Goal: Task Accomplishment & Management: Use online tool/utility

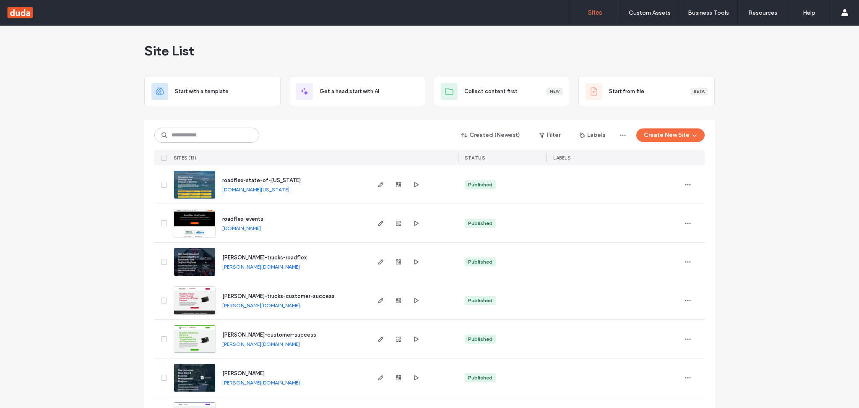
click at [270, 187] on link "[DOMAIN_NAME][US_STATE]" at bounding box center [255, 189] width 67 height 6
click at [267, 267] on link "[PERSON_NAME][DOMAIN_NAME]" at bounding box center [261, 266] width 78 height 6
click at [253, 267] on link "[PERSON_NAME][DOMAIN_NAME]" at bounding box center [261, 266] width 78 height 6
click at [378, 264] on use "button" at bounding box center [380, 261] width 5 height 5
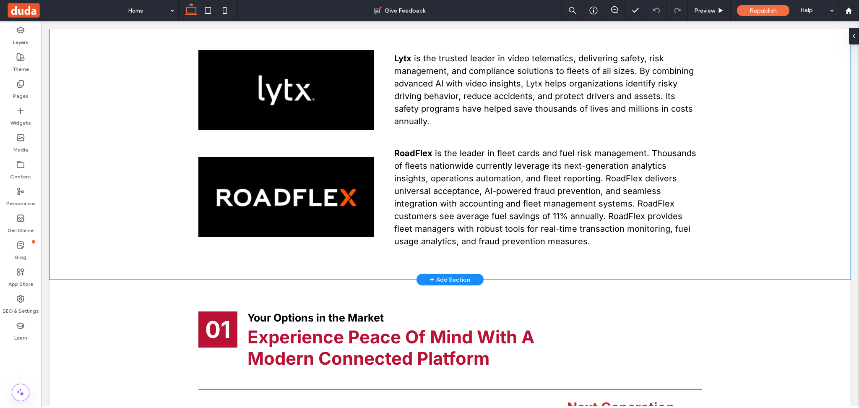
scroll to position [727, 0]
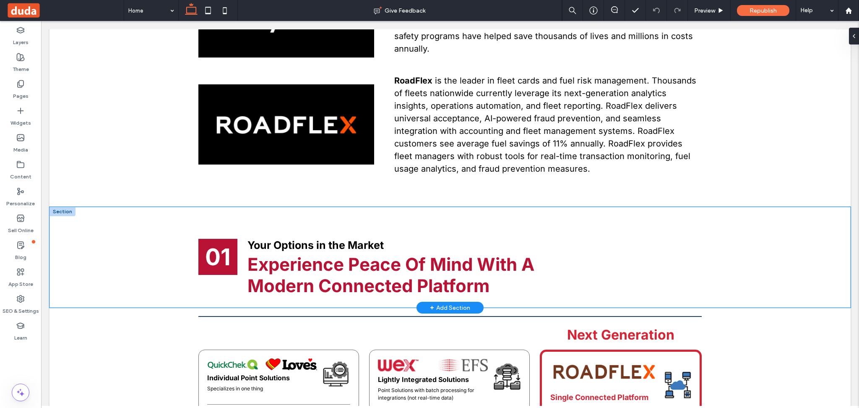
click at [125, 230] on div "01 Your Options in the Market Experience Peace Of Mind With A Modern Connected …" at bounding box center [449, 257] width 801 height 101
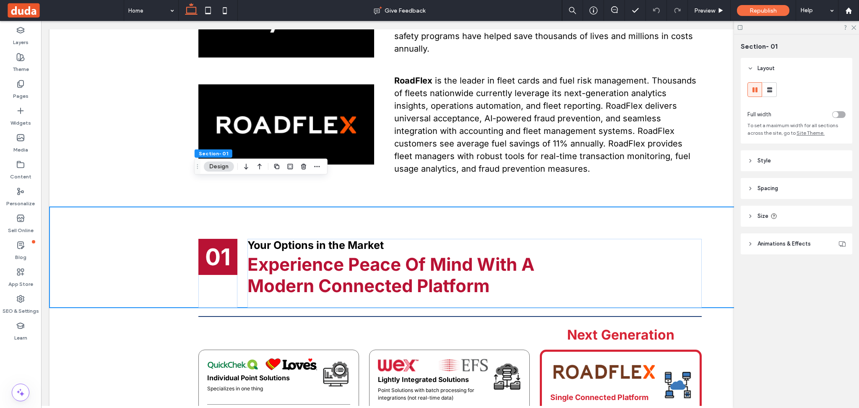
click at [790, 194] on header "Spacing" at bounding box center [796, 188] width 112 height 21
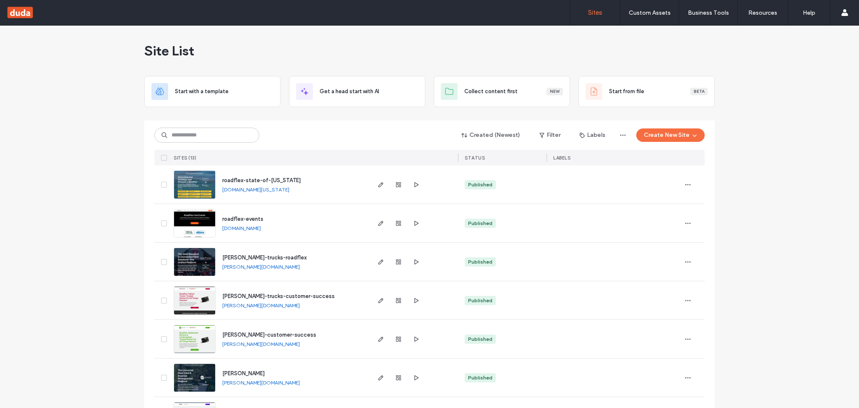
click at [260, 190] on link "[DOMAIN_NAME][US_STATE]" at bounding box center [255, 189] width 67 height 6
click at [377, 183] on icon "button" at bounding box center [380, 184] width 7 height 7
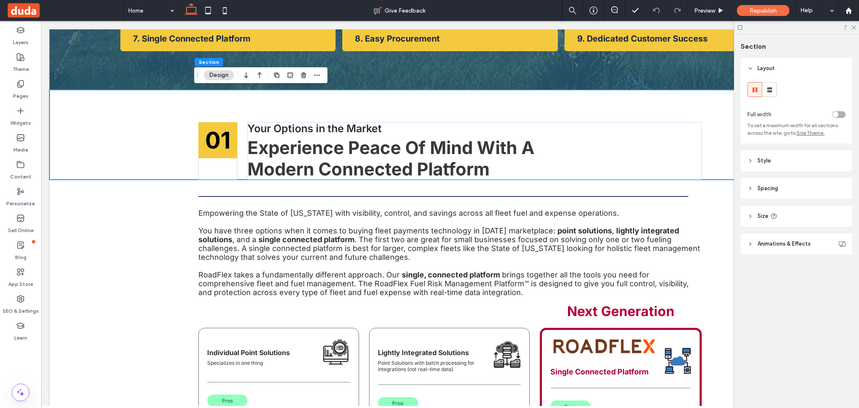
scroll to position [335, 0]
click at [755, 216] on header "Size" at bounding box center [796, 215] width 112 height 21
click at [767, 191] on span "Spacing" at bounding box center [767, 188] width 21 height 8
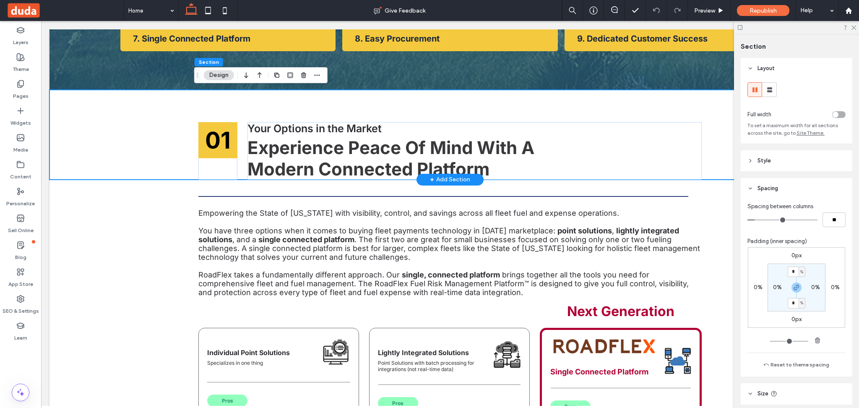
click at [102, 113] on div "01 Your Options in the Market Experience Peace Of Mind With A Modern Connected …" at bounding box center [449, 134] width 801 height 89
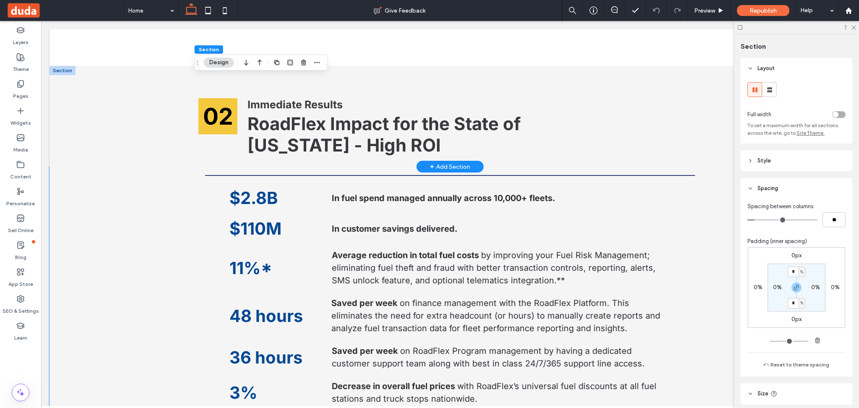
scroll to position [1062, 0]
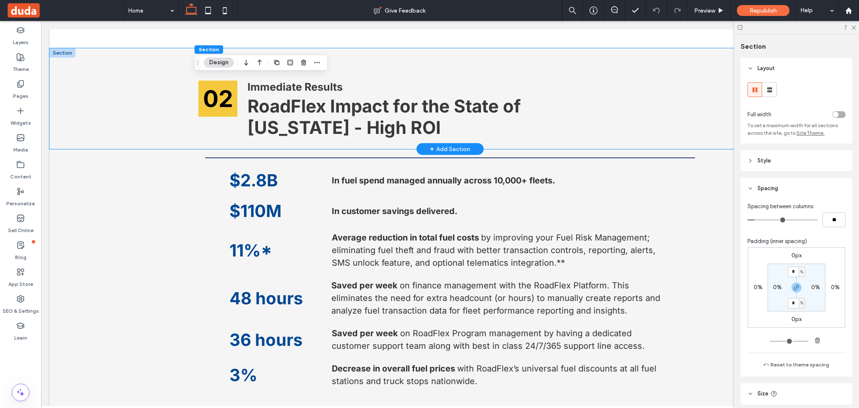
click at [112, 103] on div "02 Immediate Results RoadFlex Impact for the State of [US_STATE] - High ROI" at bounding box center [449, 98] width 801 height 101
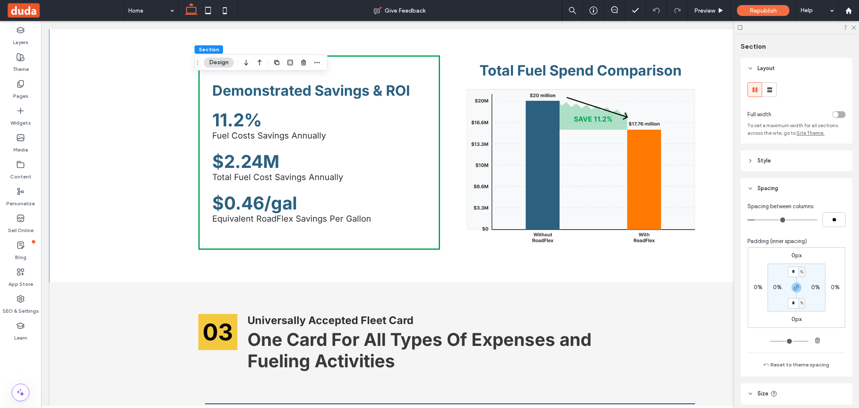
scroll to position [2012, 0]
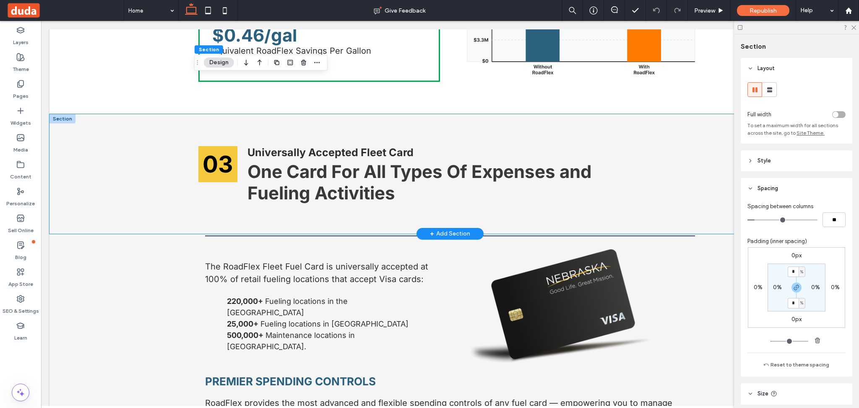
click at [106, 166] on div "03 Universally Accepted Fleet Card One Card For All Types Of Expenses and Fueli…" at bounding box center [449, 173] width 801 height 119
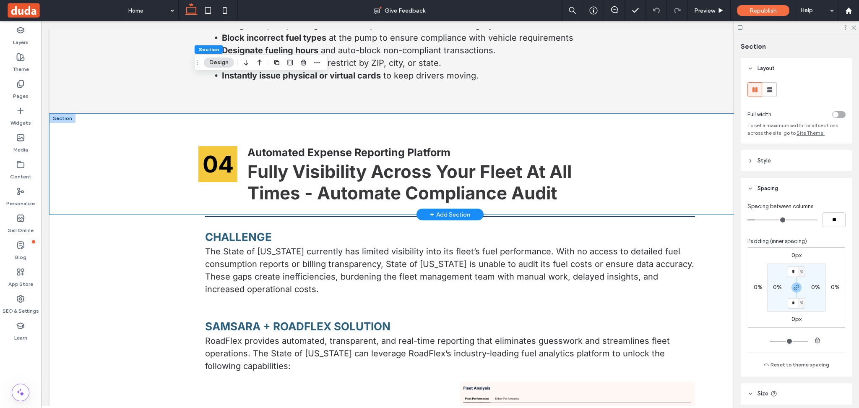
scroll to position [2459, 0]
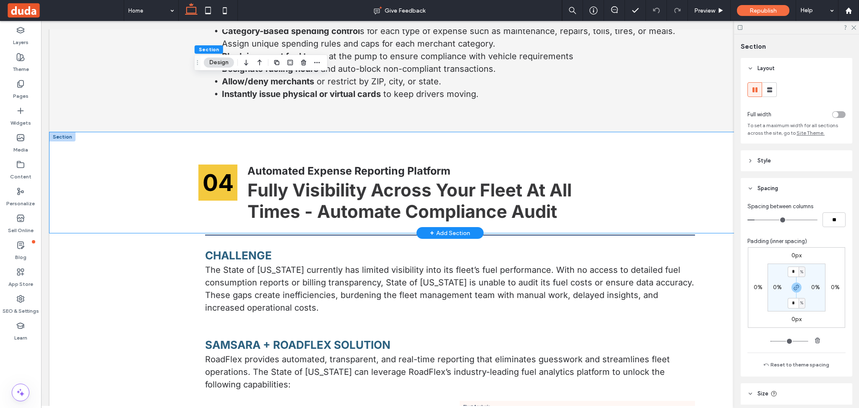
click at [104, 168] on div "04 Automated Expense Reporting Platform Fully Visibility Across Your Fleet At A…" at bounding box center [449, 182] width 801 height 101
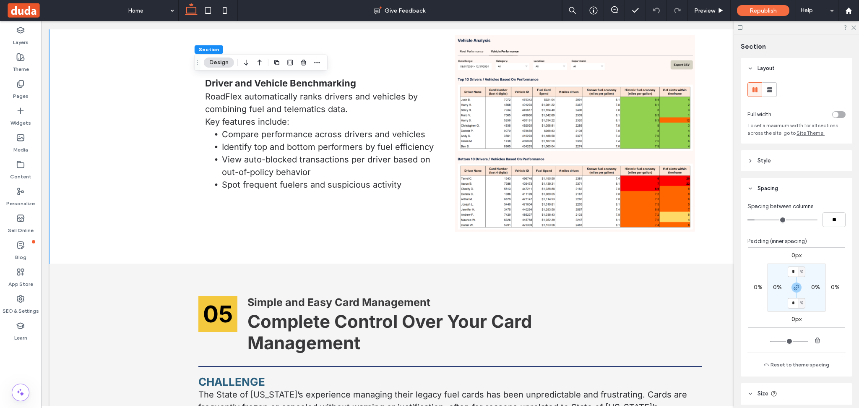
scroll to position [3354, 0]
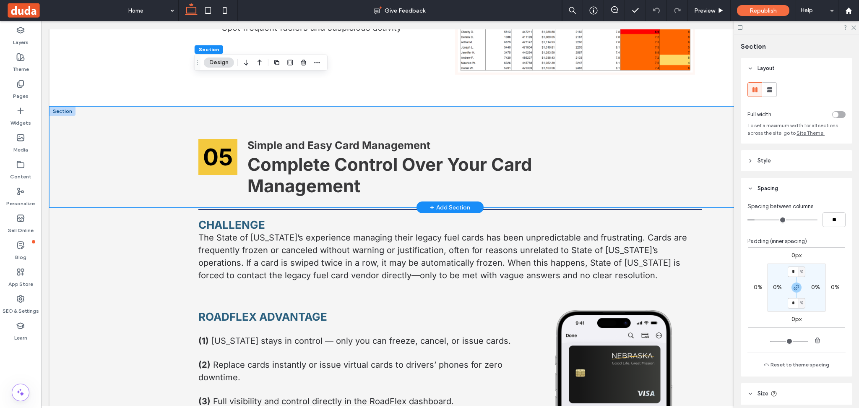
click at [109, 123] on div "05 Simple and Easy Card Management Complete Control Over Your Card Management" at bounding box center [449, 156] width 801 height 101
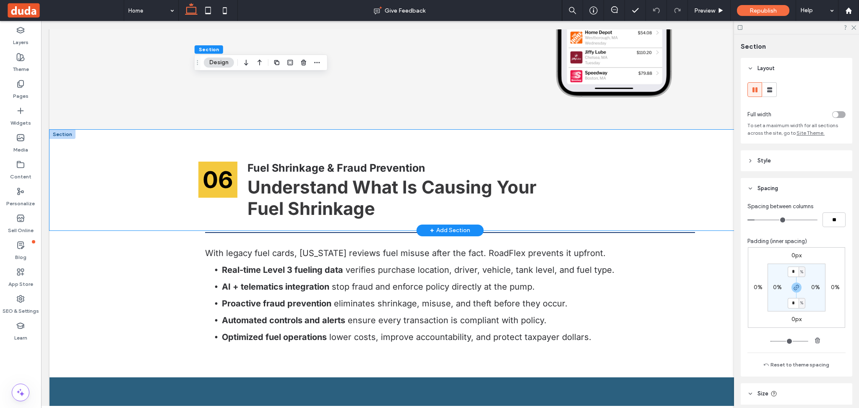
scroll to position [3801, 0]
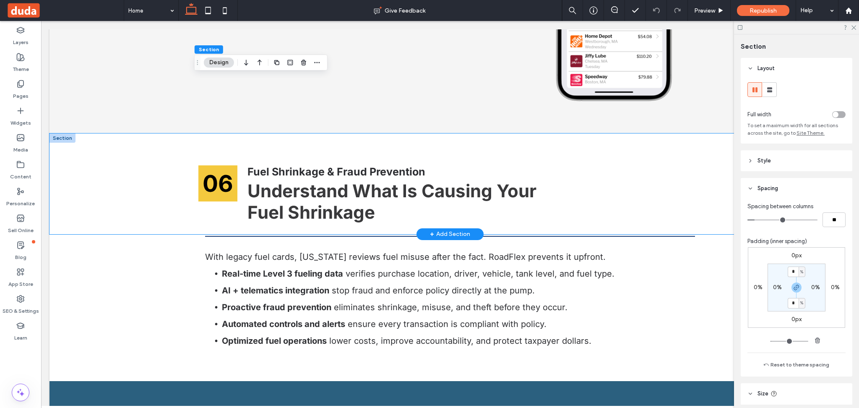
click at [104, 140] on div "06 Fuel Shrinkage & Fraud Prevention Understand What Is Causing Your Fuel Shrin…" at bounding box center [449, 183] width 801 height 101
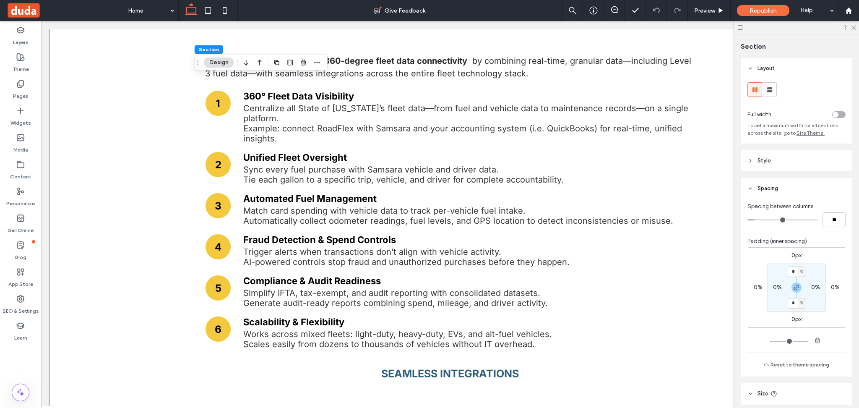
scroll to position [4472, 0]
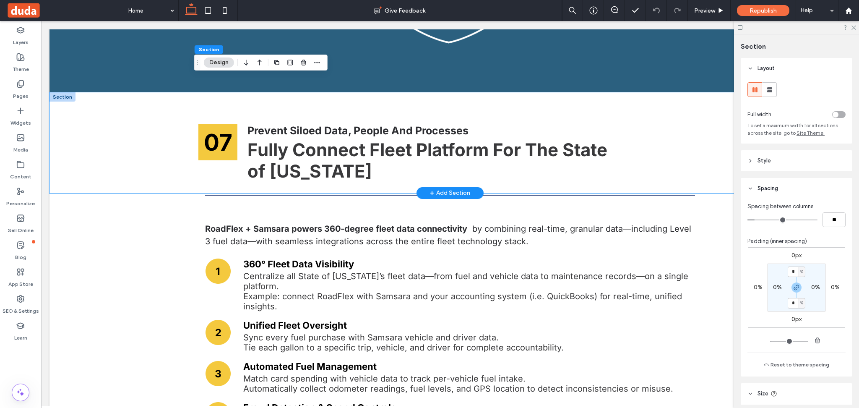
click at [112, 142] on div "07 Prevent Siloed Data, People And Processes Fully Connect Fleet Platform For T…" at bounding box center [449, 142] width 801 height 101
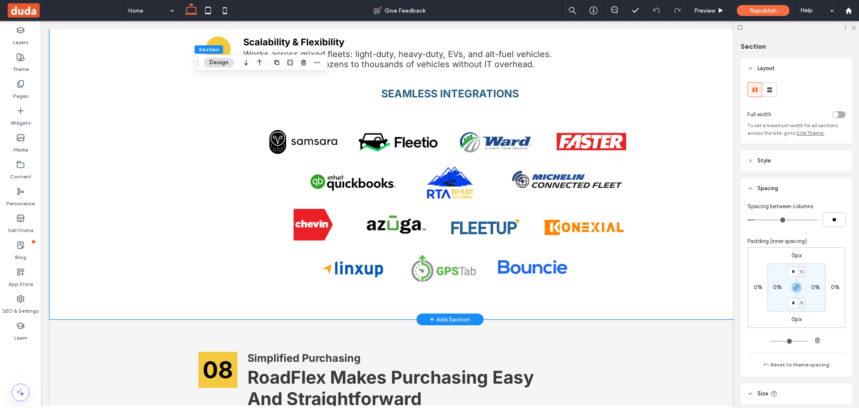
scroll to position [5087, 0]
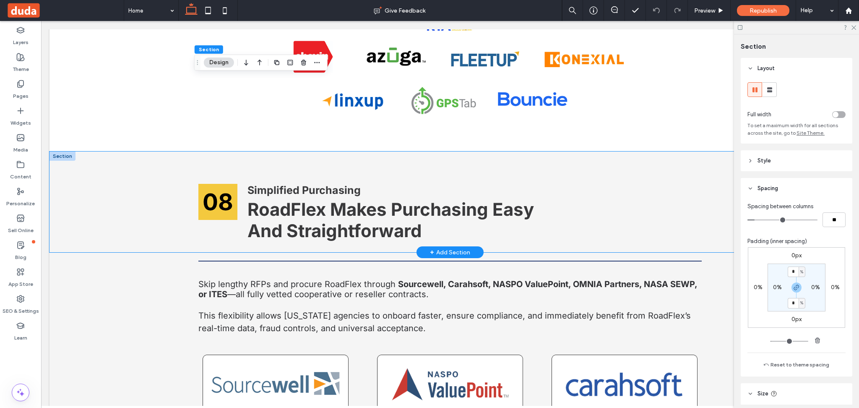
click at [112, 175] on div "08 Simplified Purchasing RoadFlex Makes Purchasing Easy And Straightforward" at bounding box center [449, 201] width 801 height 101
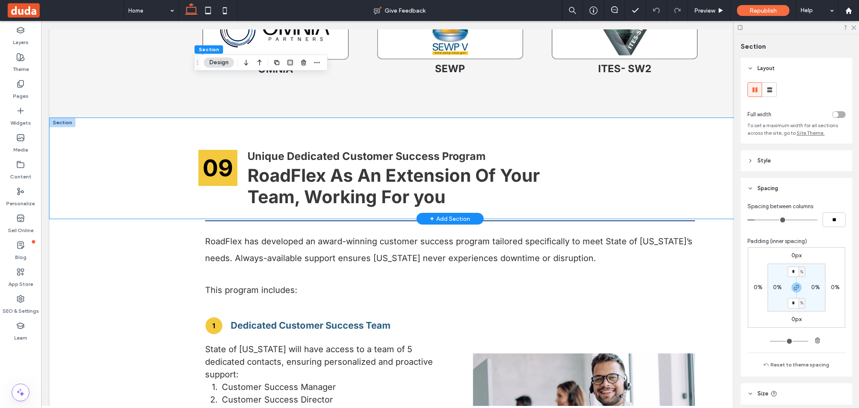
scroll to position [5478, 0]
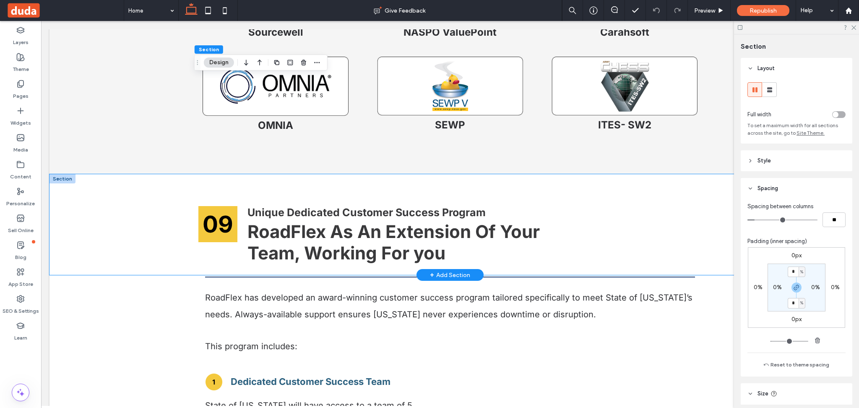
click at [116, 205] on div "09 Unique Dedicated Customer Success Program RoadFlex As An Extension Of Your T…" at bounding box center [449, 224] width 801 height 101
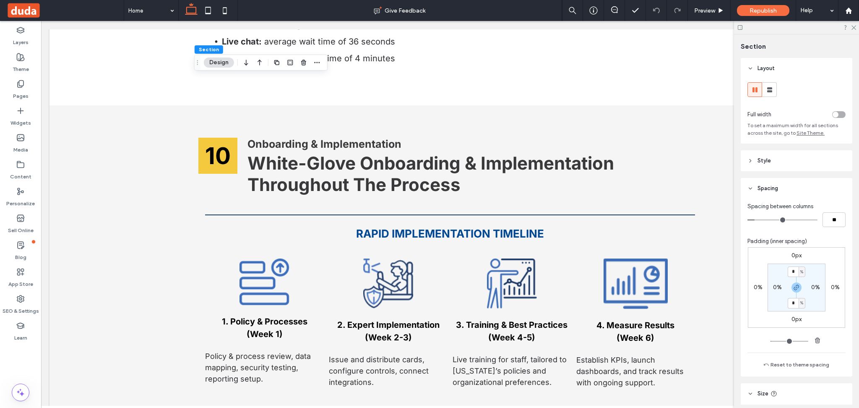
scroll to position [6038, 0]
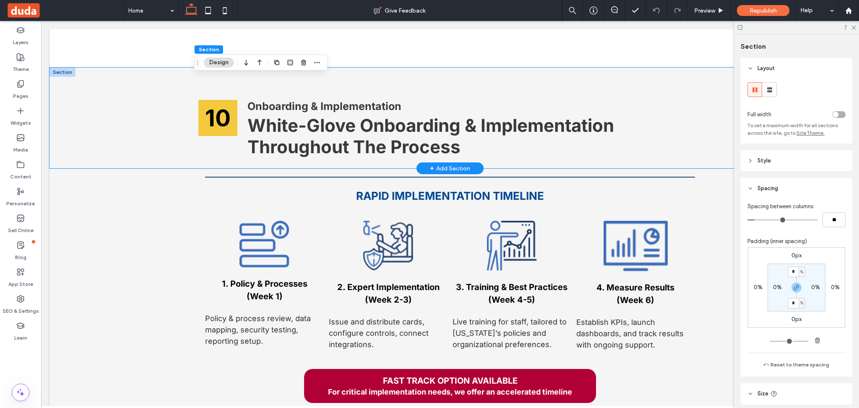
click at [109, 101] on div "10 Onboarding & Implementation White-Glove Onboarding & Implementation Througho…" at bounding box center [449, 118] width 801 height 101
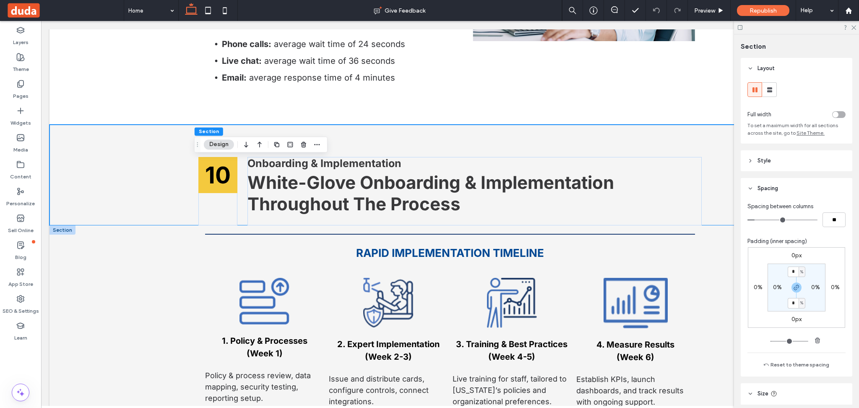
scroll to position [5914, 0]
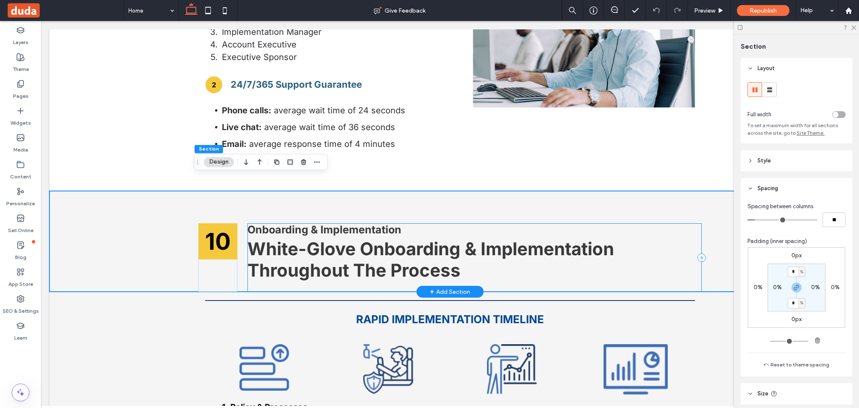
click at [683, 225] on div "Onboarding & Implementation White-Glove Onboarding & Implementation Throughout …" at bounding box center [474, 257] width 454 height 69
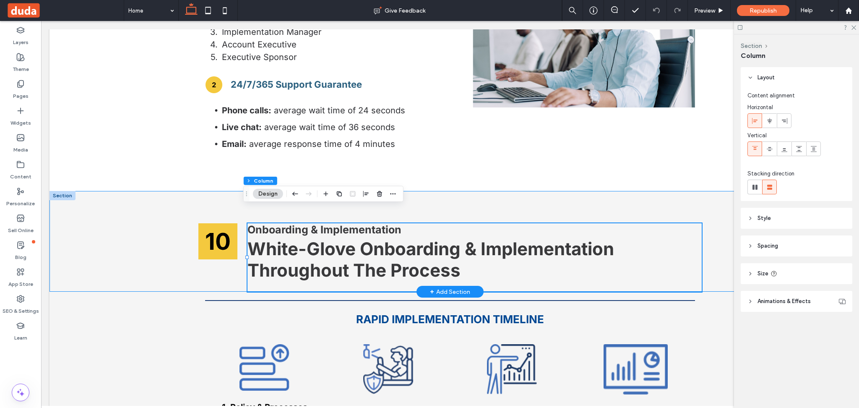
click at [710, 191] on div "10 Onboarding & Implementation White-Glove Onboarding & Implementation Througho…" at bounding box center [449, 241] width 801 height 101
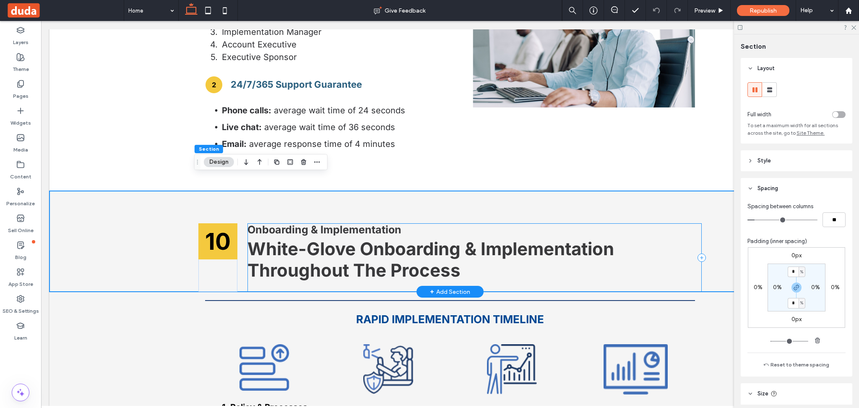
click at [651, 229] on div "Onboarding & Implementation White-Glove Onboarding & Implementation Throughout …" at bounding box center [474, 257] width 454 height 69
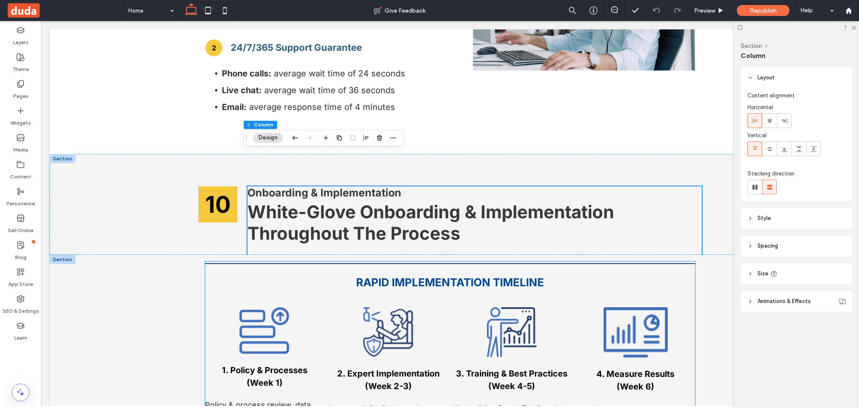
scroll to position [5970, 0]
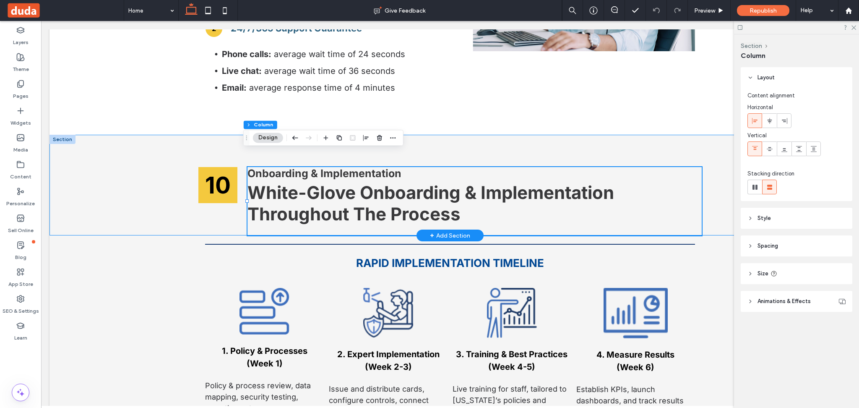
click at [122, 182] on div "10 Onboarding & Implementation White-Glove Onboarding & Implementation Througho…" at bounding box center [449, 185] width 801 height 101
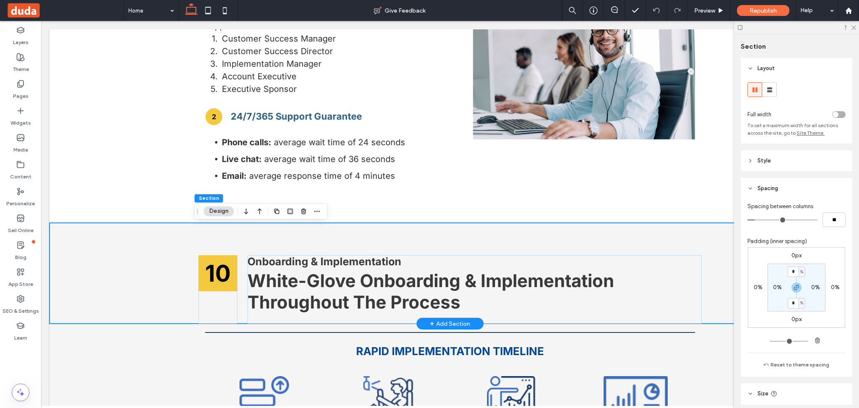
scroll to position [5918, 0]
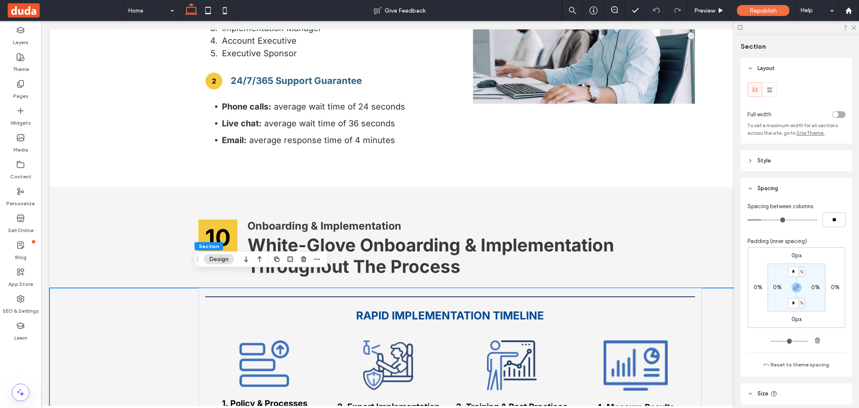
click at [793, 269] on input "*" at bounding box center [792, 271] width 11 height 10
type input "*"
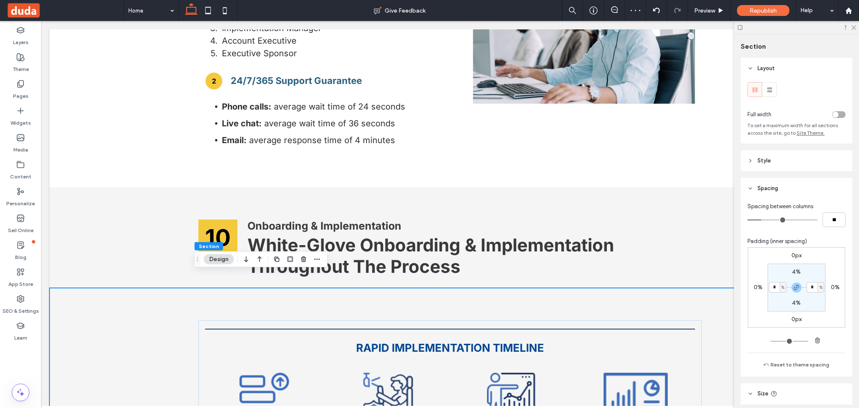
click at [795, 270] on label "4%" at bounding box center [796, 271] width 9 height 7
type input "*"
click at [793, 286] on icon "button" at bounding box center [796, 287] width 7 height 7
click at [790, 271] on input "*" at bounding box center [792, 271] width 11 height 10
type input "*"
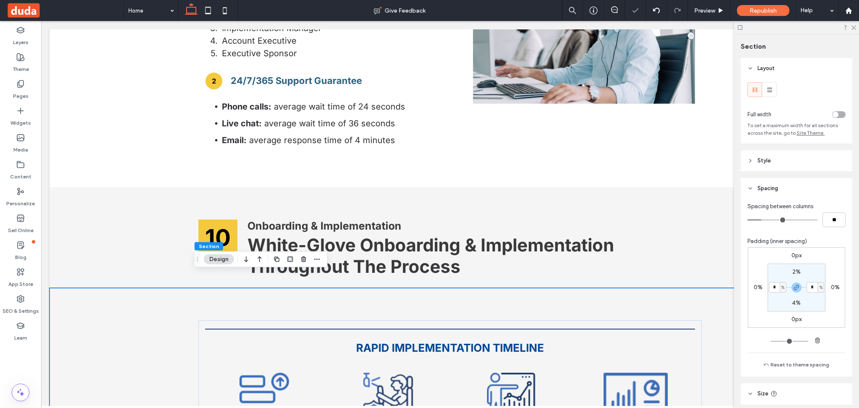
type input "*"
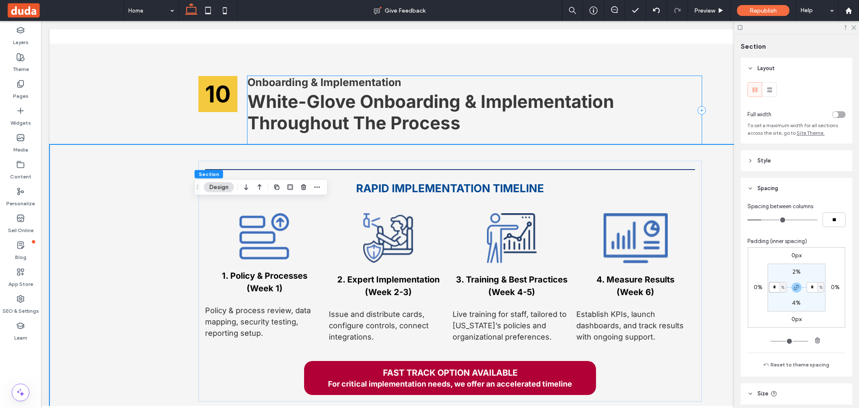
scroll to position [5990, 0]
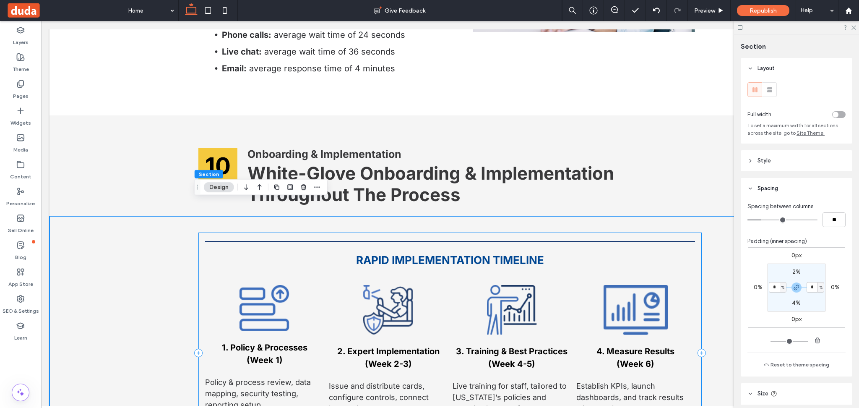
click at [198, 232] on div "RAPID IMPLEMENTATION TIMELINE 1. Policy & Processes (Week 1) Policy & process r…" at bounding box center [449, 352] width 503 height 241
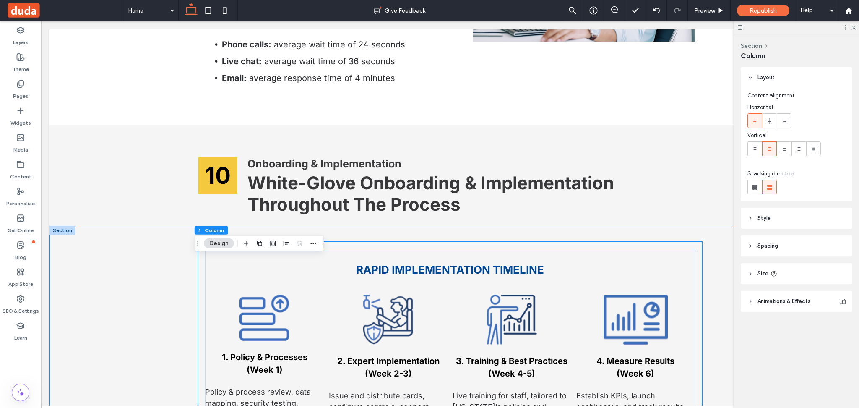
scroll to position [5934, 0]
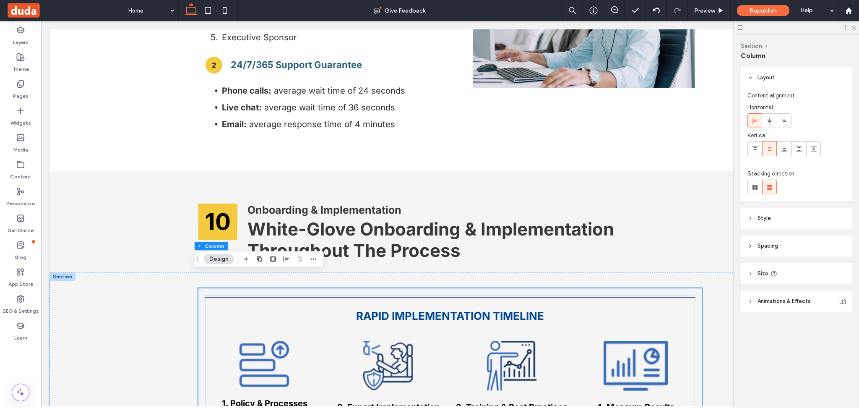
click at [789, 245] on header "Spacing" at bounding box center [796, 245] width 112 height 21
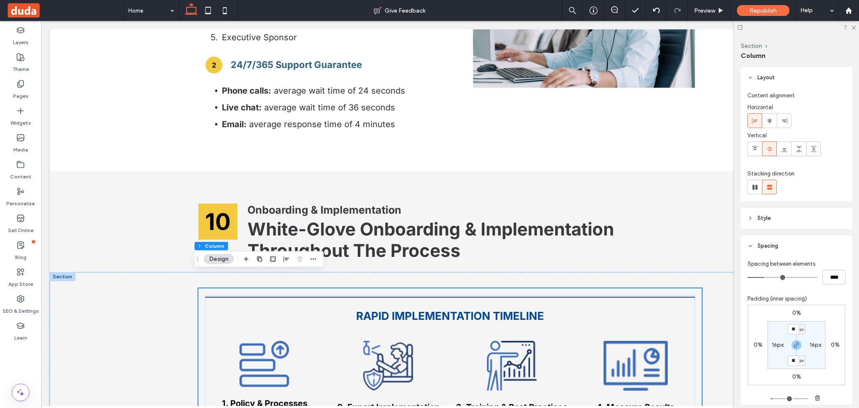
click at [773, 345] on label "16px" at bounding box center [777, 344] width 12 height 7
type input "*"
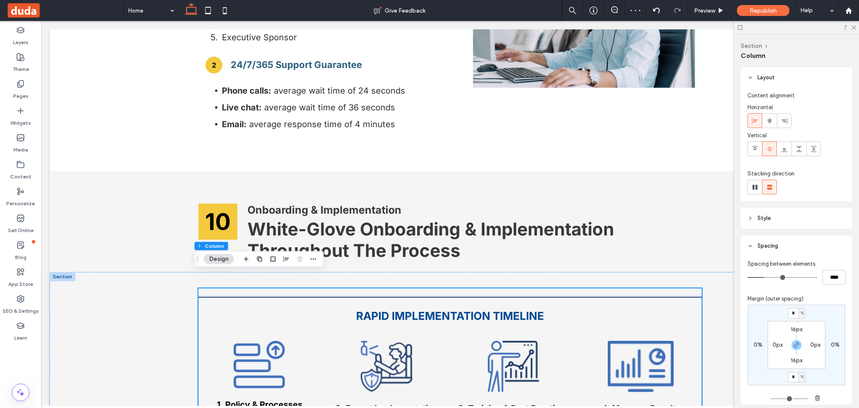
click at [790, 330] on label "16px" at bounding box center [796, 328] width 12 height 7
type input "**"
click at [788, 330] on input "**" at bounding box center [792, 329] width 11 height 10
type input "*"
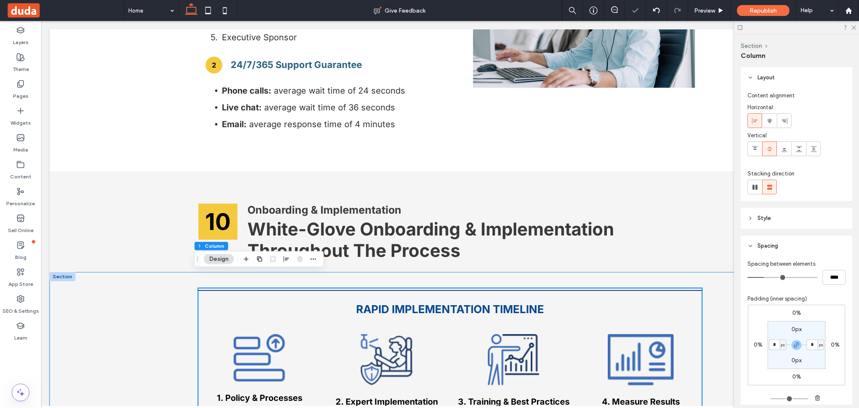
click at [110, 292] on div "RAPID IMPLEMENTATION TIMELINE 1. Policy & Processes (Week 1) Policy & process r…" at bounding box center [449, 410] width 801 height 277
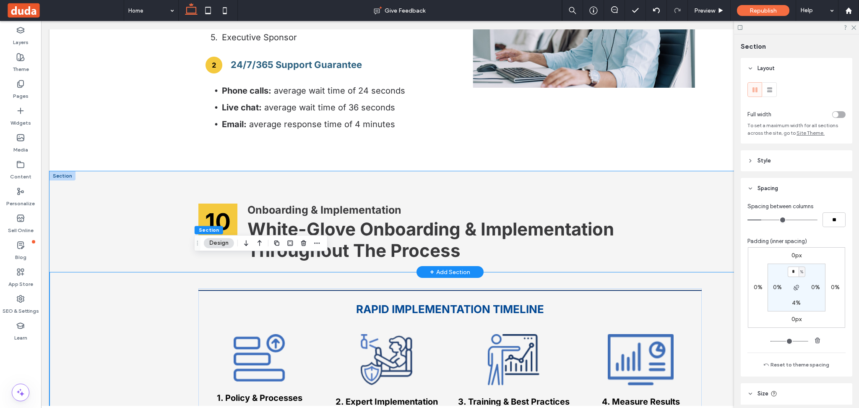
click at [111, 207] on div "10 Onboarding & Implementation White-Glove Onboarding & Implementation Througho…" at bounding box center [449, 221] width 801 height 101
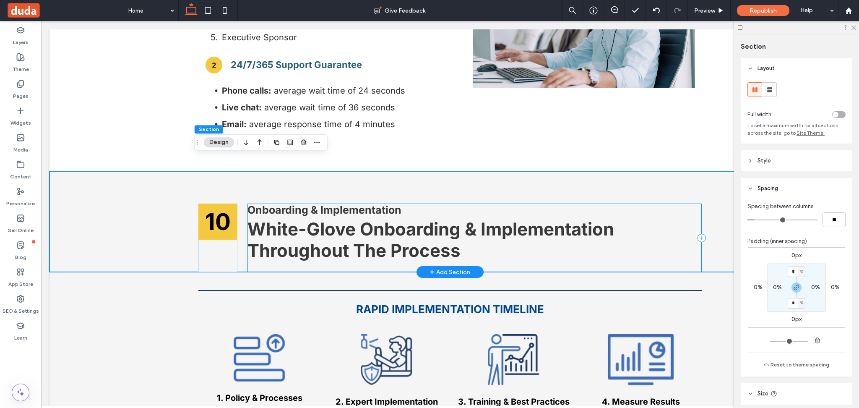
click at [682, 229] on div "Onboarding & Implementation White-Glove Onboarding & Implementation Throughout …" at bounding box center [474, 237] width 454 height 69
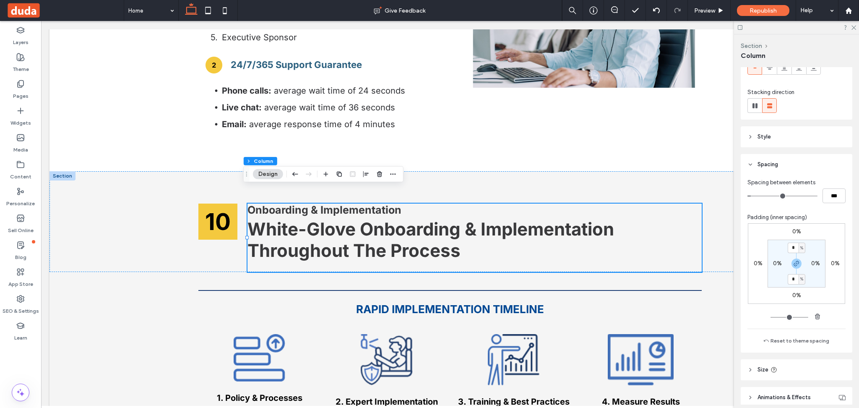
scroll to position [117, 0]
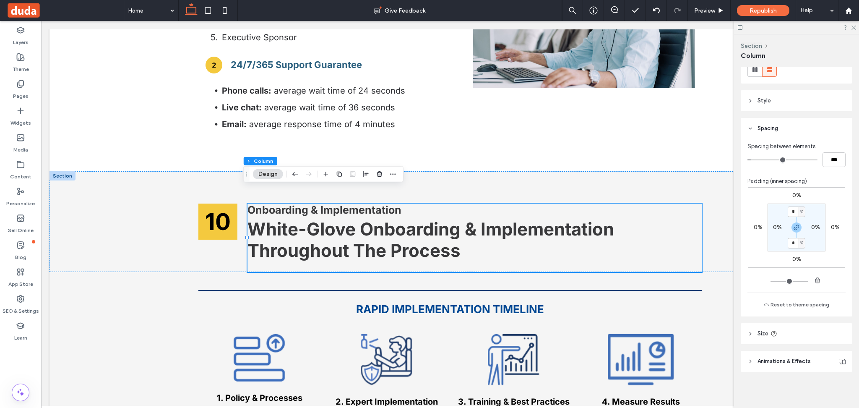
click at [799, 335] on header "Size" at bounding box center [796, 333] width 112 height 21
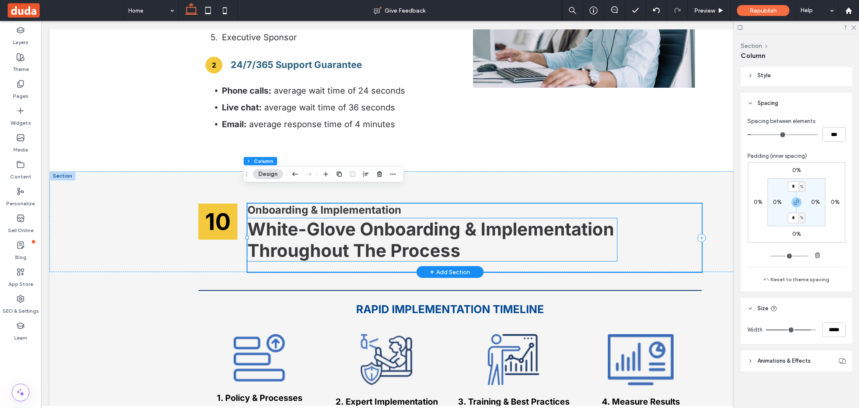
click at [387, 221] on strong "White-Glove Onboarding & Implementation Throughout The Process" at bounding box center [430, 239] width 366 height 43
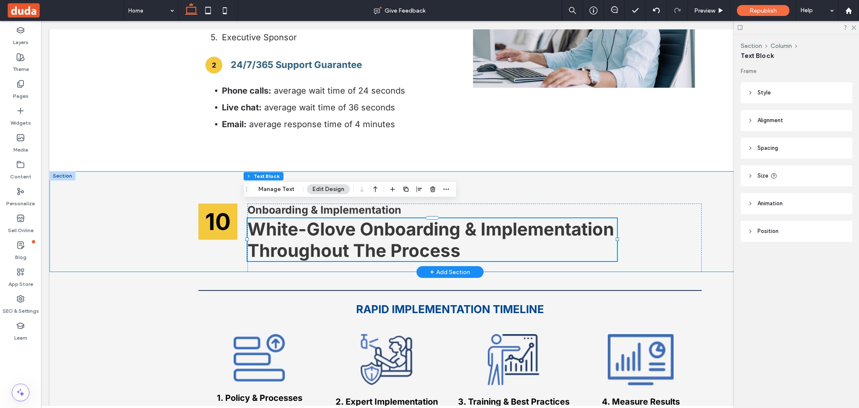
click at [109, 214] on div "10 Onboarding & Implementation White-Glove Onboarding & Implementation Througho…" at bounding box center [449, 221] width 801 height 101
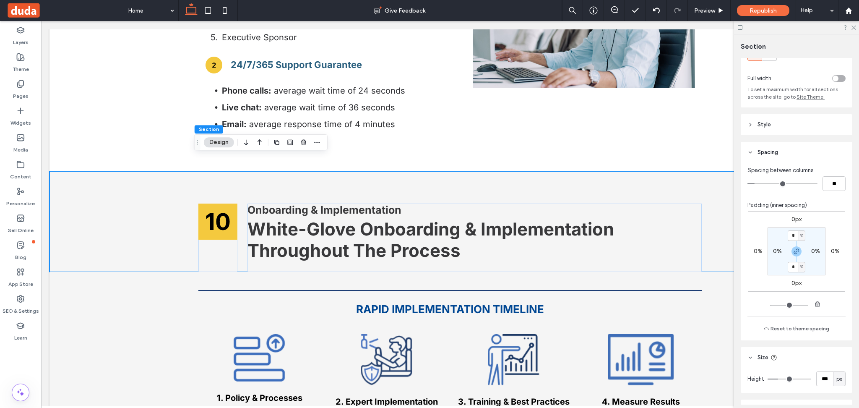
scroll to position [86, 0]
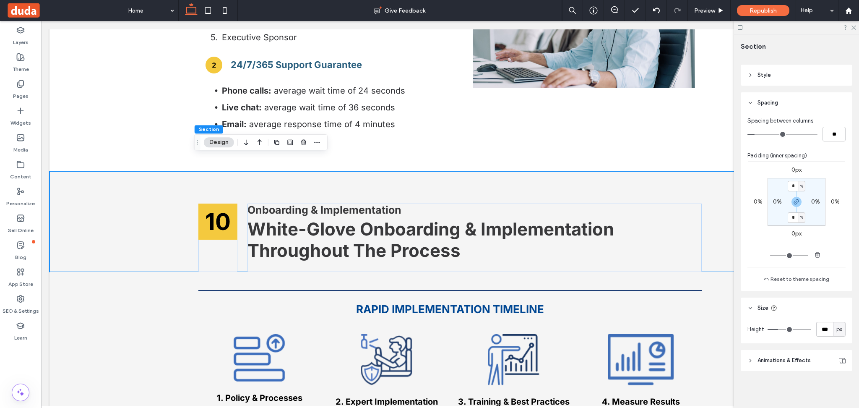
type input "***"
type input "**"
type input "*"
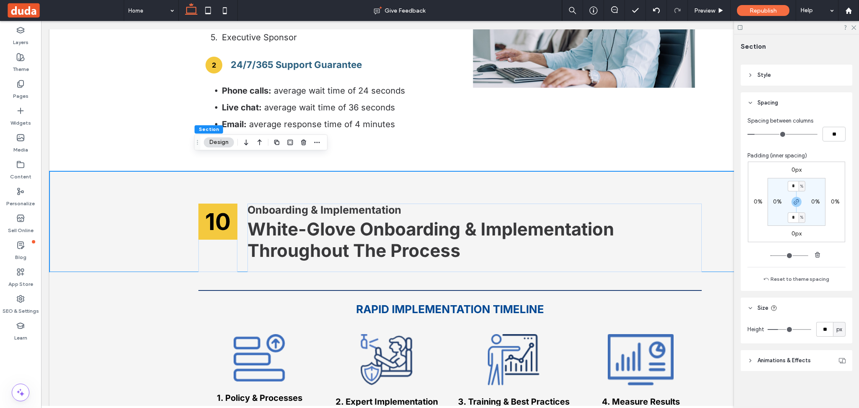
type input "*"
drag, startPoint x: 777, startPoint y: 330, endPoint x: 678, endPoint y: 306, distance: 102.1
type input "*"
click at [767, 329] on input "range" at bounding box center [789, 329] width 44 height 1
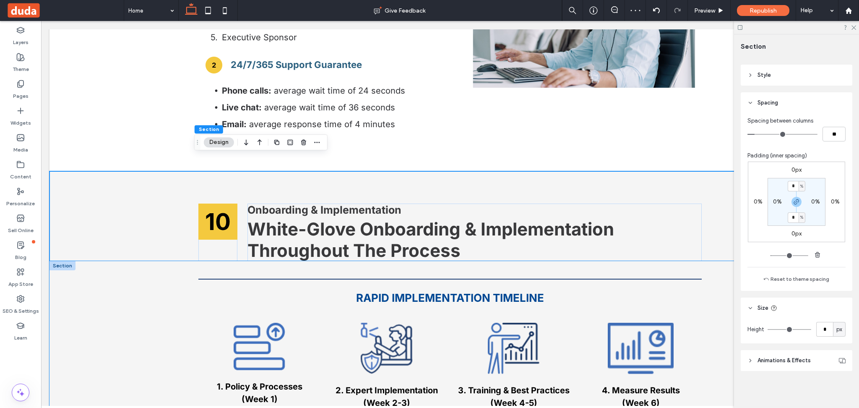
click at [116, 294] on div "RAPID IMPLEMENTATION TIMELINE 1. Policy & Processes (Week 1) Policy & process r…" at bounding box center [449, 399] width 801 height 277
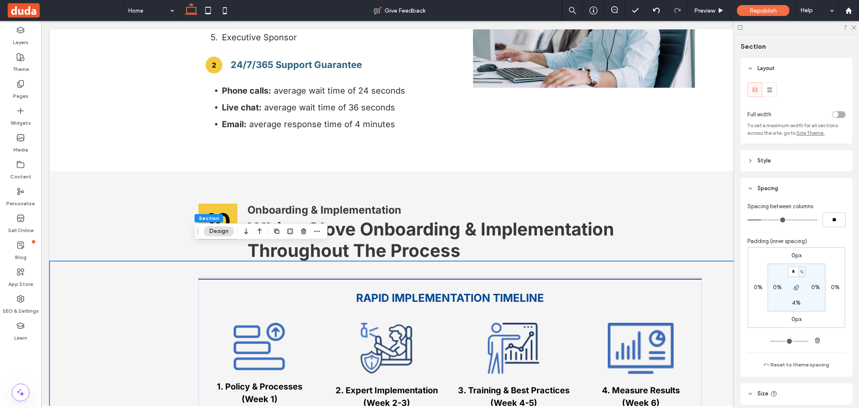
click at [127, 285] on div "RAPID IMPLEMENTATION TIMELINE 1. Policy & Processes (Week 1) Policy & process r…" at bounding box center [449, 399] width 801 height 277
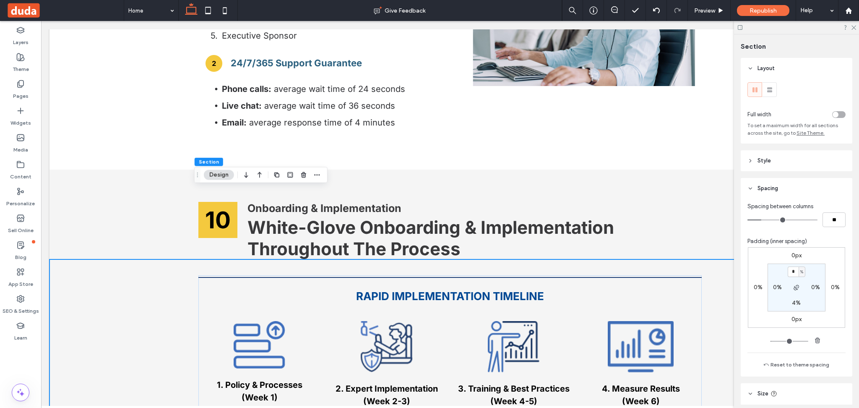
scroll to position [5934, 0]
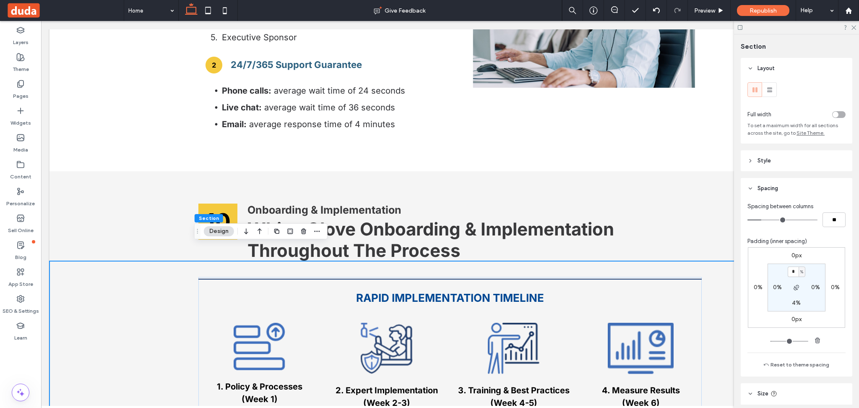
click at [152, 291] on div "RAPID IMPLEMENTATION TIMELINE 1. Policy & Processes (Week 1) Policy & process r…" at bounding box center [449, 399] width 801 height 277
click at [764, 12] on span "Republish" at bounding box center [762, 10] width 27 height 7
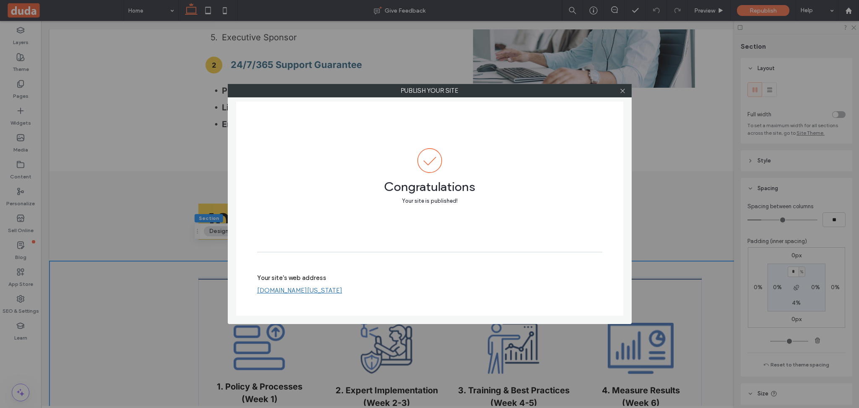
click at [342, 293] on link "[DOMAIN_NAME][US_STATE]" at bounding box center [299, 290] width 85 height 8
click at [622, 93] on icon at bounding box center [622, 91] width 6 height 6
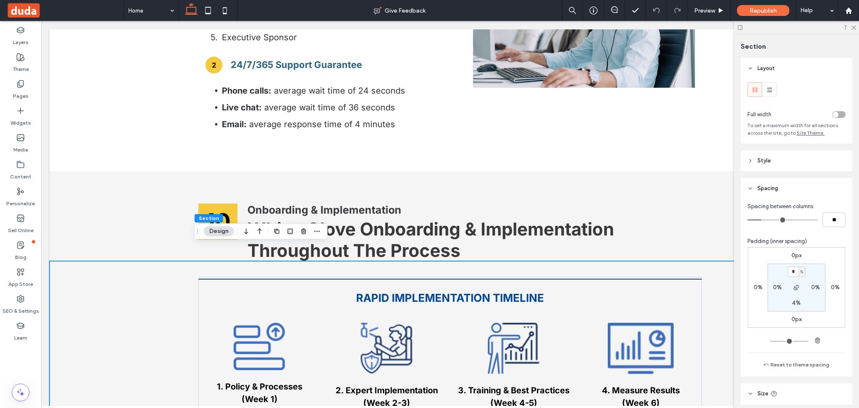
click at [145, 284] on div "RAPID IMPLEMENTATION TIMELINE 1. Policy & Processes (Week 1) Policy & process r…" at bounding box center [449, 399] width 801 height 277
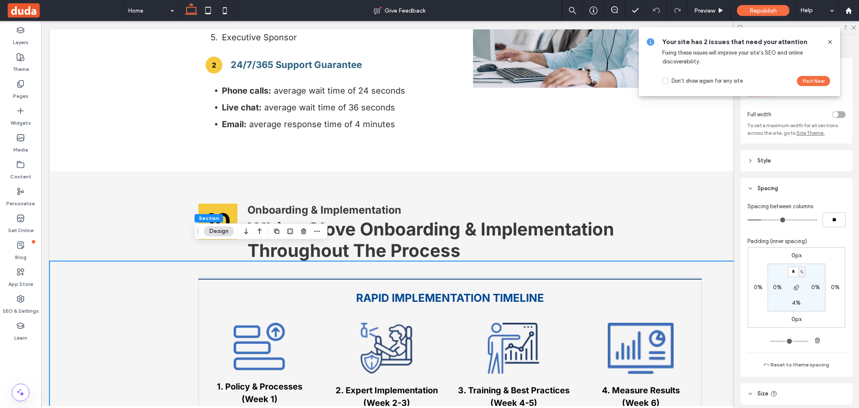
click at [125, 312] on div "RAPID IMPLEMENTATION TIMELINE 1. Policy & Processes (Week 1) Policy & process r…" at bounding box center [449, 399] width 801 height 277
click at [792, 275] on input "*" at bounding box center [792, 271] width 11 height 10
type input "*"
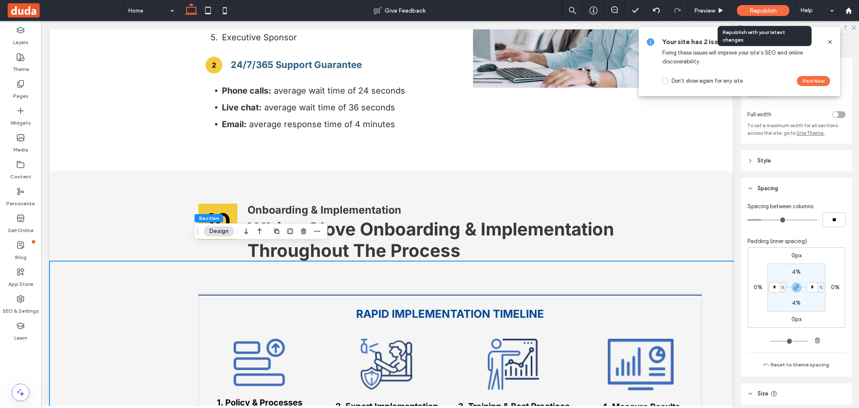
click at [761, 13] on span "Republish" at bounding box center [762, 10] width 27 height 7
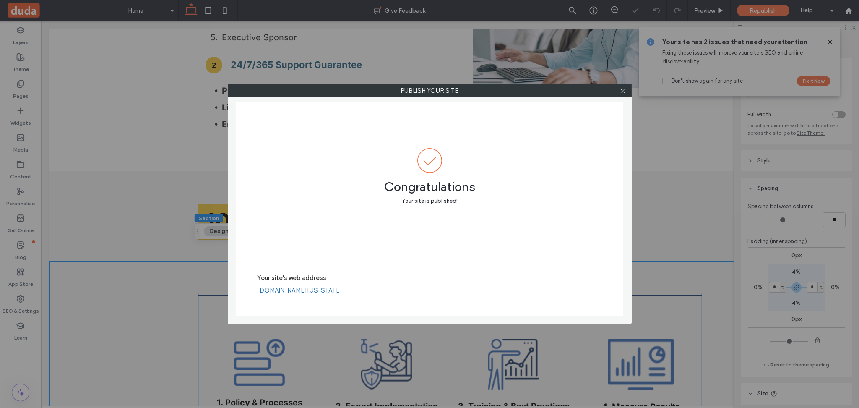
click at [342, 290] on link "[DOMAIN_NAME][US_STATE]" at bounding box center [299, 290] width 85 height 8
click at [622, 90] on use at bounding box center [622, 90] width 4 height 4
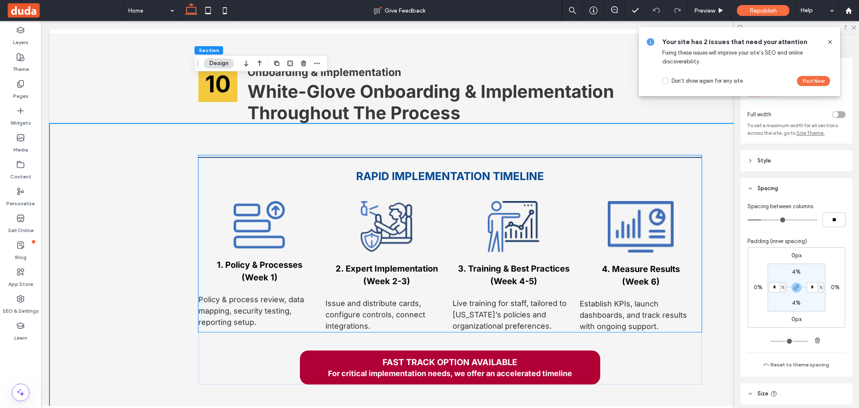
scroll to position [6102, 0]
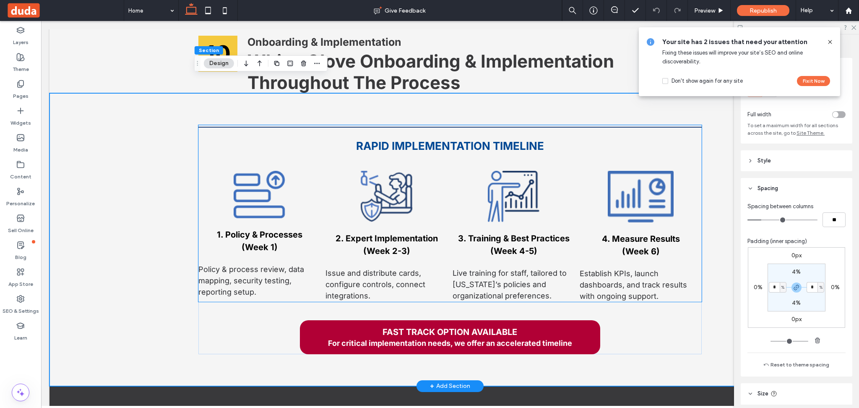
click at [209, 143] on div "RAPID IMPLEMENTATION TIMELINE 1. Policy & Processes (Week 1) Policy & process r…" at bounding box center [449, 213] width 503 height 176
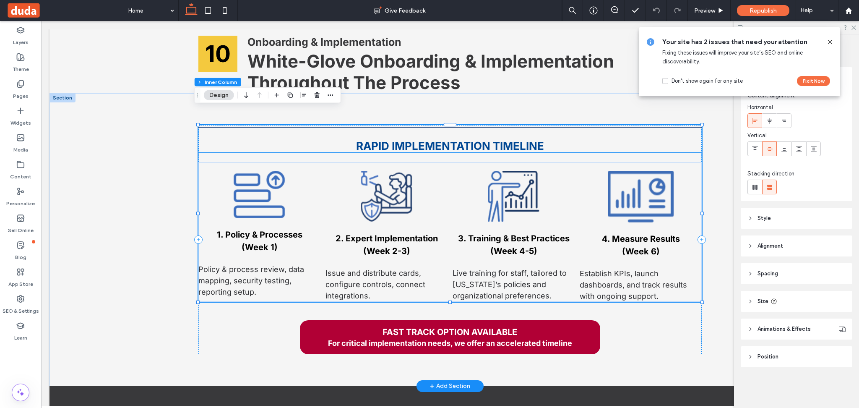
click at [226, 125] on div "RAPID IMPLEMENTATION TIMELINE" at bounding box center [449, 138] width 503 height 27
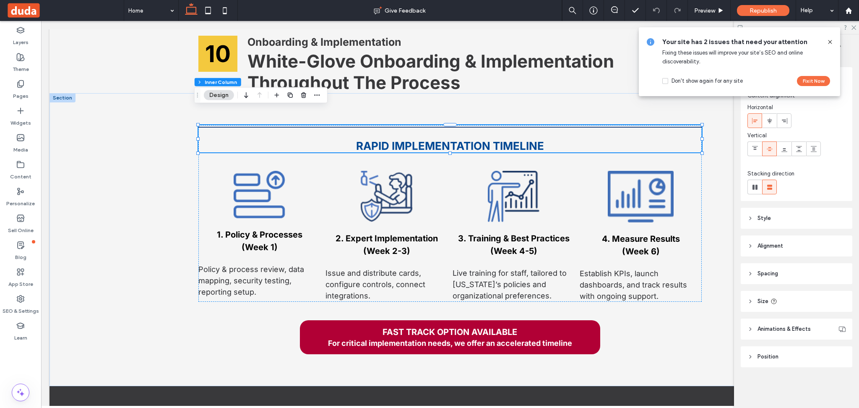
click at [790, 281] on header "Spacing" at bounding box center [796, 273] width 112 height 21
click at [793, 369] on icon "button" at bounding box center [796, 372] width 7 height 7
click at [800, 356] on span "%" at bounding box center [801, 357] width 3 height 8
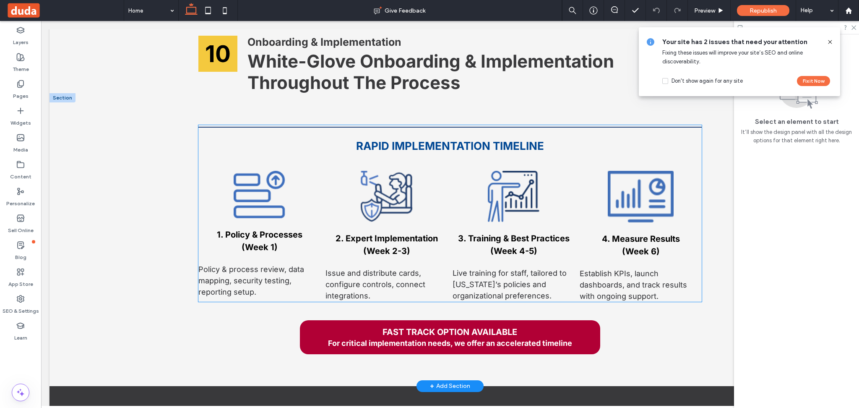
click at [311, 139] on h3 "RAPID IMPLEMENTATION TIMELINE" at bounding box center [449, 145] width 503 height 13
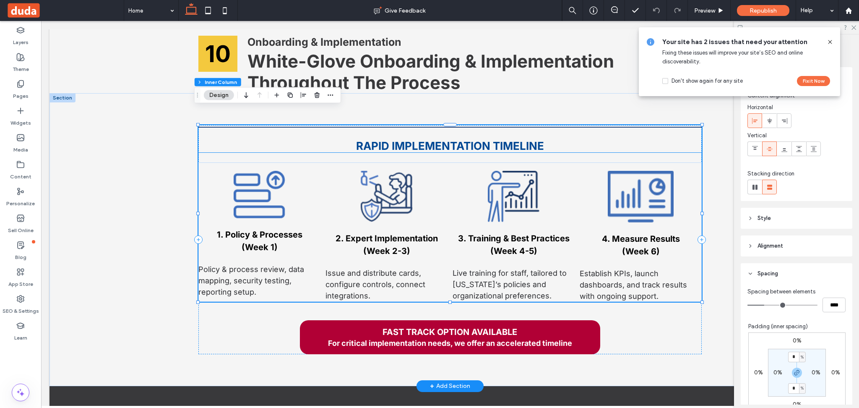
click at [227, 125] on div "RAPID IMPLEMENTATION TIMELINE" at bounding box center [449, 138] width 503 height 27
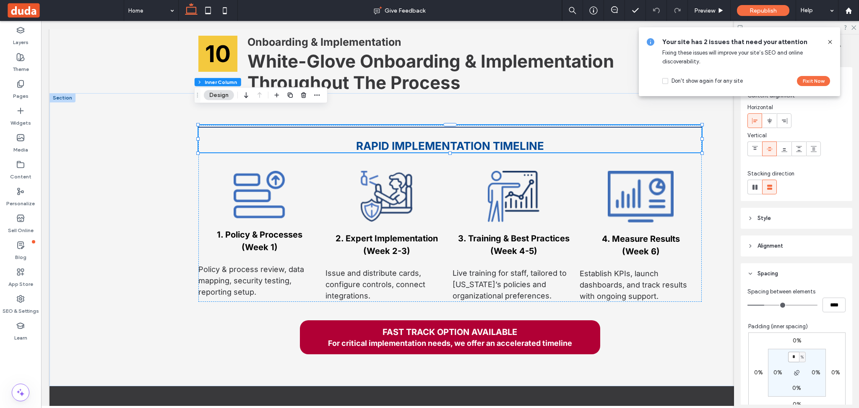
click at [788, 356] on input "*" at bounding box center [793, 356] width 11 height 10
type input "*"
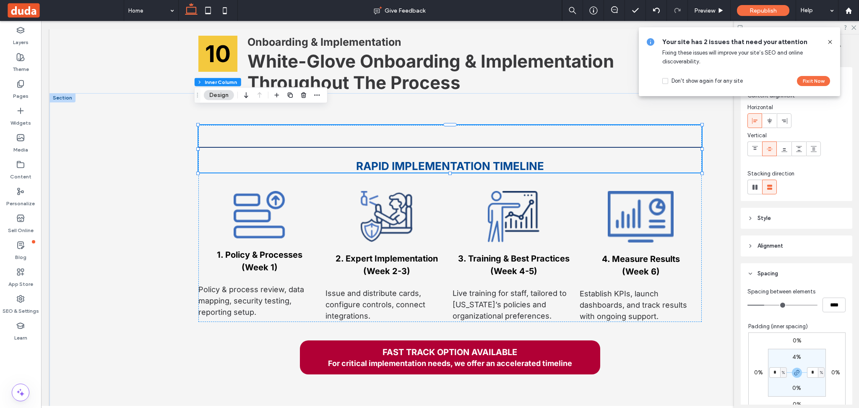
click at [792, 358] on label "4%" at bounding box center [796, 356] width 9 height 7
type input "*"
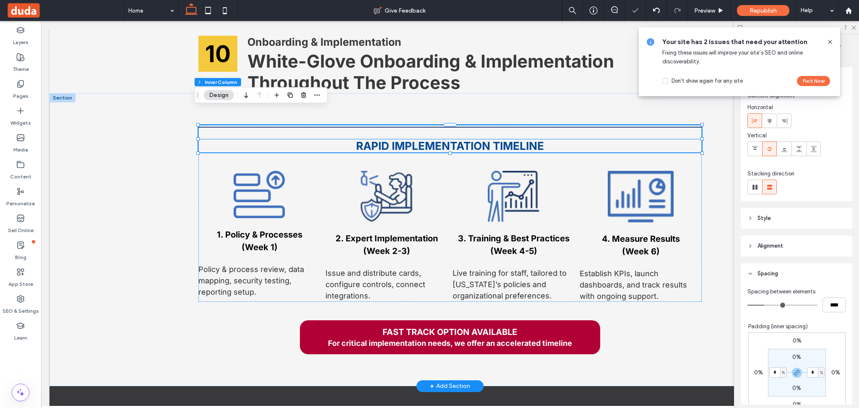
click at [383, 139] on span "RAPID IMPLEMENTATION TIMELINE" at bounding box center [450, 145] width 188 height 13
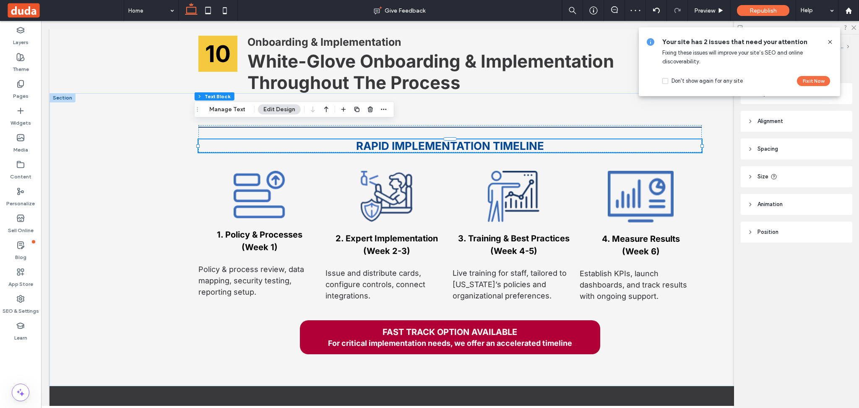
click at [798, 173] on header "Size" at bounding box center [796, 176] width 112 height 21
drag, startPoint x: 799, startPoint y: 173, endPoint x: 793, endPoint y: 177, distance: 7.0
click at [799, 171] on header "Size" at bounding box center [796, 176] width 112 height 21
click at [792, 200] on header "Animation" at bounding box center [796, 204] width 112 height 21
click at [790, 150] on header "Spacing" at bounding box center [796, 148] width 112 height 21
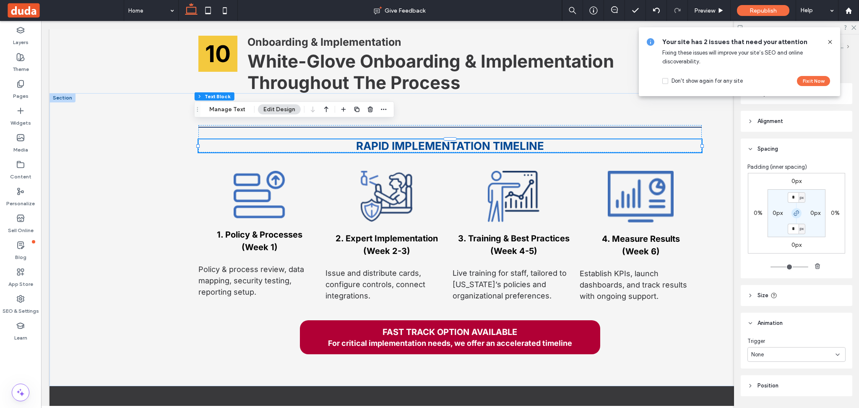
click at [793, 216] on icon "button" at bounding box center [796, 213] width 7 height 7
click at [794, 195] on input "*" at bounding box center [792, 197] width 11 height 10
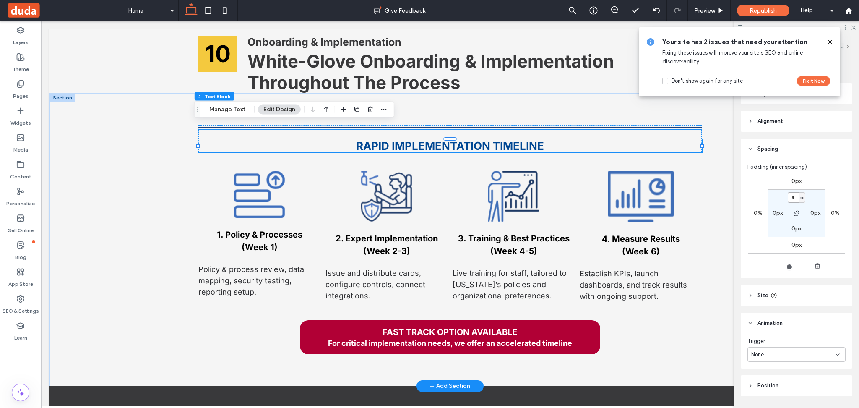
click at [518, 125] on div at bounding box center [449, 127] width 503 height 4
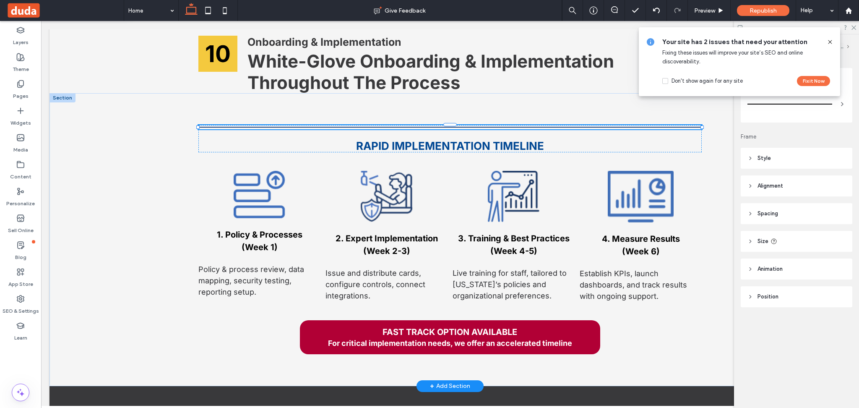
type input "*"
click at [782, 211] on header "Spacing" at bounding box center [796, 213] width 112 height 21
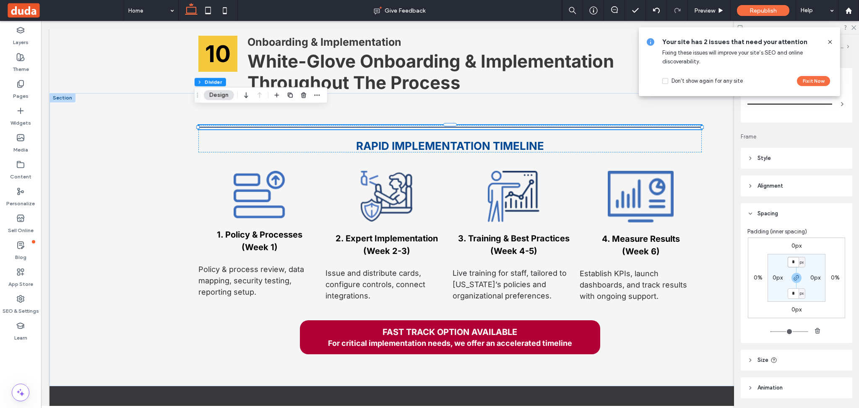
click at [793, 263] on input "*" at bounding box center [792, 262] width 11 height 10
type input "*"
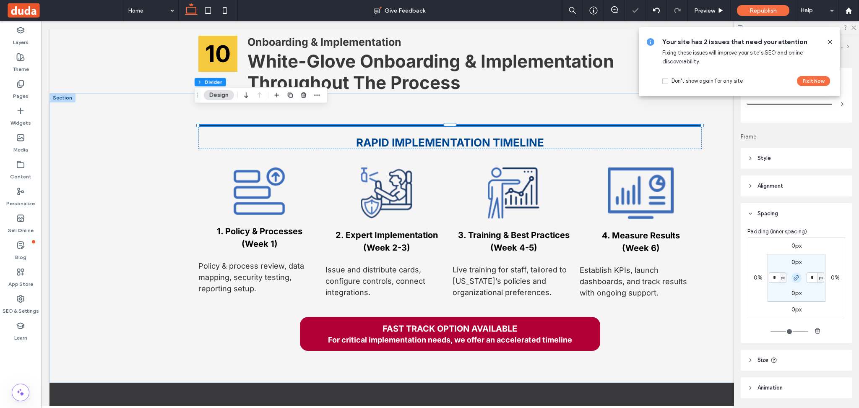
click at [794, 275] on icon "button" at bounding box center [796, 277] width 7 height 7
click at [799, 260] on div "0px" at bounding box center [796, 262] width 19 height 8
click at [794, 260] on label "0px" at bounding box center [796, 261] width 10 height 7
click at [800, 262] on span "px" at bounding box center [802, 262] width 4 height 8
click at [795, 291] on span "%" at bounding box center [795, 289] width 5 height 8
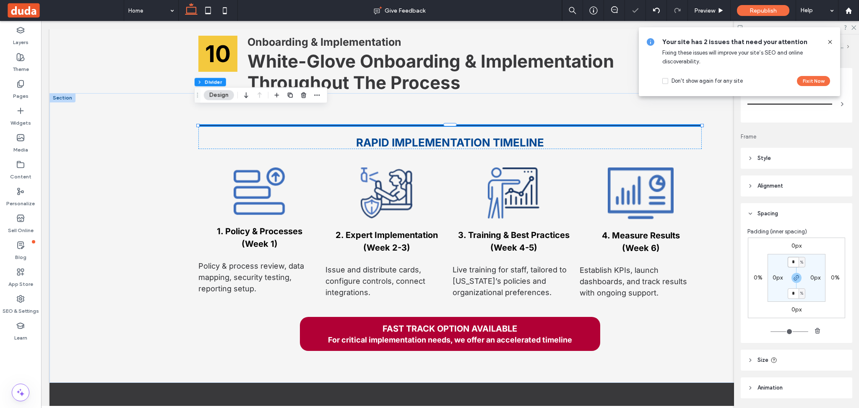
click at [792, 261] on input "*" at bounding box center [792, 262] width 11 height 10
type input "*"
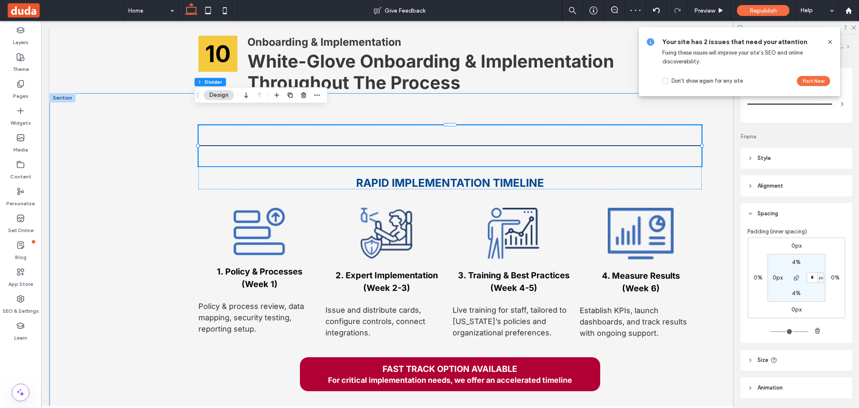
click at [153, 155] on div "RAPID IMPLEMENTATION TIMELINE 1. Policy & Processes (Week 1) Policy & process r…" at bounding box center [449, 258] width 801 height 330
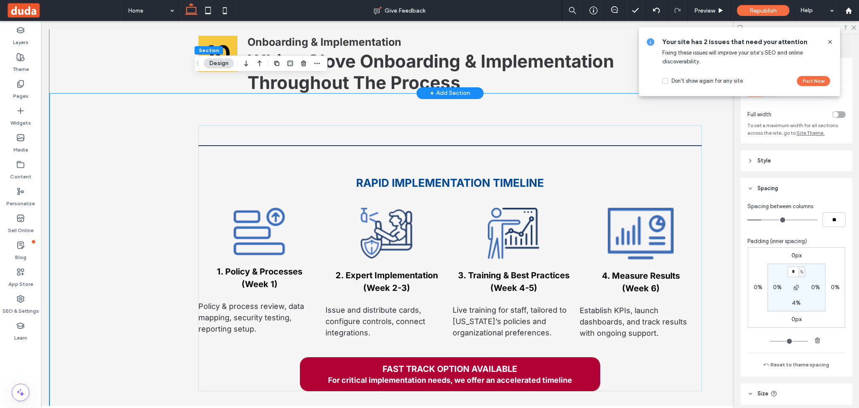
click at [83, 47] on div "10 Onboarding & Implementation White-Glove Onboarding & Implementation Througho…" at bounding box center [449, 47] width 801 height 89
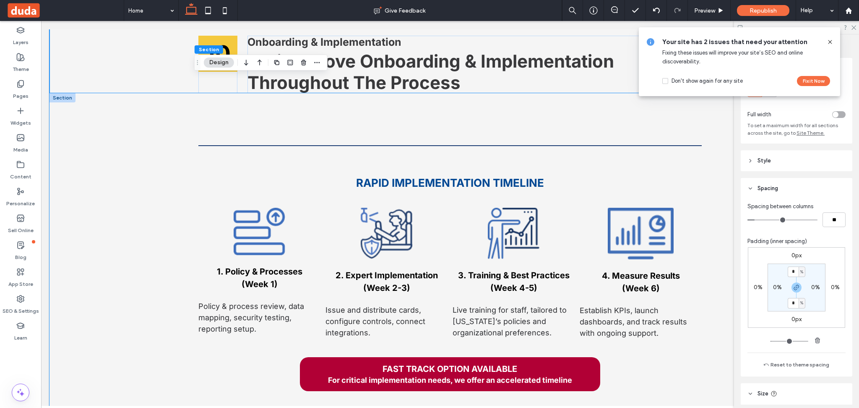
click at [91, 130] on div "RAPID IMPLEMENTATION TIMELINE 1. Policy & Processes (Week 1) Policy & process r…" at bounding box center [449, 258] width 801 height 330
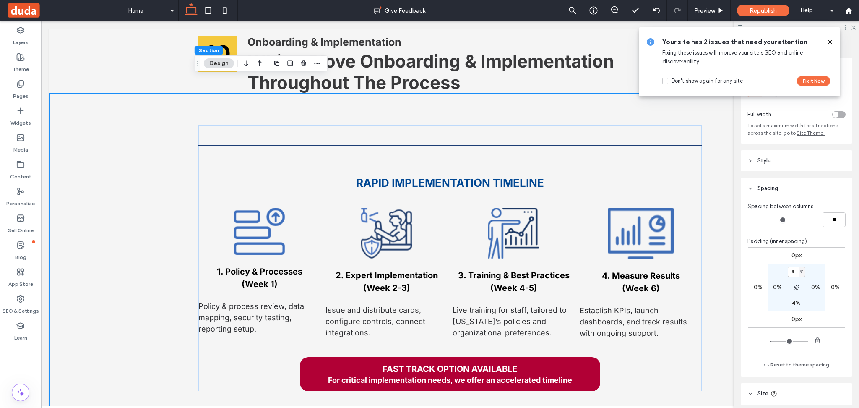
click at [789, 271] on input "*" at bounding box center [792, 271] width 11 height 10
click at [791, 272] on input "*" at bounding box center [792, 271] width 11 height 10
type input "*"
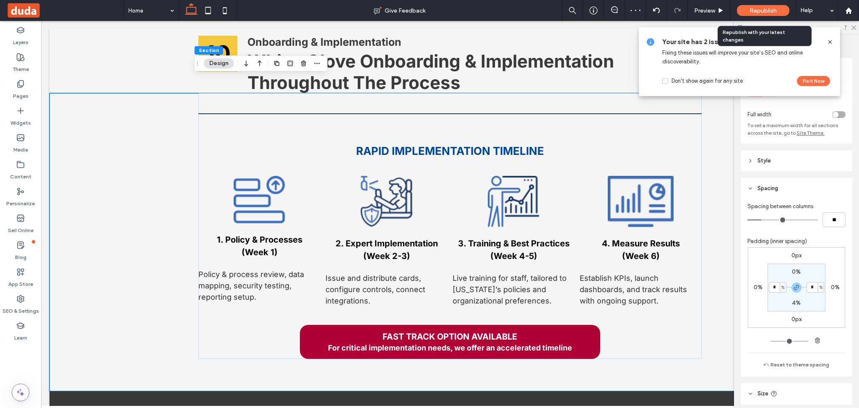
click at [750, 12] on span "Republish" at bounding box center [762, 10] width 27 height 7
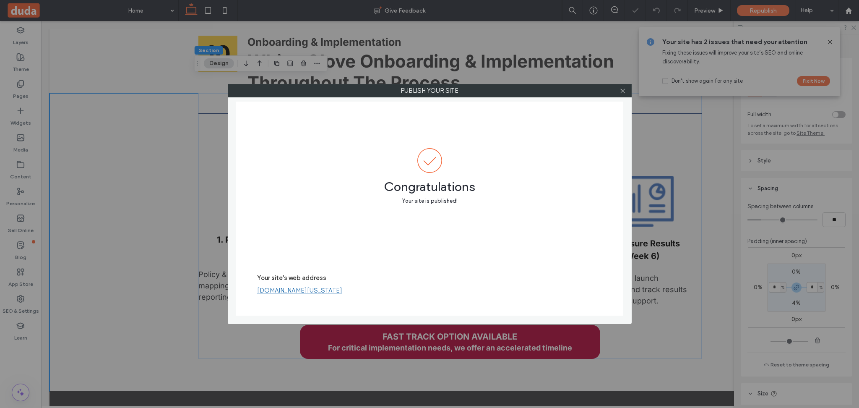
click at [342, 288] on link "[DOMAIN_NAME][US_STATE]" at bounding box center [299, 290] width 85 height 8
click at [621, 92] on icon at bounding box center [622, 91] width 6 height 6
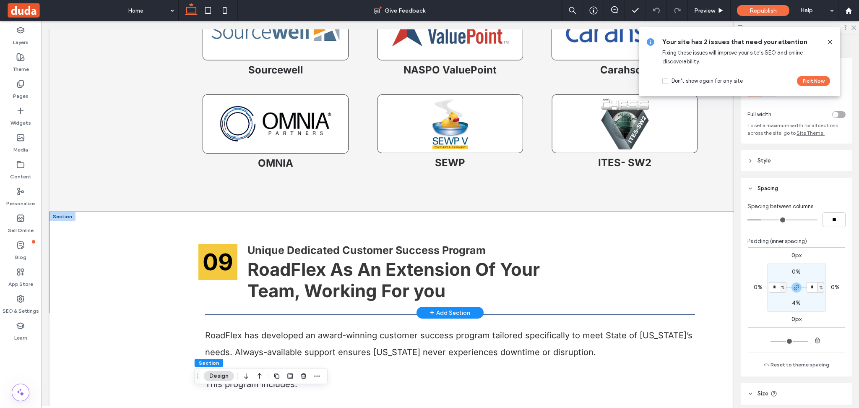
scroll to position [5431, 0]
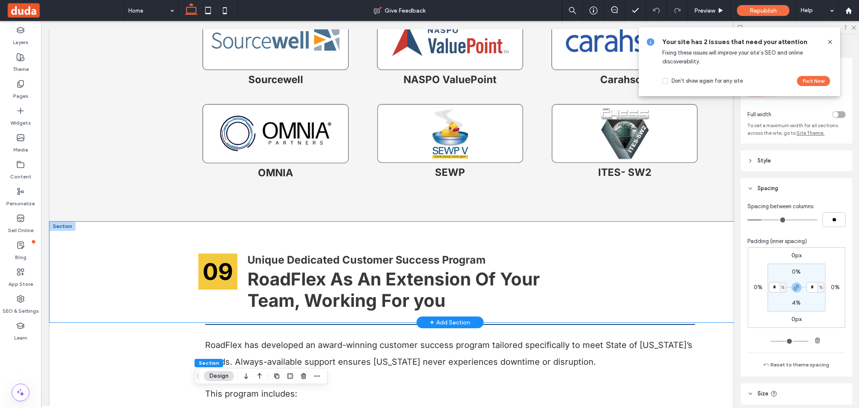
click at [138, 252] on div "09 Unique Dedicated Customer Success Program RoadFlex As An Extension Of Your T…" at bounding box center [449, 271] width 801 height 101
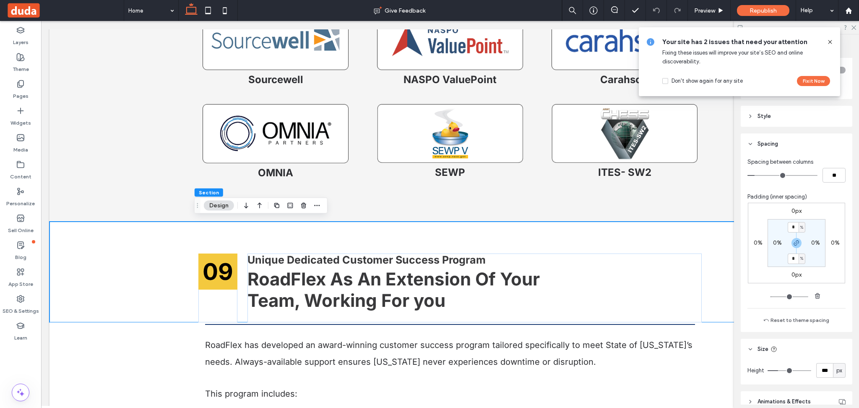
scroll to position [86, 0]
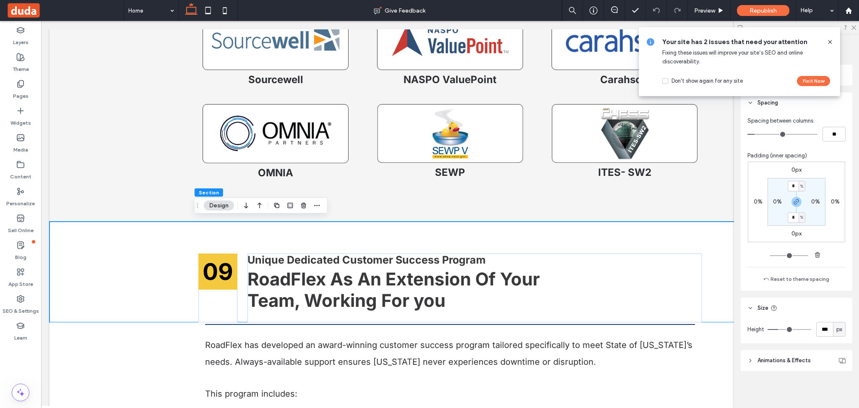
type input "***"
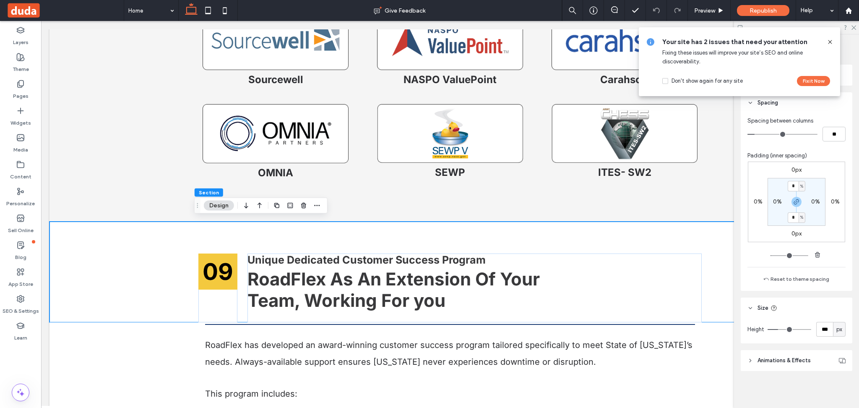
type input "***"
type input "**"
type input "*"
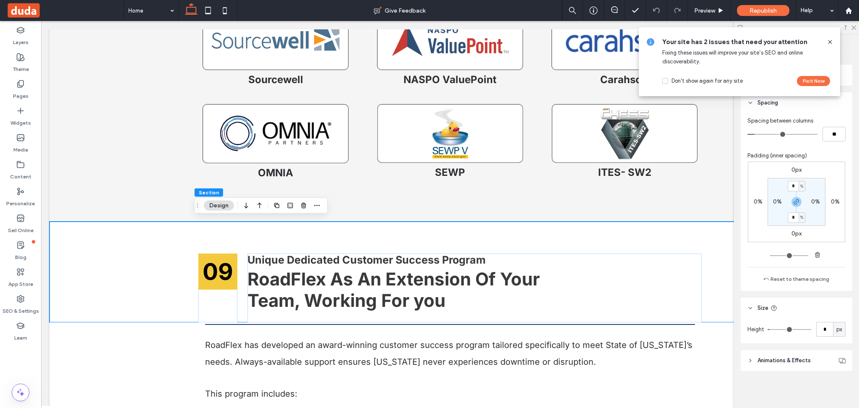
type input "*"
drag, startPoint x: 776, startPoint y: 328, endPoint x: 690, endPoint y: 307, distance: 89.0
type input "*"
click at [767, 329] on input "range" at bounding box center [789, 329] width 44 height 1
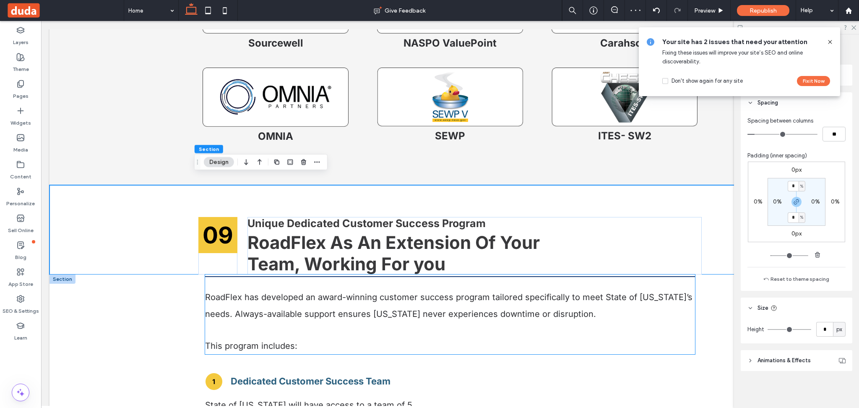
scroll to position [5487, 0]
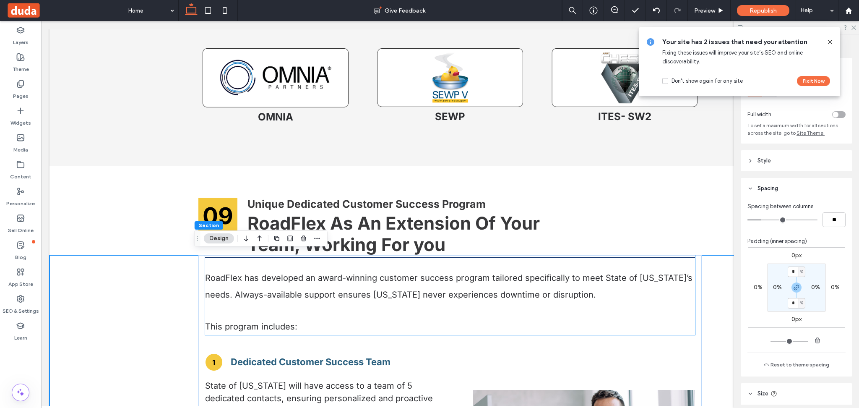
click at [217, 257] on div "RoadFlex has developed an award-winning customer success program tailored speci…" at bounding box center [450, 295] width 490 height 80
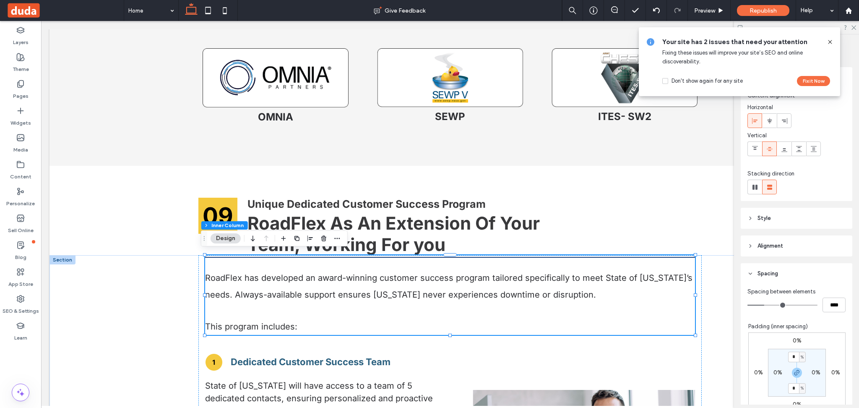
click at [222, 262] on div "RoadFlex has developed an award-winning customer success program tailored speci…" at bounding box center [450, 295] width 490 height 80
click at [26, 34] on label "Layers" at bounding box center [21, 40] width 16 height 12
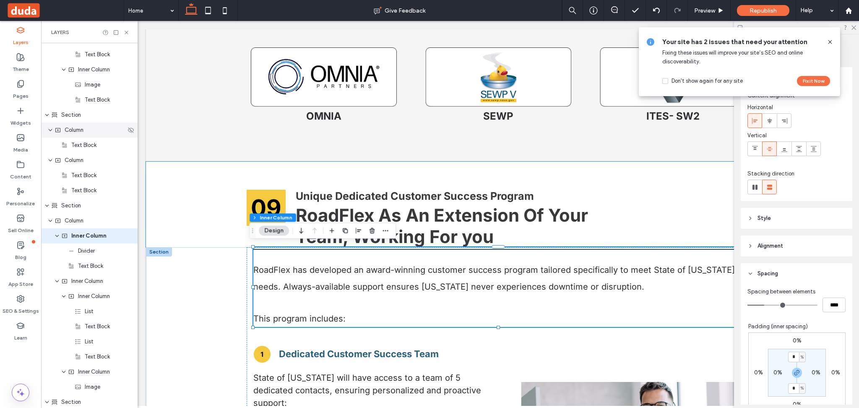
scroll to position [4217, 0]
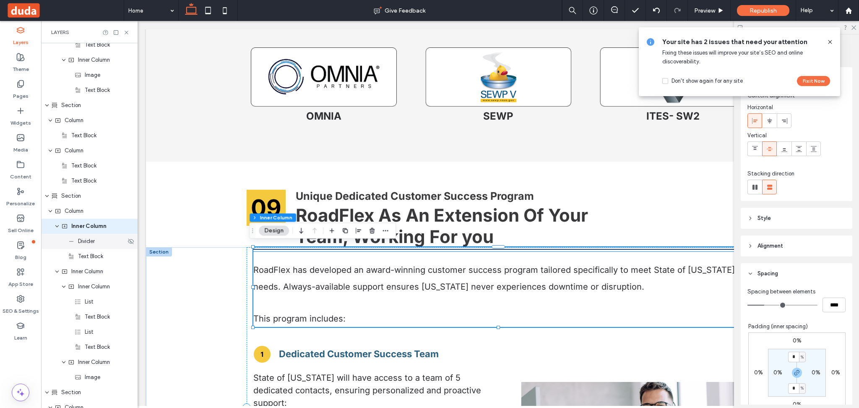
click at [79, 246] on div "Divider" at bounding box center [89, 241] width 96 height 15
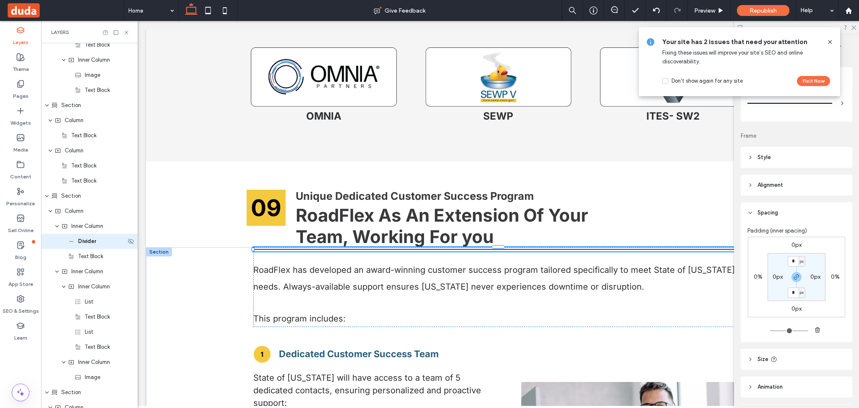
type input "*"
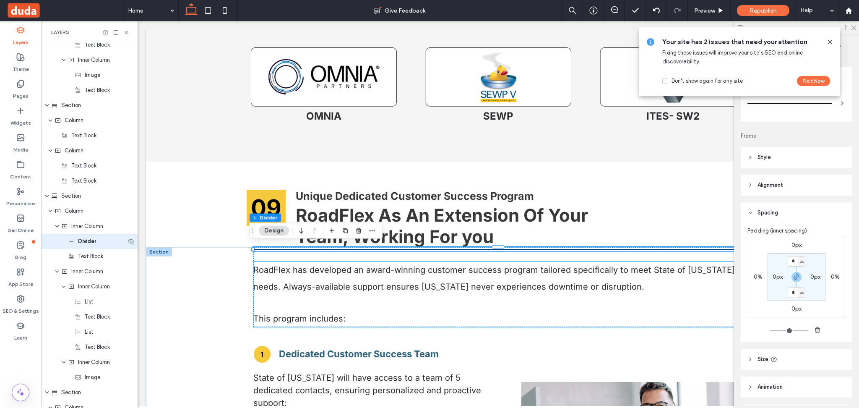
scroll to position [4232, 0]
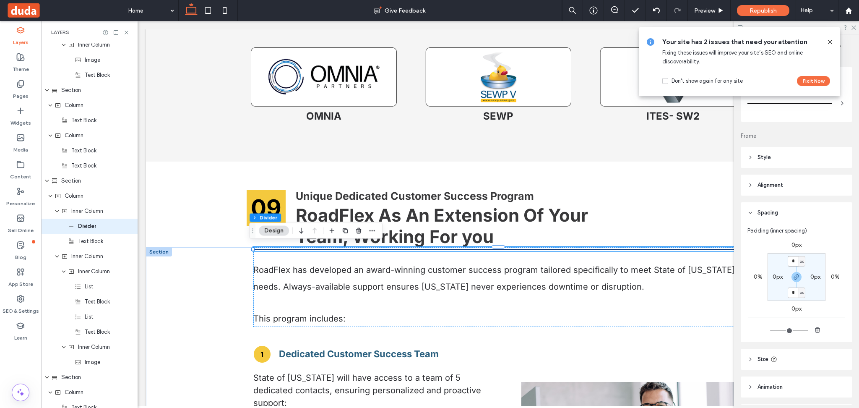
click at [792, 261] on input "*" at bounding box center [792, 261] width 11 height 10
type input "*"
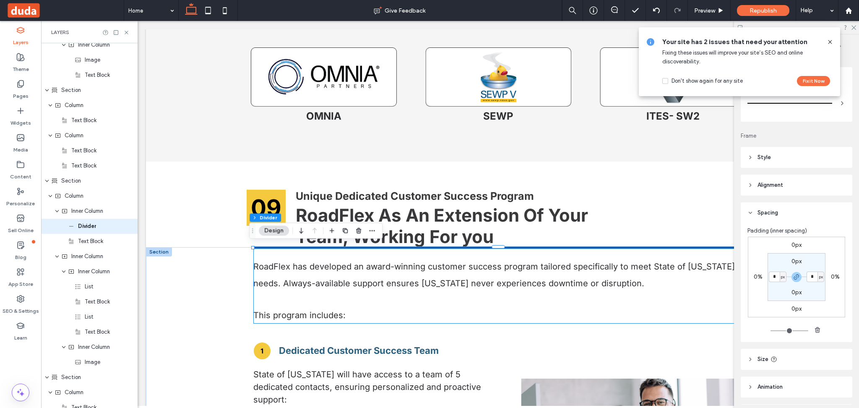
click at [300, 254] on div "RoadFlex has developed an award-winning customer success program tailored speci…" at bounding box center [498, 285] width 490 height 76
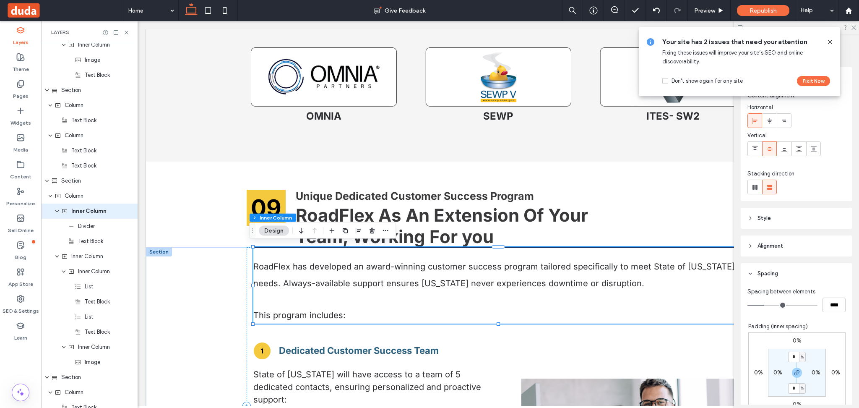
scroll to position [4217, 0]
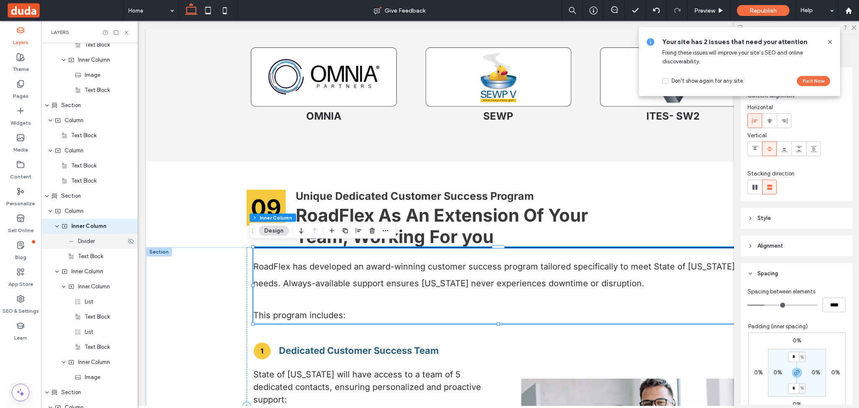
click at [85, 243] on span "Divider" at bounding box center [86, 241] width 17 height 8
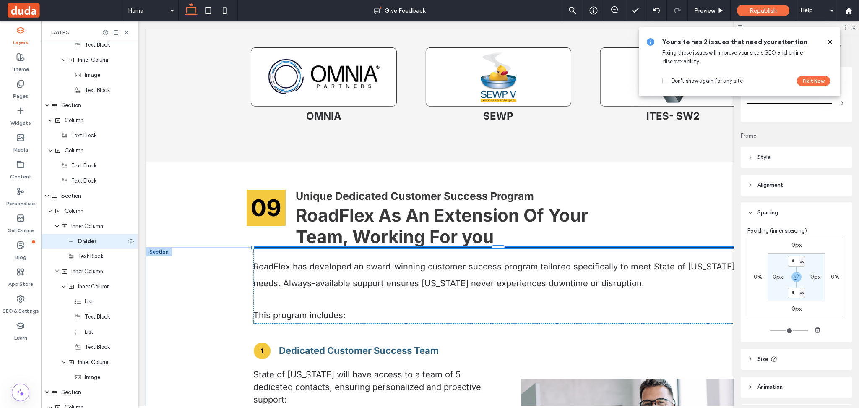
type input "*"
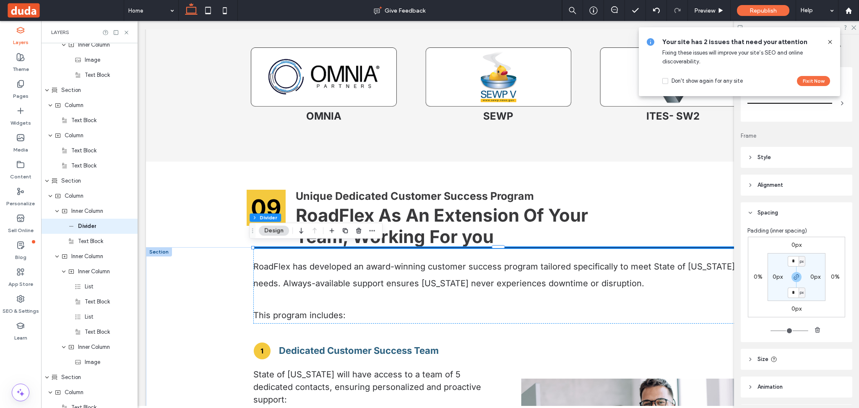
click at [797, 268] on section "* px 0px * px 0px" at bounding box center [796, 277] width 58 height 48
click at [800, 261] on span "px" at bounding box center [802, 261] width 4 height 8
click at [793, 289] on span "%" at bounding box center [795, 288] width 5 height 8
click at [792, 263] on input "*" at bounding box center [792, 261] width 11 height 10
type input "*"
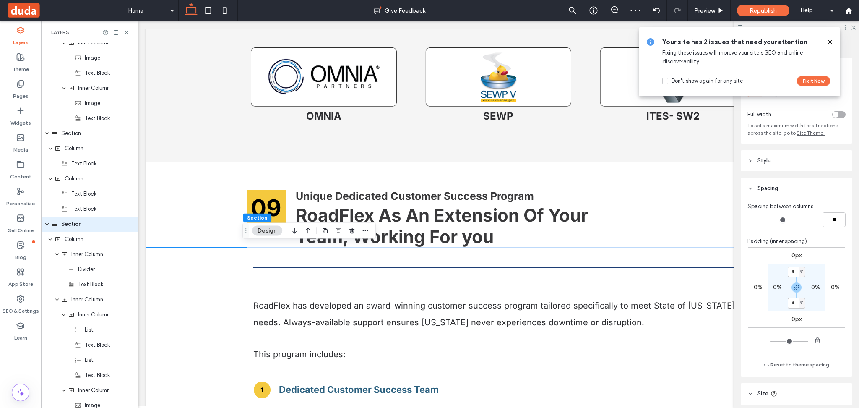
scroll to position [4187, 0]
click at [758, 9] on span "Republish" at bounding box center [762, 10] width 27 height 7
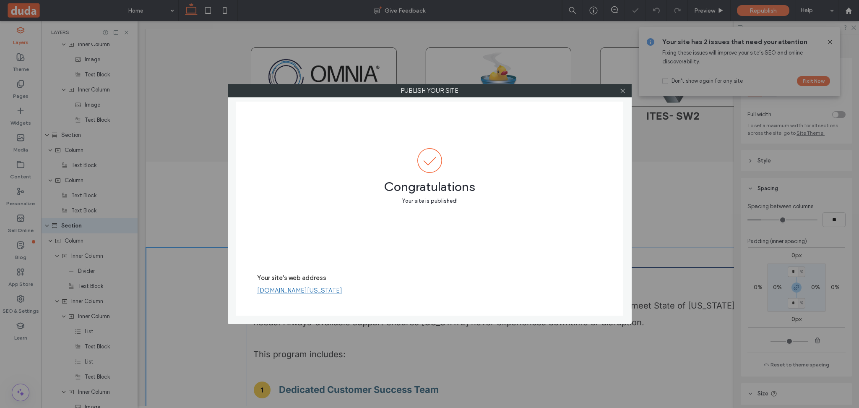
click at [342, 290] on link "[DOMAIN_NAME][US_STATE]" at bounding box center [299, 290] width 85 height 8
click at [621, 91] on icon at bounding box center [622, 91] width 6 height 6
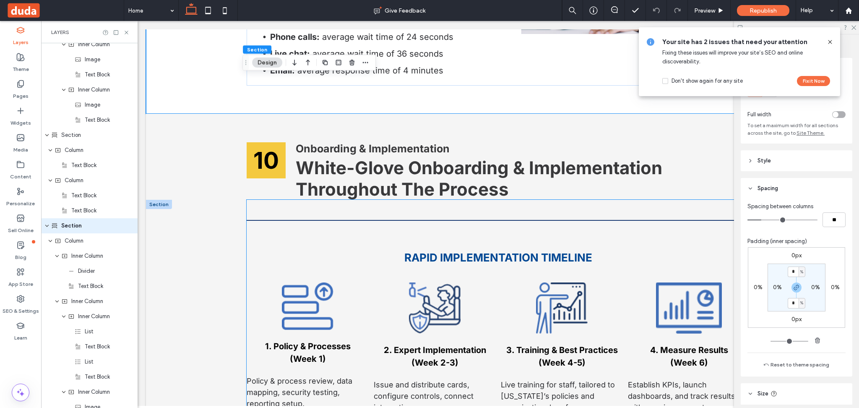
scroll to position [5895, 0]
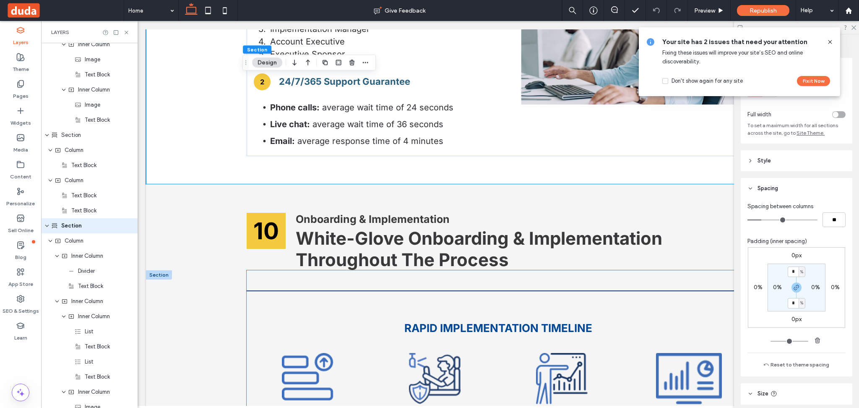
click at [287, 273] on div at bounding box center [498, 290] width 503 height 41
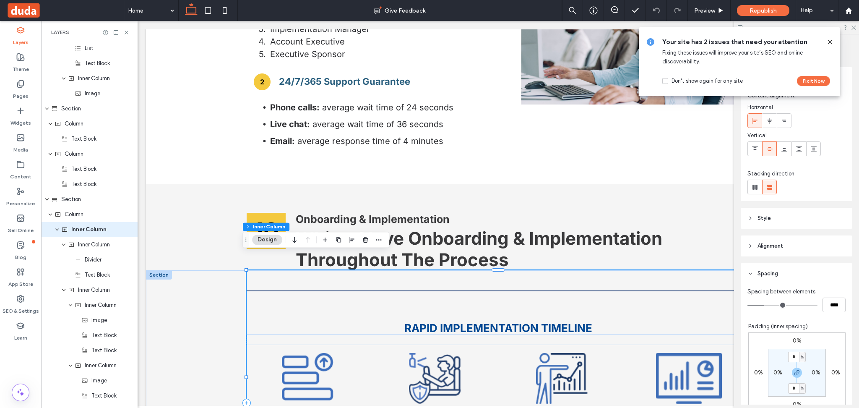
scroll to position [4504, 0]
click at [85, 258] on span "Divider" at bounding box center [93, 256] width 17 height 8
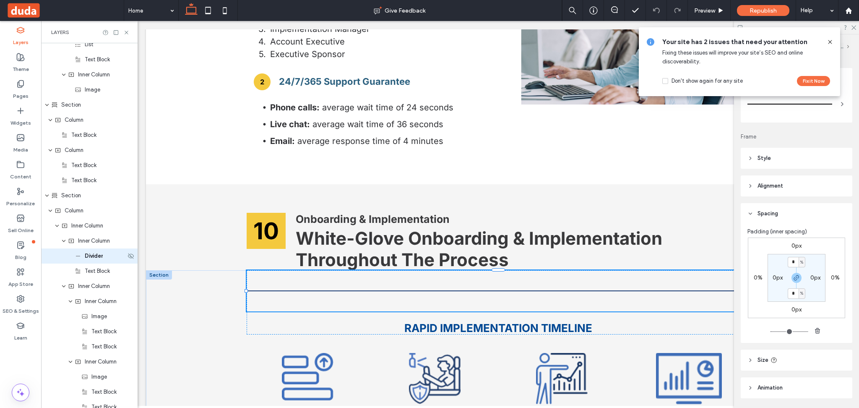
type input "*"
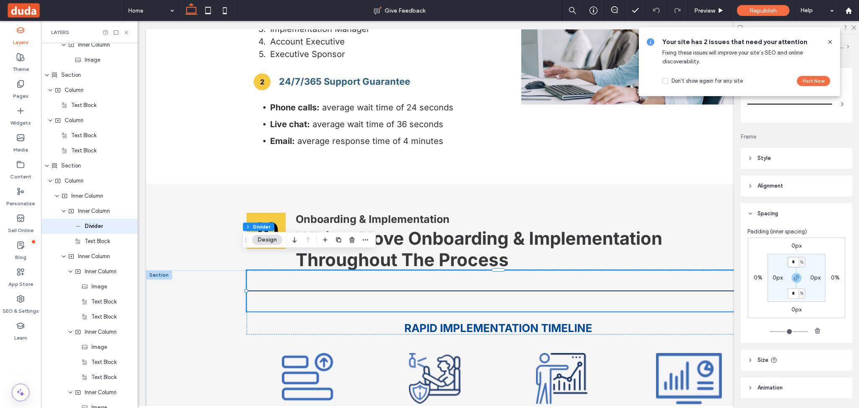
click at [788, 262] on input "*" at bounding box center [792, 262] width 11 height 10
type input "*"
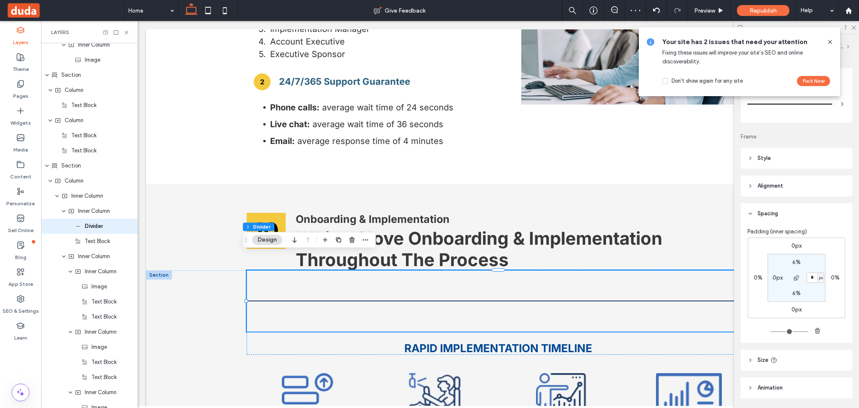
click at [828, 43] on icon at bounding box center [829, 42] width 7 height 7
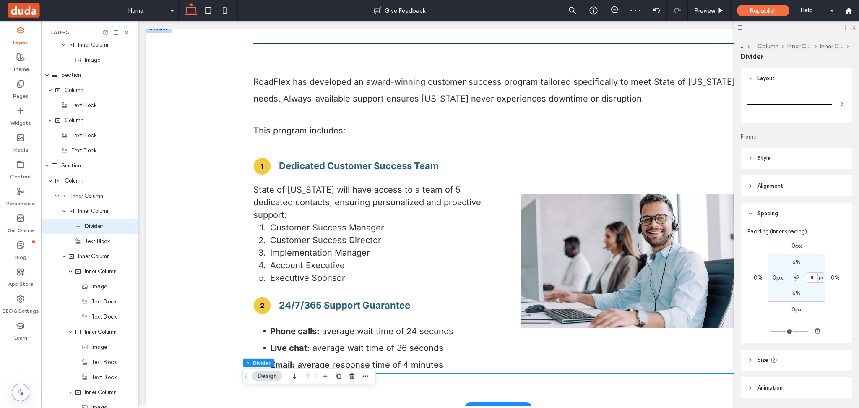
scroll to position [5560, 0]
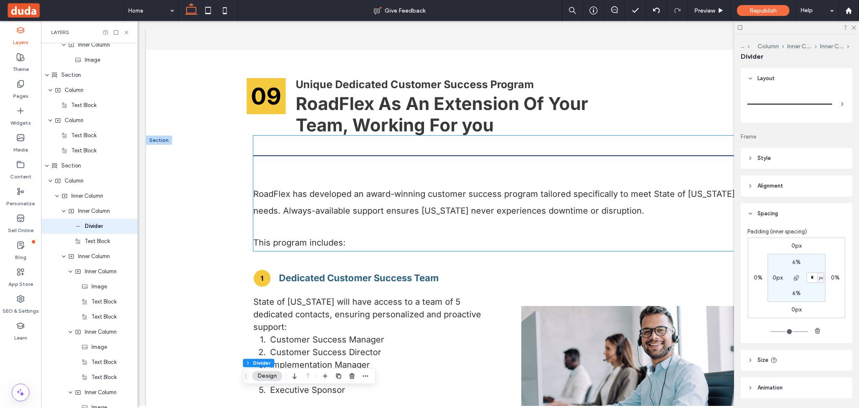
click at [334, 147] on div at bounding box center [498, 155] width 490 height 40
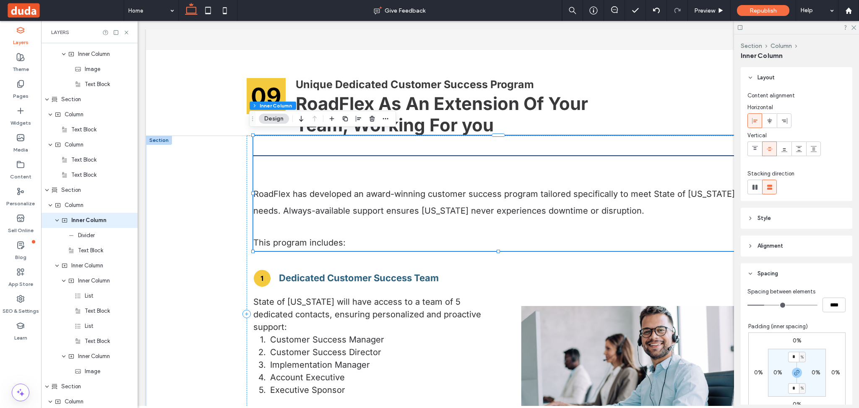
scroll to position [4217, 0]
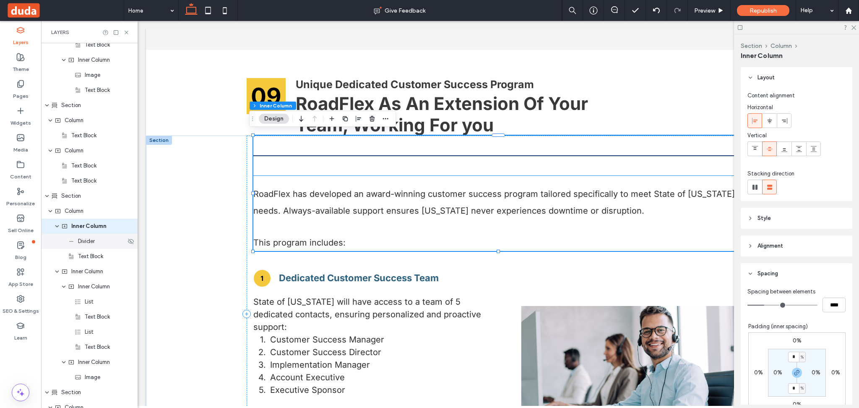
click at [93, 243] on span "Divider" at bounding box center [86, 241] width 17 height 8
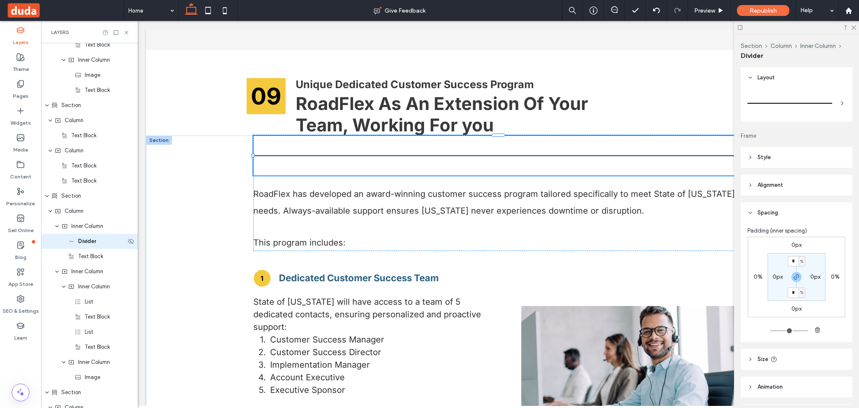
type input "*"
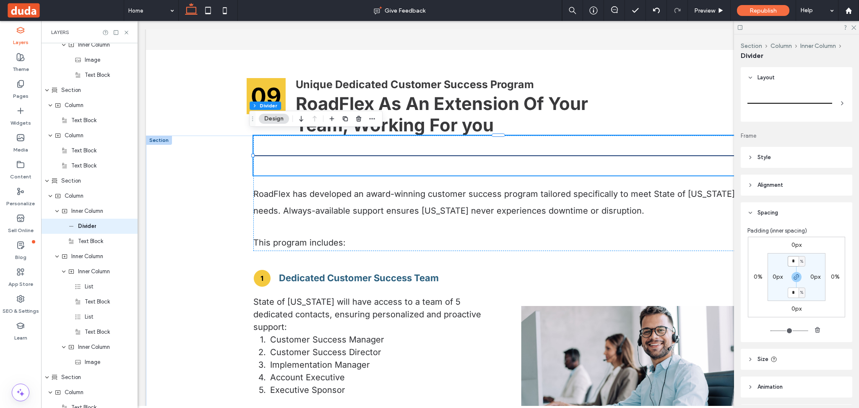
click at [793, 257] on input "*" at bounding box center [792, 261] width 11 height 10
type input "*"
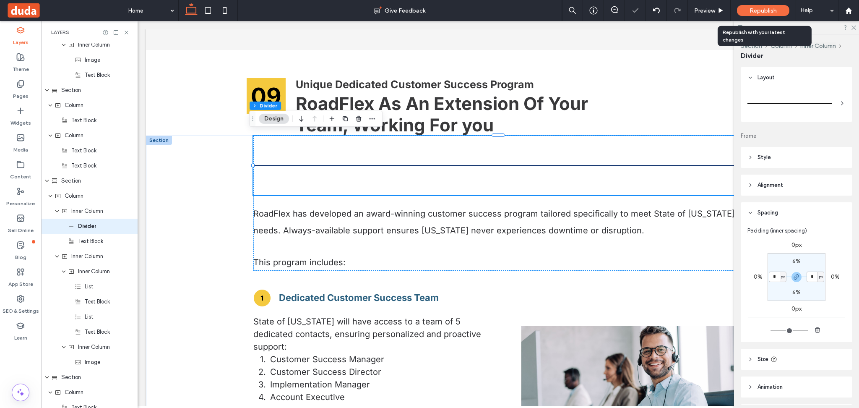
click at [770, 8] on span "Republish" at bounding box center [762, 10] width 27 height 7
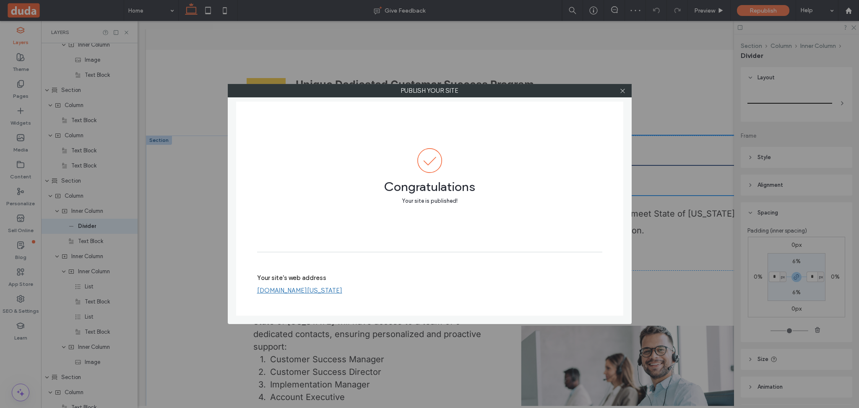
click at [338, 288] on link "[DOMAIN_NAME][US_STATE]" at bounding box center [299, 290] width 85 height 8
drag, startPoint x: 620, startPoint y: 93, endPoint x: 610, endPoint y: 99, distance: 12.2
click at [621, 93] on icon at bounding box center [622, 91] width 6 height 6
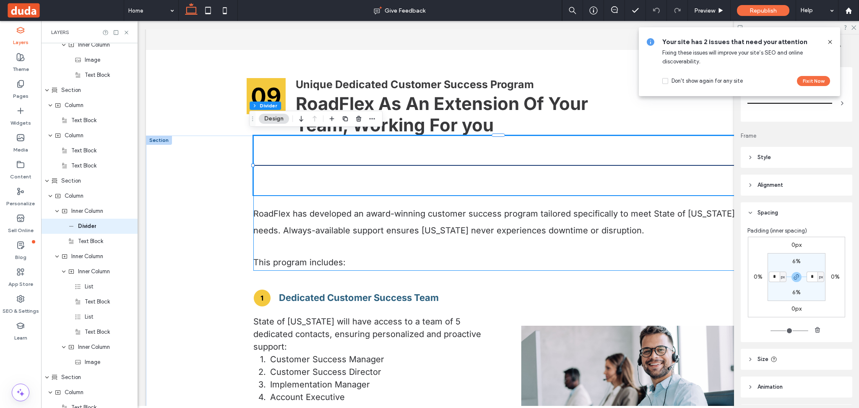
click at [311, 200] on div "RoadFlex has developed an award-winning customer success program tailored speci…" at bounding box center [498, 202] width 490 height 135
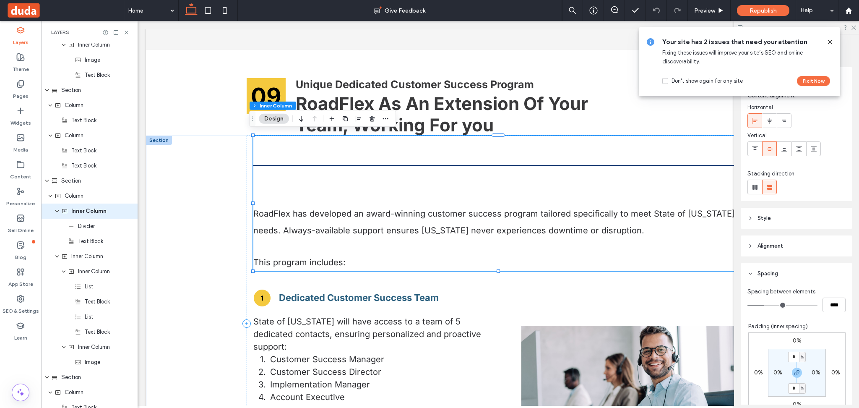
scroll to position [4217, 0]
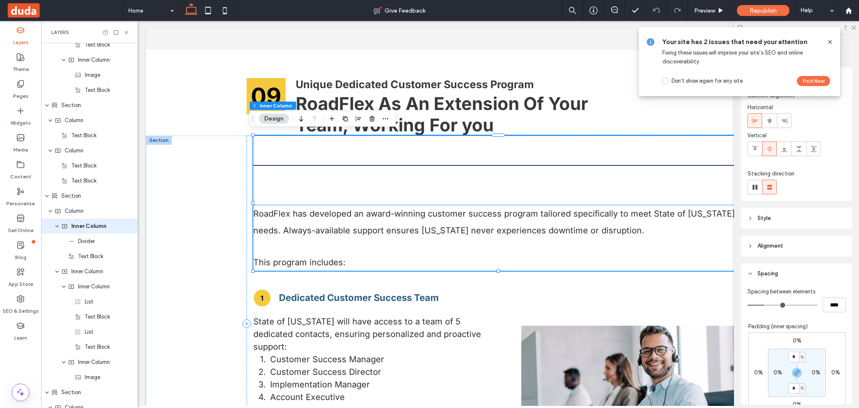
click at [307, 208] on span "RoadFlex has developed an award-winning customer success program tailored speci…" at bounding box center [496, 221] width 487 height 27
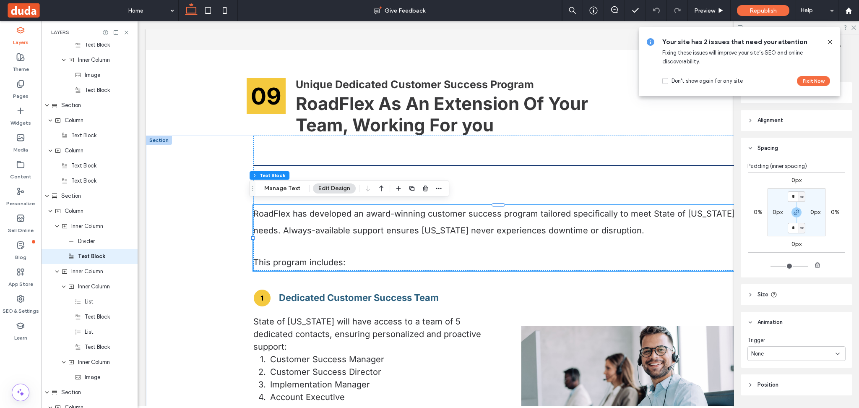
scroll to position [4248, 0]
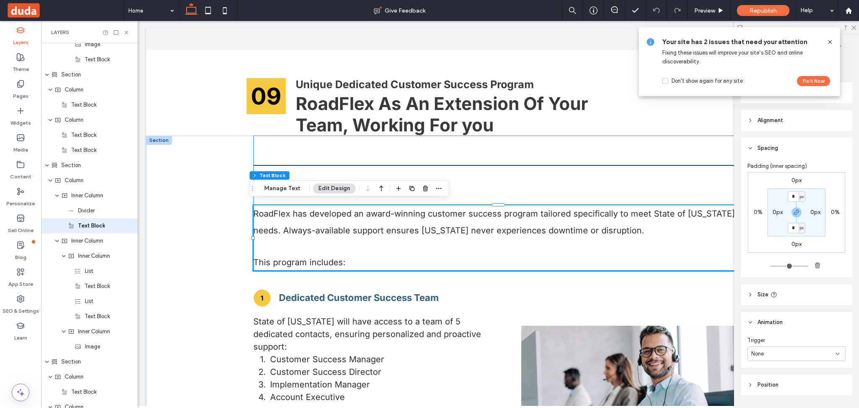
click at [531, 192] on div "RoadFlex has developed an award-winning customer success program tailored speci…" at bounding box center [498, 202] width 490 height 135
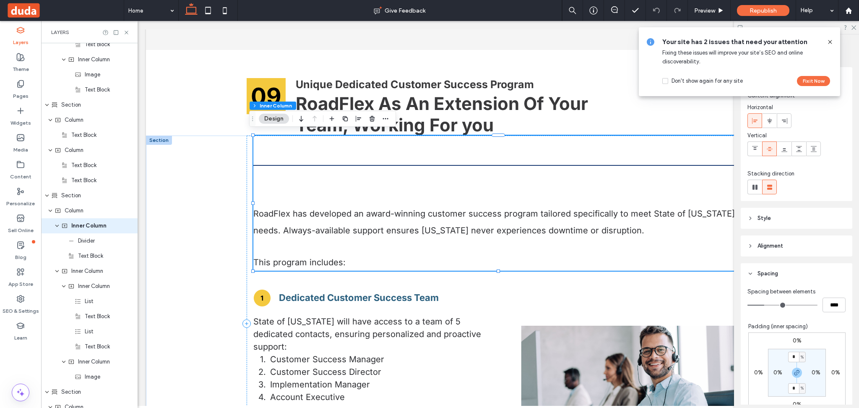
scroll to position [4217, 0]
click at [79, 260] on span "Text Block" at bounding box center [90, 256] width 25 height 8
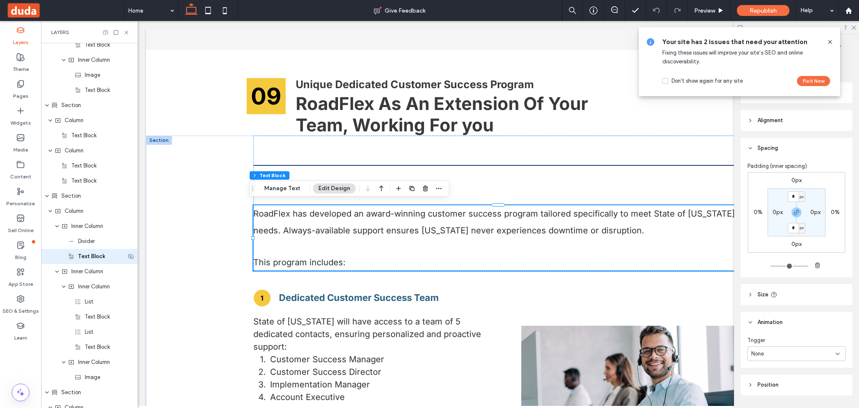
scroll to position [4248, 0]
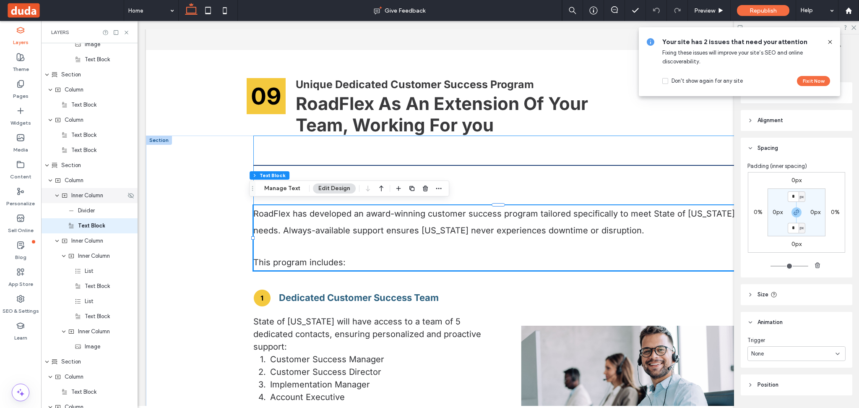
click at [84, 194] on span "Inner Column" at bounding box center [87, 195] width 32 height 8
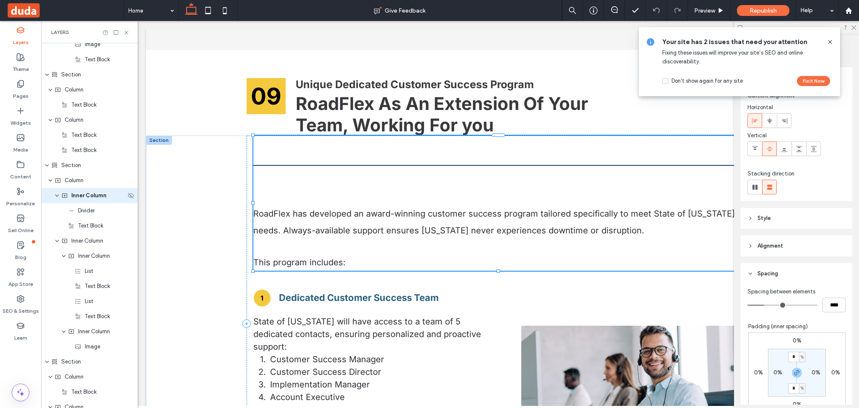
scroll to position [4217, 0]
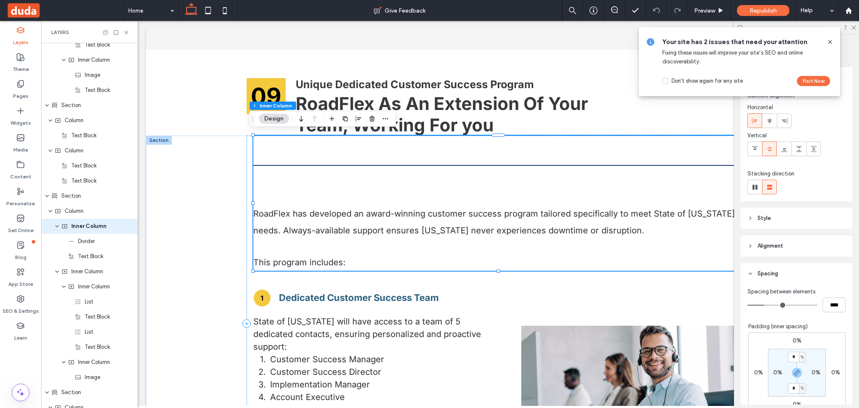
type input "**"
type input "****"
type input "**"
type input "****"
type input "*"
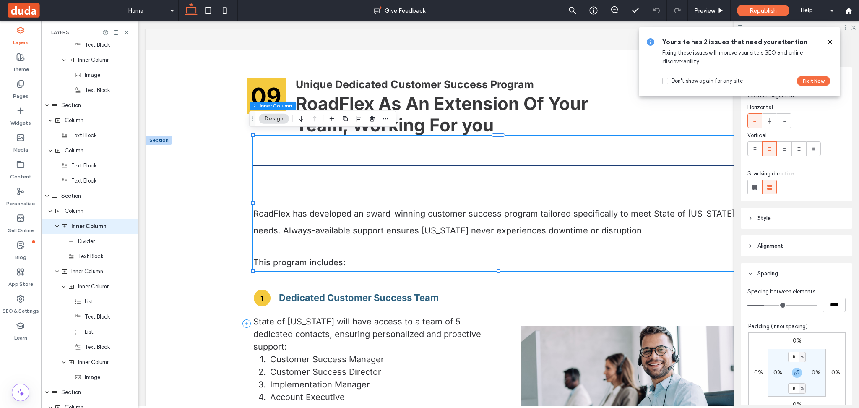
type input "***"
type input "*"
type input "***"
drag, startPoint x: 766, startPoint y: 304, endPoint x: 694, endPoint y: 301, distance: 71.8
type input "*"
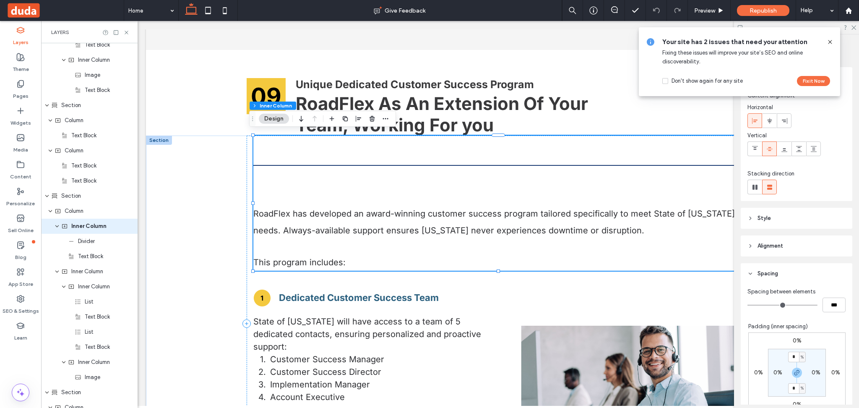
click at [747, 304] on input "range" at bounding box center [782, 304] width 70 height 1
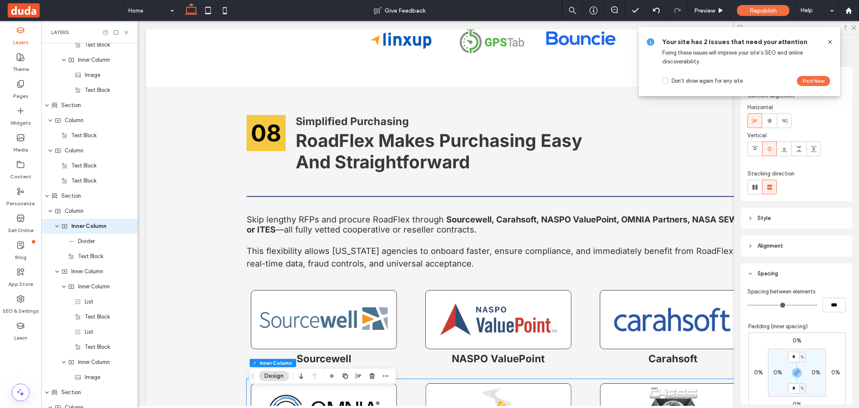
scroll to position [5001, 0]
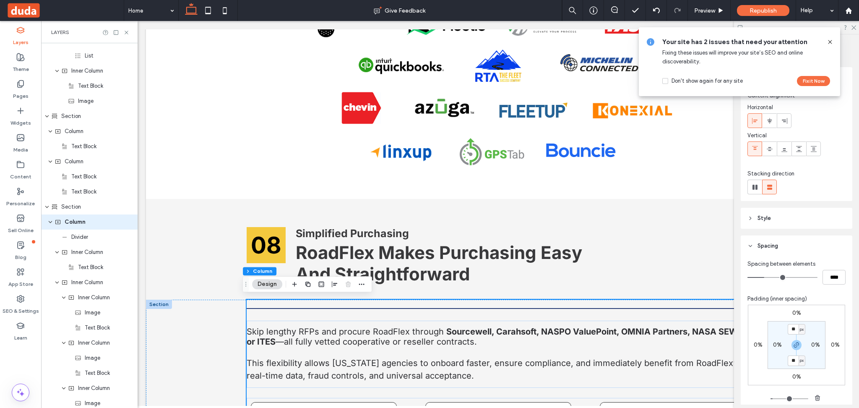
scroll to position [3734, 0]
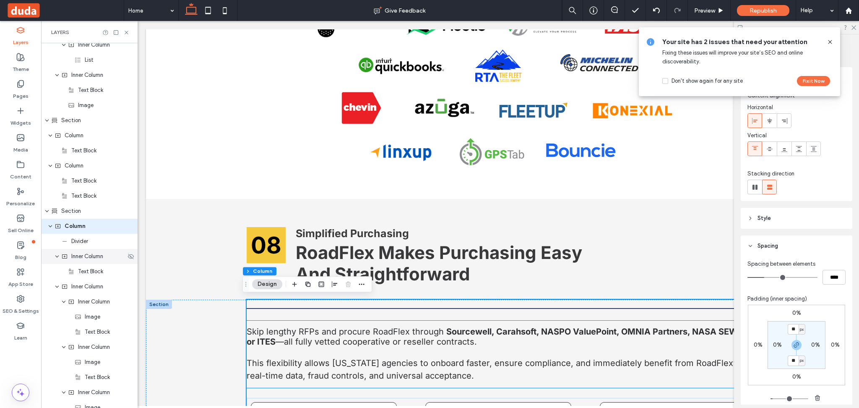
click at [58, 254] on icon "expand Inner Column" at bounding box center [57, 256] width 5 height 7
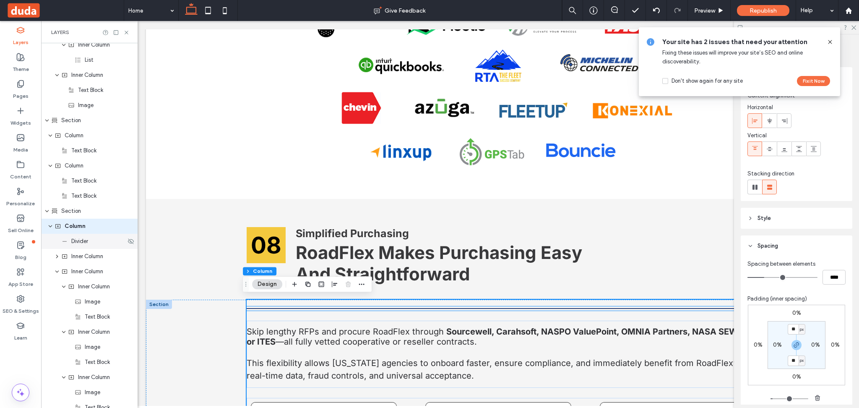
click at [80, 244] on span "Divider" at bounding box center [79, 241] width 17 height 8
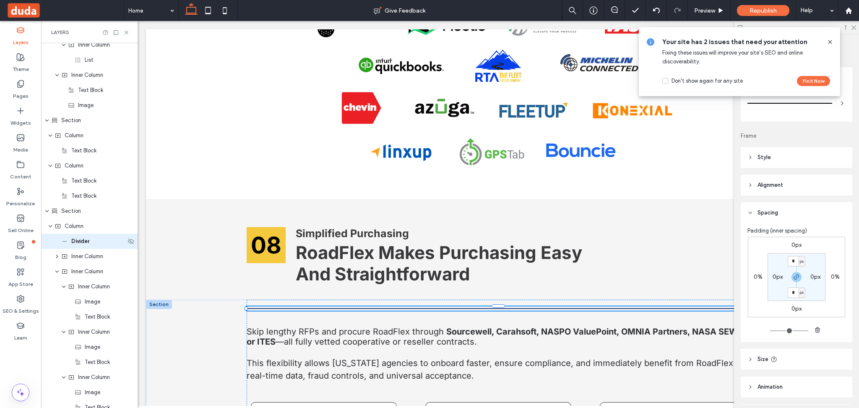
type input "*"
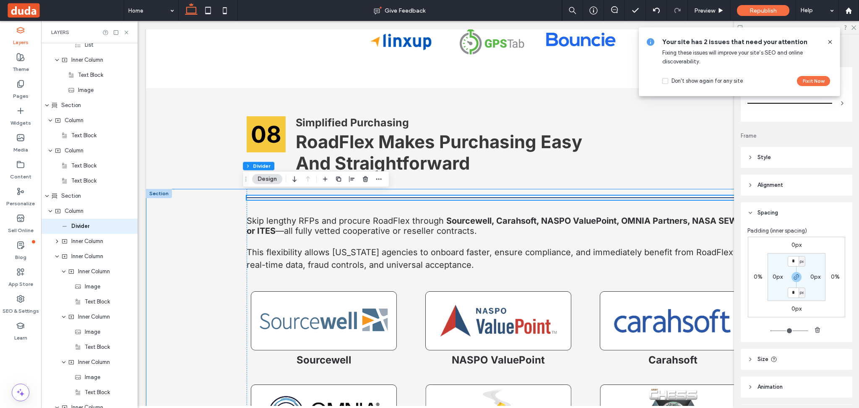
scroll to position [5113, 0]
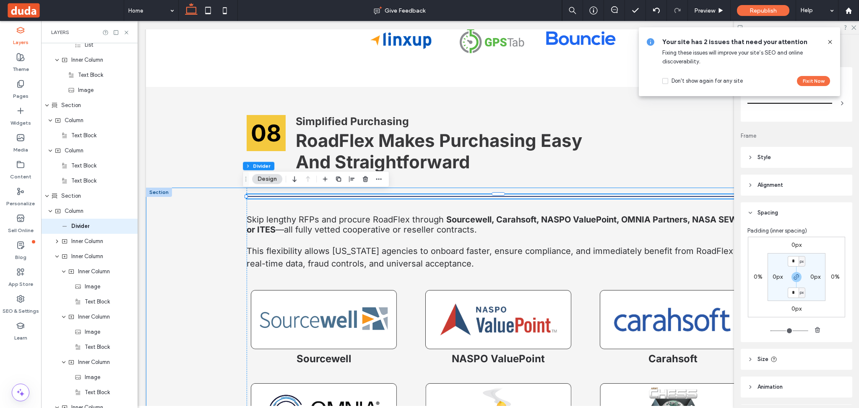
click at [205, 289] on div "Skip lengthy RFPs and procure RoadFlex through Sourcewell, Carahsoft, NASPO Val…" at bounding box center [498, 341] width 704 height 309
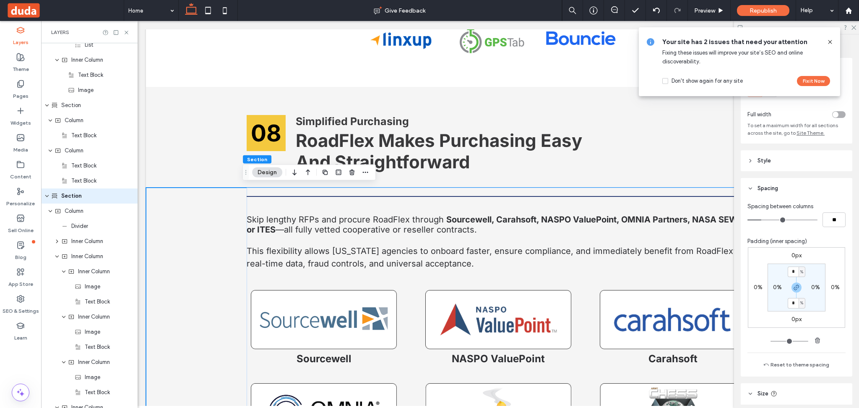
scroll to position [3719, 0]
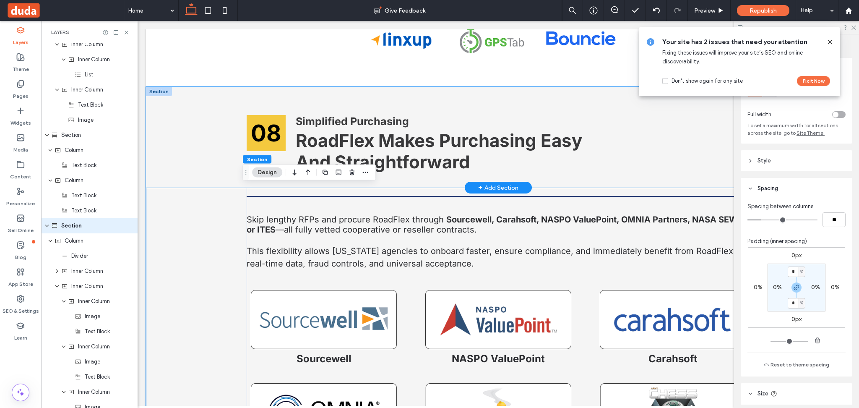
click at [203, 118] on div "08 Simplified Purchasing RoadFlex Makes Purchasing Easy And Straightforward" at bounding box center [498, 137] width 704 height 101
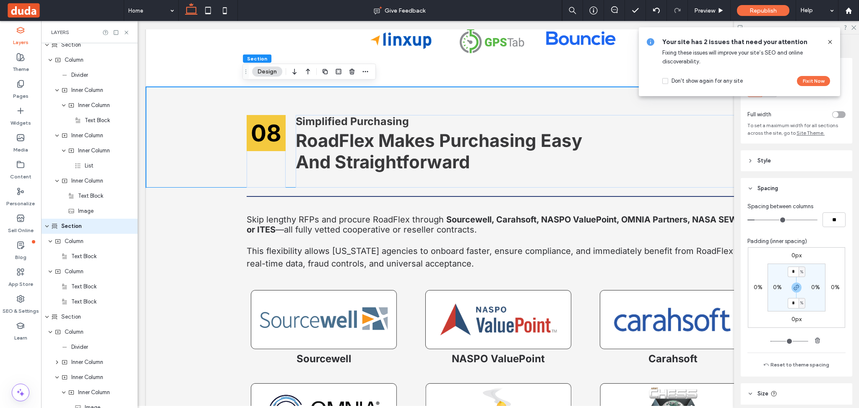
scroll to position [86, 0]
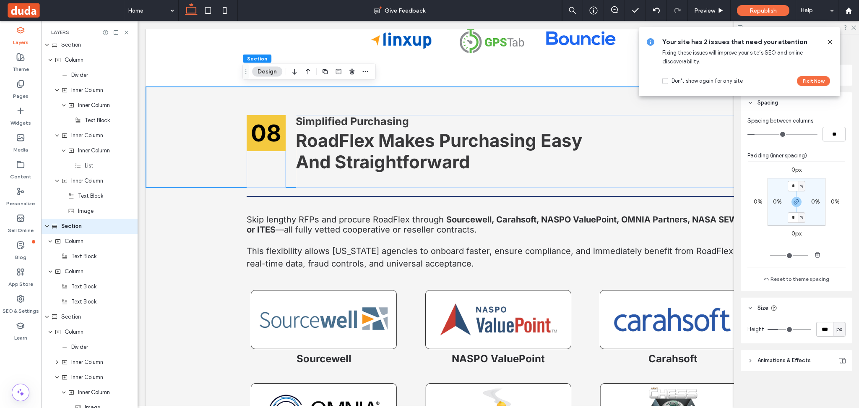
type input "***"
type input "**"
type input "*"
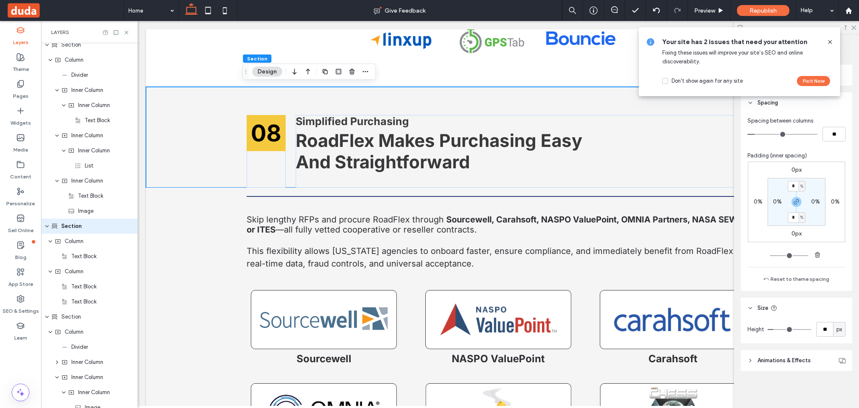
type input "*"
drag, startPoint x: 777, startPoint y: 329, endPoint x: 517, endPoint y: 309, distance: 260.7
type input "*"
click at [767, 330] on input "range" at bounding box center [789, 329] width 44 height 1
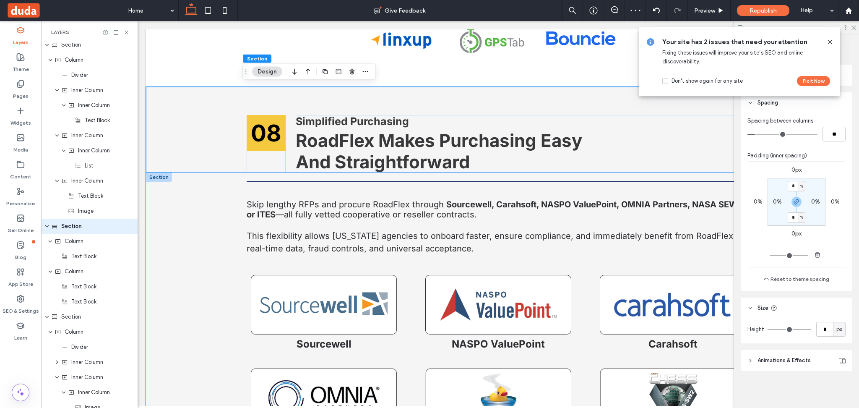
click at [214, 186] on div "Skip lengthy RFPs and procure RoadFlex through Sourcewell, Carahsoft, NASPO Val…" at bounding box center [498, 326] width 704 height 309
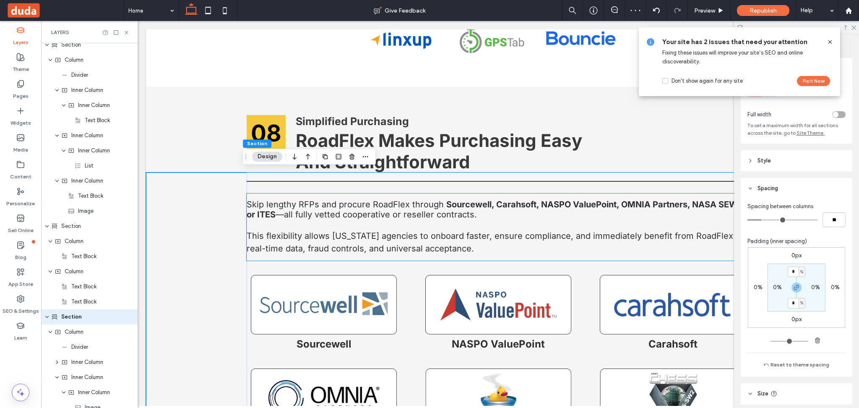
scroll to position [3719, 0]
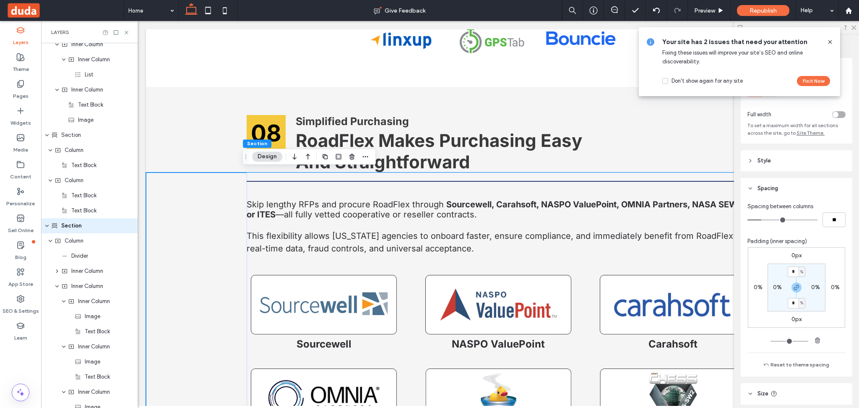
click at [186, 214] on div "Skip lengthy RFPs and procure RoadFlex through Sourcewell, Carahsoft, NASPO Val…" at bounding box center [498, 326] width 704 height 309
click at [288, 185] on div "Skip lengthy RFPs and procure RoadFlex through Sourcewell, Carahsoft, NASPO Val…" at bounding box center [498, 312] width 503 height 281
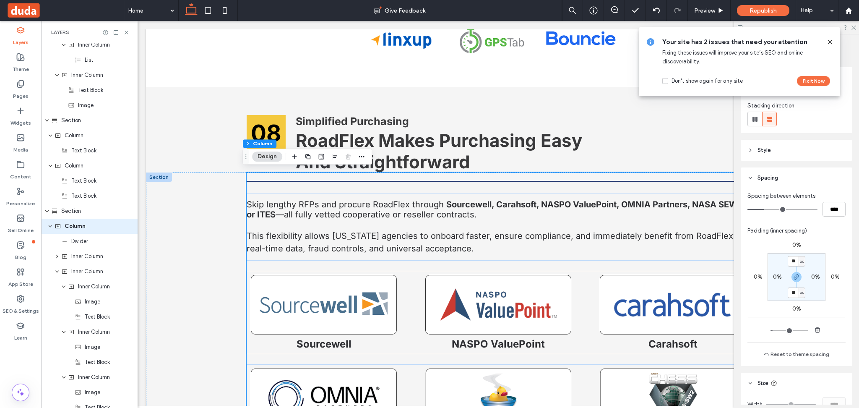
scroll to position [112, 0]
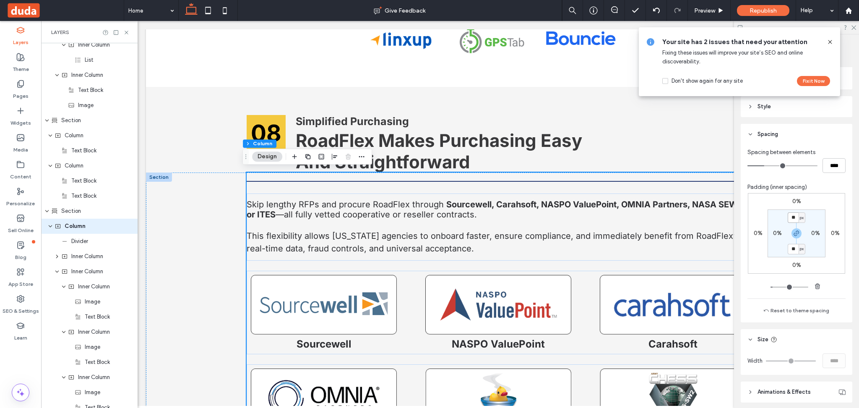
click at [793, 218] on input "**" at bounding box center [792, 217] width 11 height 10
type input "*"
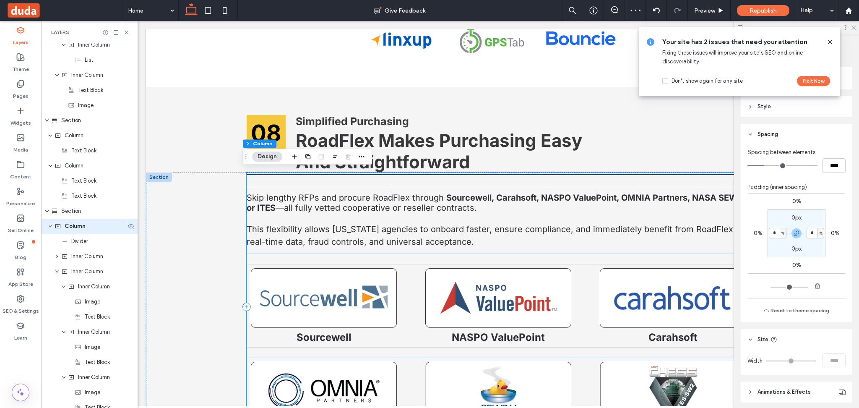
click at [67, 230] on div "Column" at bounding box center [89, 225] width 96 height 15
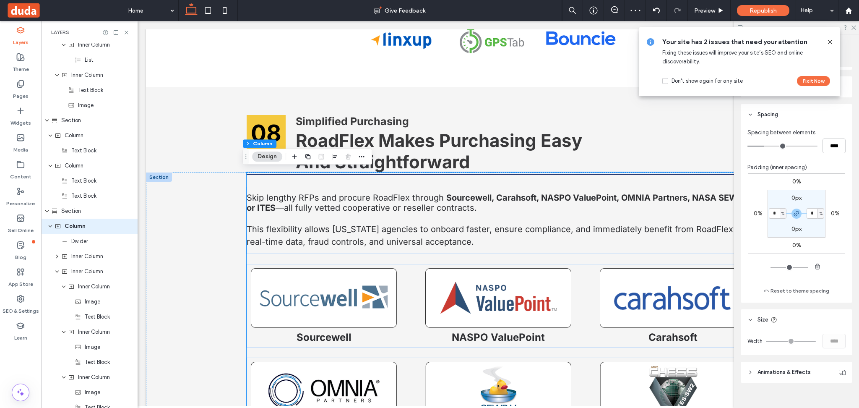
scroll to position [143, 0]
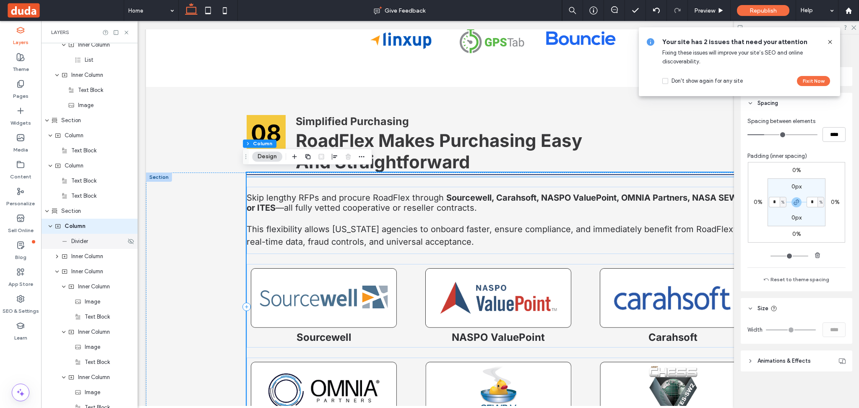
click at [73, 242] on span "Divider" at bounding box center [79, 241] width 17 height 8
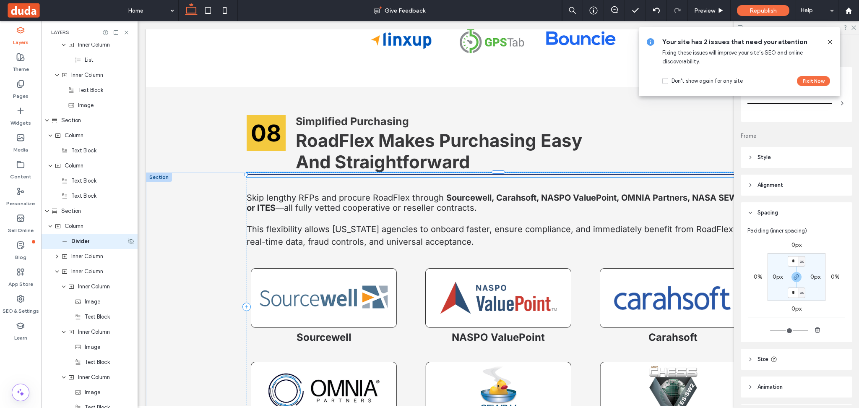
type input "*"
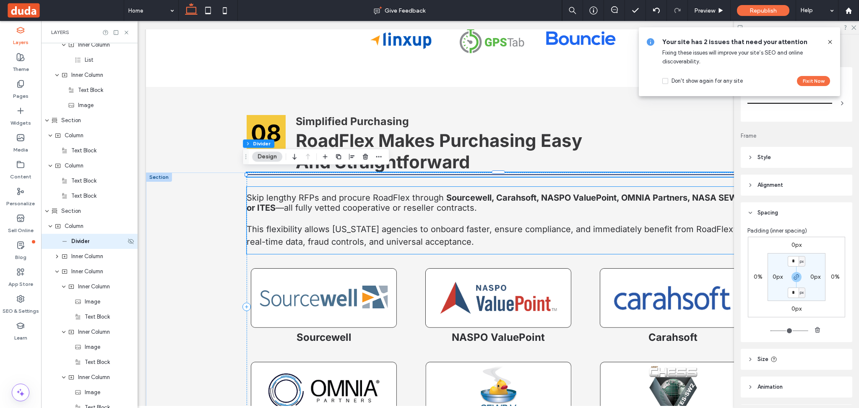
scroll to position [3749, 0]
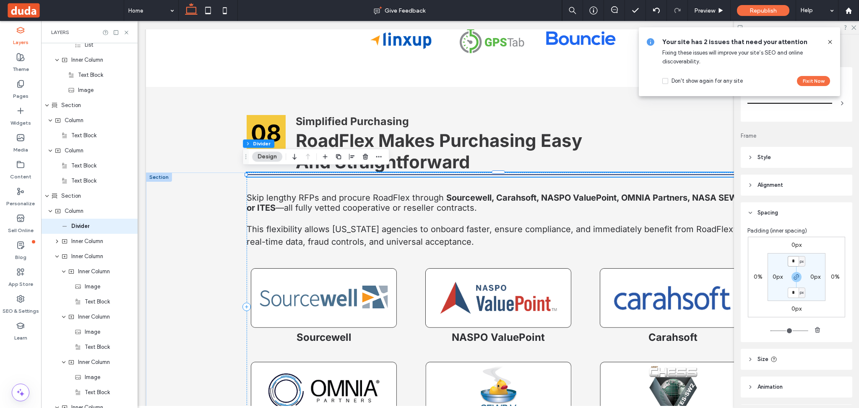
click at [793, 262] on input "*" at bounding box center [792, 261] width 11 height 10
type input "*"
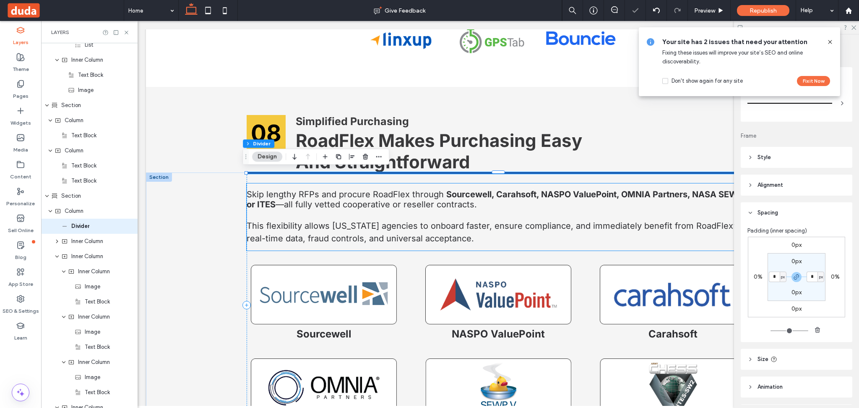
click at [288, 189] on span "Skip lengthy RFPs and procure RoadFlex through" at bounding box center [345, 194] width 197 height 10
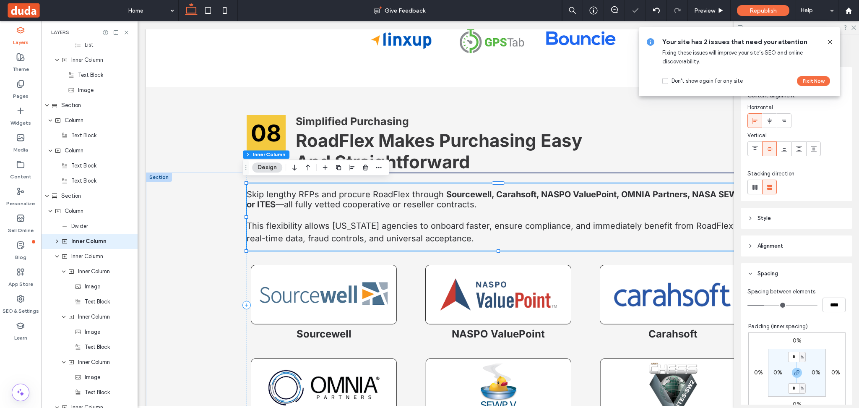
scroll to position [3765, 0]
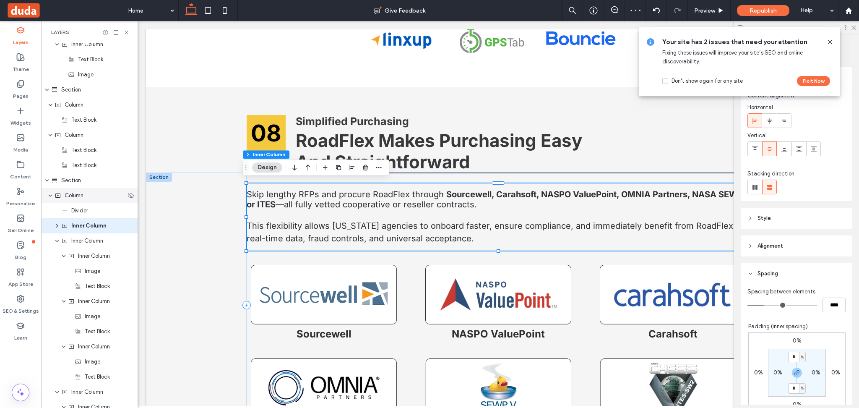
click at [72, 194] on span "Column" at bounding box center [74, 195] width 19 height 8
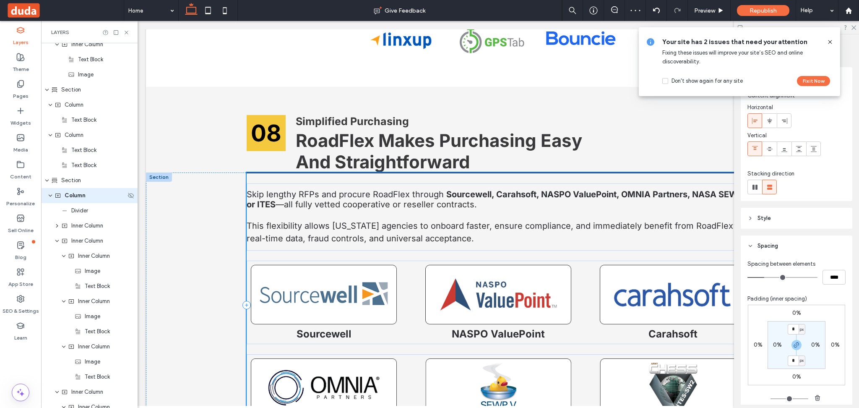
scroll to position [3734, 0]
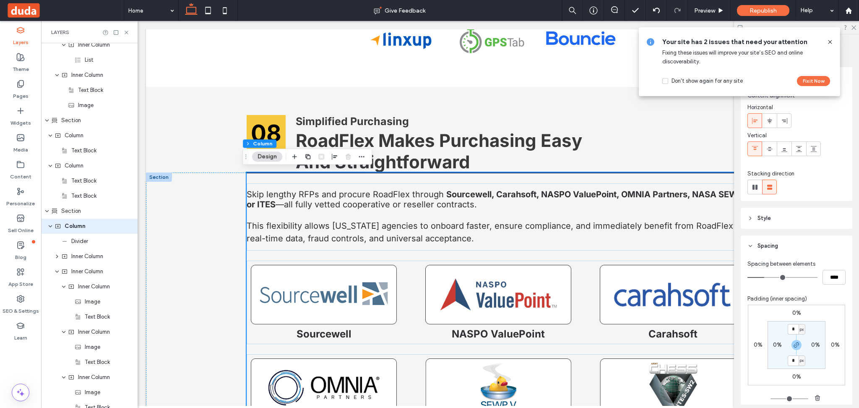
type input "**"
type input "****"
type input "**"
type input "****"
type input "**"
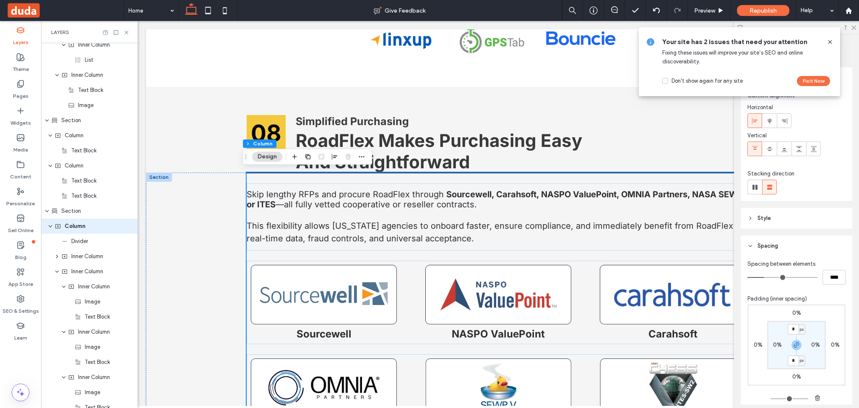
type input "****"
type input "*"
type input "***"
type input "*"
type input "***"
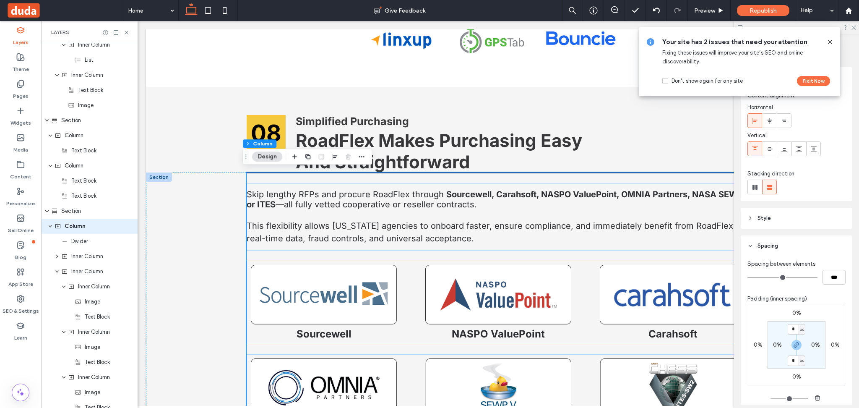
drag, startPoint x: 765, startPoint y: 275, endPoint x: 583, endPoint y: 254, distance: 183.6
type input "*"
click at [747, 277] on input "range" at bounding box center [782, 277] width 70 height 1
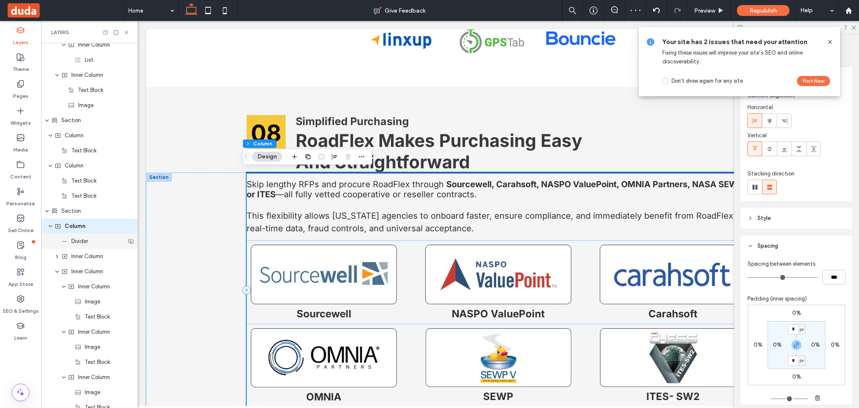
click at [78, 242] on span "Divider" at bounding box center [79, 241] width 17 height 8
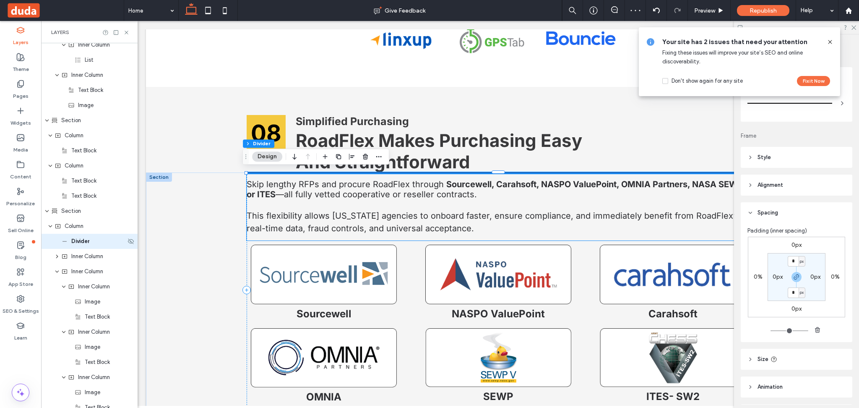
type input "*"
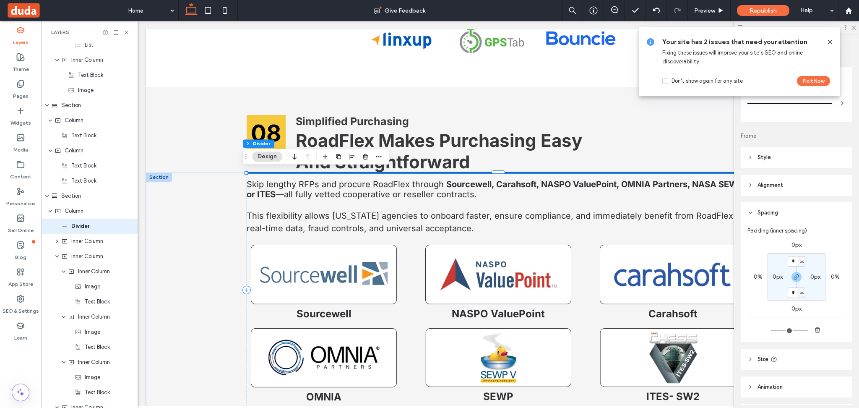
click at [798, 264] on div "px" at bounding box center [801, 261] width 7 height 10
click at [795, 292] on span "%" at bounding box center [795, 288] width 5 height 8
click at [792, 263] on input "*" at bounding box center [792, 261] width 11 height 10
type input "*"
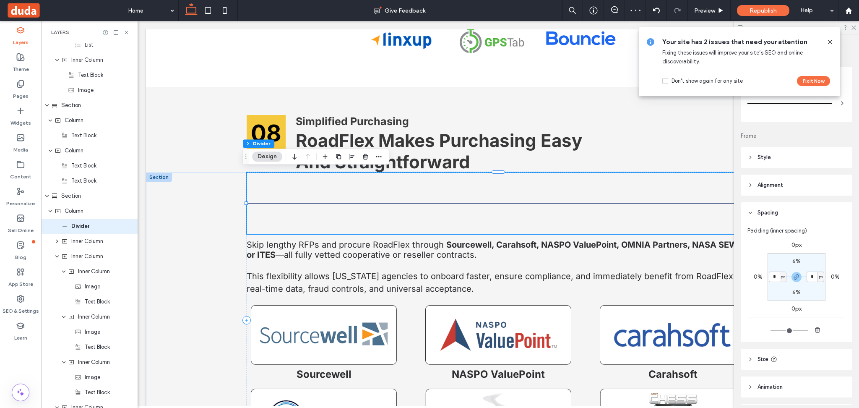
click at [829, 42] on icon at bounding box center [829, 42] width 7 height 7
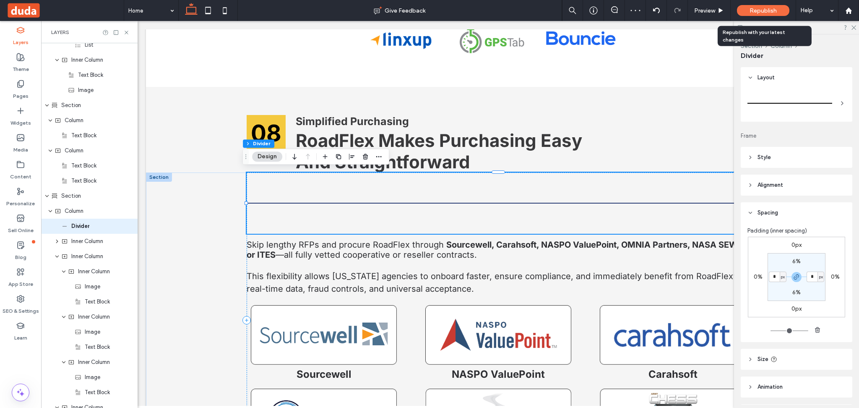
click at [769, 9] on span "Republish" at bounding box center [762, 10] width 27 height 7
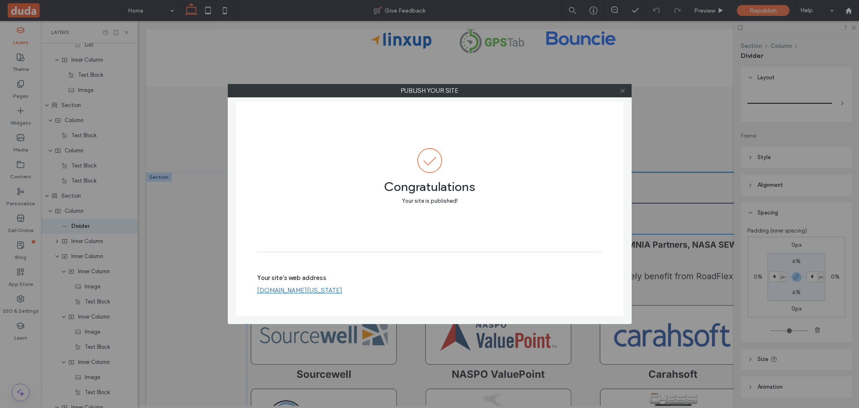
click at [624, 91] on icon at bounding box center [622, 91] width 6 height 6
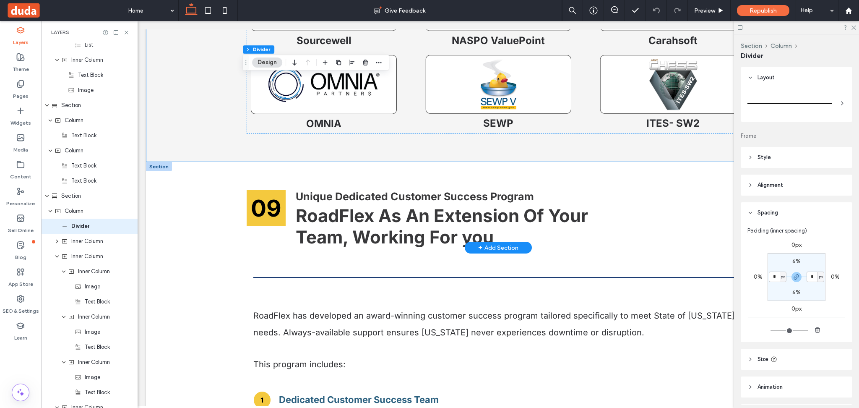
scroll to position [5448, 0]
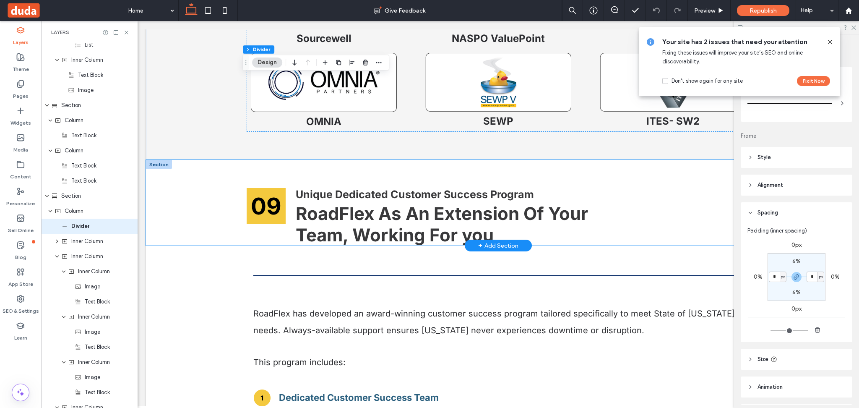
drag, startPoint x: 171, startPoint y: 197, endPoint x: 365, endPoint y: 208, distance: 194.0
click at [171, 197] on div "09 Unique Dedicated Customer Success Program RoadFlex As An Extension Of Your T…" at bounding box center [498, 203] width 704 height 86
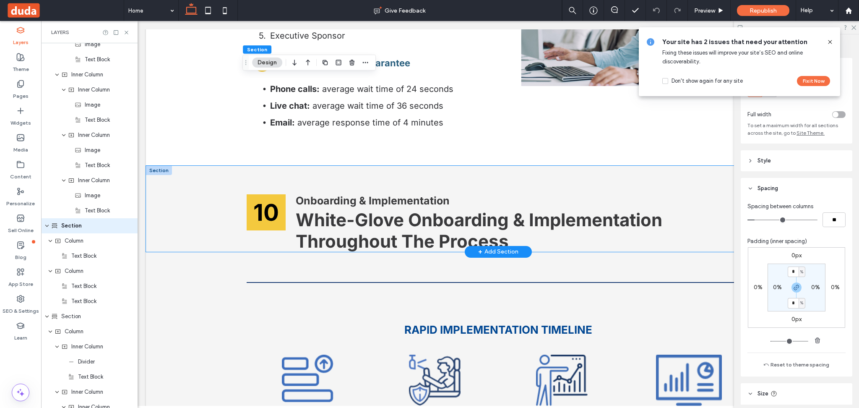
scroll to position [6007, 0]
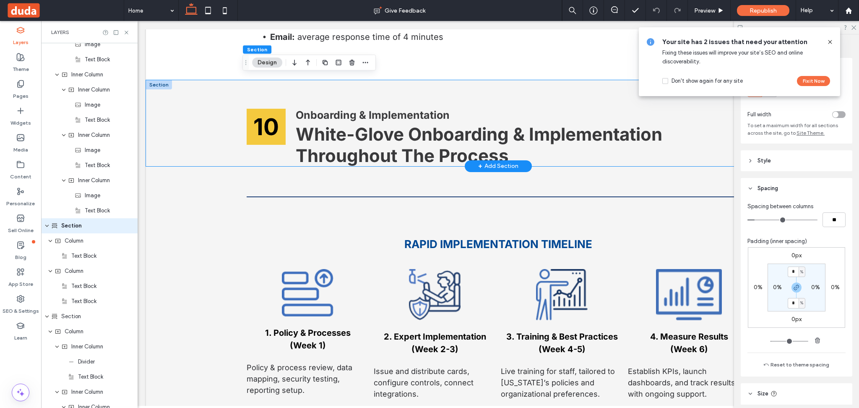
click at [196, 94] on div "10 Onboarding & Implementation White-Glove Onboarding & Implementation Througho…" at bounding box center [498, 123] width 704 height 86
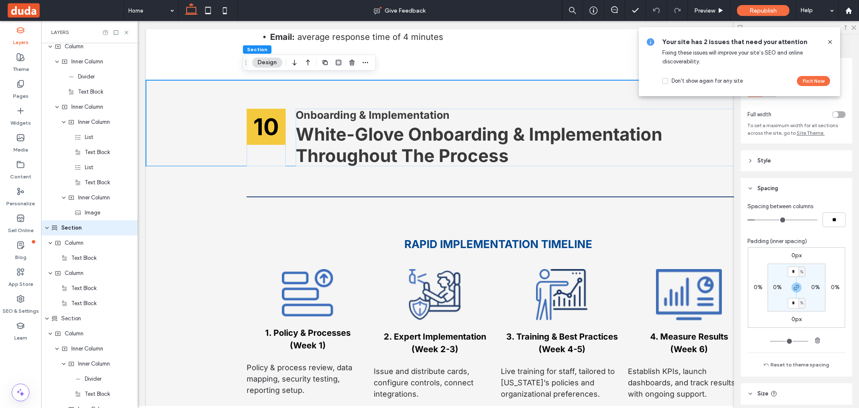
scroll to position [4368, 0]
drag, startPoint x: 793, startPoint y: 288, endPoint x: 795, endPoint y: 275, distance: 13.5
click at [794, 286] on use "button" at bounding box center [796, 287] width 5 height 5
click at [795, 272] on input "*" at bounding box center [792, 271] width 11 height 10
type input "*"
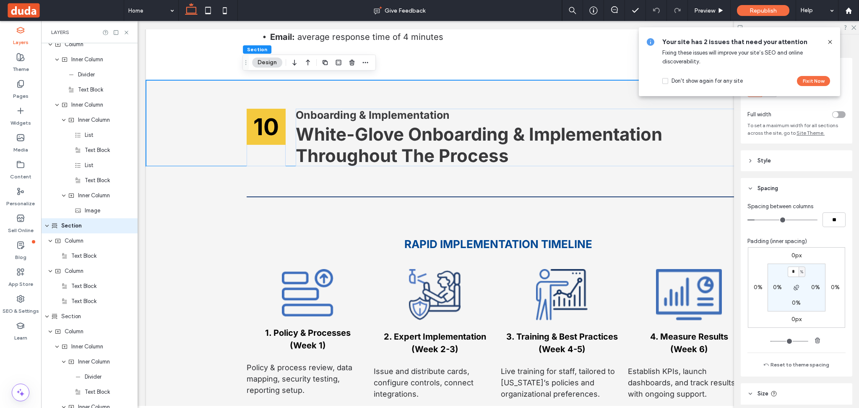
type input "*"
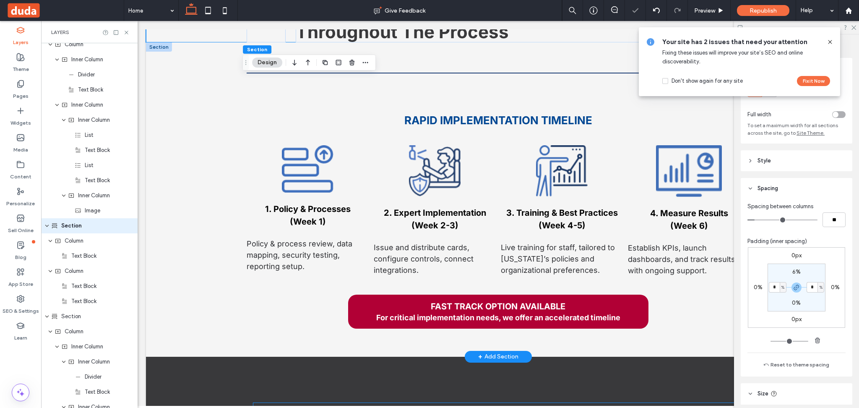
scroll to position [6231, 0]
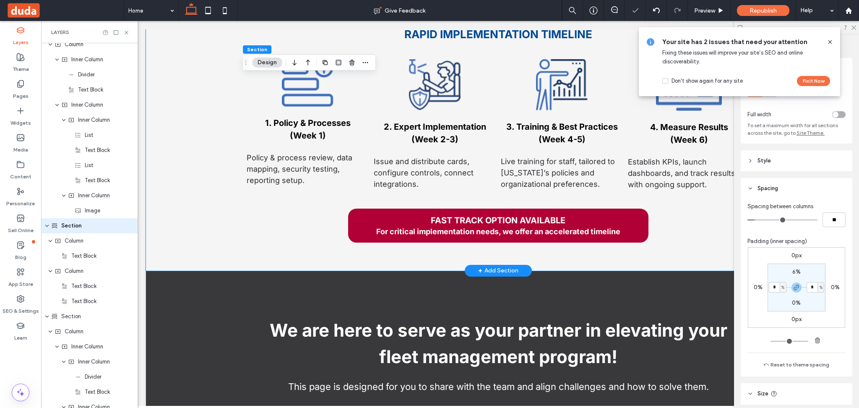
click at [186, 215] on div "RAPID IMPLEMENTATION TIMELINE 1. Policy & Processes (Week 1) Policy & process r…" at bounding box center [498, 113] width 704 height 314
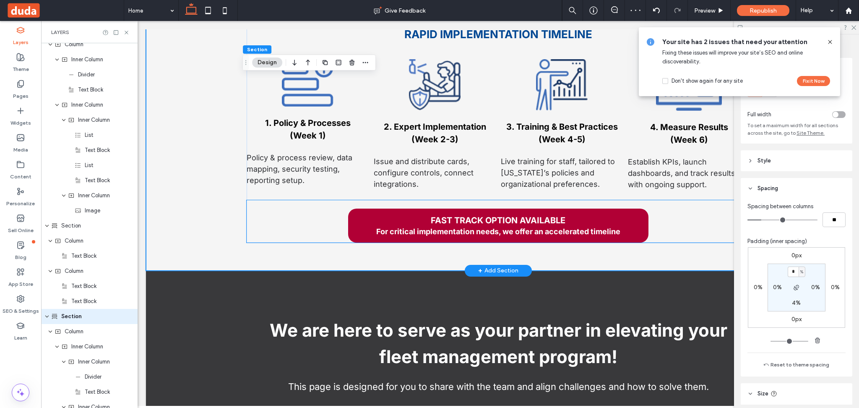
scroll to position [4459, 0]
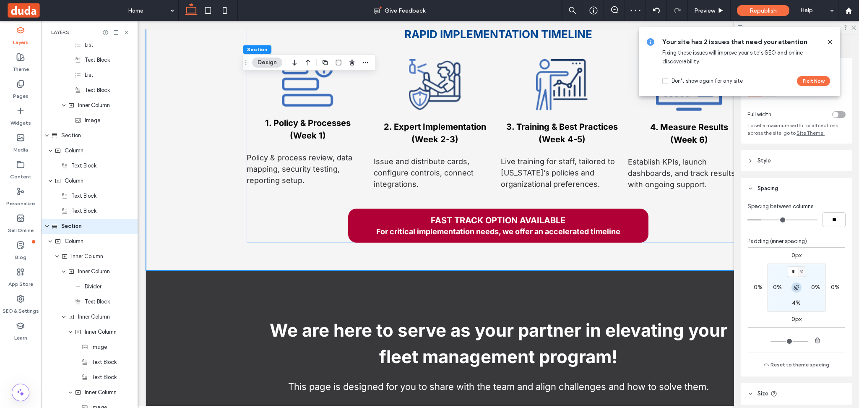
click at [793, 289] on use "button" at bounding box center [795, 287] width 5 height 5
type input "*"
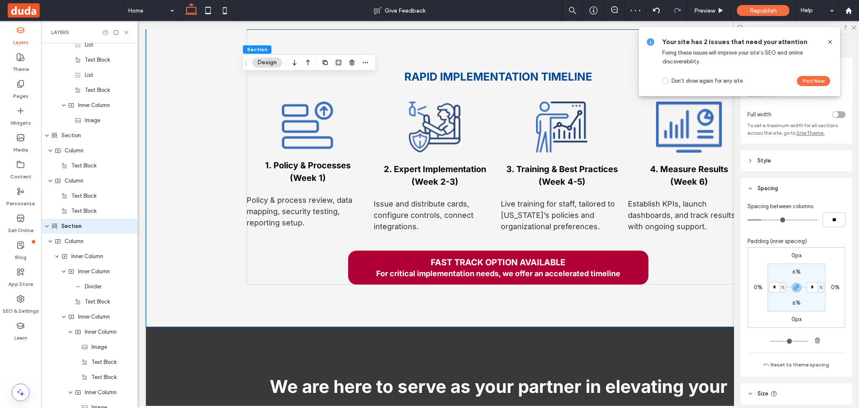
click at [796, 272] on label "6%" at bounding box center [796, 271] width 8 height 7
type input "*"
click at [795, 288] on use "button" at bounding box center [796, 287] width 5 height 5
click at [790, 275] on input "*" at bounding box center [792, 271] width 11 height 10
type input "*"
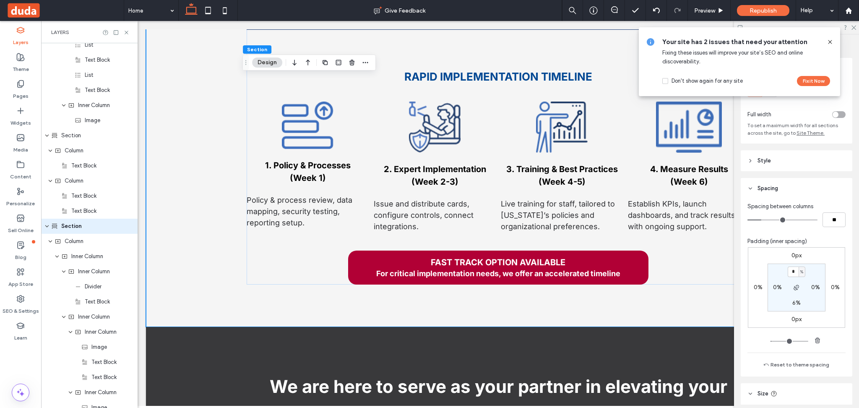
type input "*"
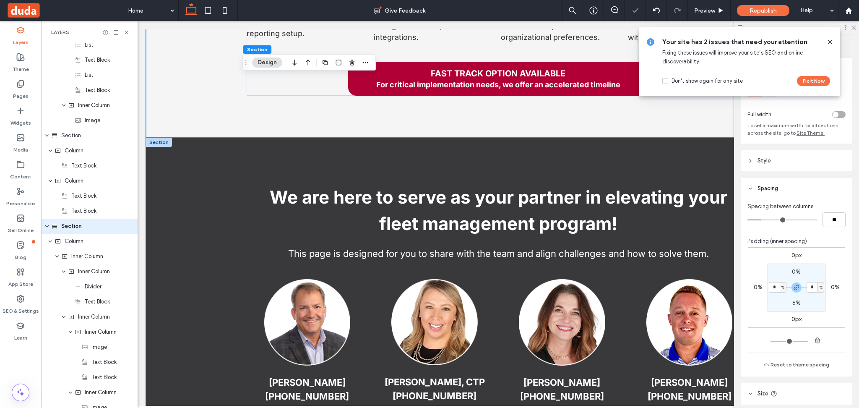
scroll to position [6344, 0]
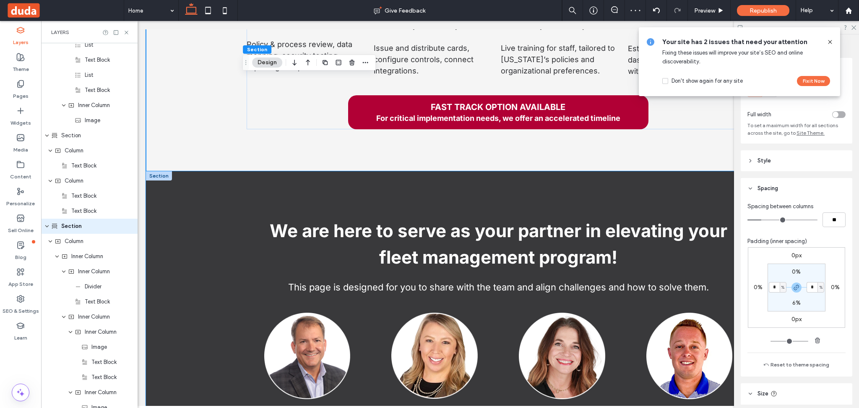
click at [193, 231] on div "We are here to serve as your partner in elevating your fleet management program…" at bounding box center [498, 345] width 704 height 348
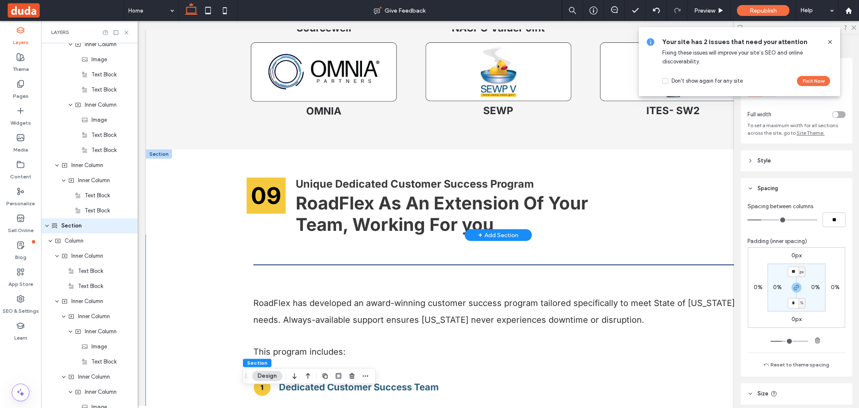
scroll to position [5394, 0]
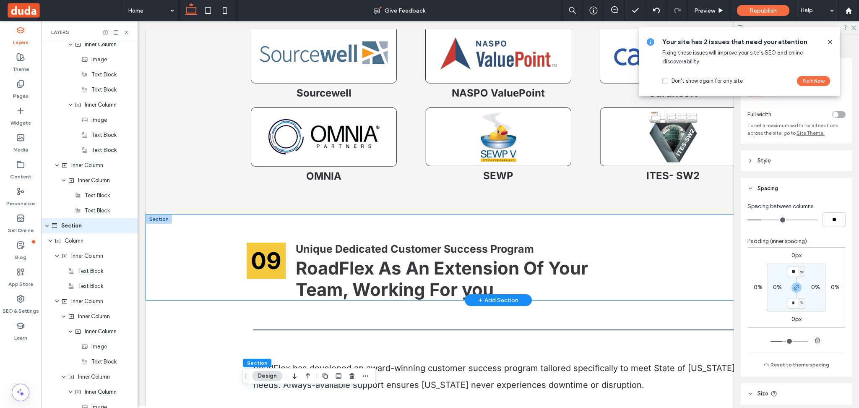
click at [203, 238] on div "09 Unique Dedicated Customer Success Program RoadFlex As An Extension Of Your T…" at bounding box center [498, 257] width 704 height 86
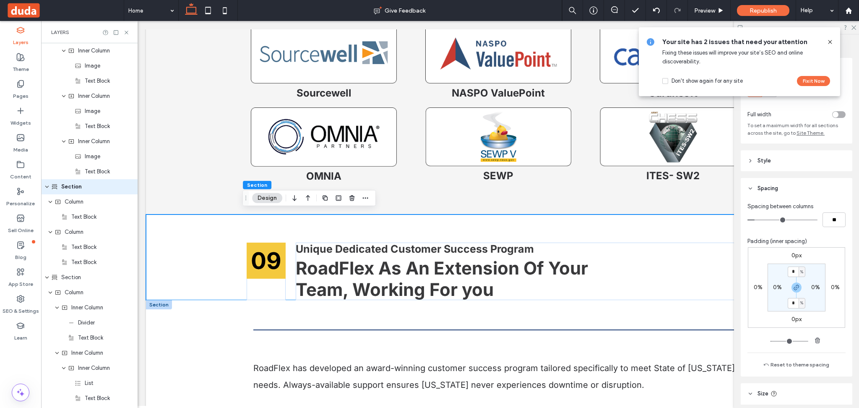
scroll to position [4082, 0]
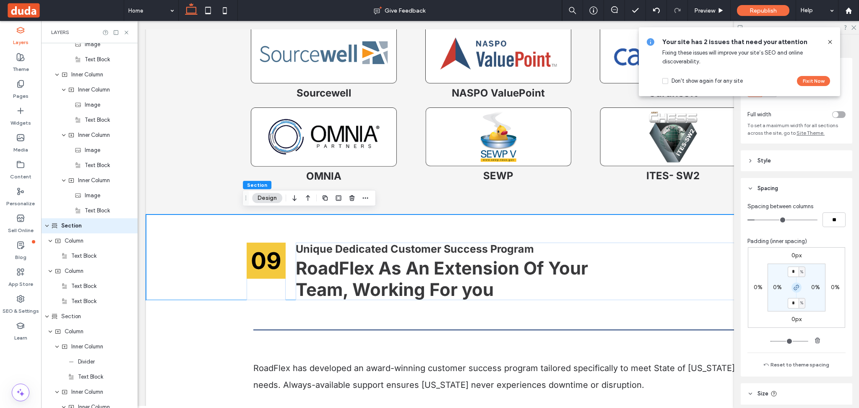
click at [793, 286] on icon "button" at bounding box center [796, 287] width 7 height 7
click at [793, 271] on input "*" at bounding box center [792, 271] width 11 height 10
type input "*"
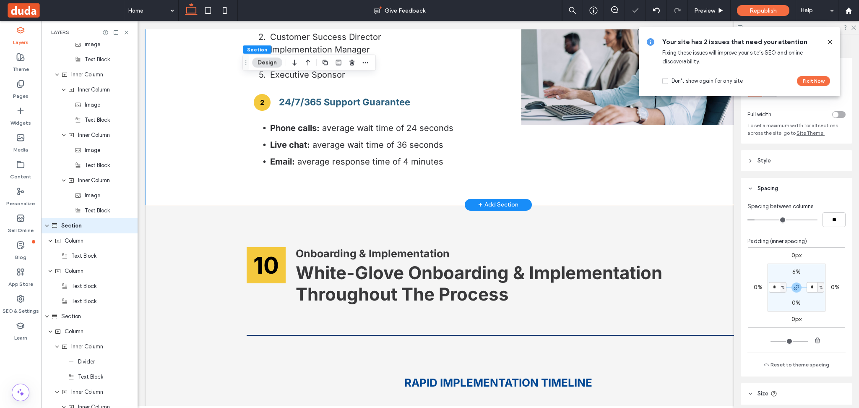
scroll to position [5785, 0]
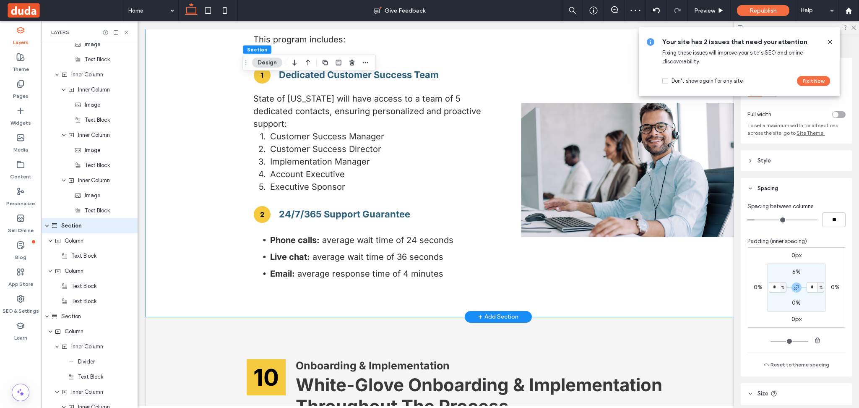
click at [179, 241] on div "RoadFlex has developed an award-winning customer success program tailored speci…" at bounding box center [498, 120] width 704 height 394
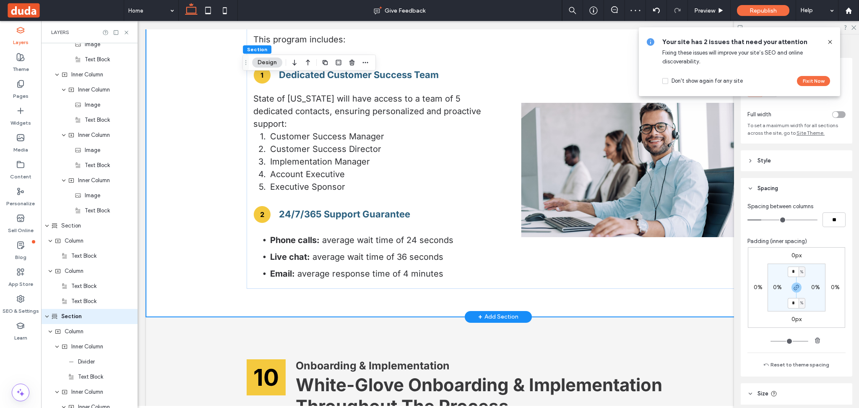
scroll to position [4172, 0]
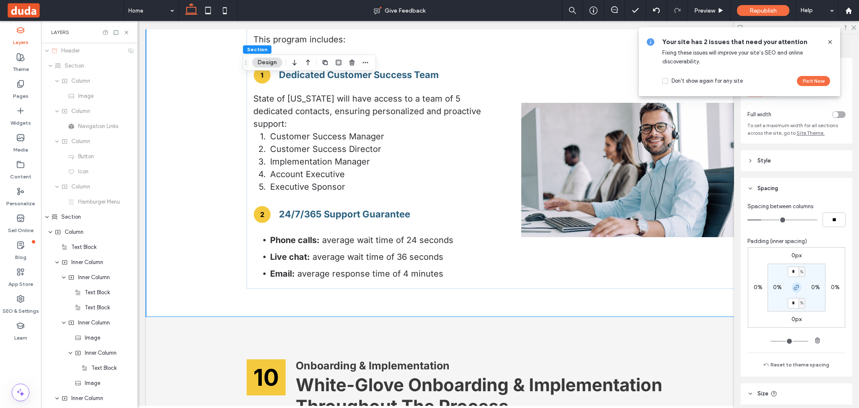
scroll to position [4172, 0]
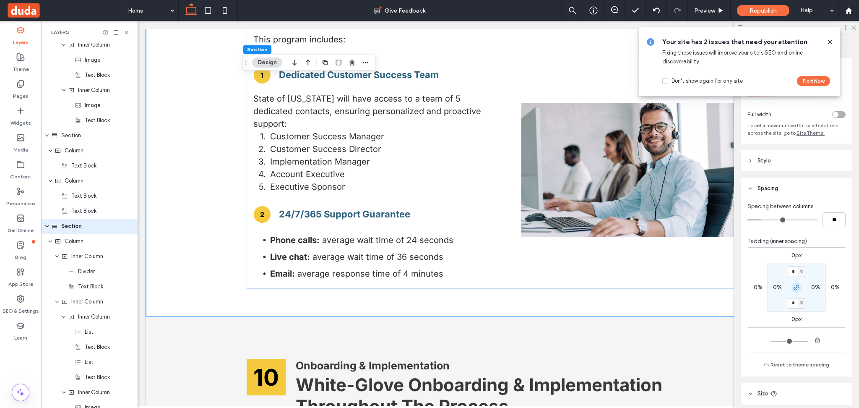
click at [794, 288] on icon "button" at bounding box center [796, 287] width 7 height 7
click at [793, 301] on label "4%" at bounding box center [796, 302] width 9 height 7
type input "*"
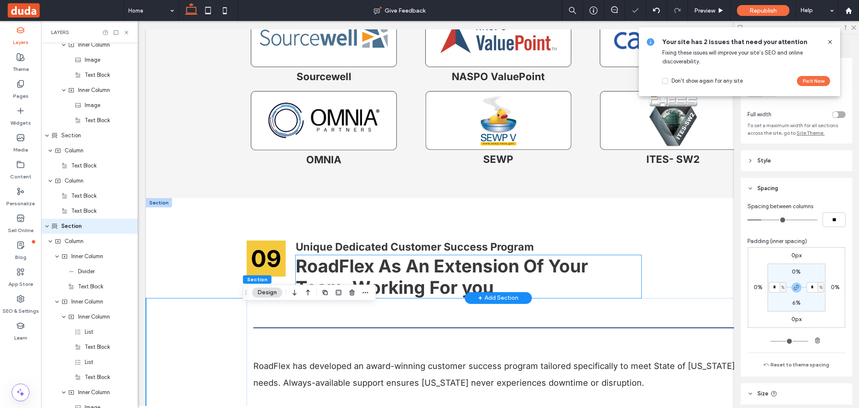
scroll to position [5394, 0]
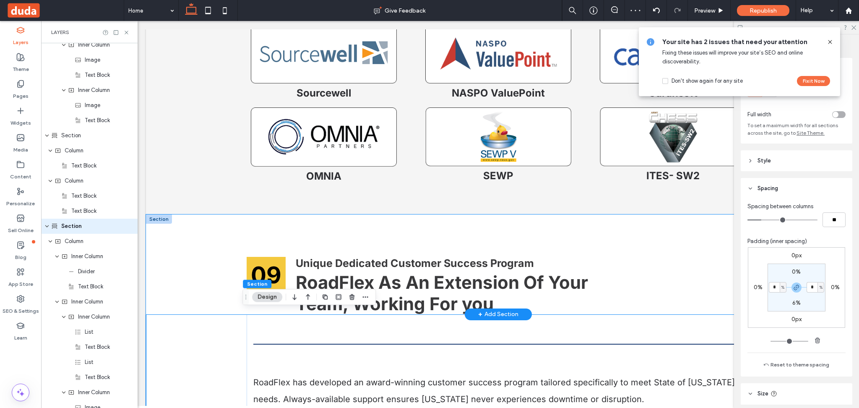
click at [210, 259] on div "09 Unique Dedicated Customer Success Program RoadFlex As An Extension Of Your T…" at bounding box center [498, 264] width 704 height 100
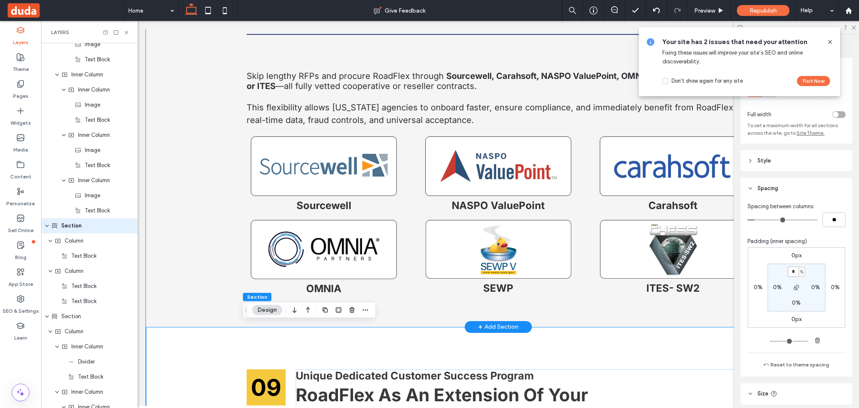
scroll to position [5282, 0]
click at [192, 223] on div "Skip lengthy RFPs and procure RoadFlex through Sourcewell, Carahsoft, NASPO Val…" at bounding box center [498, 164] width 704 height 322
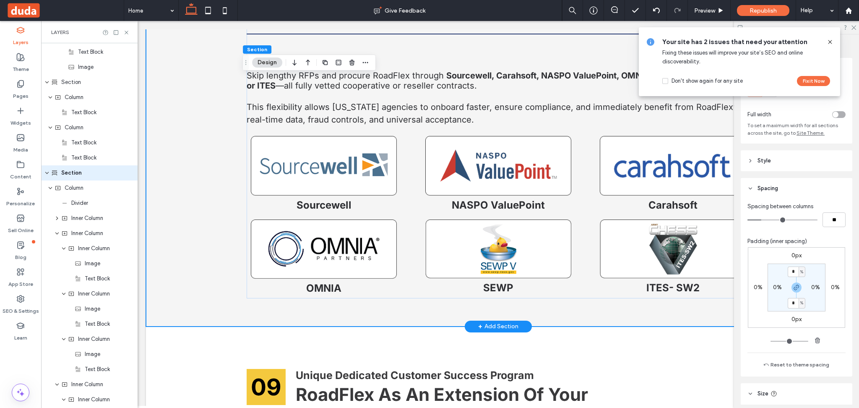
scroll to position [3719, 0]
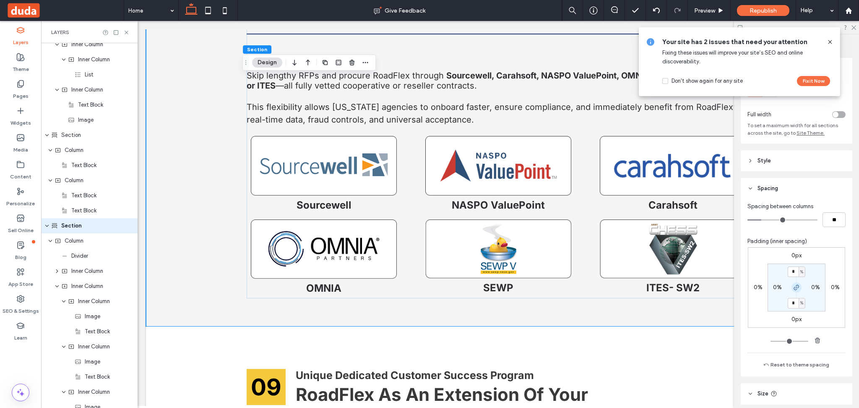
click at [795, 289] on icon "button" at bounding box center [796, 287] width 7 height 7
click at [792, 303] on label "4%" at bounding box center [796, 302] width 9 height 7
type input "*"
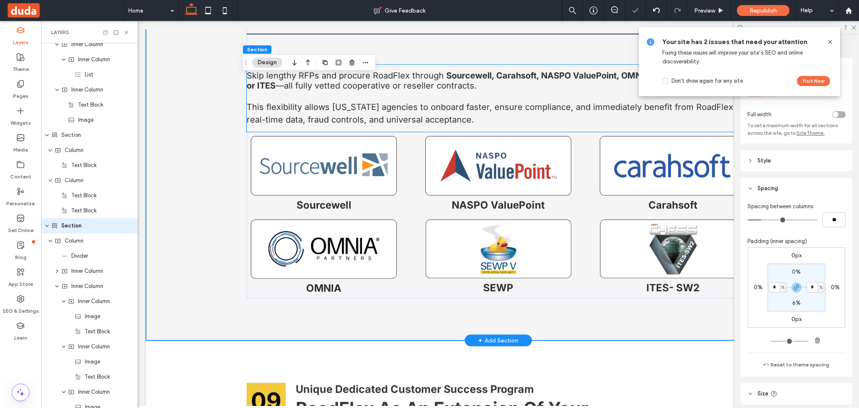
scroll to position [5170, 0]
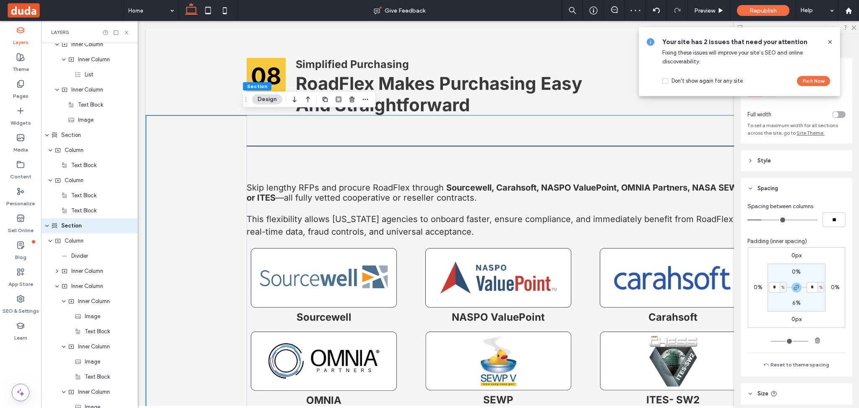
click at [210, 158] on div "Skip lengthy RFPs and procure RoadFlex through Sourcewell, Carahsoft, NASPO Val…" at bounding box center [498, 283] width 704 height 337
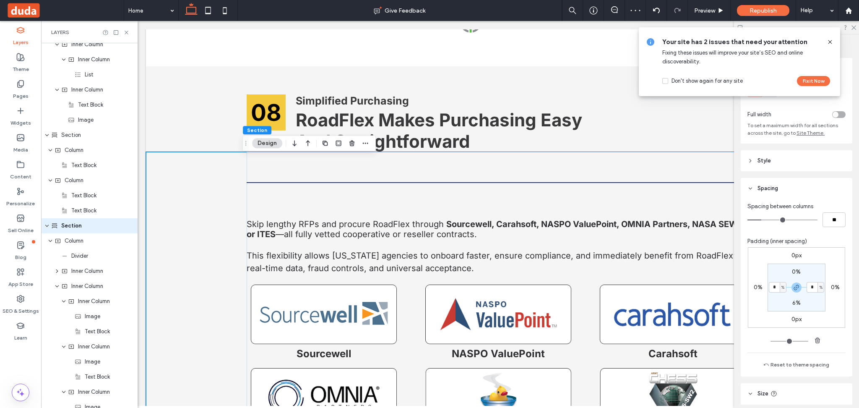
scroll to position [5114, 0]
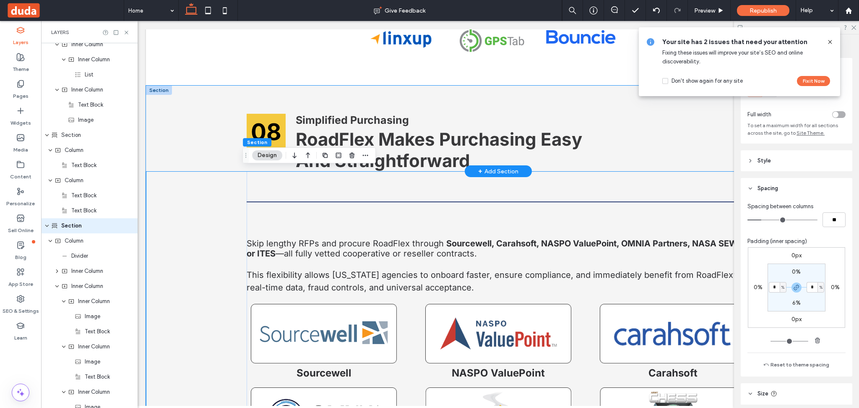
click at [197, 110] on div "08 Simplified Purchasing RoadFlex Makes Purchasing Easy And Straightforward" at bounding box center [498, 129] width 704 height 86
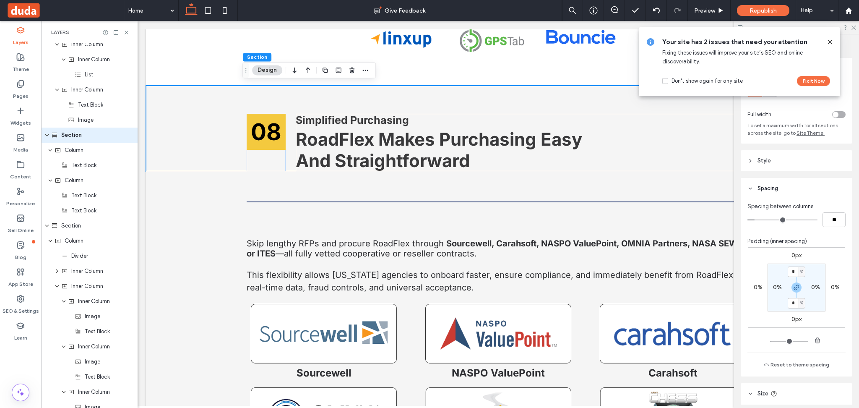
scroll to position [3628, 0]
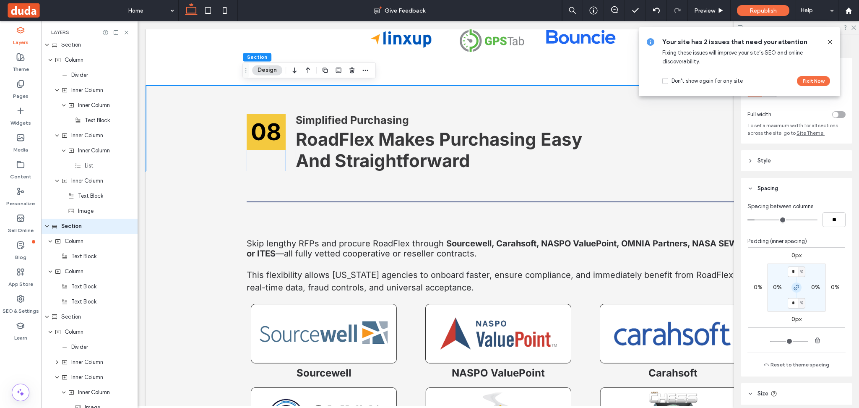
click at [793, 288] on icon "button" at bounding box center [796, 287] width 7 height 7
click at [792, 275] on input "*" at bounding box center [792, 271] width 11 height 10
type input "*"
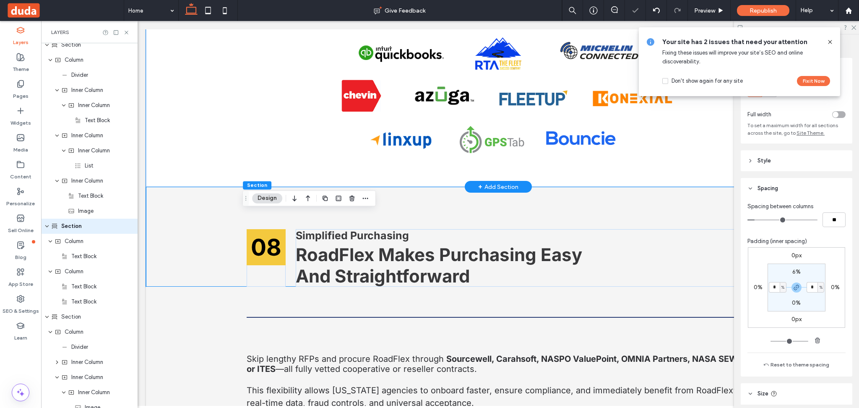
scroll to position [4947, 0]
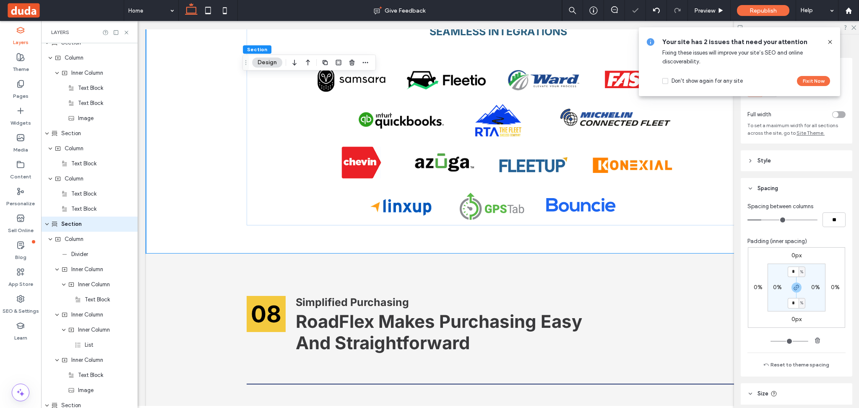
scroll to position [3447, 0]
click at [793, 289] on icon "button" at bounding box center [796, 287] width 7 height 7
click at [795, 305] on label "4%" at bounding box center [796, 302] width 9 height 7
type input "*"
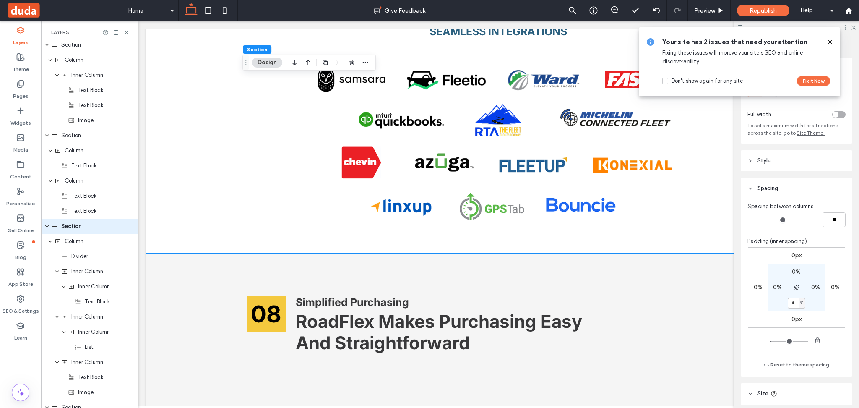
type input "*"
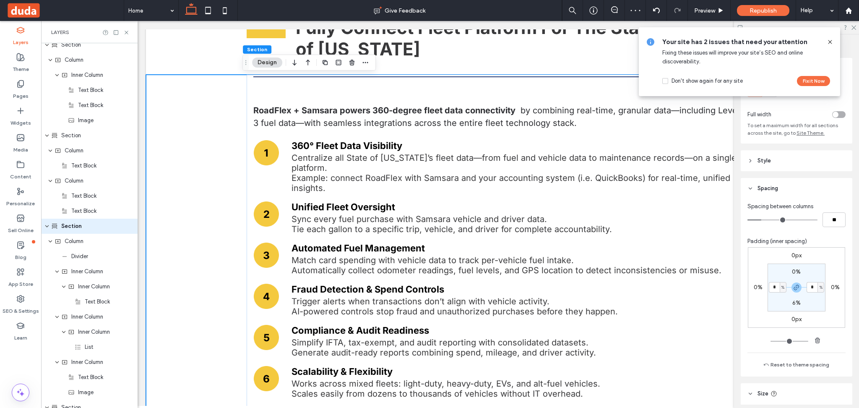
scroll to position [4443, 0]
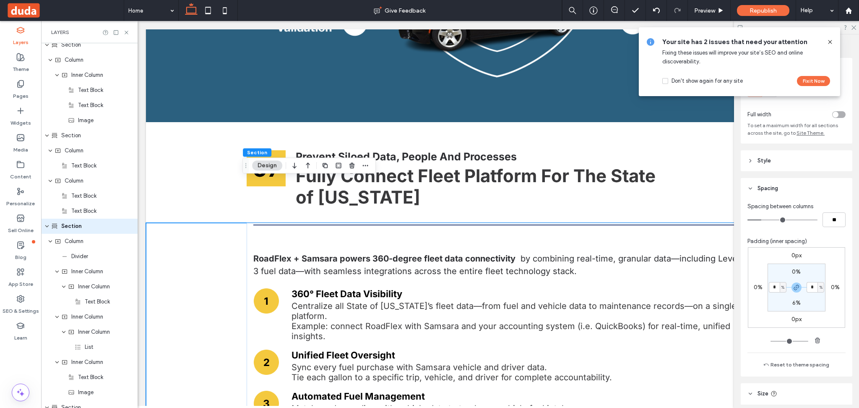
scroll to position [4388, 0]
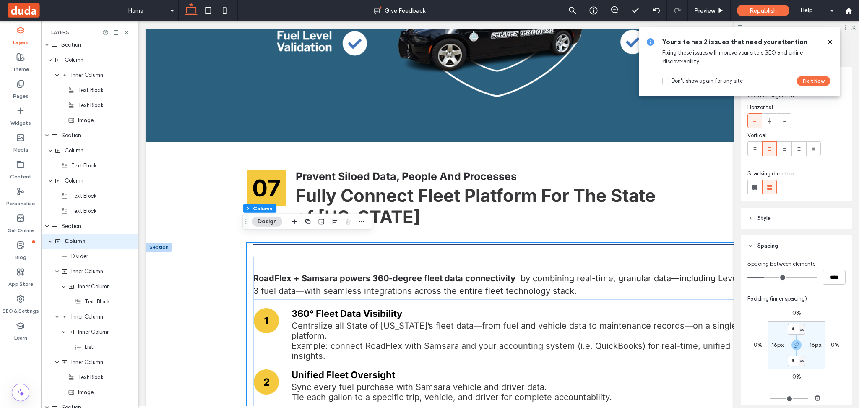
scroll to position [3463, 0]
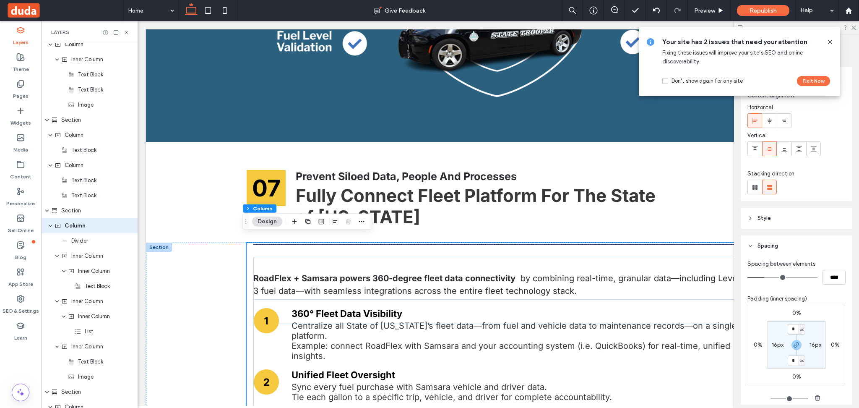
click at [771, 343] on label "16px" at bounding box center [777, 344] width 12 height 7
type input "**"
type input "*"
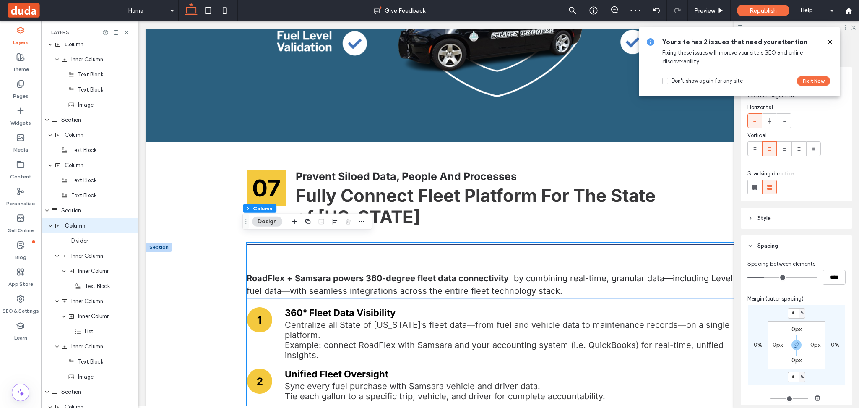
click at [285, 257] on div "RoadFlex + Samsara powers 360-degree fleet data connectivity by combining real-…" at bounding box center [498, 290] width 503 height 67
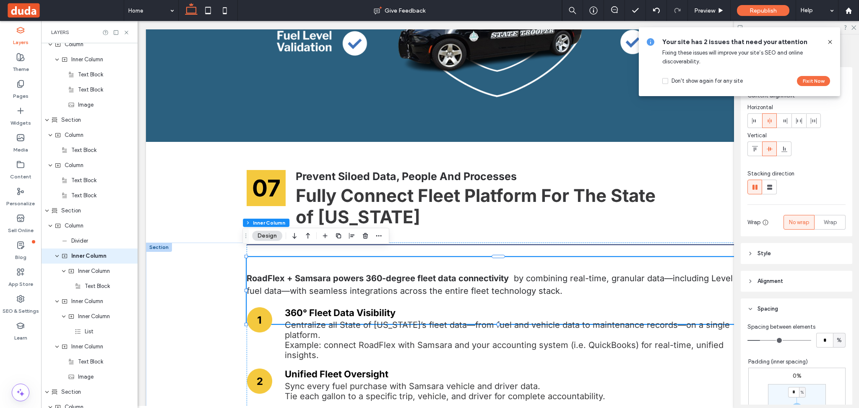
scroll to position [3493, 0]
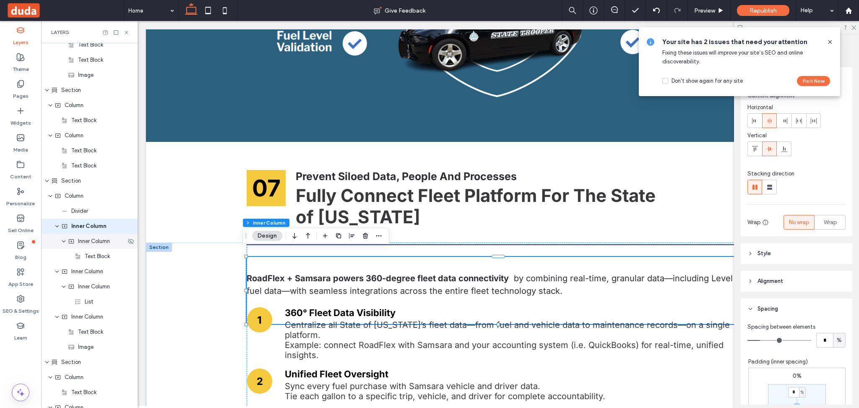
click at [81, 244] on span "Inner Column" at bounding box center [94, 241] width 32 height 8
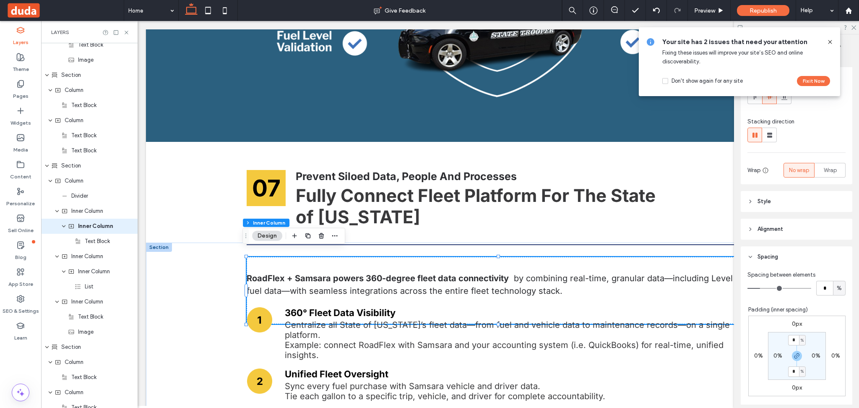
scroll to position [112, 0]
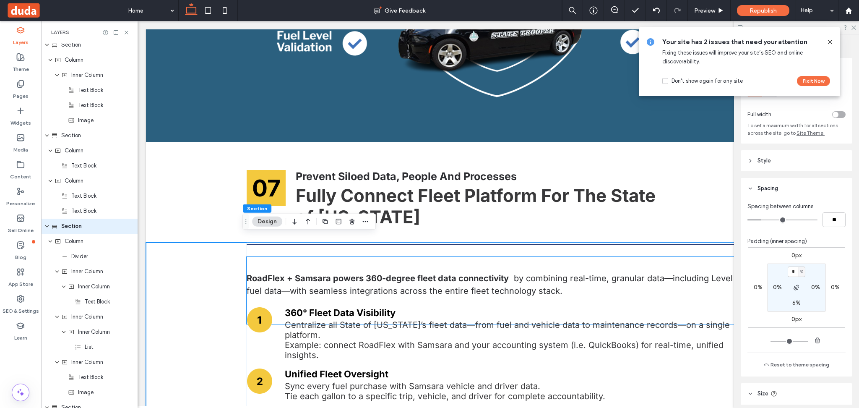
click at [342, 260] on div "RoadFlex + Samsara powers 360-degree fleet data connectivity by combining real-…" at bounding box center [498, 290] width 503 height 67
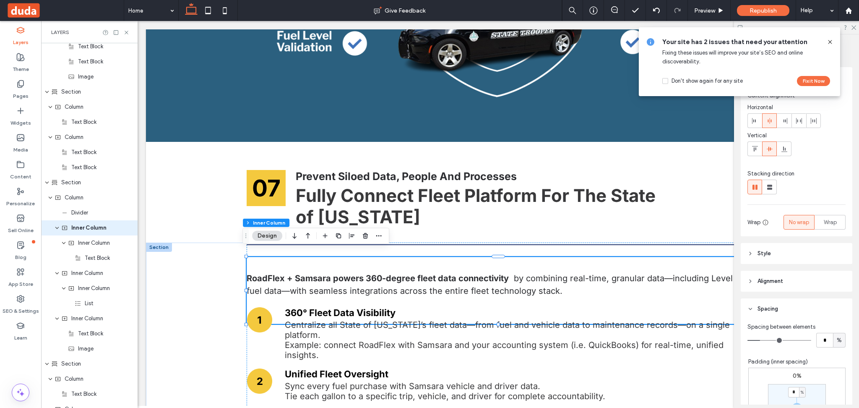
scroll to position [3493, 0]
click at [96, 260] on span "Text Block" at bounding box center [97, 256] width 25 height 8
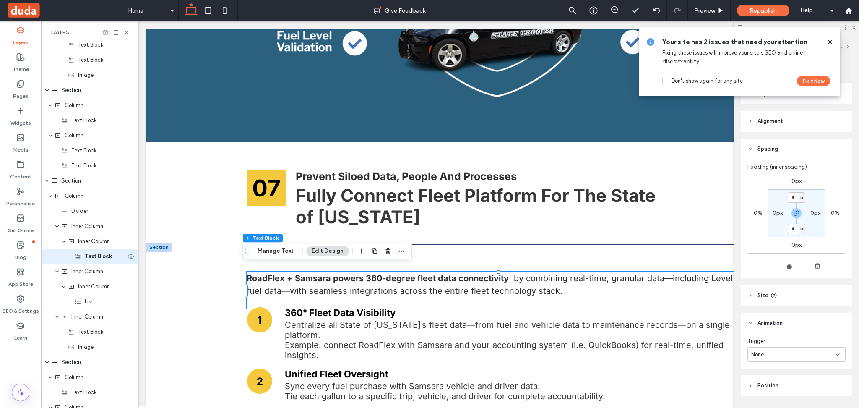
scroll to position [3523, 0]
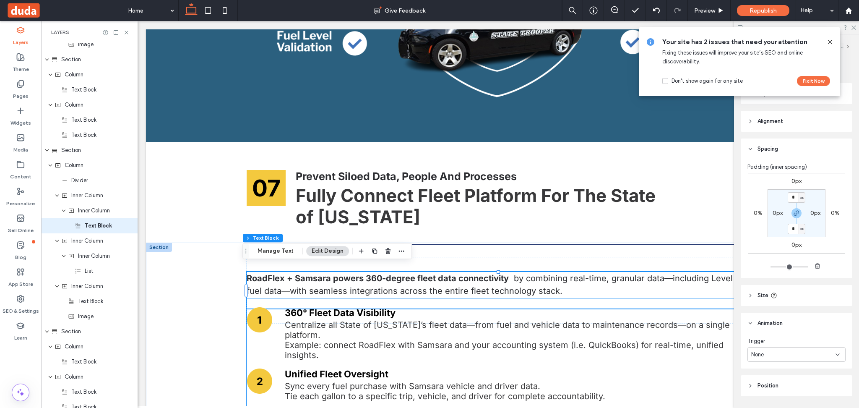
click at [341, 340] on p "Example: connect RoadFlex with Samsara and your accounting system (i.e. QuickBo…" at bounding box center [514, 350] width 458 height 20
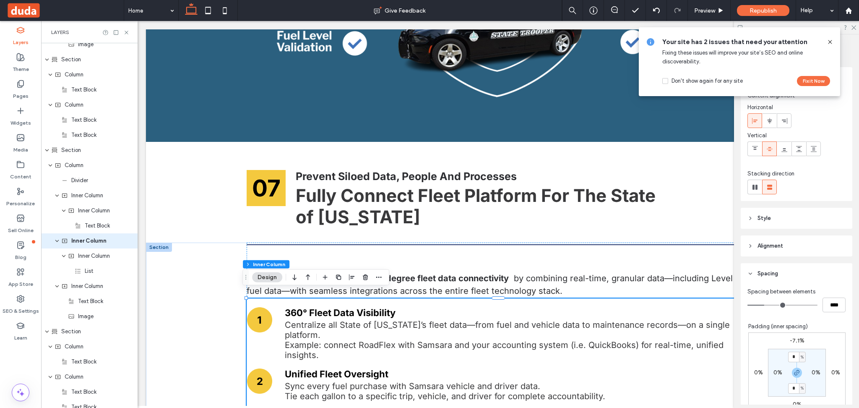
scroll to position [3538, 0]
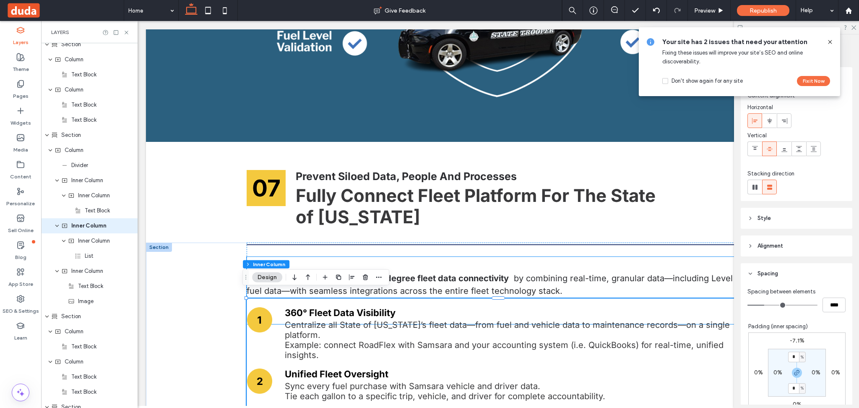
click at [555, 257] on div "RoadFlex + Samsara powers 360-degree fleet data connectivity by combining real-…" at bounding box center [498, 290] width 503 height 67
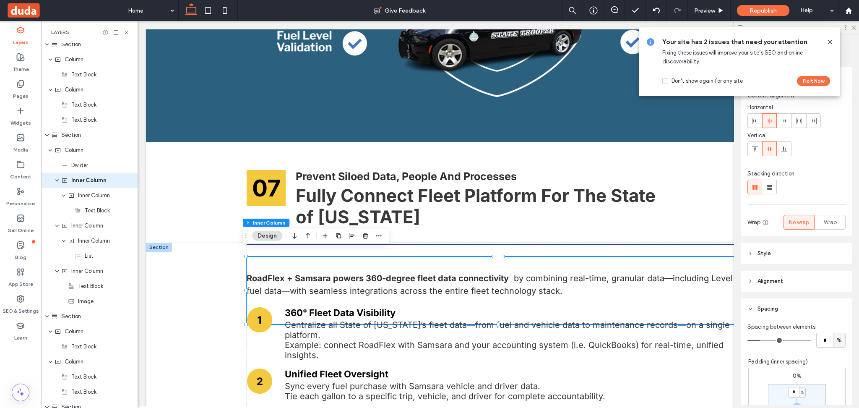
scroll to position [3493, 0]
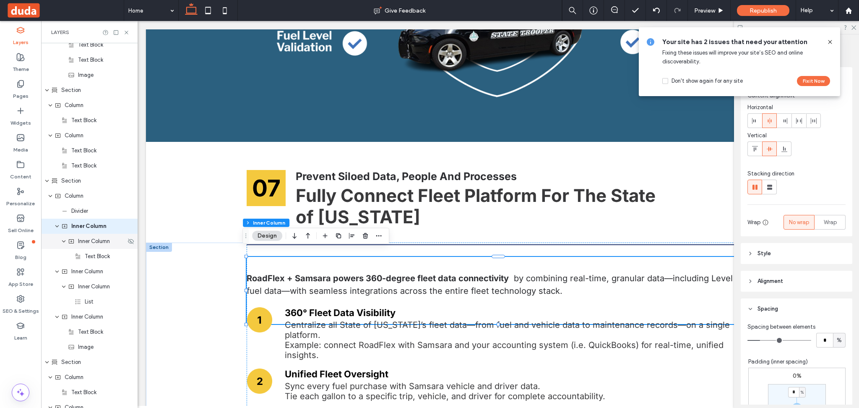
click at [75, 244] on div "Inner Column" at bounding box center [97, 241] width 58 height 8
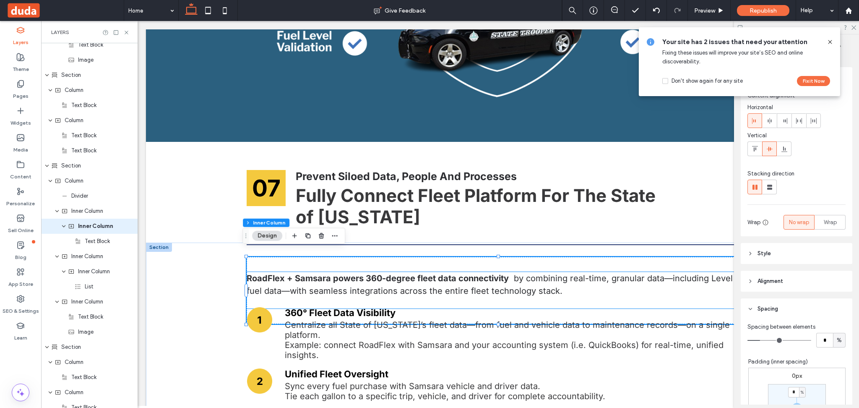
click at [543, 288] on span "by combining real-time, granular data—including Level 3 fuel data—with seamless…" at bounding box center [493, 284] width 493 height 23
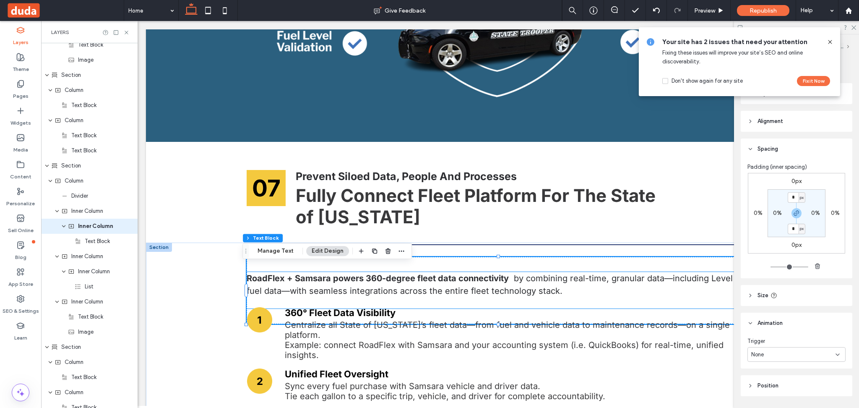
click at [543, 288] on div "RoadFlex + Samsara powers 360-degree fleet data connectivity by combining real-…" at bounding box center [498, 290] width 503 height 36
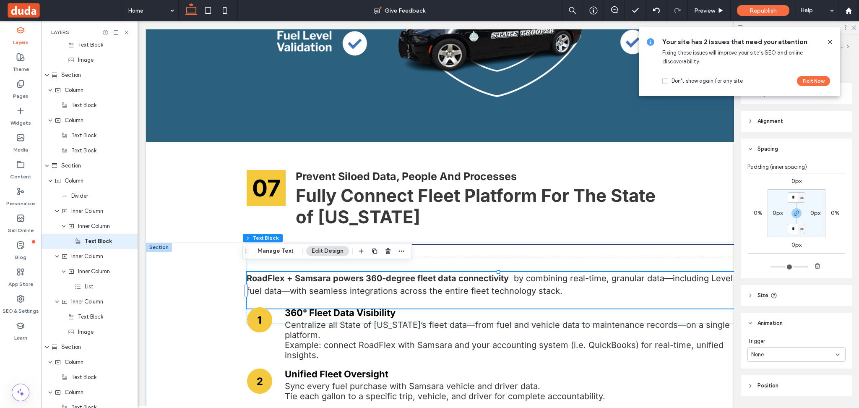
scroll to position [3523, 0]
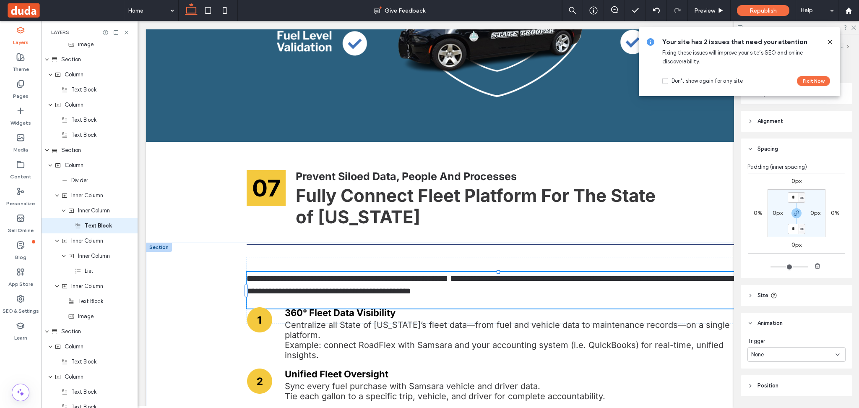
click at [545, 289] on p "**********" at bounding box center [498, 284] width 503 height 25
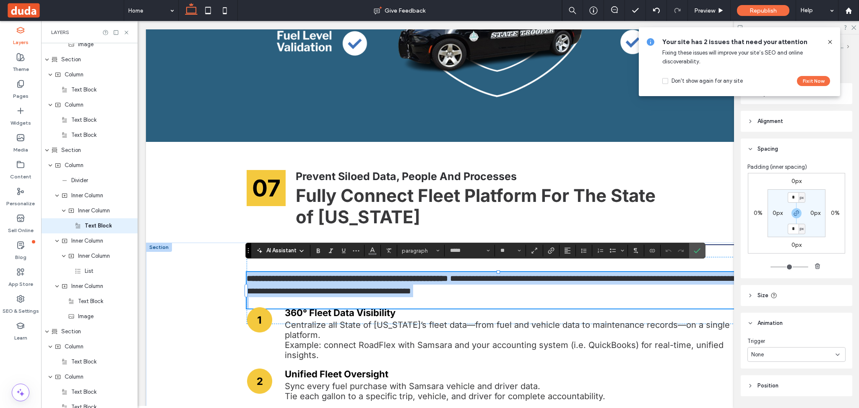
type input "*****"
type input "**"
click at [558, 284] on p "**********" at bounding box center [498, 284] width 503 height 25
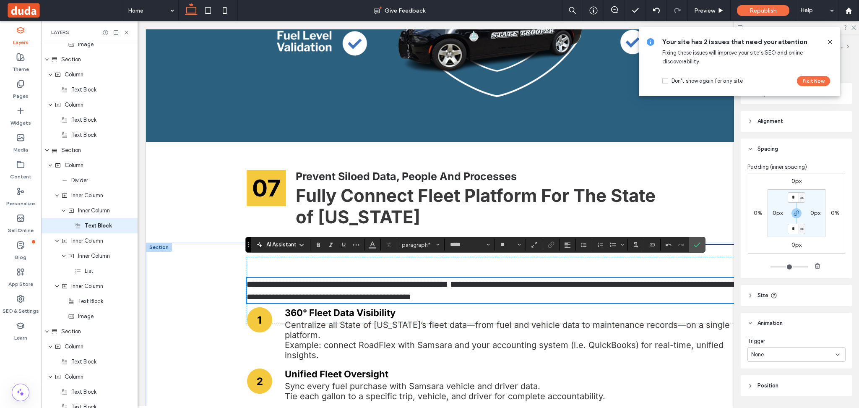
scroll to position [4393, 0]
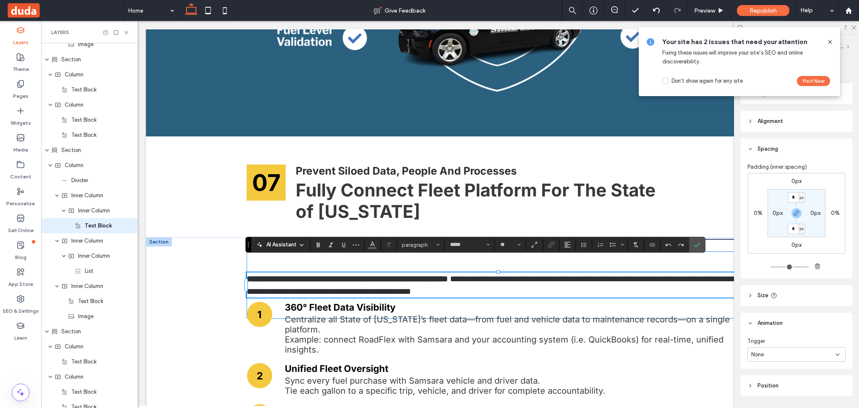
click at [338, 257] on div "**********" at bounding box center [498, 284] width 503 height 67
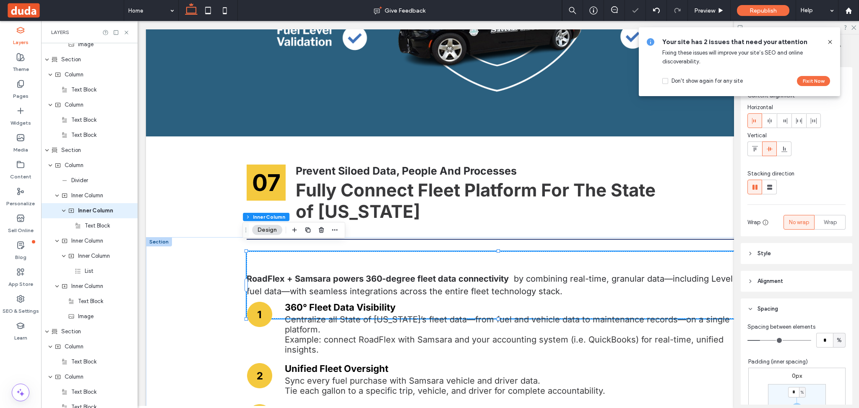
scroll to position [3508, 0]
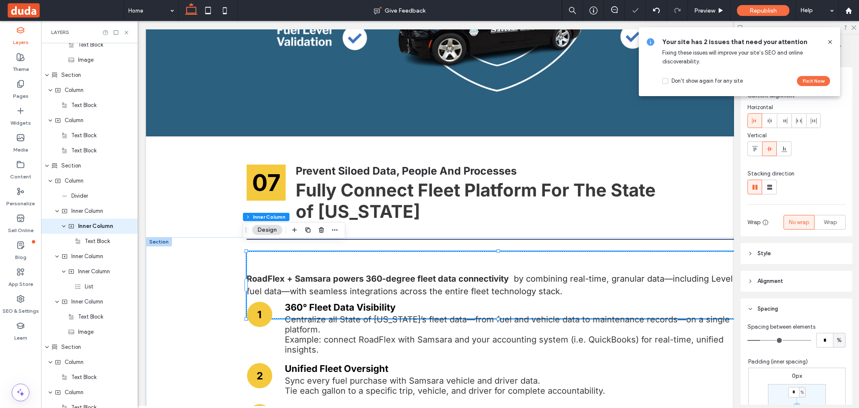
click at [367, 252] on div "RoadFlex + Samsara powers 360-degree fleet data connectivity by combining real-…" at bounding box center [498, 284] width 503 height 67
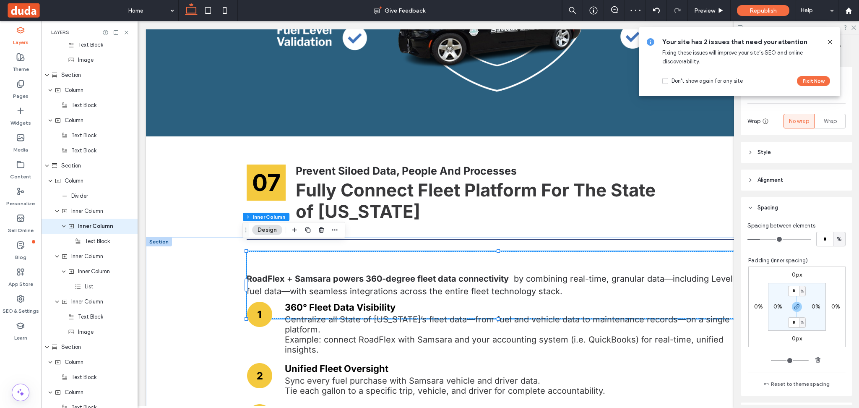
scroll to position [168, 0]
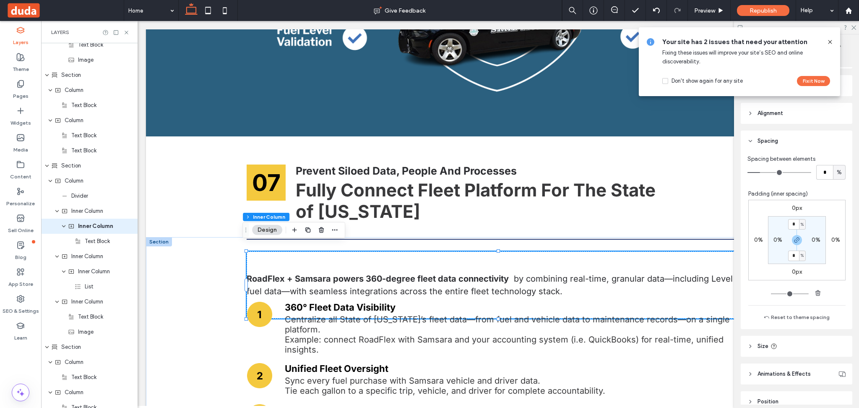
type input "*"
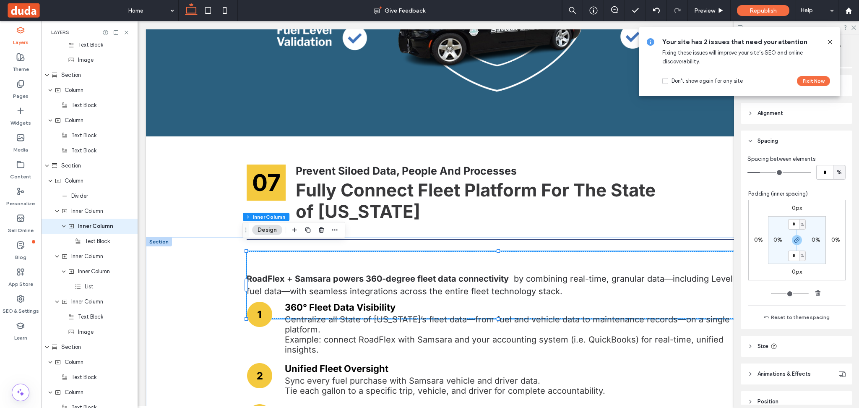
type input "*"
drag, startPoint x: 761, startPoint y: 172, endPoint x: 727, endPoint y: 172, distance: 34.4
type input "*"
click at [747, 172] on input "range" at bounding box center [779, 172] width 64 height 1
click at [816, 176] on input "*" at bounding box center [824, 172] width 17 height 15
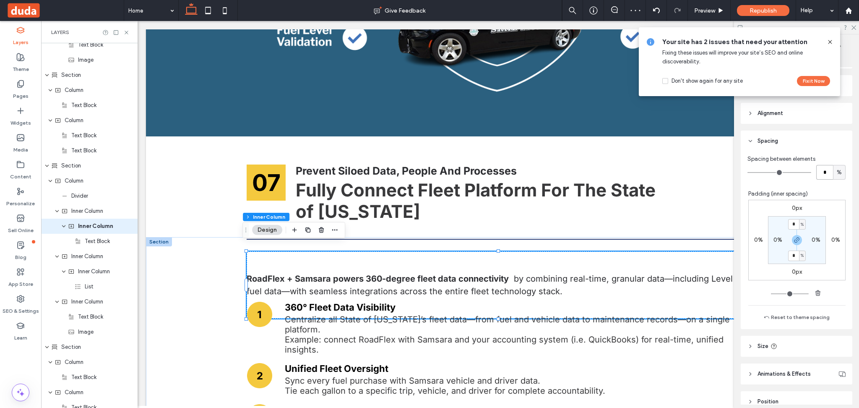
type input "*"
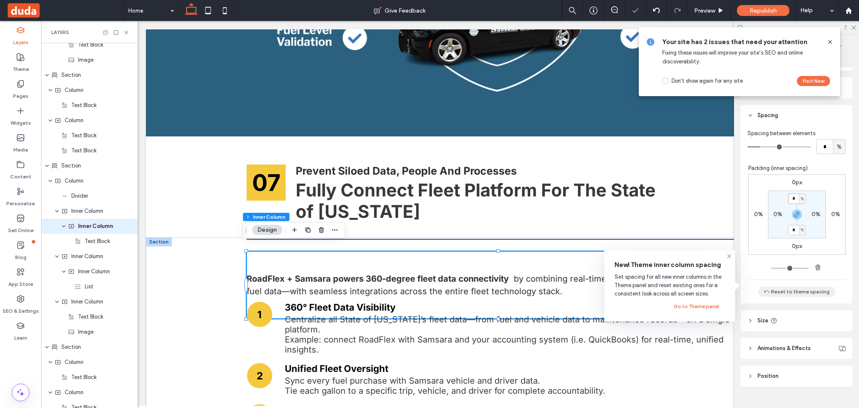
scroll to position [208, 0]
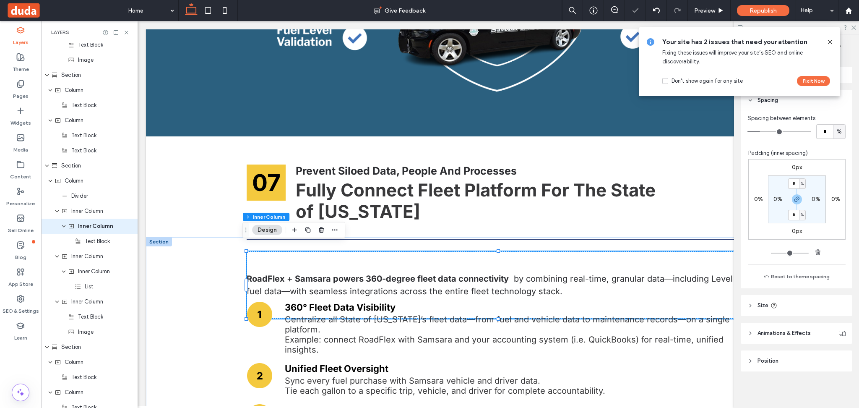
click at [763, 314] on header "Size" at bounding box center [796, 305] width 112 height 21
type input "***"
type input "**"
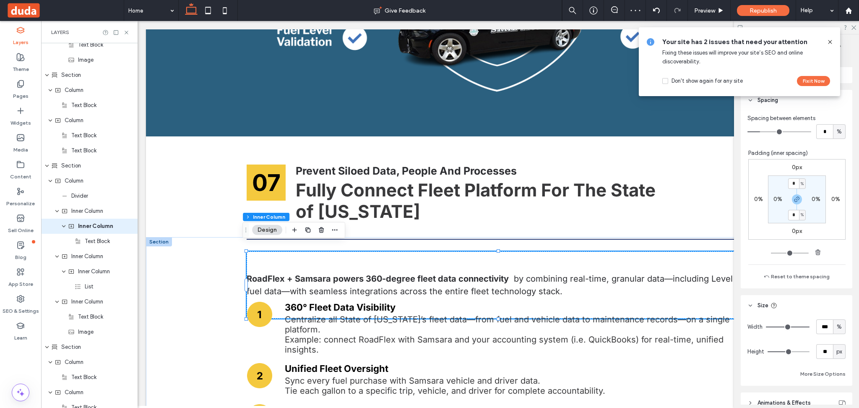
type input "**"
type input "*"
drag, startPoint x: 797, startPoint y: 351, endPoint x: 706, endPoint y: 361, distance: 91.0
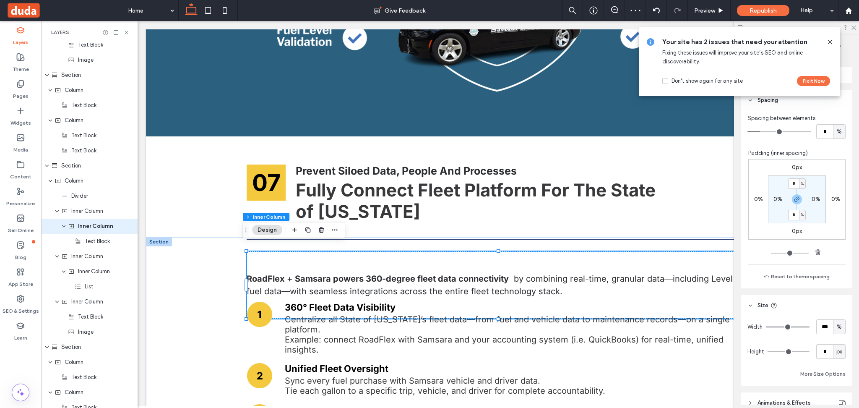
type input "*"
click at [767, 352] on input "range" at bounding box center [788, 351] width 42 height 1
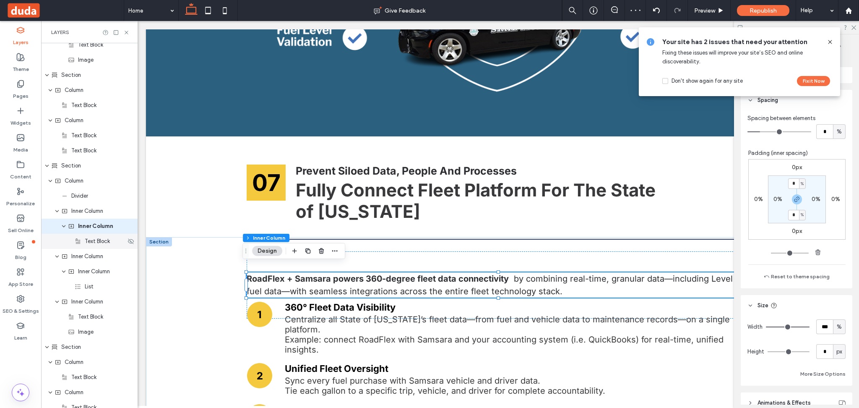
click at [83, 244] on div "Text Block" at bounding box center [100, 241] width 51 height 8
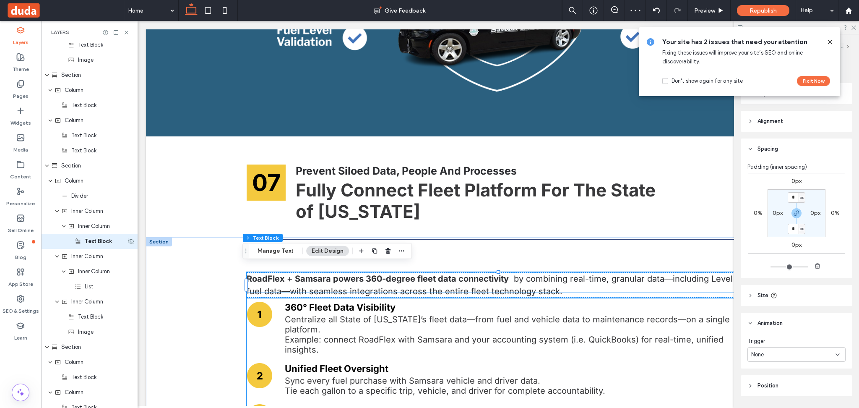
scroll to position [3523, 0]
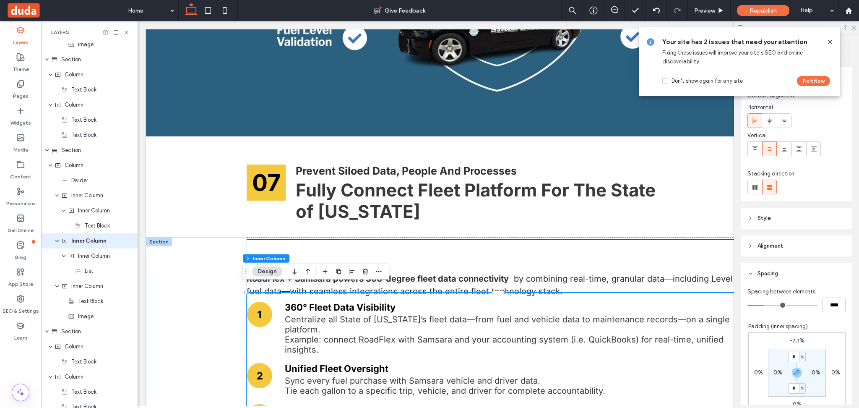
scroll to position [3538, 0]
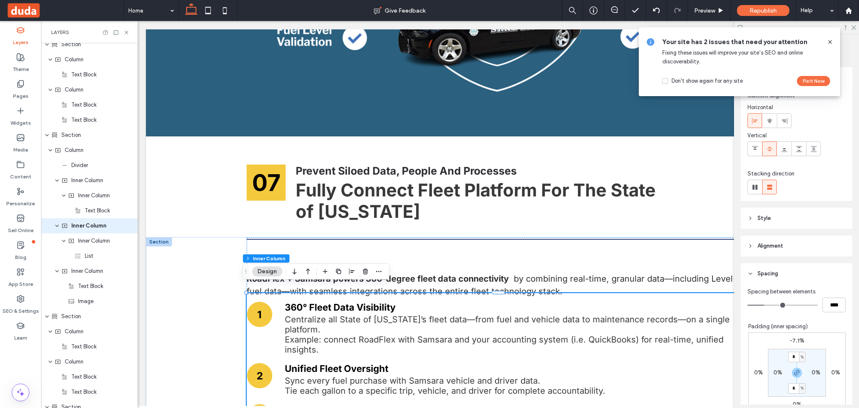
click at [796, 341] on label "-7.1%" at bounding box center [796, 340] width 15 height 7
type input "*"
click at [789, 341] on input "****" at bounding box center [793, 340] width 11 height 10
type input "*"
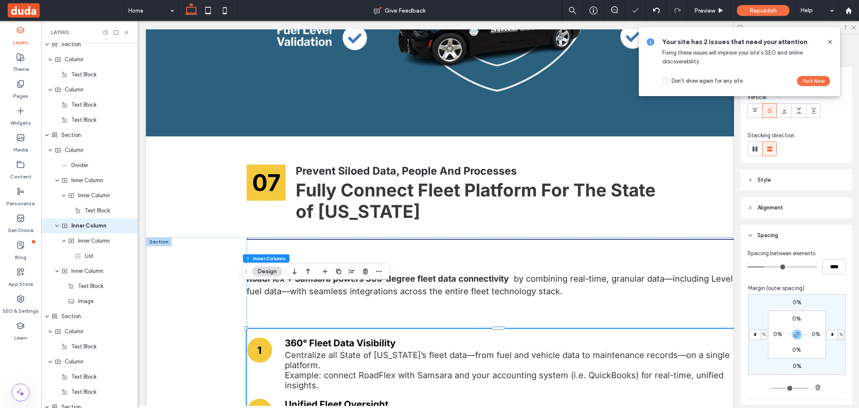
scroll to position [56, 0]
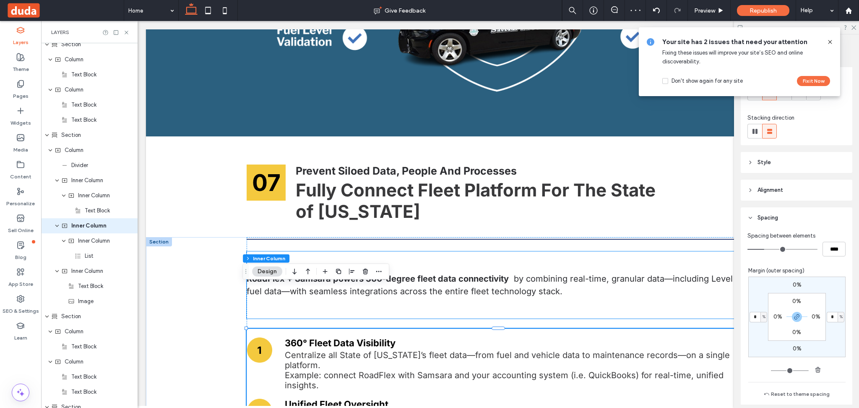
click at [343, 300] on div "RoadFlex + Samsara powers 360-degree fleet data connectivity by combining real-…" at bounding box center [498, 284] width 503 height 67
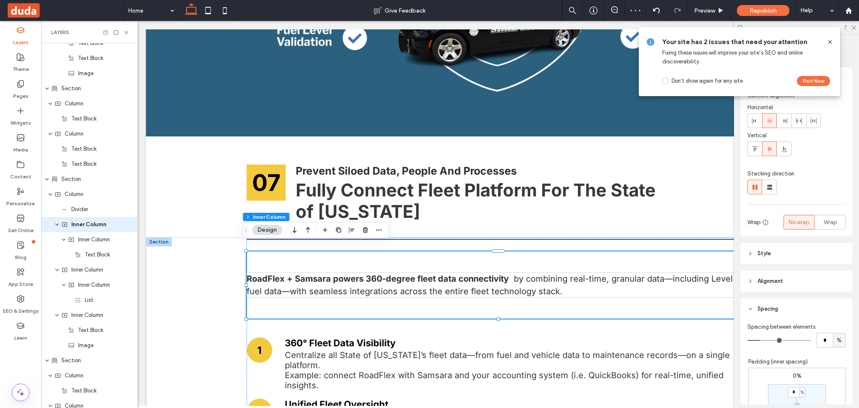
scroll to position [3493, 0]
click at [348, 302] on div "RoadFlex + Samsara powers 360-degree fleet data connectivity by combining real-…" at bounding box center [498, 284] width 503 height 67
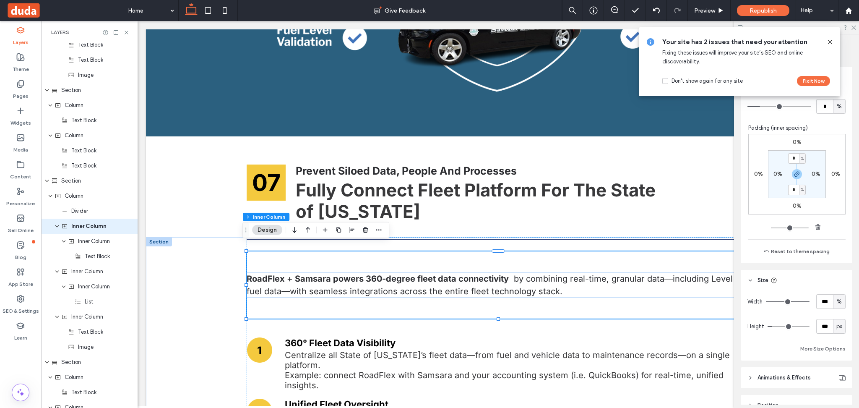
scroll to position [278, 0]
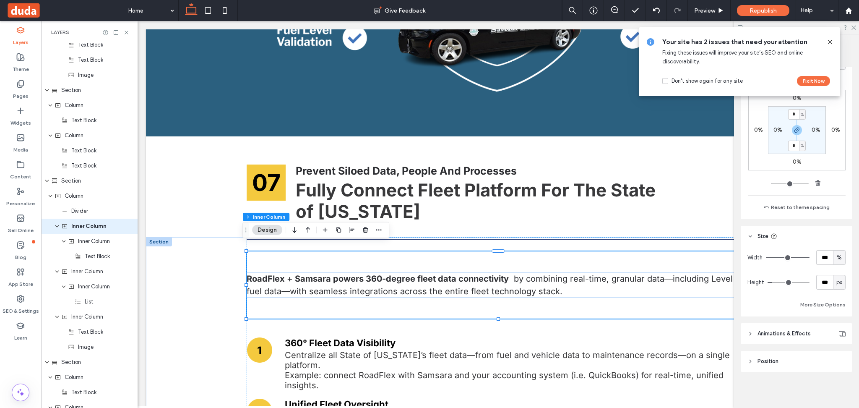
type input "***"
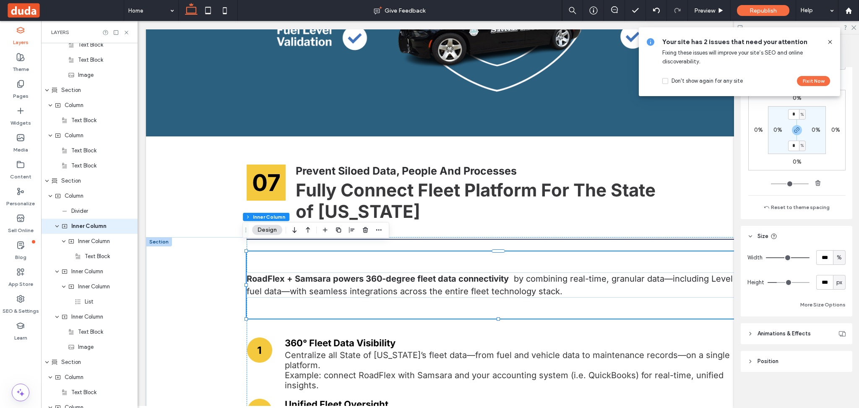
type input "***"
type input "**"
type input "***"
type input "*"
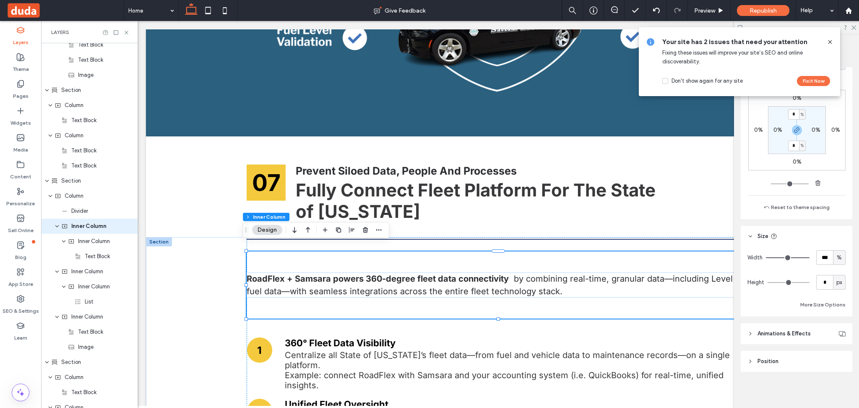
drag, startPoint x: 777, startPoint y: 282, endPoint x: 582, endPoint y: 256, distance: 196.7
type input "*"
click at [767, 282] on input "range" at bounding box center [788, 282] width 42 height 1
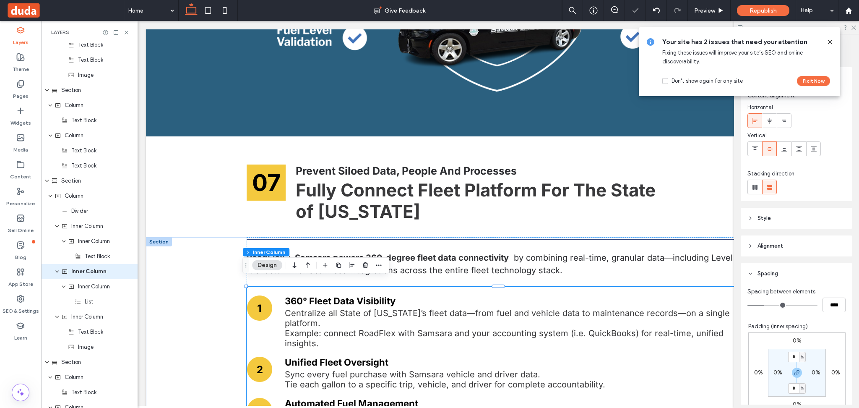
scroll to position [3538, 0]
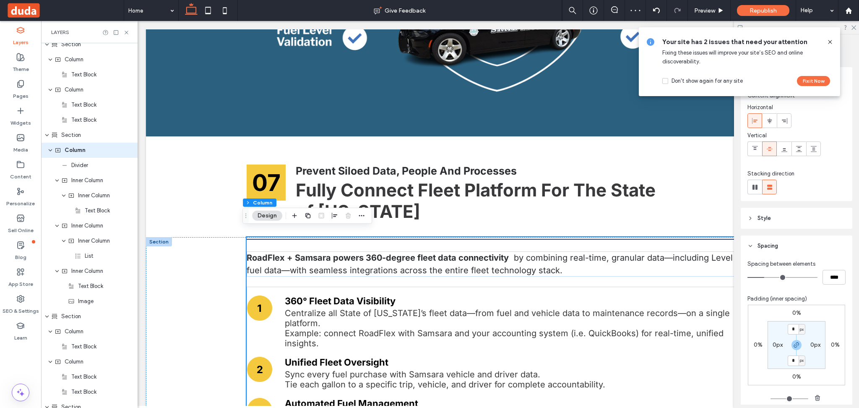
scroll to position [3463, 0]
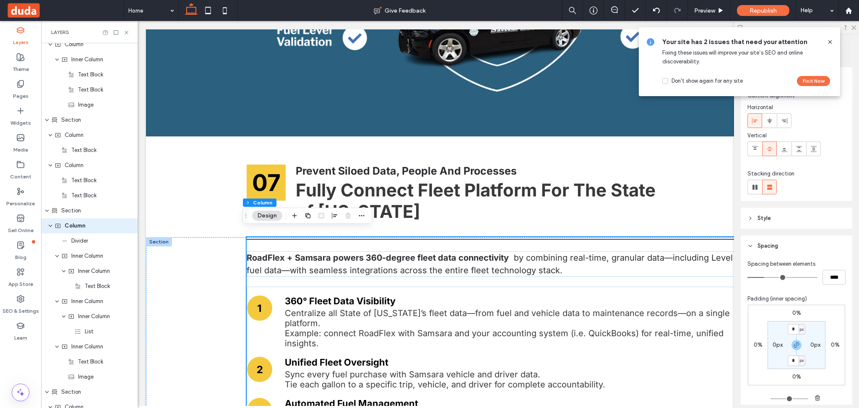
type input "**"
type input "****"
type input "*"
type input "***"
type input "*"
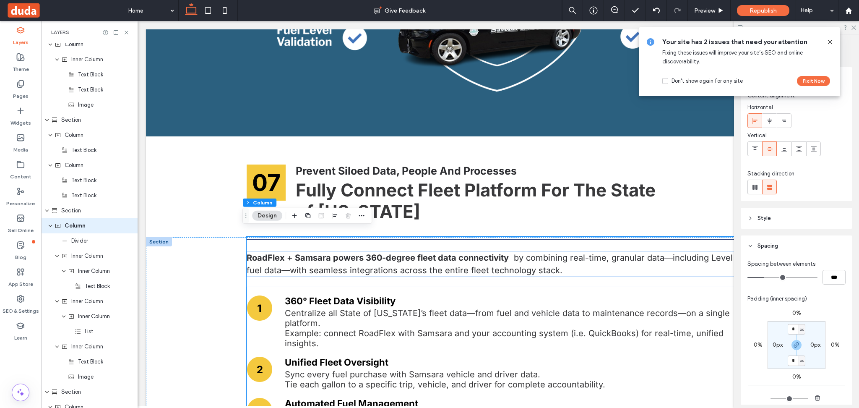
type input "***"
drag, startPoint x: 762, startPoint y: 276, endPoint x: 718, endPoint y: 265, distance: 45.3
type input "*"
click at [747, 277] on input "range" at bounding box center [782, 277] width 70 height 1
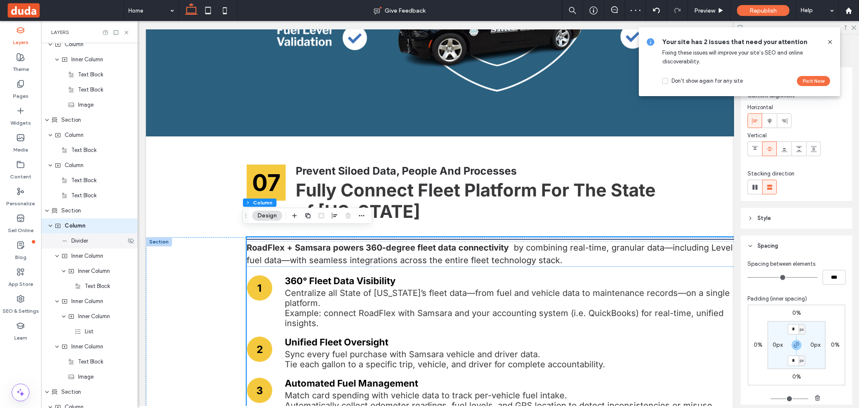
click at [82, 242] on span "Divider" at bounding box center [79, 240] width 17 height 8
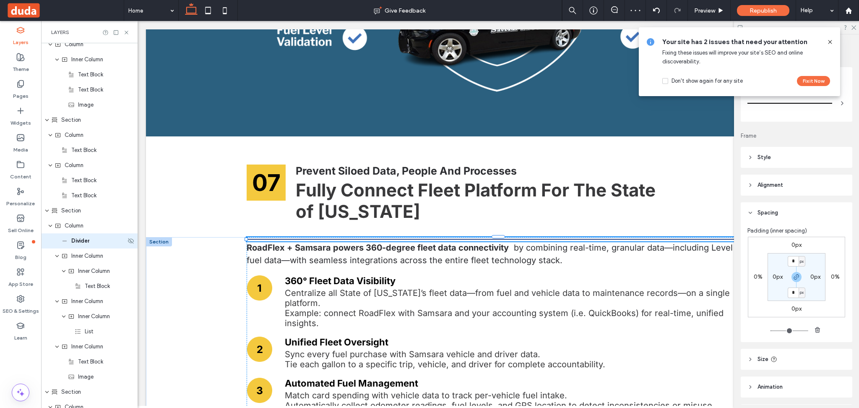
type input "*"
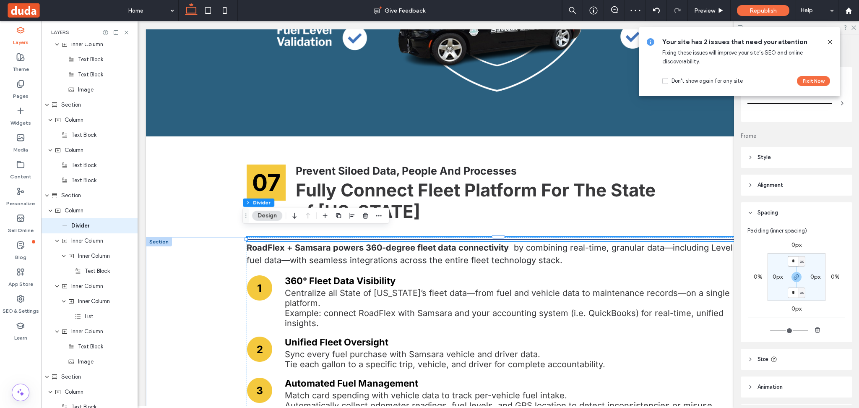
click at [792, 259] on input "*" at bounding box center [792, 261] width 11 height 10
type input "*"
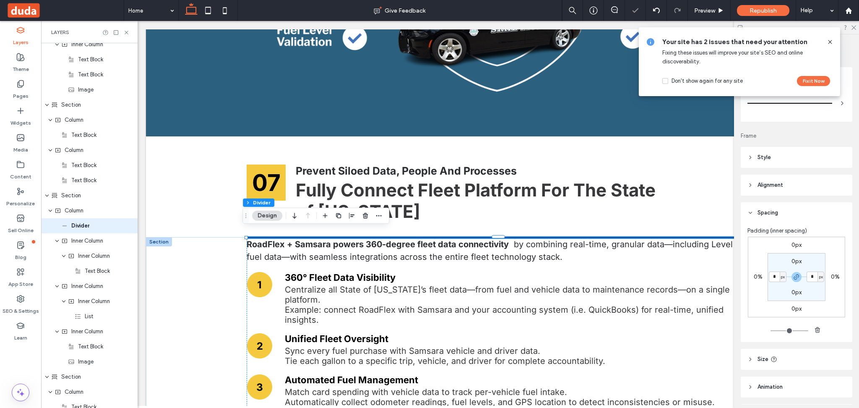
click at [797, 262] on label "0px" at bounding box center [796, 260] width 10 height 7
click at [800, 262] on span "px" at bounding box center [802, 261] width 4 height 8
click at [799, 288] on div "%" at bounding box center [796, 288] width 12 height 15
click at [792, 263] on input "*" at bounding box center [792, 261] width 11 height 10
type input "*"
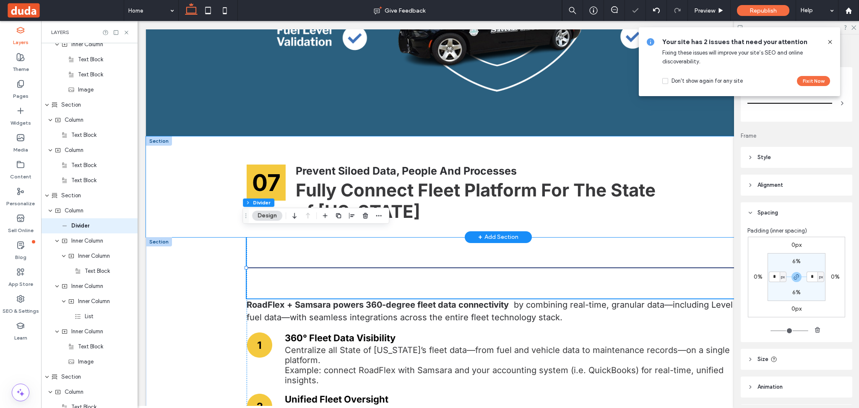
click at [185, 170] on div "07 Prevent Siloed Data, People And Processes Fully Connect Fleet Platform For T…" at bounding box center [498, 186] width 704 height 101
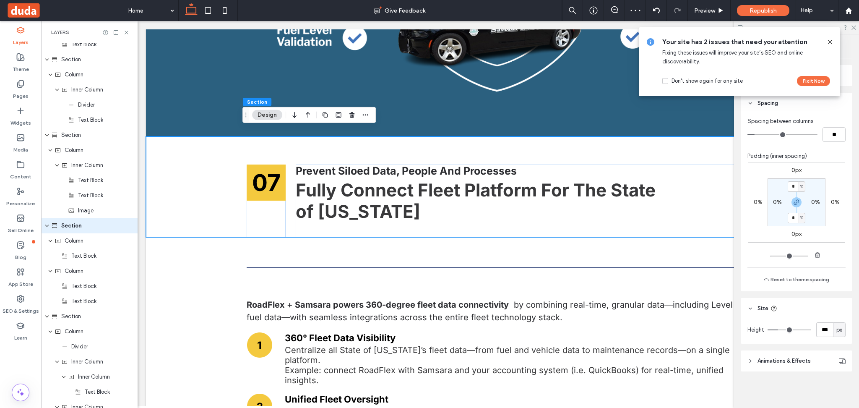
scroll to position [86, 0]
type input "***"
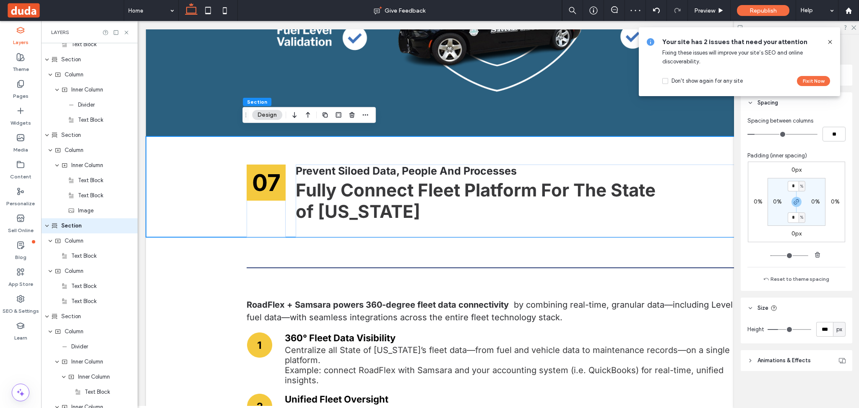
type input "**"
type input "*"
drag, startPoint x: 687, startPoint y: 326, endPoint x: 648, endPoint y: 326, distance: 39.0
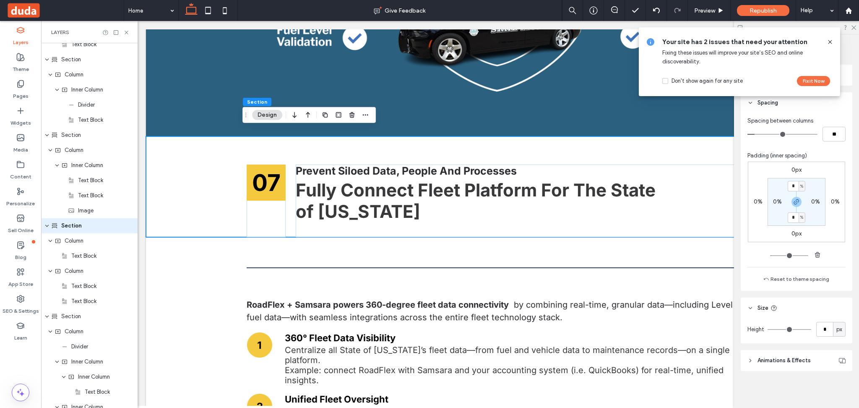
type input "*"
click at [767, 329] on input "range" at bounding box center [789, 329] width 44 height 1
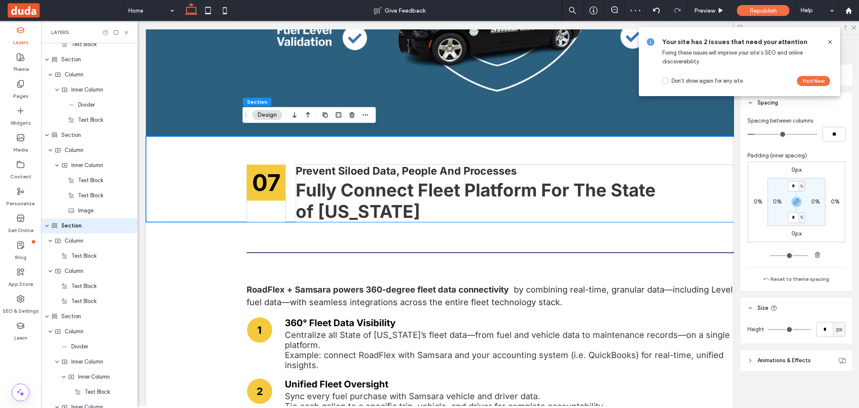
drag, startPoint x: 792, startPoint y: 200, endPoint x: 792, endPoint y: 189, distance: 10.9
click at [793, 200] on icon "button" at bounding box center [796, 201] width 7 height 7
click at [792, 184] on input "*" at bounding box center [792, 186] width 11 height 10
type input "*"
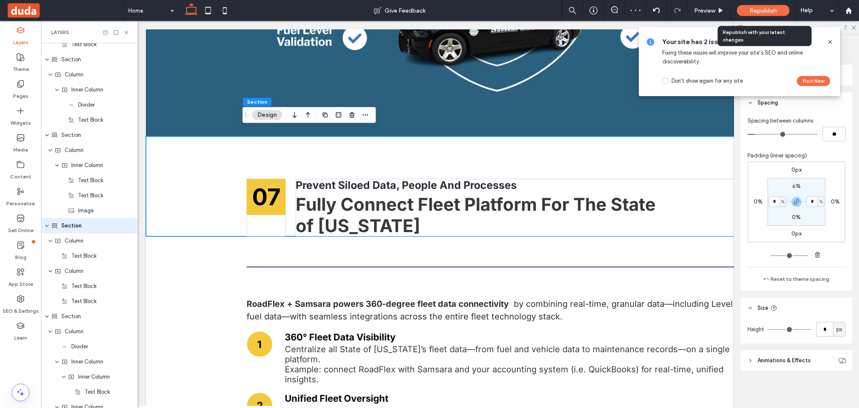
click at [762, 12] on span "Republish" at bounding box center [762, 10] width 27 height 7
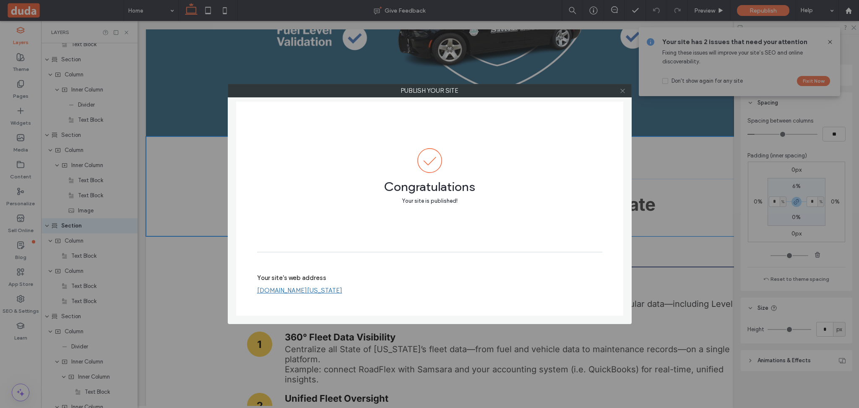
click at [624, 91] on icon at bounding box center [622, 91] width 6 height 6
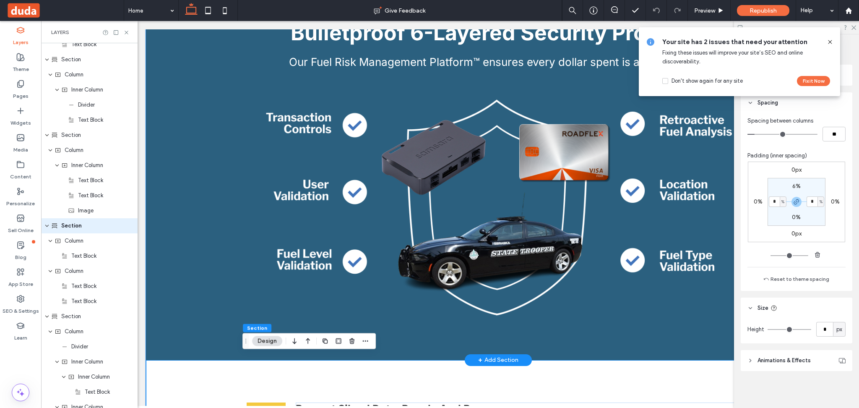
scroll to position [4058, 0]
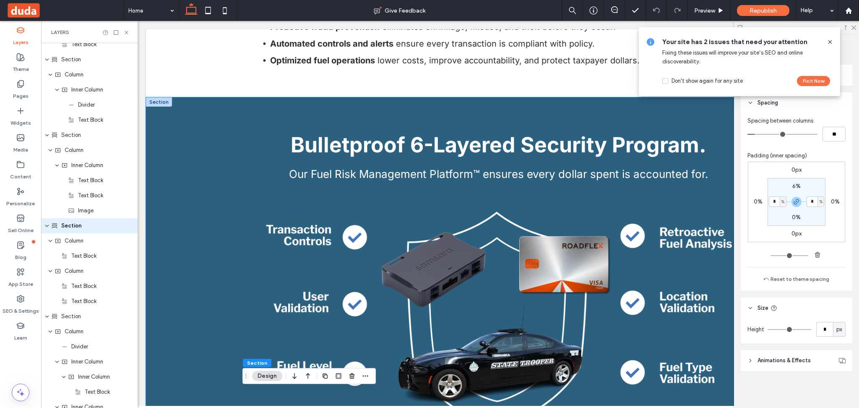
click at [196, 259] on div "Bulletproof 6-Layered Security Program. Our Fuel Risk Management Platform™ ensu…" at bounding box center [498, 284] width 704 height 374
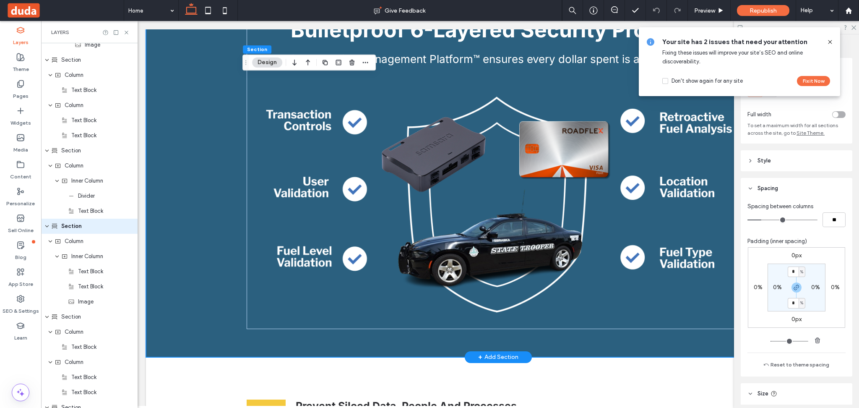
scroll to position [4225, 0]
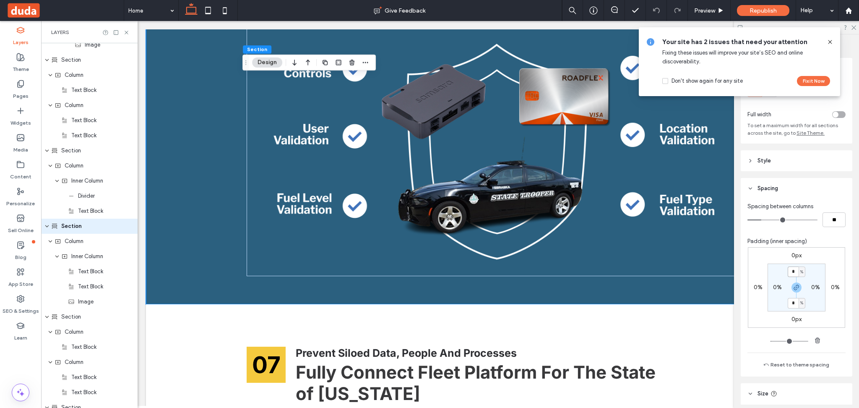
click at [790, 272] on input "*" at bounding box center [792, 271] width 11 height 10
type input "*"
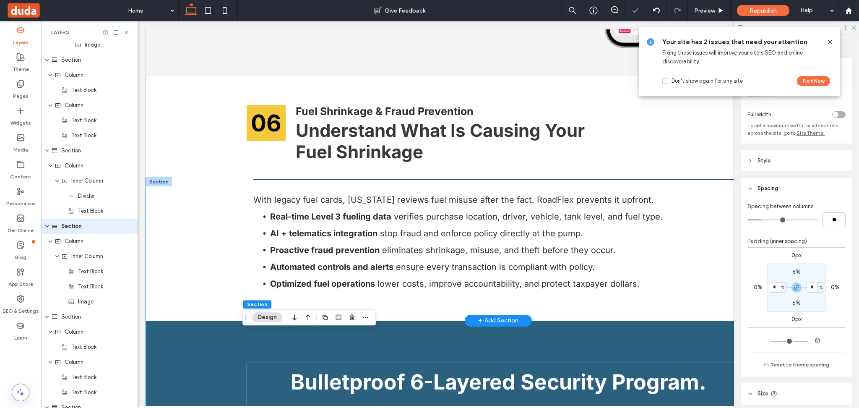
scroll to position [3778, 0]
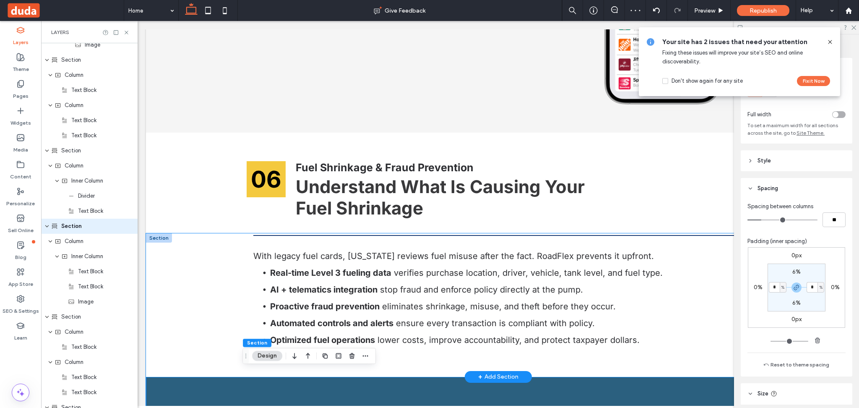
click at [186, 279] on div "With legacy fuel cards, Nebraska reviews fuel misuse after the fact. RoadFlex p…" at bounding box center [498, 304] width 704 height 143
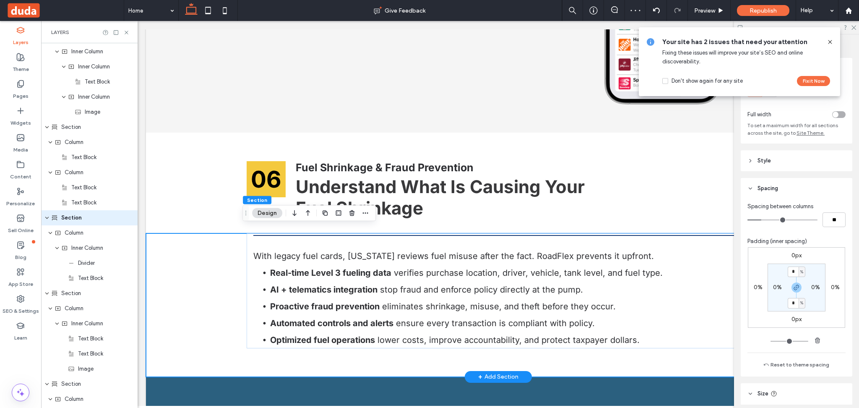
scroll to position [3191, 0]
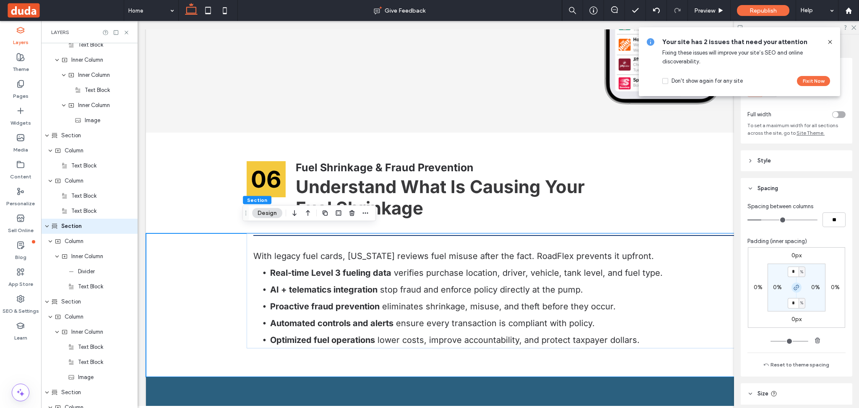
click at [794, 288] on icon "button" at bounding box center [796, 287] width 7 height 7
click at [797, 302] on label "4%" at bounding box center [796, 302] width 9 height 7
type input "*"
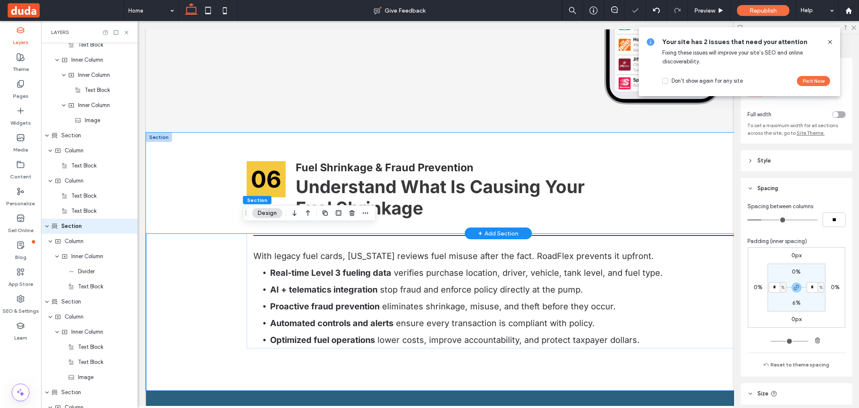
click at [195, 171] on div "06 Fuel Shrinkage & Fraud Prevention Understand What Is Causing Your Fuel Shrin…" at bounding box center [498, 182] width 704 height 101
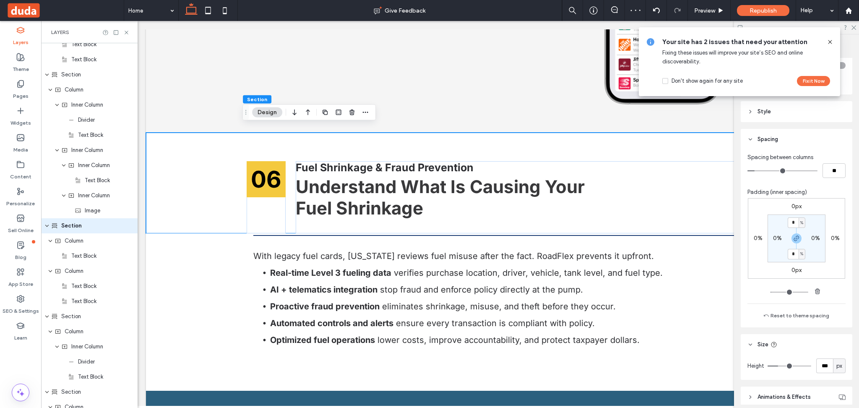
scroll to position [86, 0]
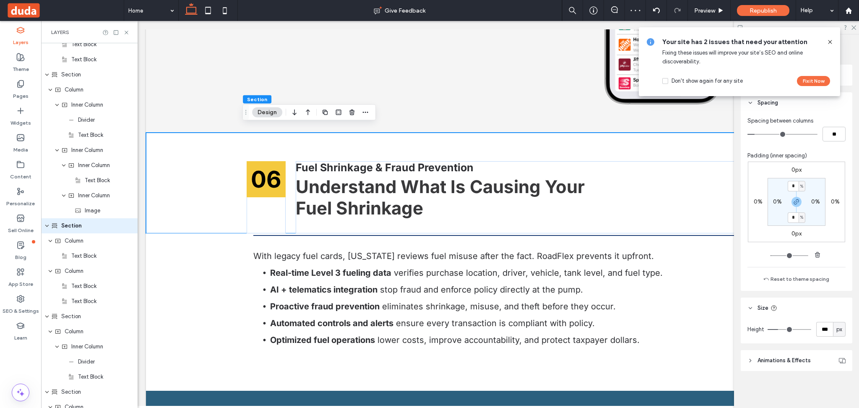
type input "***"
type input "*"
drag, startPoint x: 774, startPoint y: 330, endPoint x: 637, endPoint y: 336, distance: 137.2
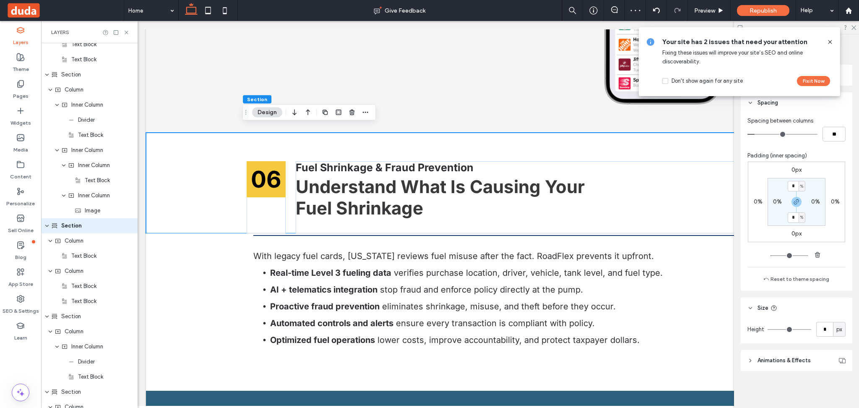
type input "*"
click at [767, 330] on input "range" at bounding box center [789, 329] width 44 height 1
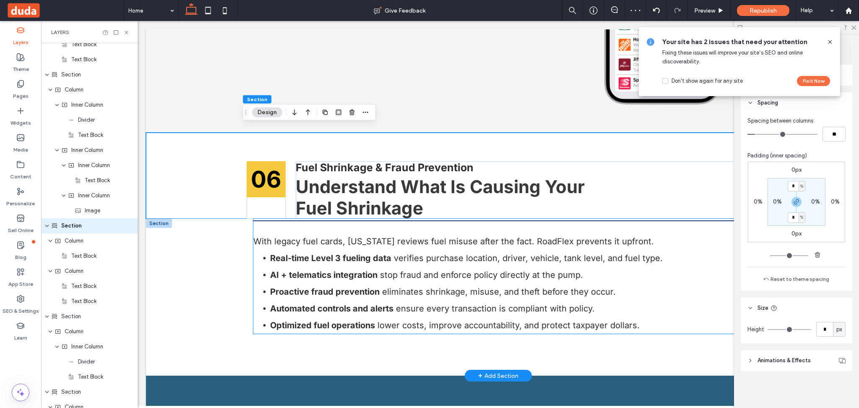
click at [285, 224] on div "With legacy fuel cards, Nebraska reviews fuel misuse after the fact. RoadFlex p…" at bounding box center [498, 275] width 490 height 115
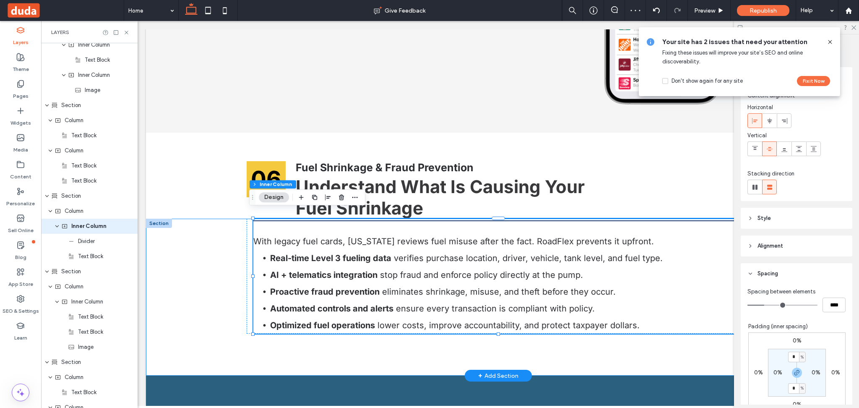
scroll to position [3221, 0]
click at [247, 229] on div "With legacy fuel cards, Nebraska reviews fuel misuse after the fact. RoadFlex p…" at bounding box center [498, 275] width 503 height 115
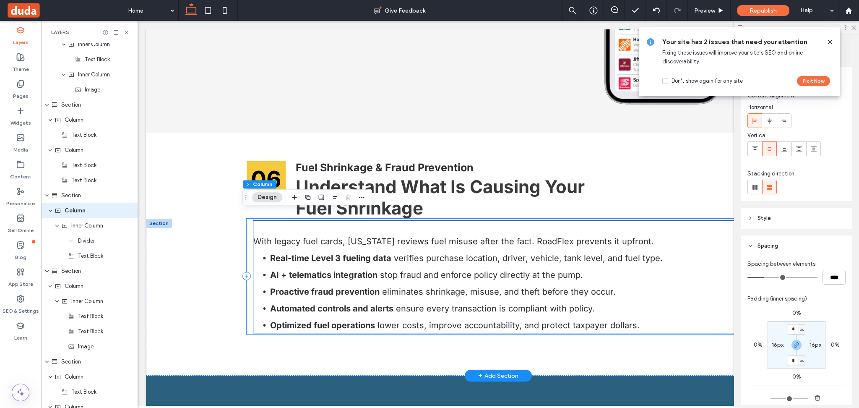
scroll to position [3206, 0]
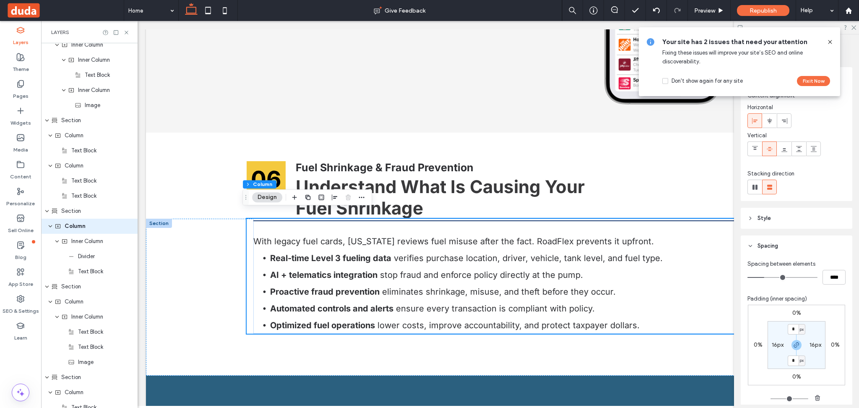
click at [776, 346] on label "16px" at bounding box center [777, 344] width 12 height 7
type input "**"
type input "*"
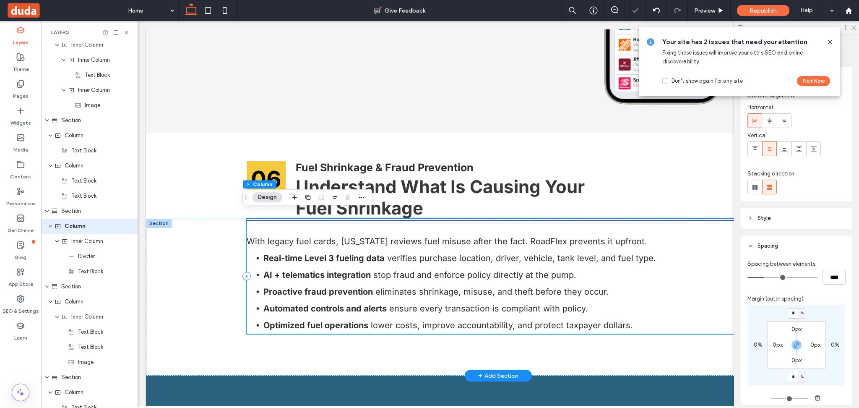
click at [290, 223] on div "With legacy fuel cards, Nebraska reviews fuel misuse after the fact. RoadFlex p…" at bounding box center [498, 275] width 503 height 115
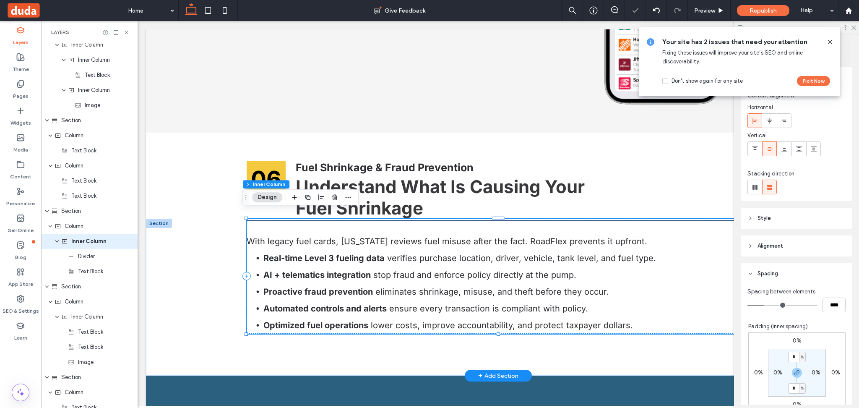
scroll to position [3221, 0]
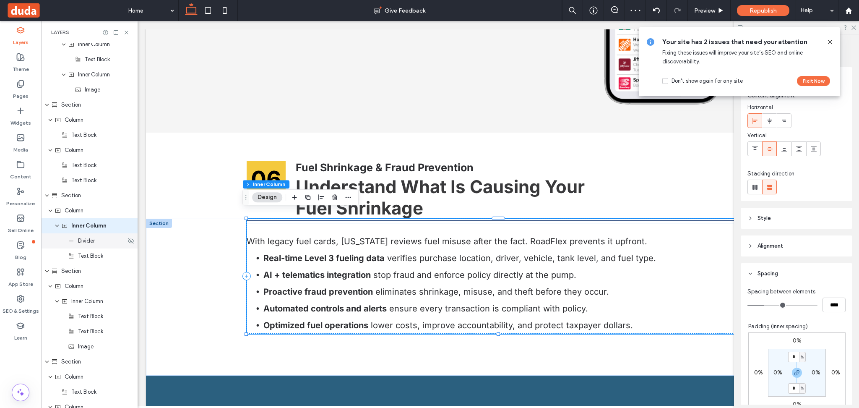
click at [82, 244] on span "Divider" at bounding box center [86, 240] width 17 height 8
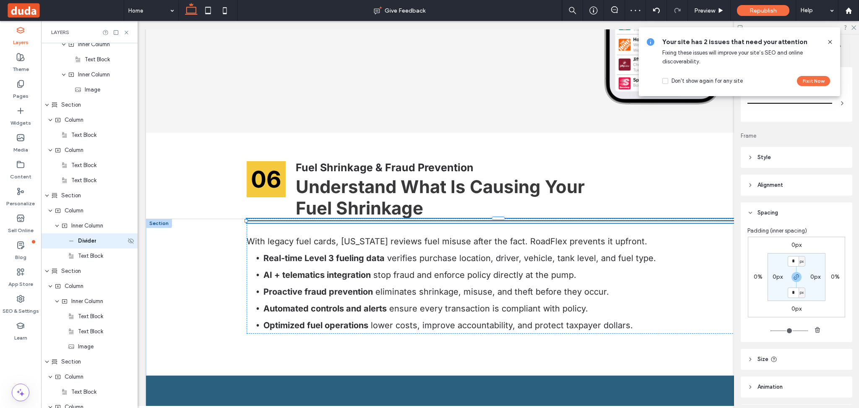
type input "*"
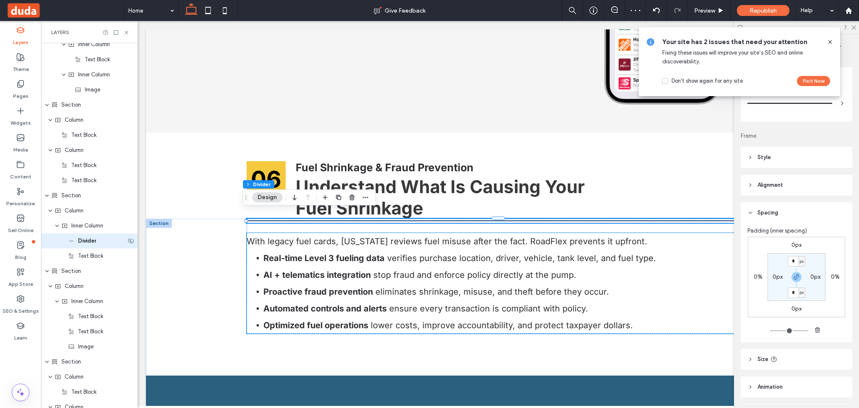
scroll to position [3236, 0]
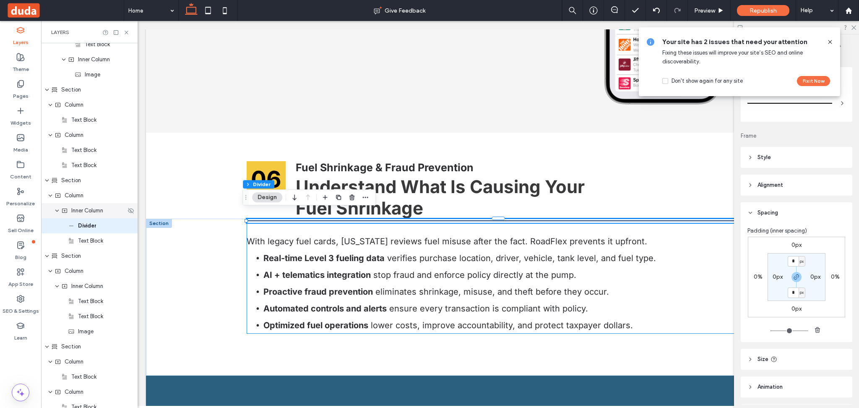
click at [85, 210] on span "Inner Column" at bounding box center [87, 210] width 32 height 8
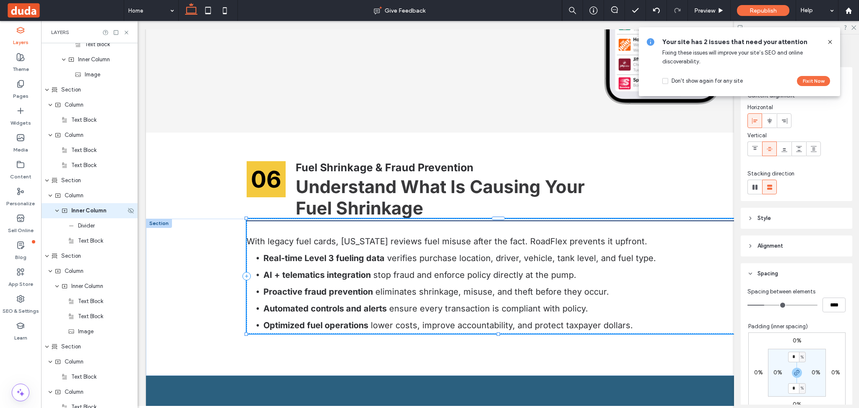
scroll to position [3221, 0]
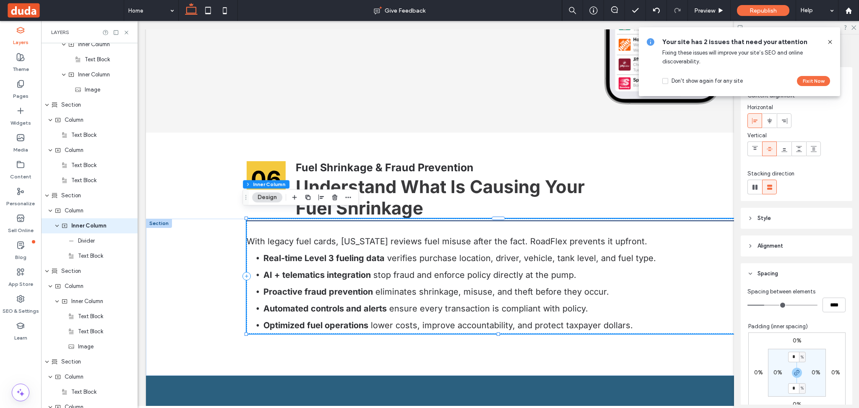
type input "**"
type input "****"
type input "**"
type input "****"
type input "**"
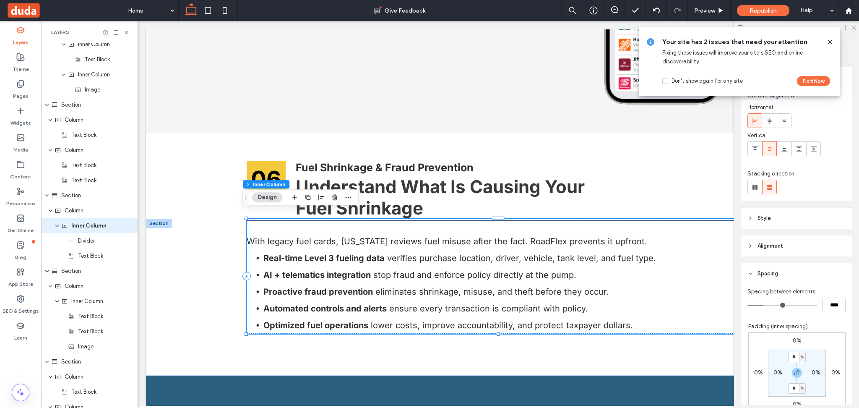
type input "****"
type input "**"
type input "****"
type input "**"
type input "****"
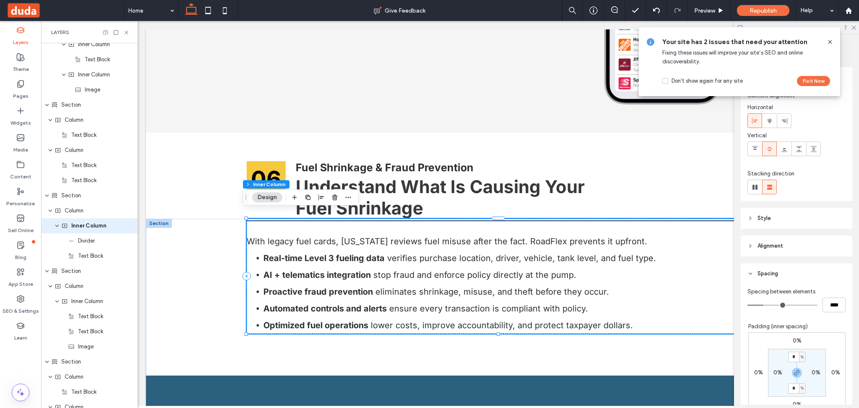
type input "*"
type input "***"
type input "*"
type input "***"
drag, startPoint x: 765, startPoint y: 304, endPoint x: 712, endPoint y: 308, distance: 53.8
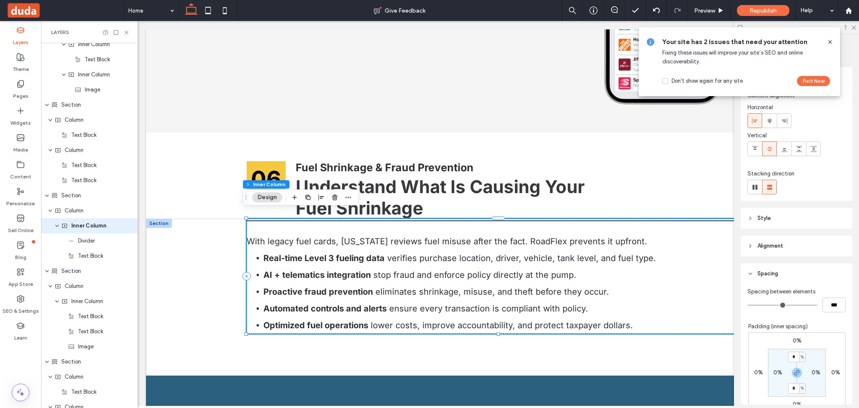
type input "*"
click at [747, 305] on input "range" at bounding box center [782, 304] width 70 height 1
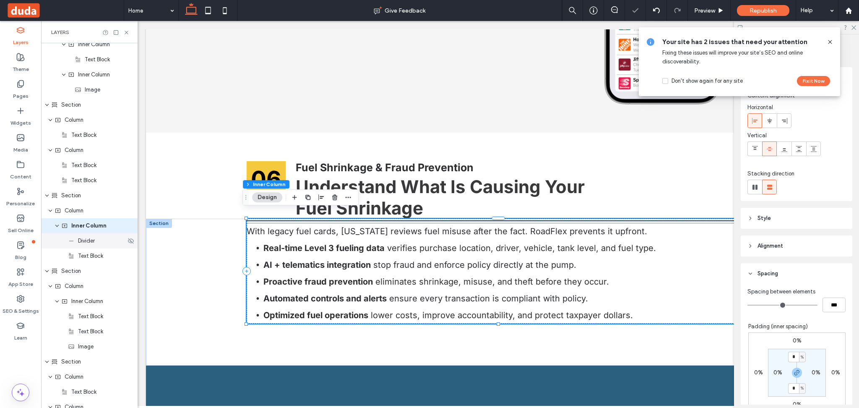
click at [83, 242] on span "Divider" at bounding box center [86, 240] width 17 height 8
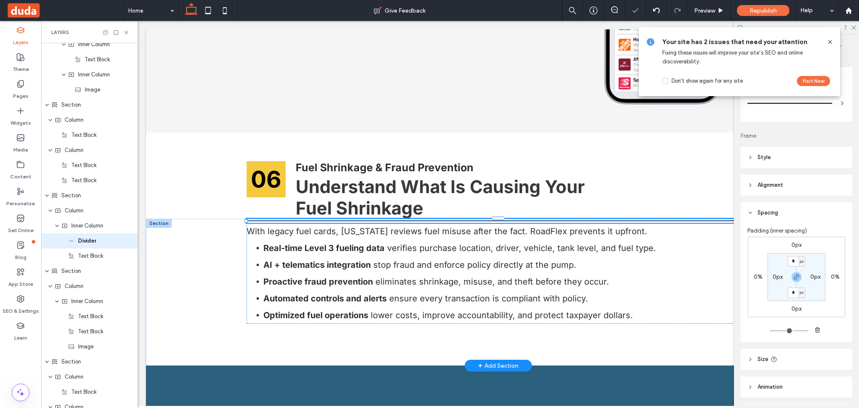
type input "*"
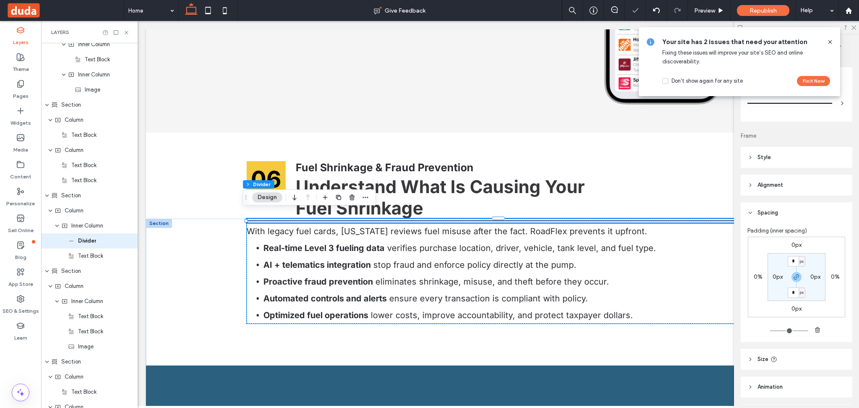
scroll to position [3236, 0]
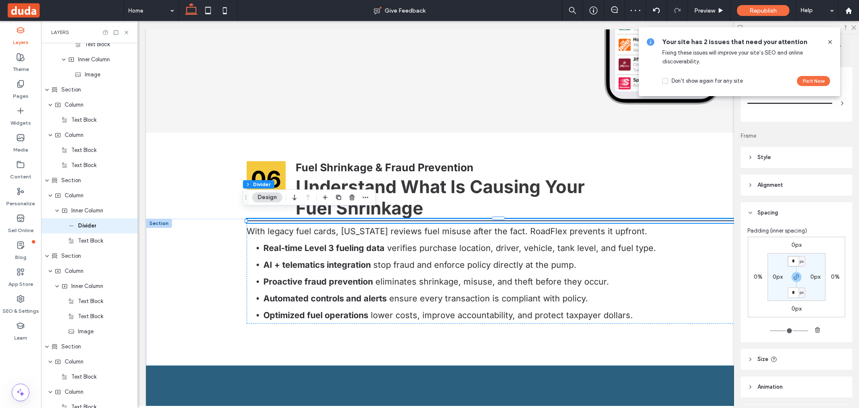
click at [793, 260] on input "*" at bounding box center [792, 261] width 11 height 10
type input "*"
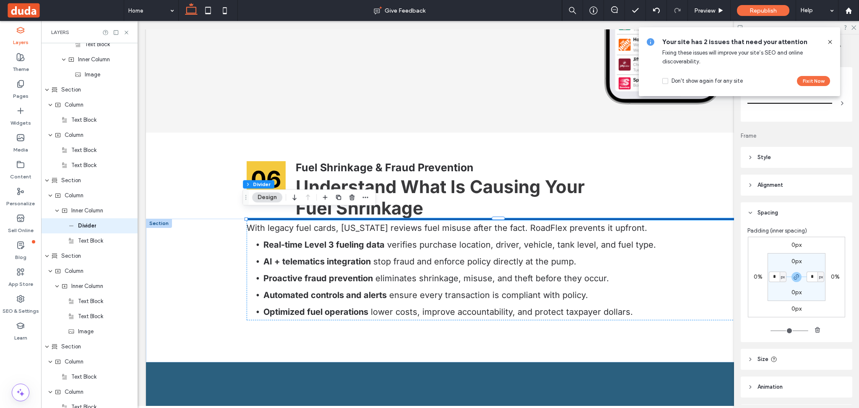
click at [796, 257] on label "0px" at bounding box center [796, 260] width 10 height 7
click at [801, 261] on div "px" at bounding box center [801, 261] width 5 height 8
click at [797, 290] on span "%" at bounding box center [795, 288] width 5 height 8
click at [794, 261] on input "*" at bounding box center [792, 261] width 11 height 10
type input "*"
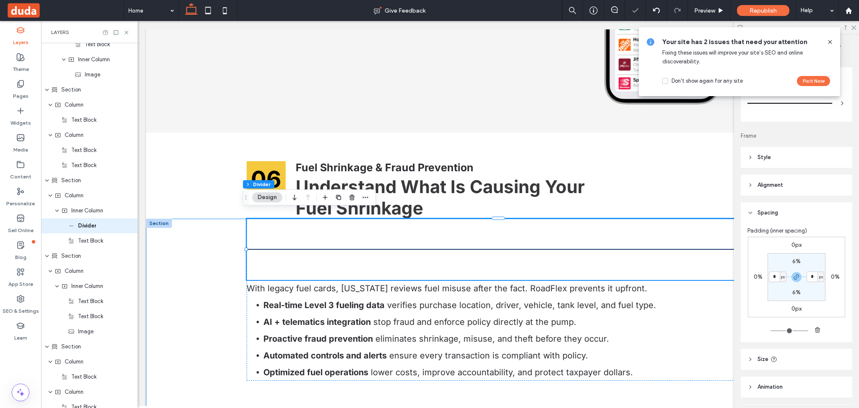
click at [208, 249] on div "With legacy fuel cards, Nebraska reviews fuel misuse after the fact. RoadFlex p…" at bounding box center [498, 320] width 704 height 204
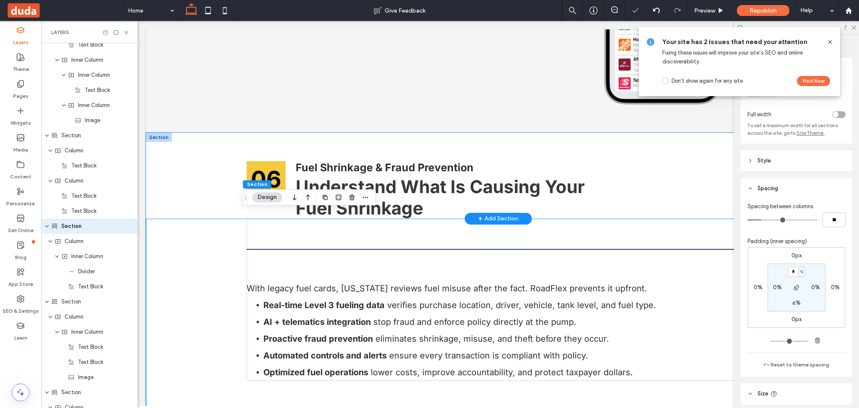
click at [206, 161] on div "06 Fuel Shrinkage & Fraud Prevention Understand What Is Causing Your Fuel Shrin…" at bounding box center [498, 175] width 704 height 86
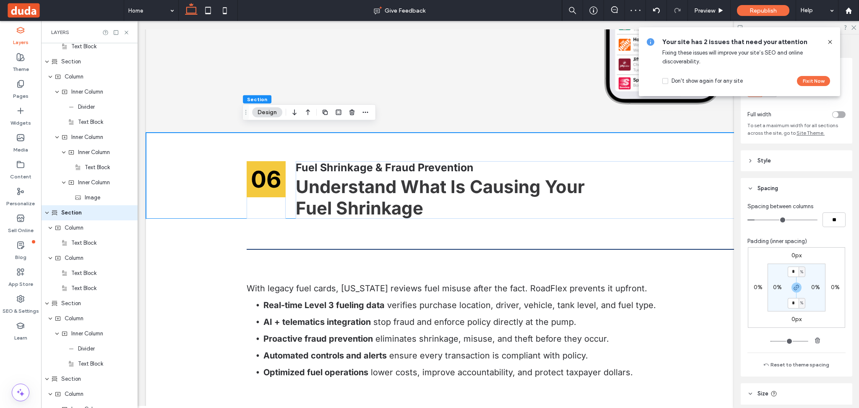
scroll to position [3101, 0]
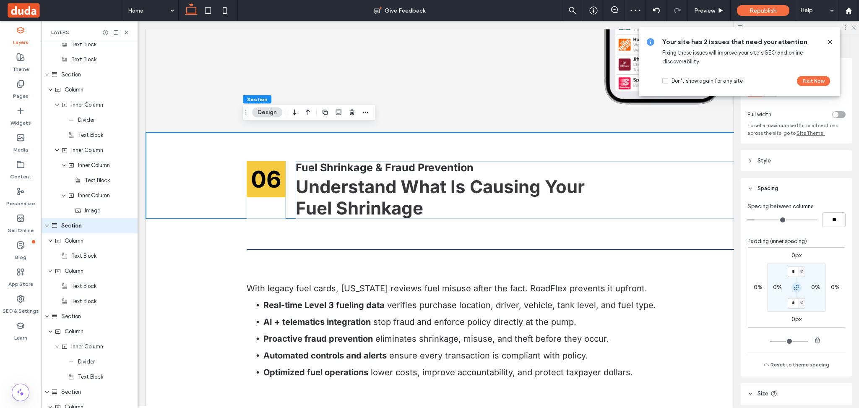
click at [794, 285] on icon "button" at bounding box center [796, 287] width 7 height 7
click at [792, 273] on input "*" at bounding box center [792, 271] width 11 height 10
type input "*"
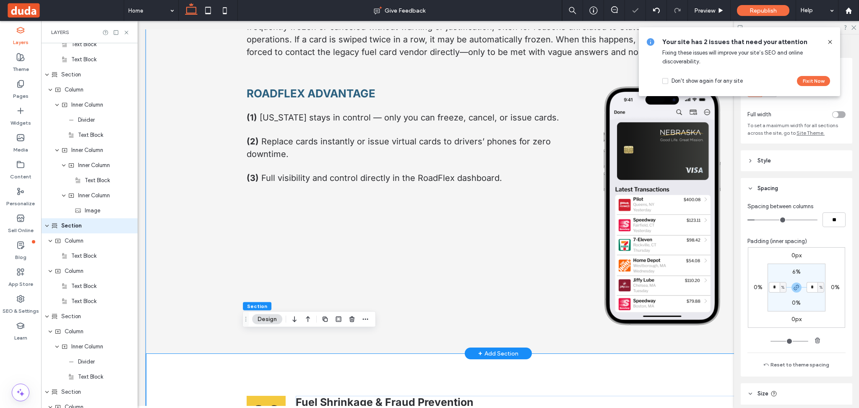
scroll to position [3555, 0]
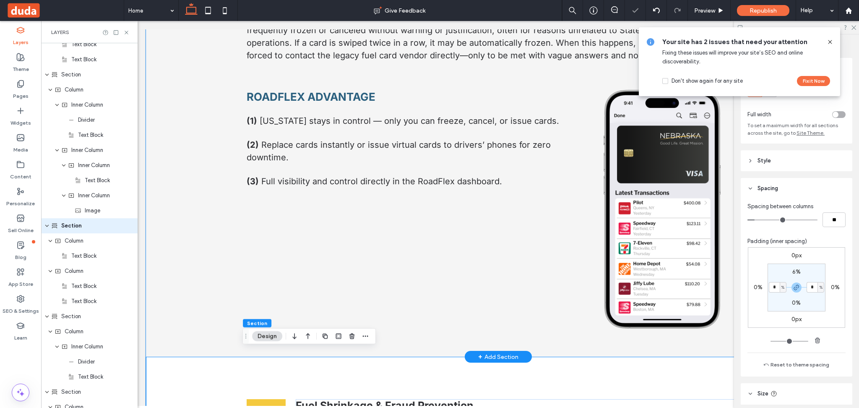
click at [198, 224] on div "CHALLENGE The State of Nebraska’s experience managing their legacy fuel cards h…" at bounding box center [498, 171] width 704 height 369
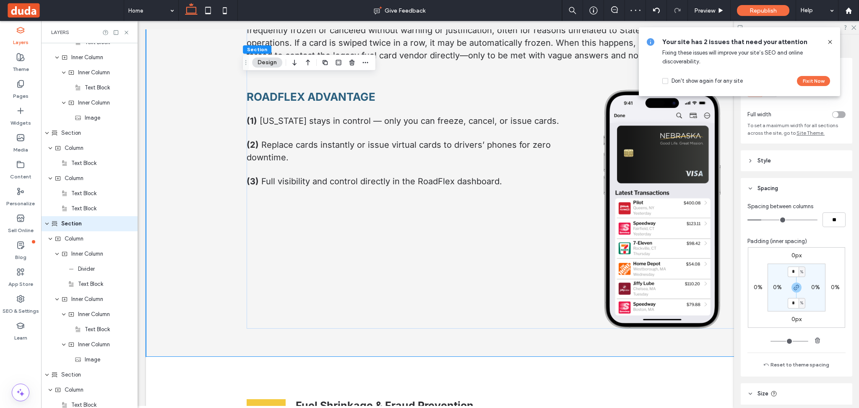
scroll to position [2949, 0]
click at [793, 291] on icon "button" at bounding box center [796, 287] width 7 height 7
click at [793, 303] on label "4%" at bounding box center [796, 302] width 9 height 7
type input "*"
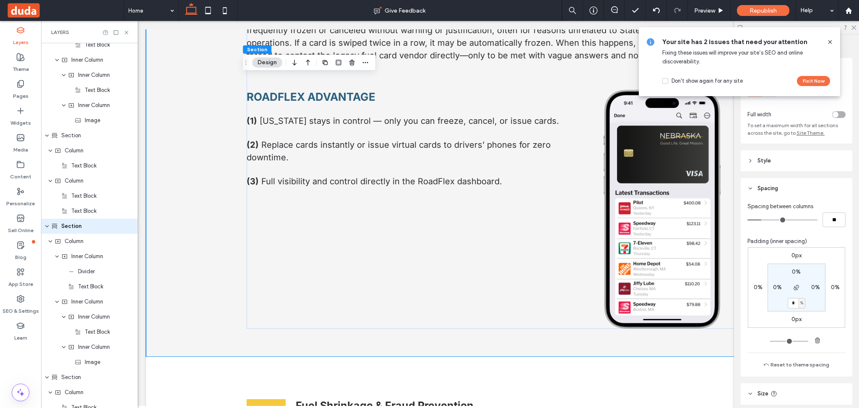
type input "*"
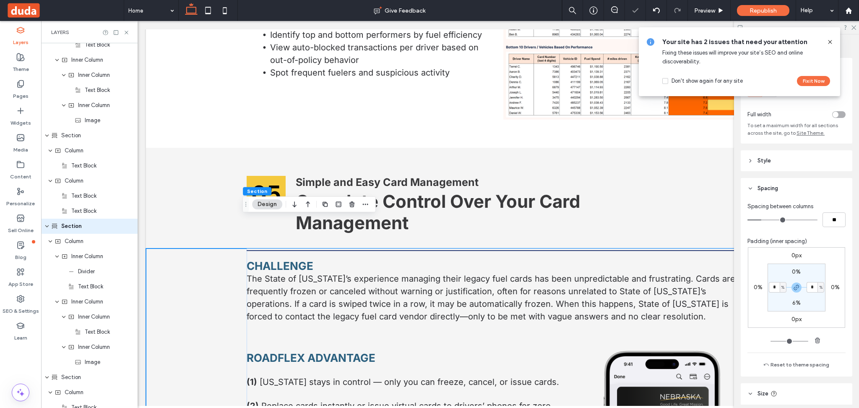
scroll to position [3275, 0]
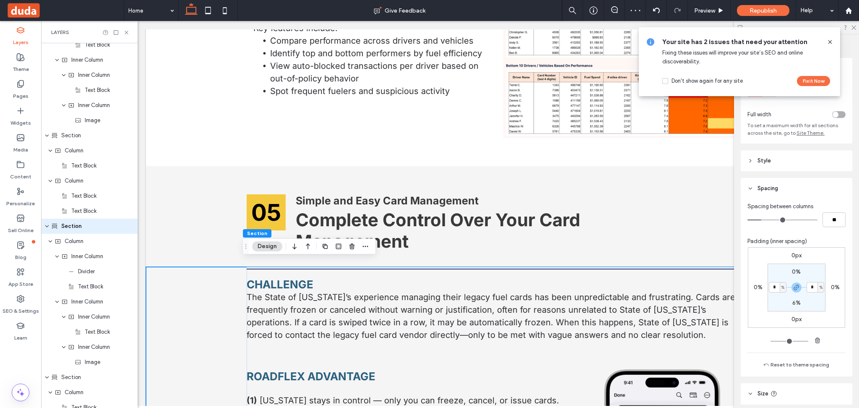
click at [285, 278] on strong "CHALLENGE" at bounding box center [280, 284] width 67 height 13
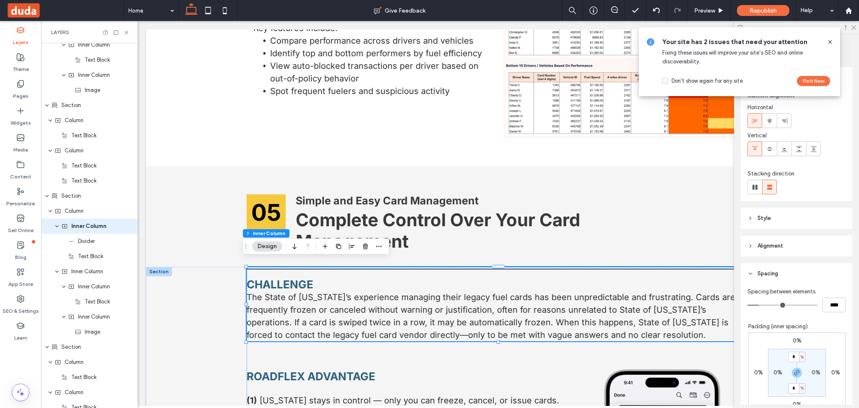
scroll to position [2980, 0]
type input "**"
type input "****"
type input "**"
type input "****"
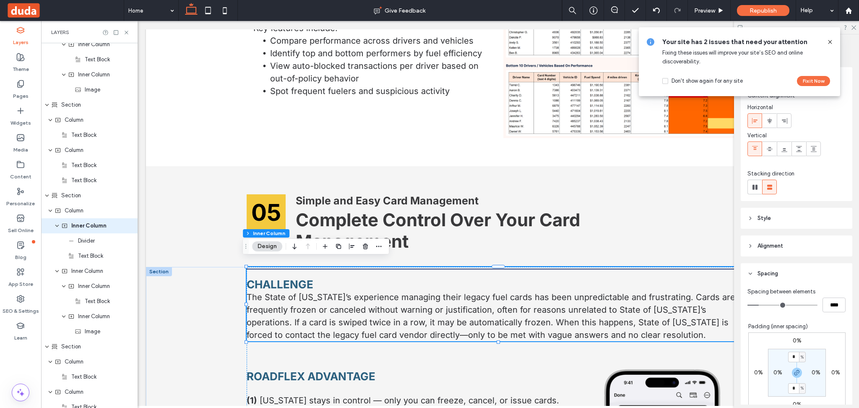
type input "*"
type input "***"
type input "*"
type input "***"
drag, startPoint x: 761, startPoint y: 305, endPoint x: 663, endPoint y: 314, distance: 98.1
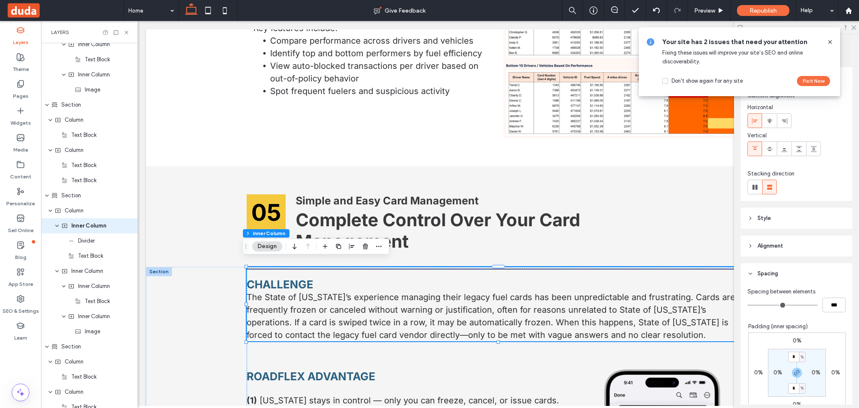
type input "*"
click at [747, 305] on input "range" at bounding box center [782, 304] width 70 height 1
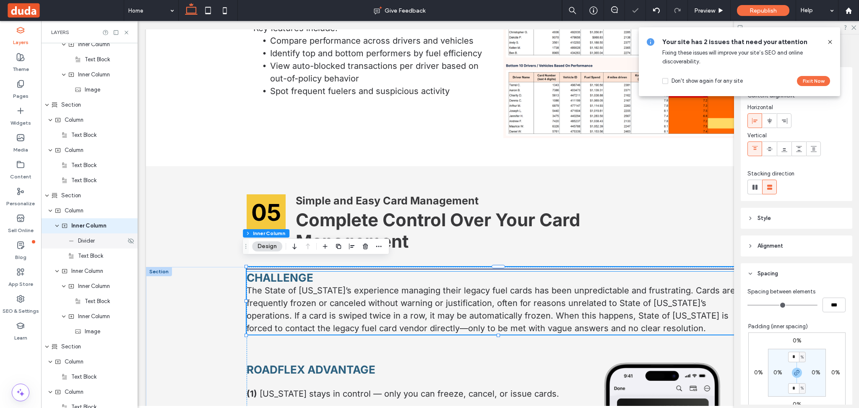
click at [89, 241] on span "Divider" at bounding box center [86, 240] width 17 height 8
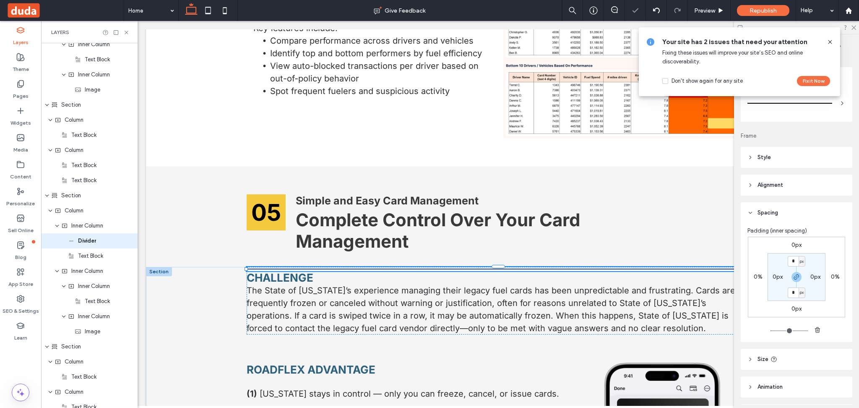
type input "*"
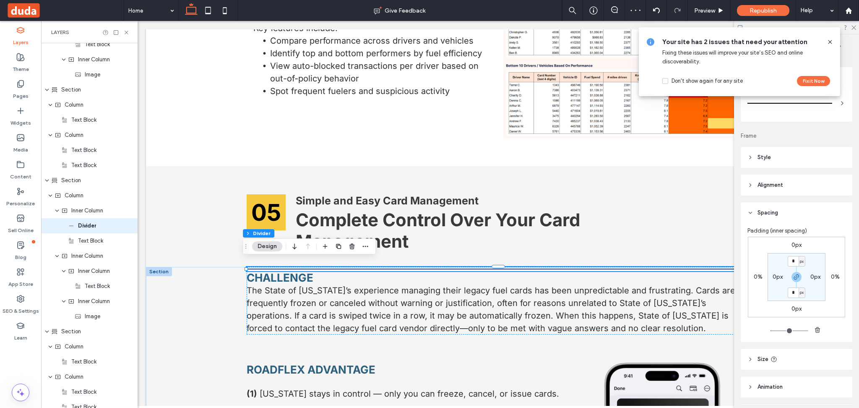
click at [798, 262] on div "px" at bounding box center [801, 261] width 7 height 10
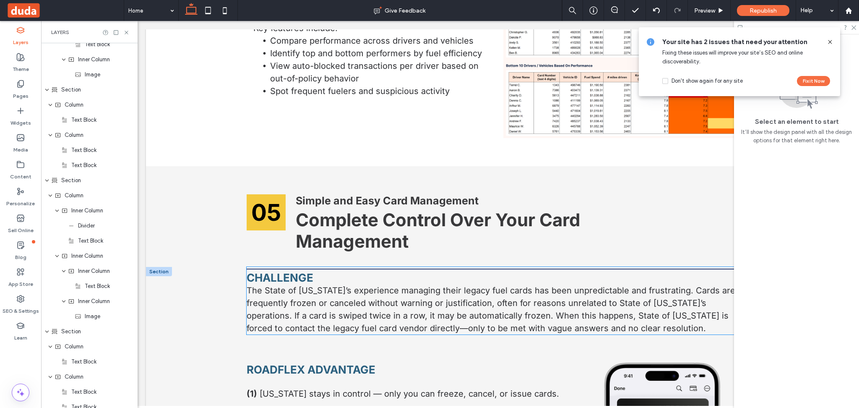
click at [262, 271] on strong "CHALLENGE" at bounding box center [280, 277] width 67 height 13
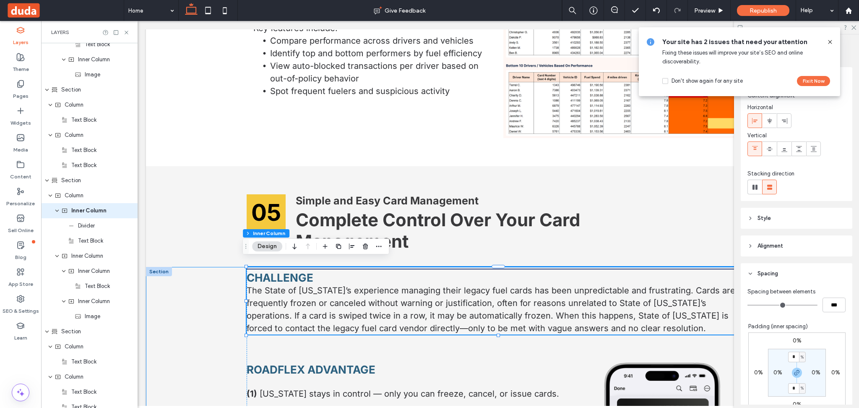
scroll to position [2980, 0]
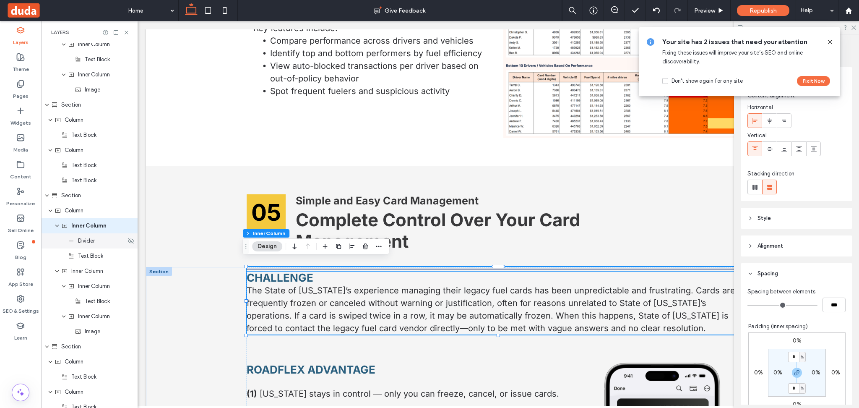
click at [80, 242] on span "Divider" at bounding box center [86, 240] width 17 height 8
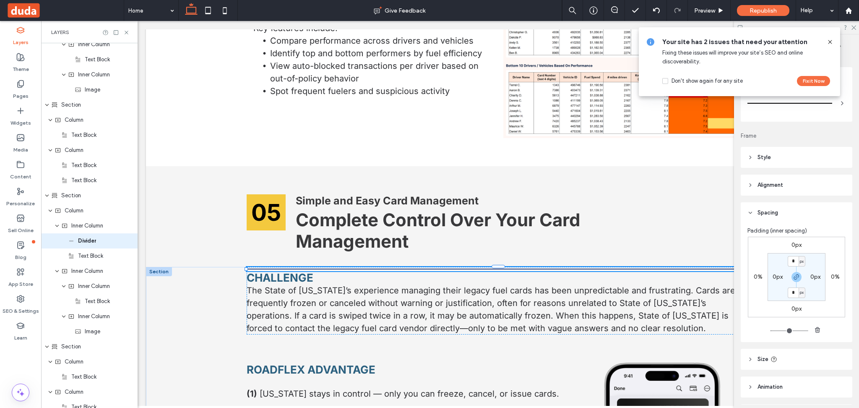
type input "*"
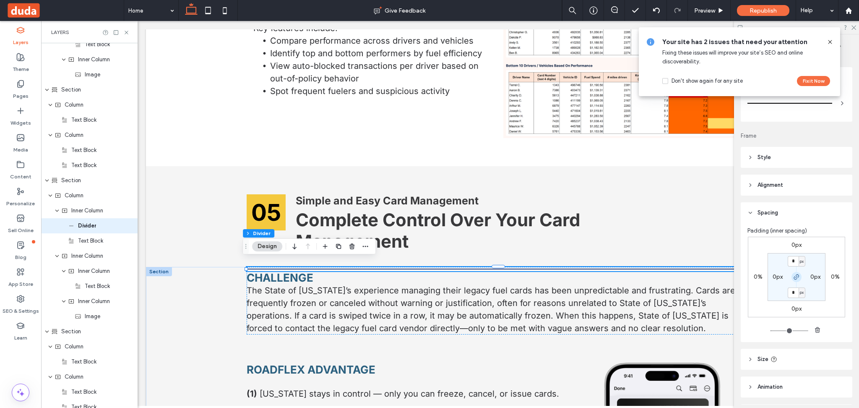
click at [794, 278] on icon "button" at bounding box center [796, 276] width 7 height 7
drag, startPoint x: 793, startPoint y: 275, endPoint x: 793, endPoint y: 256, distance: 19.7
click at [793, 275] on icon "button" at bounding box center [796, 276] width 7 height 7
click at [792, 262] on input "*" at bounding box center [792, 261] width 11 height 10
type input "*"
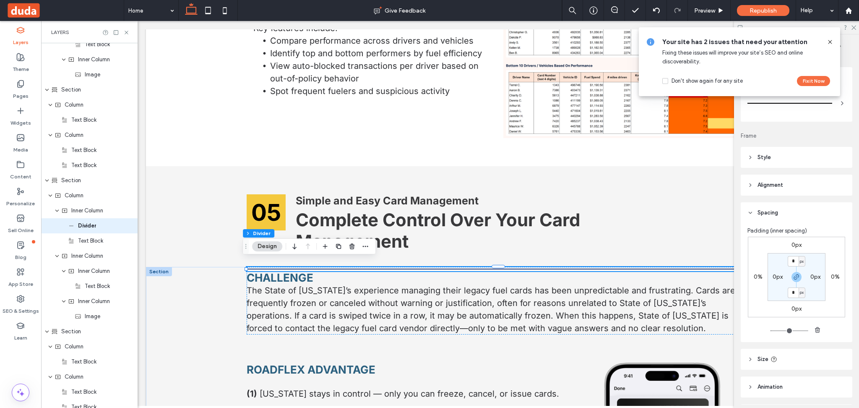
type input "*"
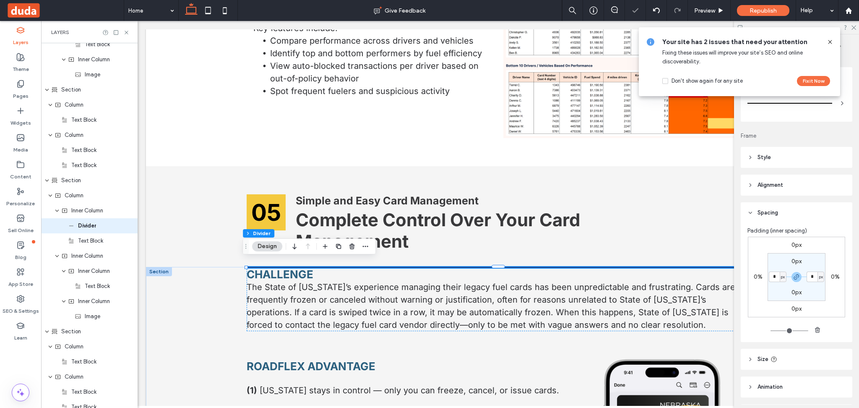
click at [798, 257] on label "0px" at bounding box center [796, 260] width 10 height 7
click at [800, 259] on span "px" at bounding box center [802, 261] width 4 height 8
click at [796, 288] on span "%" at bounding box center [795, 288] width 5 height 8
click at [792, 264] on input "*" at bounding box center [792, 261] width 11 height 10
type input "*"
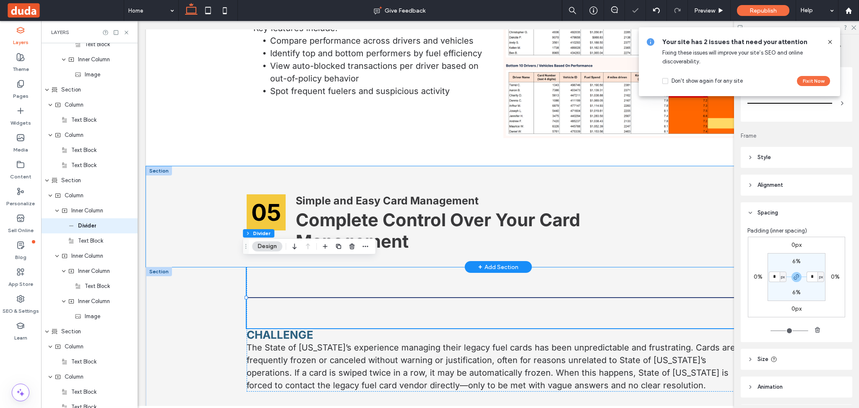
click at [193, 192] on div "05 Simple and Easy Card Management Complete Control Over Your Card Management" at bounding box center [498, 216] width 704 height 101
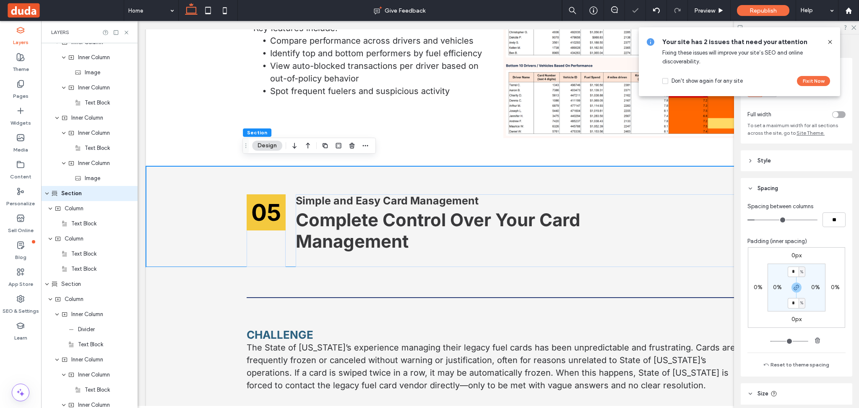
scroll to position [2859, 0]
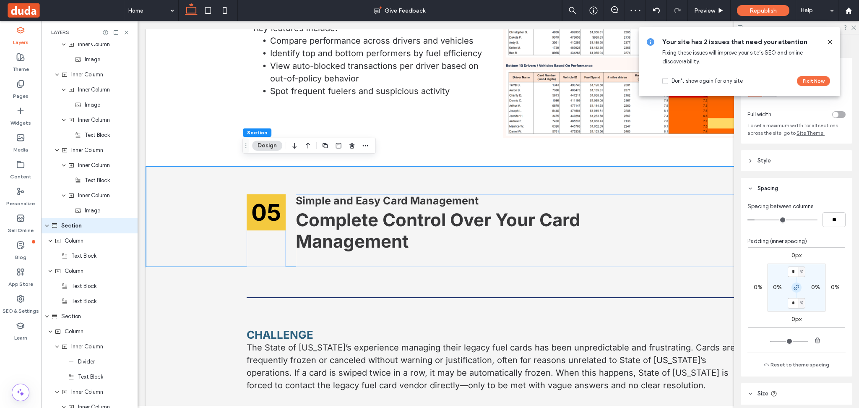
click at [793, 284] on icon "button" at bounding box center [796, 287] width 7 height 7
click at [792, 272] on input "*" at bounding box center [792, 271] width 11 height 10
type input "*"
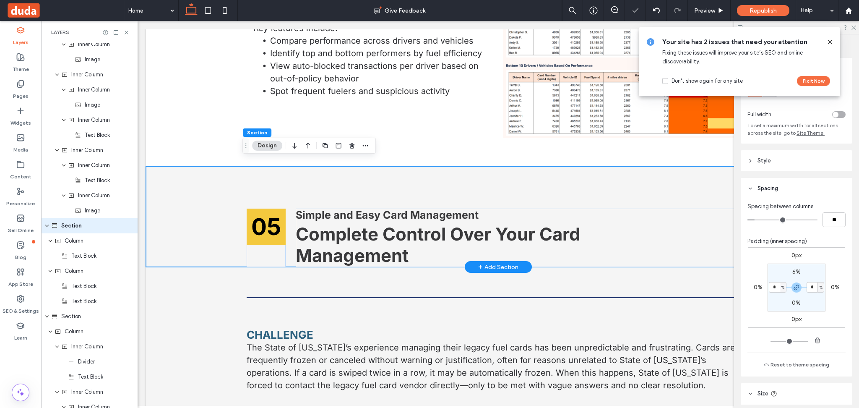
click at [204, 178] on div "05 Simple and Easy Card Management Complete Control Over Your Card Management" at bounding box center [498, 216] width 704 height 101
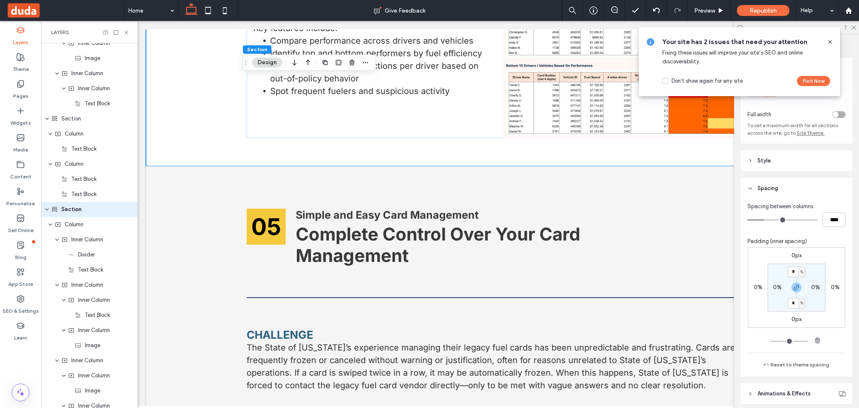
scroll to position [2557, 0]
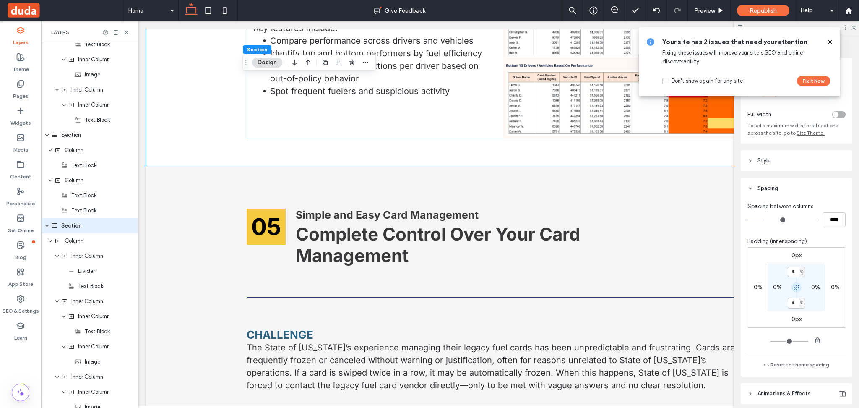
click at [794, 289] on icon "button" at bounding box center [796, 287] width 7 height 7
click at [788, 306] on div "4%" at bounding box center [796, 303] width 19 height 8
click at [795, 304] on label "4%" at bounding box center [796, 302] width 9 height 7
type input "*"
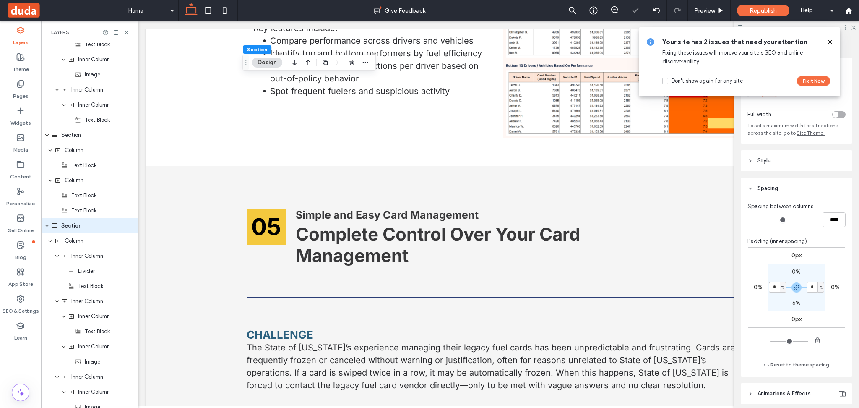
type input "*"
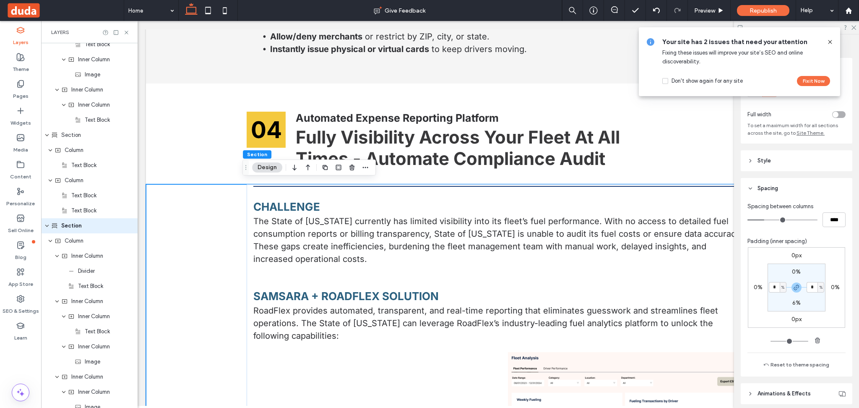
scroll to position [2381, 0]
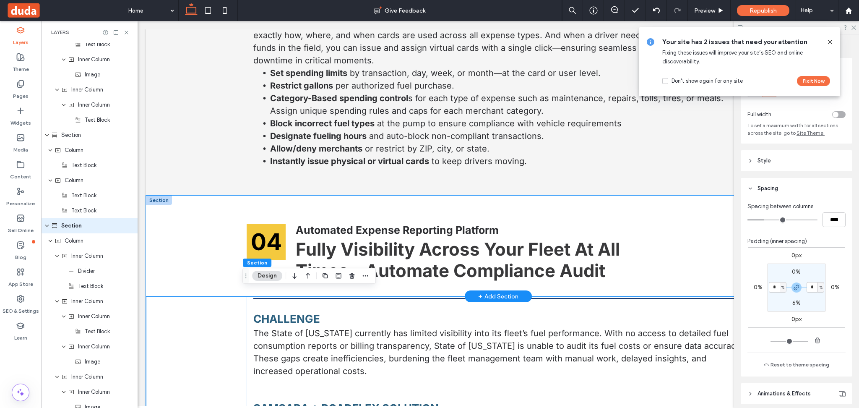
click at [196, 247] on div "04 Automated Expense Reporting Platform Fully Visibility Across Your Fleet At A…" at bounding box center [498, 245] width 704 height 101
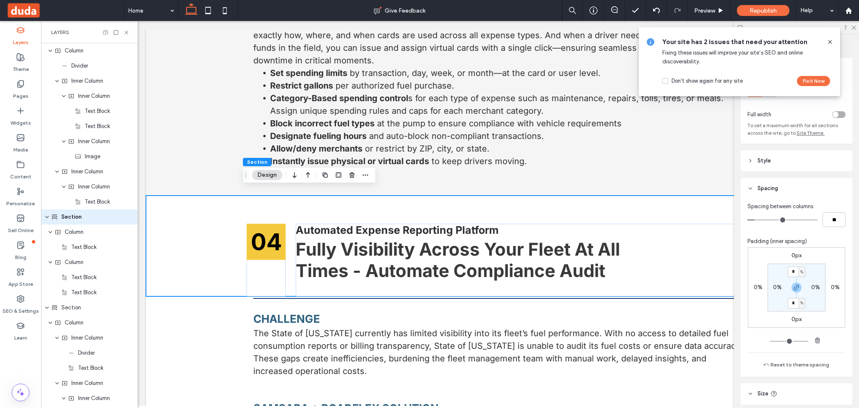
scroll to position [2466, 0]
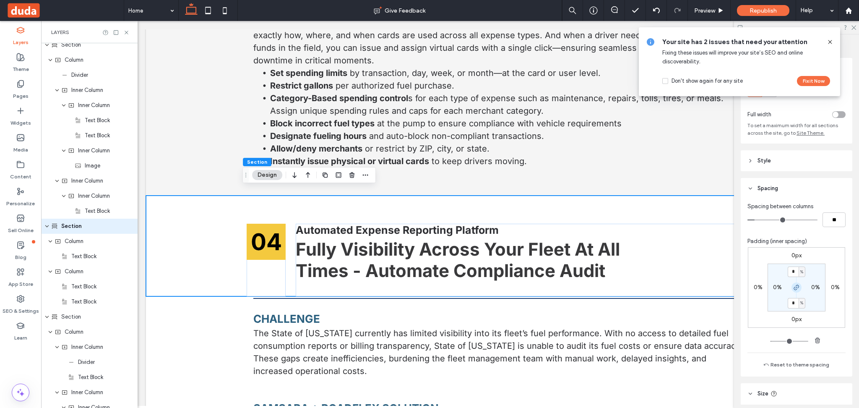
click at [795, 285] on icon "button" at bounding box center [796, 287] width 7 height 7
click at [798, 272] on div "%" at bounding box center [801, 271] width 7 height 10
click at [796, 272] on span "%" at bounding box center [798, 271] width 5 height 8
click at [790, 270] on input "*" at bounding box center [792, 271] width 11 height 10
type input "*"
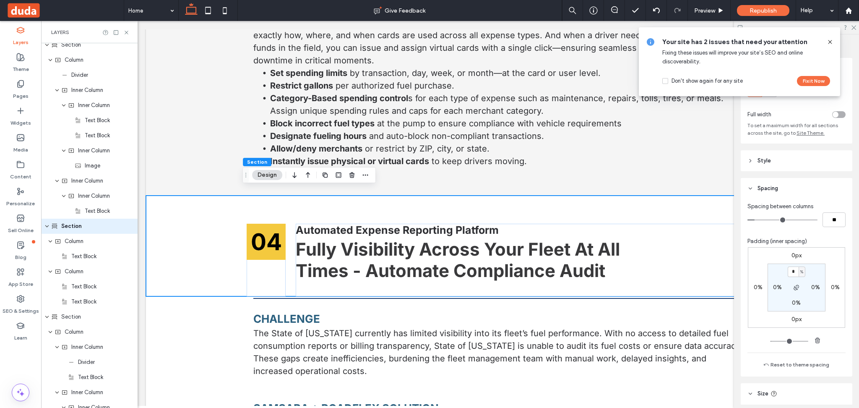
type input "*"
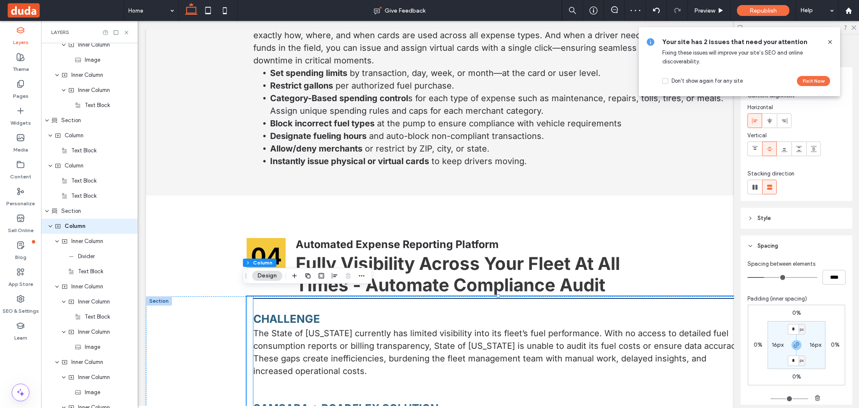
scroll to position [2572, 0]
click at [774, 345] on label "16px" at bounding box center [777, 344] width 12 height 7
type input "**"
type input "*"
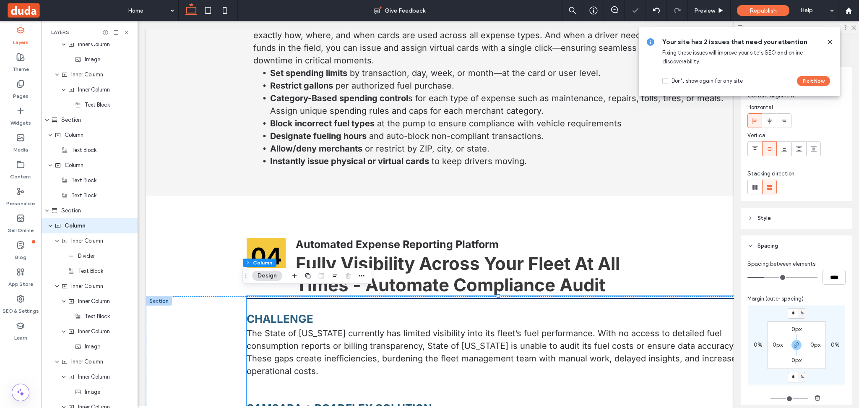
click at [287, 301] on div "CHALLENGE The State of Nebraska currently has limited visibility into its fleet…" at bounding box center [498, 375] width 503 height 158
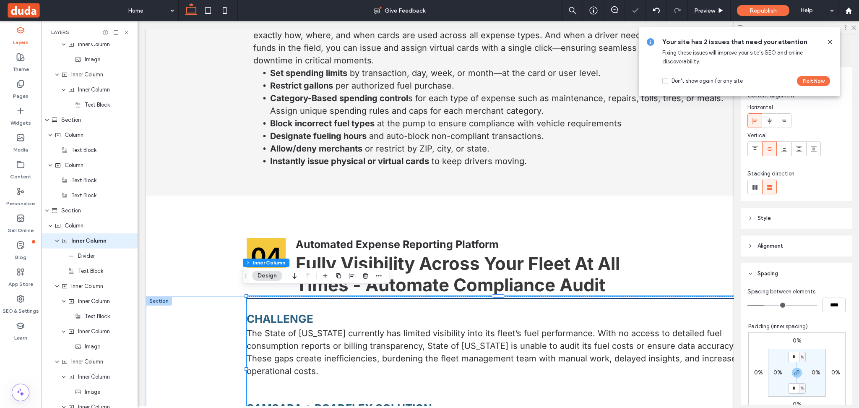
scroll to position [2587, 0]
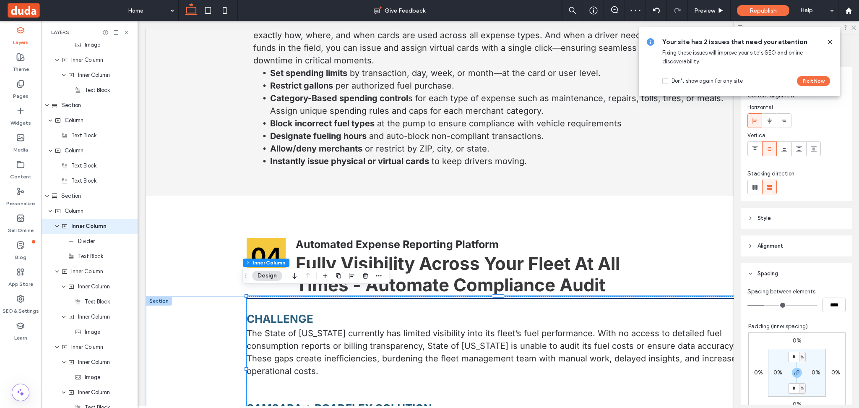
type input "**"
type input "****"
type input "*"
type input "***"
type input "*"
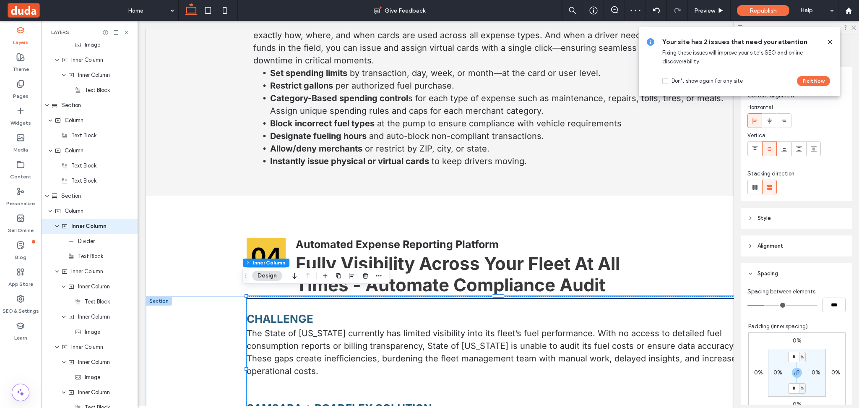
type input "***"
type input "*"
type input "***"
drag, startPoint x: 762, startPoint y: 305, endPoint x: 530, endPoint y: 289, distance: 232.4
type input "*"
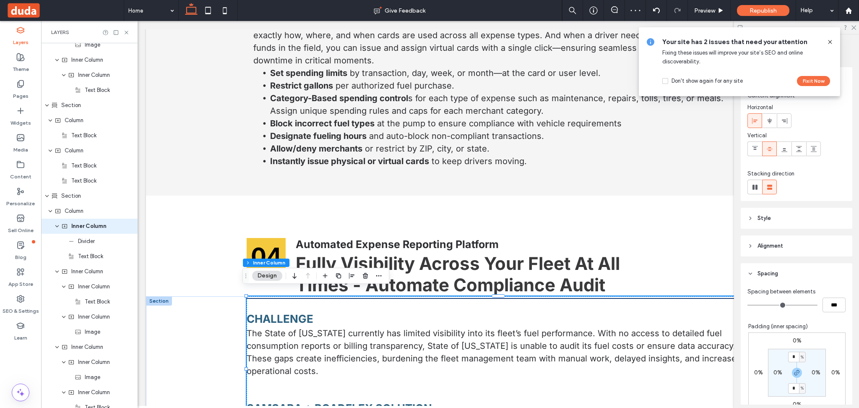
click at [747, 305] on input "range" at bounding box center [782, 304] width 70 height 1
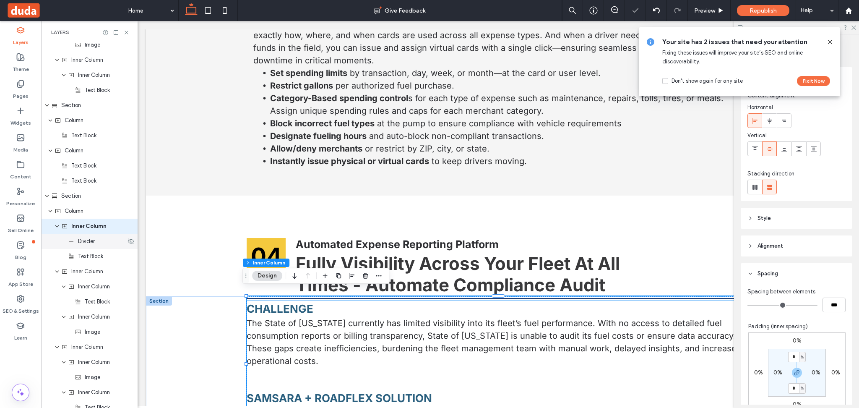
click at [86, 244] on span "Divider" at bounding box center [86, 241] width 17 height 8
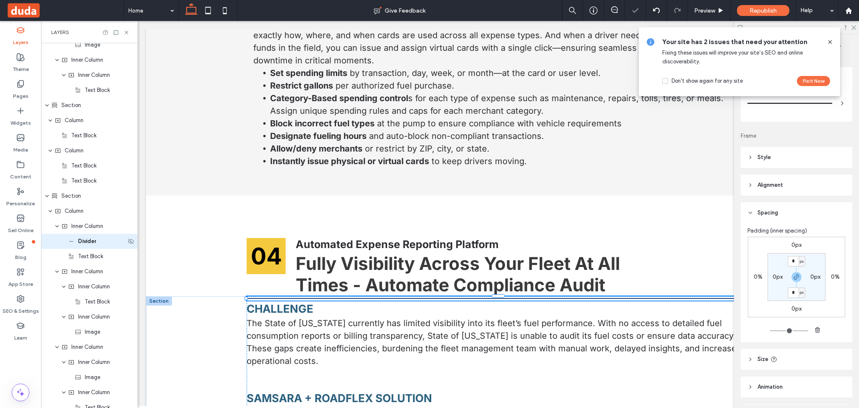
type input "*"
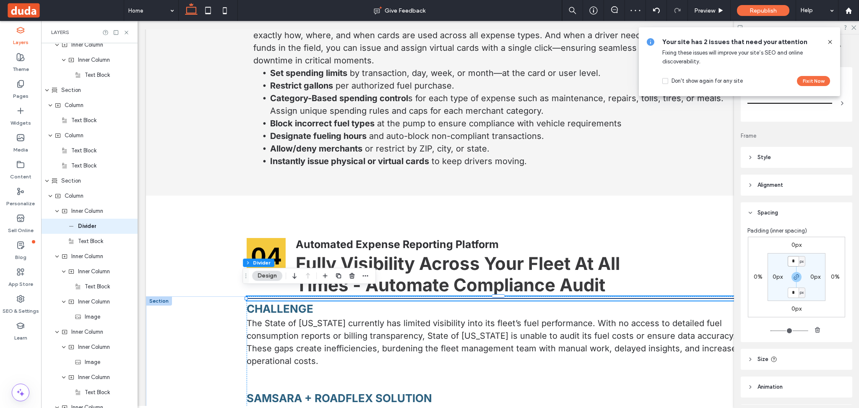
click at [794, 258] on input "*" at bounding box center [792, 261] width 11 height 10
type input "*"
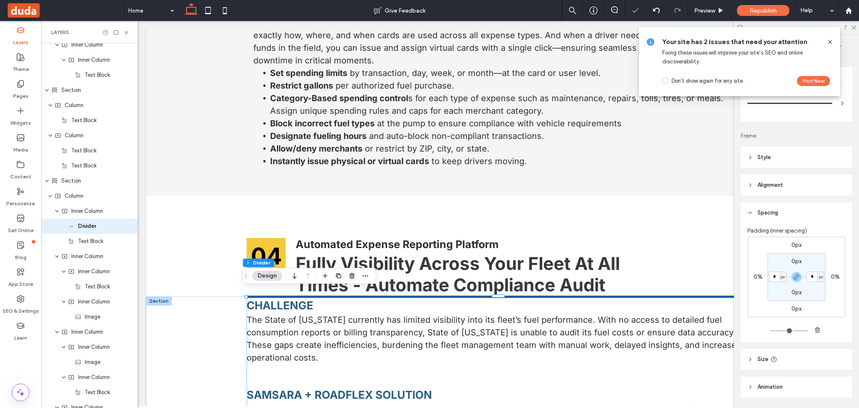
click at [793, 257] on label "0px" at bounding box center [796, 260] width 10 height 7
click at [800, 258] on span "px" at bounding box center [802, 261] width 4 height 8
click at [795, 289] on span "%" at bounding box center [795, 288] width 5 height 8
click at [792, 262] on input "*" at bounding box center [792, 261] width 11 height 10
type input "*"
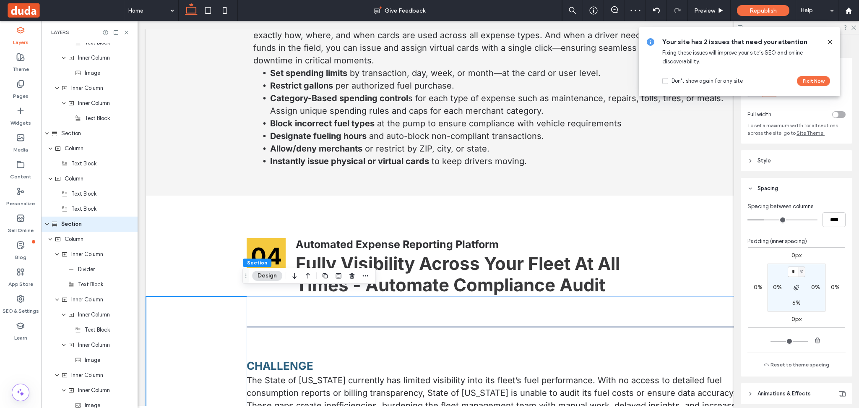
scroll to position [2557, 0]
click at [203, 228] on div "04 Automated Expense Reporting Platform Fully Visibility Across Your Fleet At A…" at bounding box center [498, 245] width 704 height 101
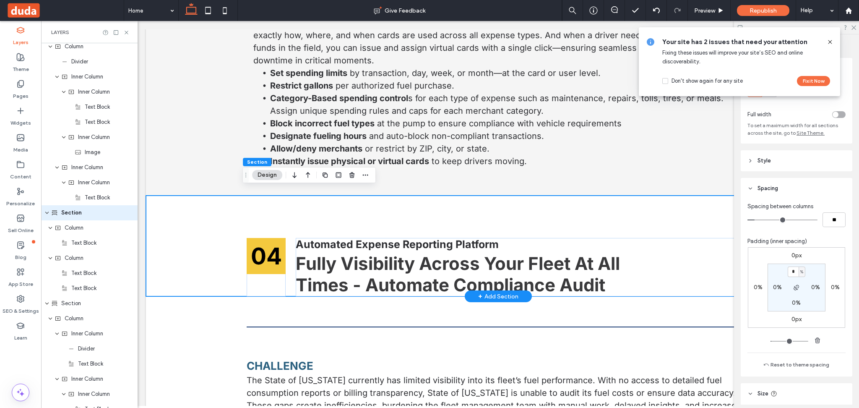
scroll to position [2466, 0]
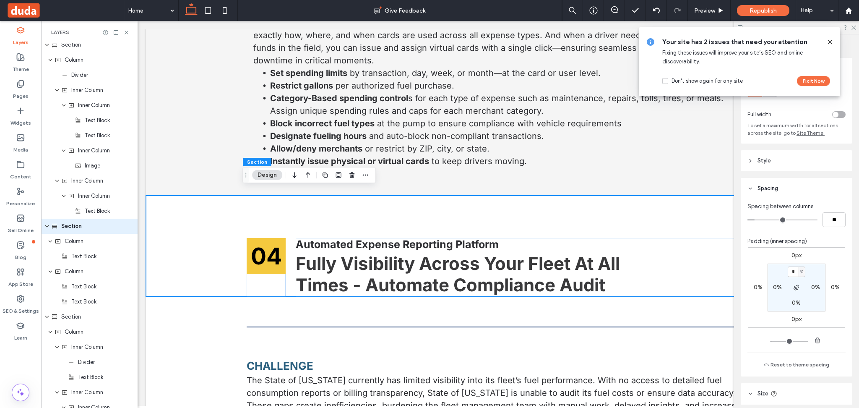
click at [832, 40] on icon at bounding box center [829, 42] width 7 height 7
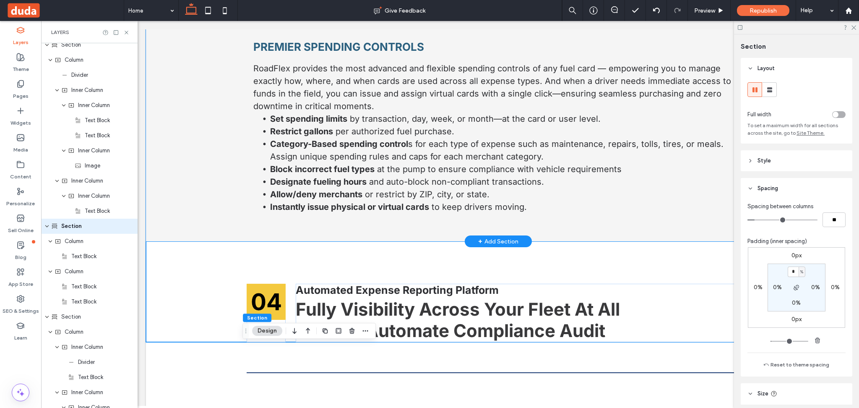
scroll to position [2437, 0]
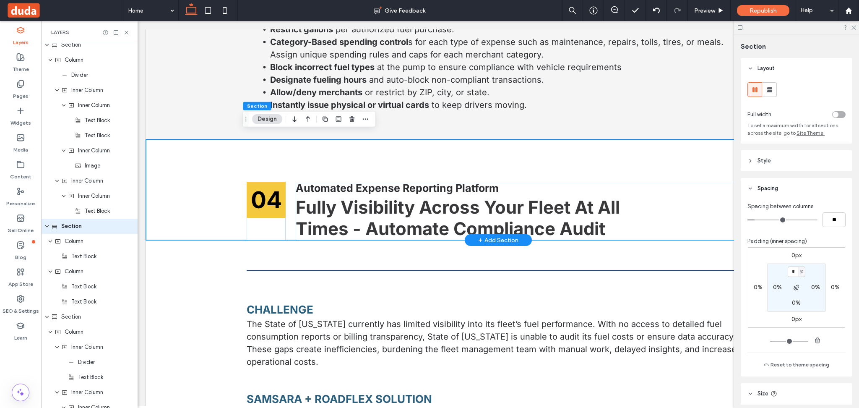
click at [202, 181] on div "04 Automated Expense Reporting Platform Fully Visibility Across Your Fleet At A…" at bounding box center [498, 189] width 704 height 101
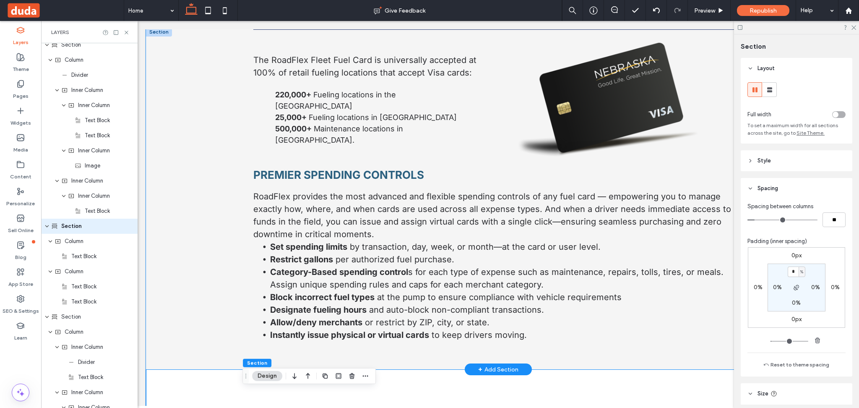
scroll to position [2157, 0]
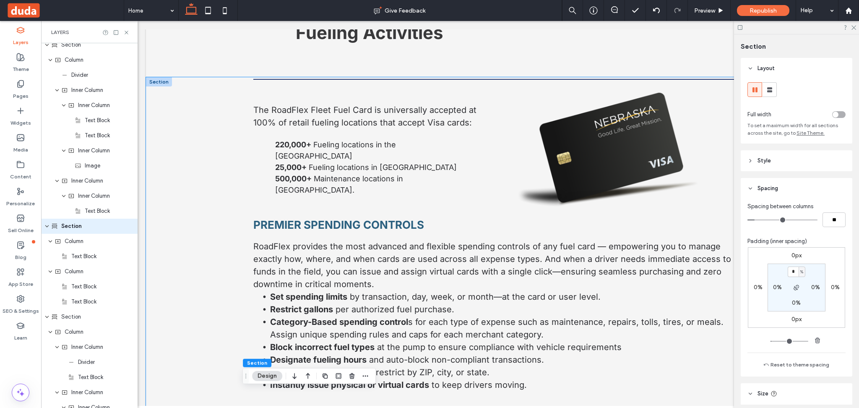
click at [203, 171] on div "The RoadFlex Fleet Fuel Card is universally accepted at 100% of retail fueling …" at bounding box center [498, 248] width 704 height 342
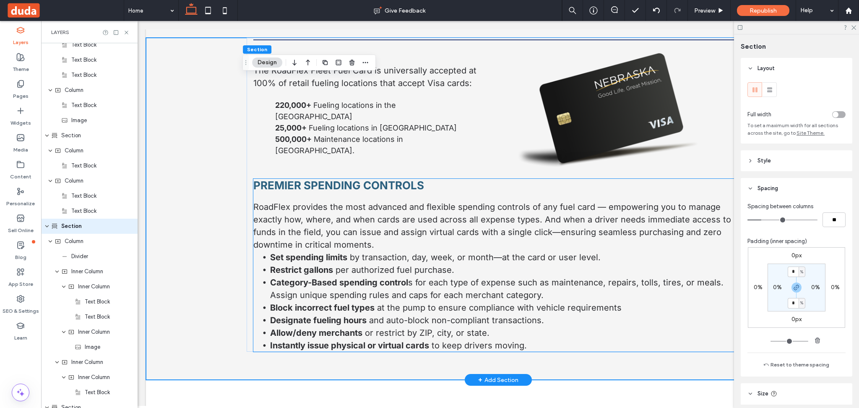
scroll to position [2213, 0]
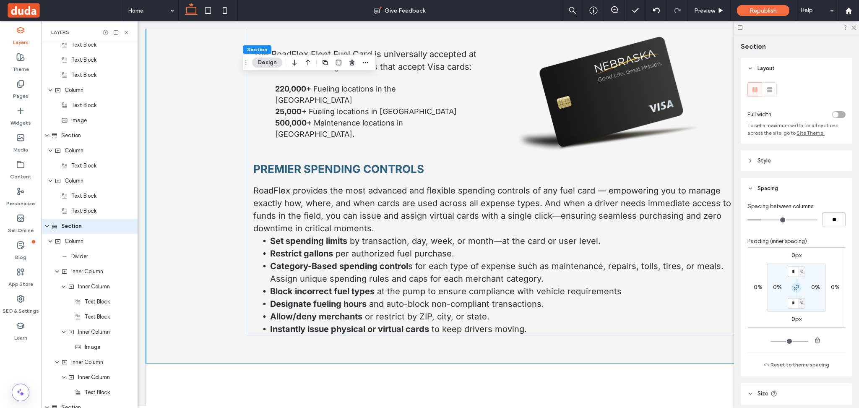
click at [794, 286] on use "button" at bounding box center [796, 287] width 5 height 5
click at [793, 301] on label "4%" at bounding box center [796, 302] width 9 height 7
type input "*"
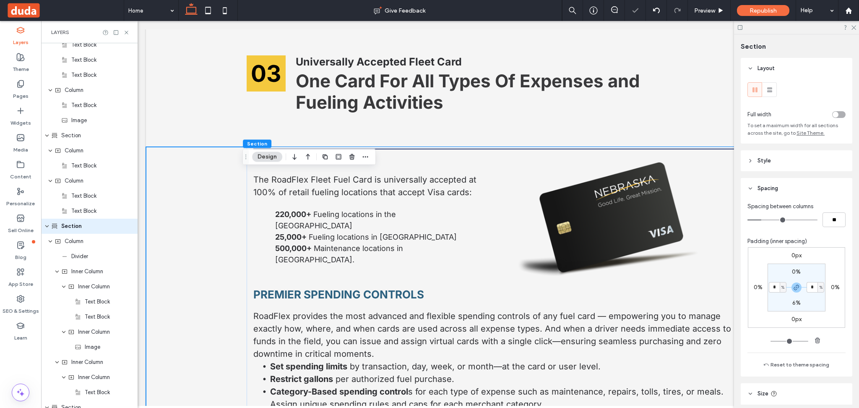
scroll to position [1989, 0]
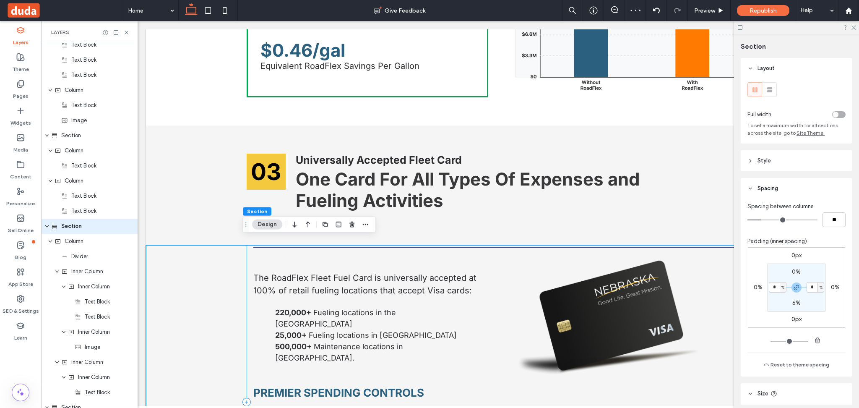
click at [247, 247] on div "The RoadFlex Fleet Fuel Card is universally accepted at 100% of retail fueling …" at bounding box center [498, 402] width 503 height 314
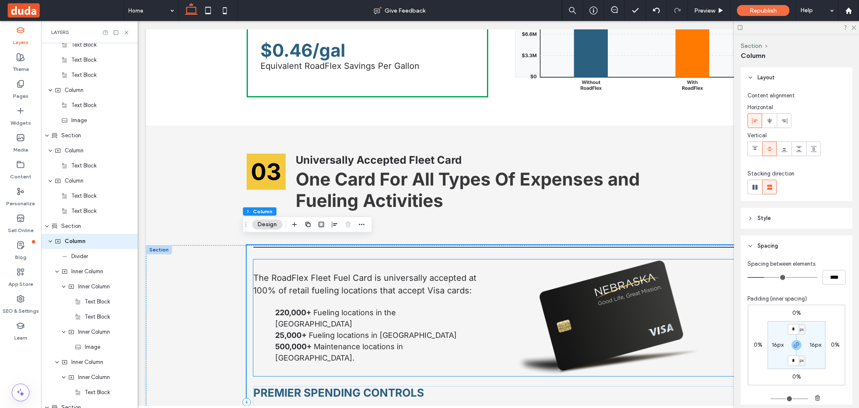
scroll to position [2300, 0]
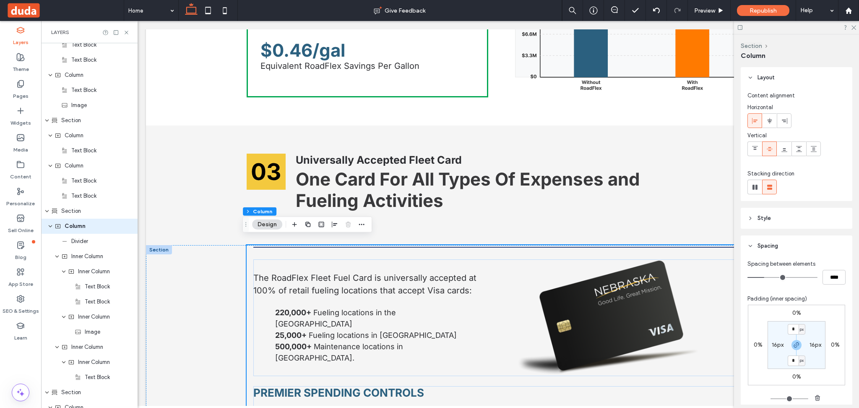
click at [771, 343] on label "16px" at bounding box center [777, 344] width 12 height 7
type input "**"
type input "*"
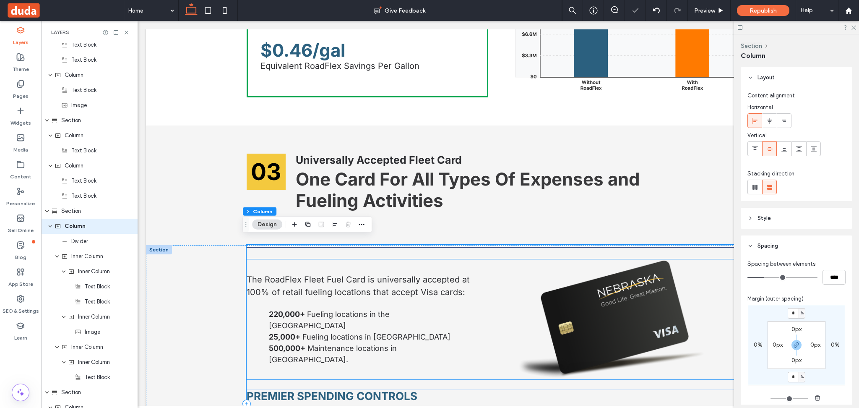
click at [275, 259] on div "The RoadFlex Fleet Fuel Card is universally accepted at 100% of retail fueling …" at bounding box center [498, 319] width 503 height 120
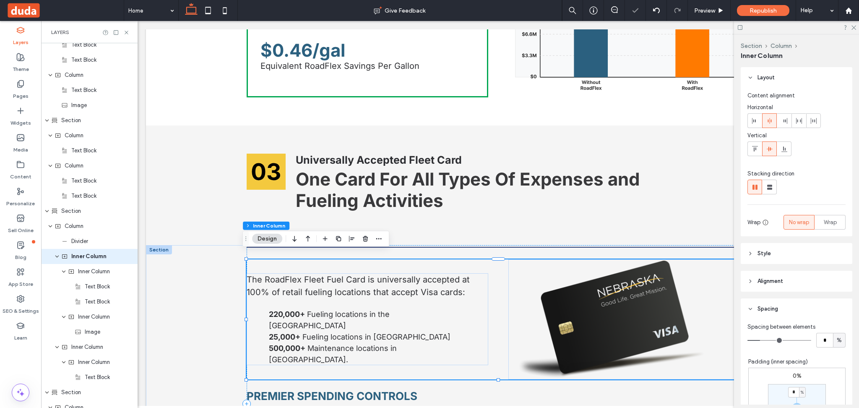
scroll to position [2331, 0]
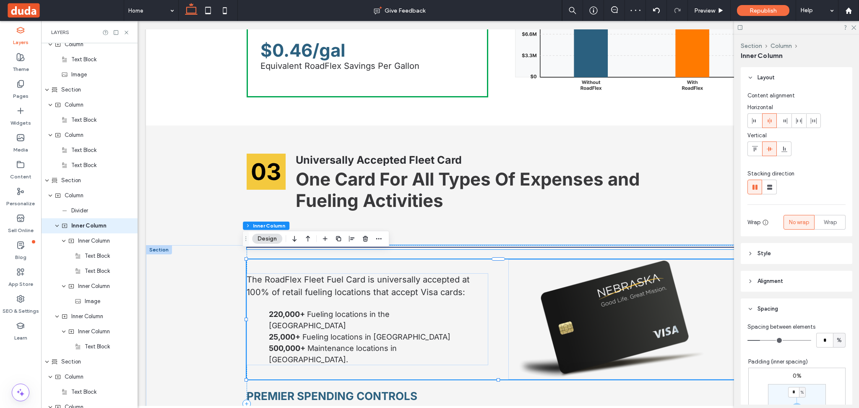
click at [415, 245] on div at bounding box center [498, 247] width 503 height 4
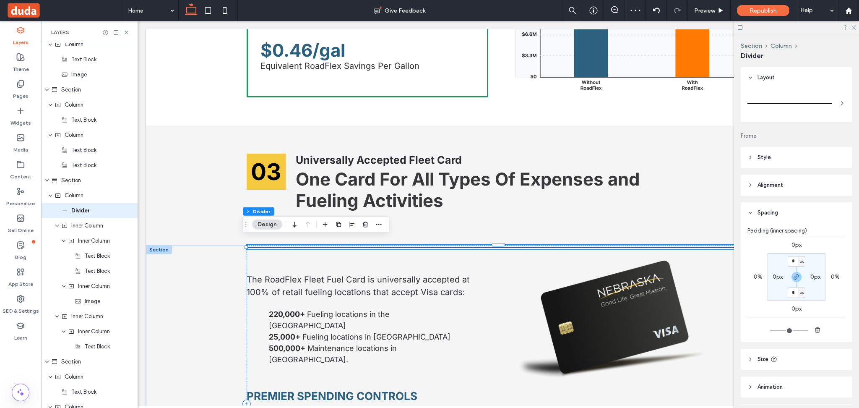
type input "*"
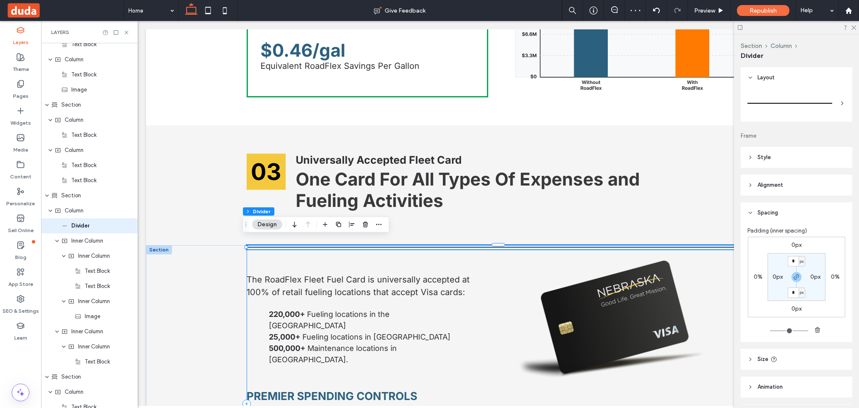
click at [404, 249] on div "The RoadFlex Fleet Fuel Card is universally accepted at 100% of retail fueling …" at bounding box center [498, 403] width 503 height 317
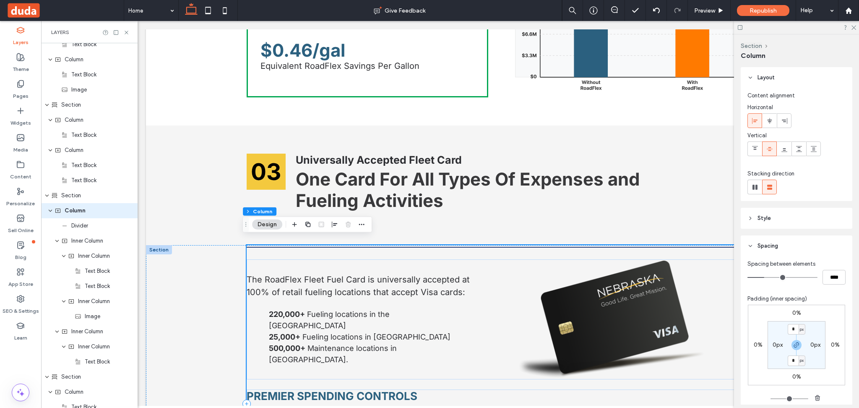
scroll to position [2300, 0]
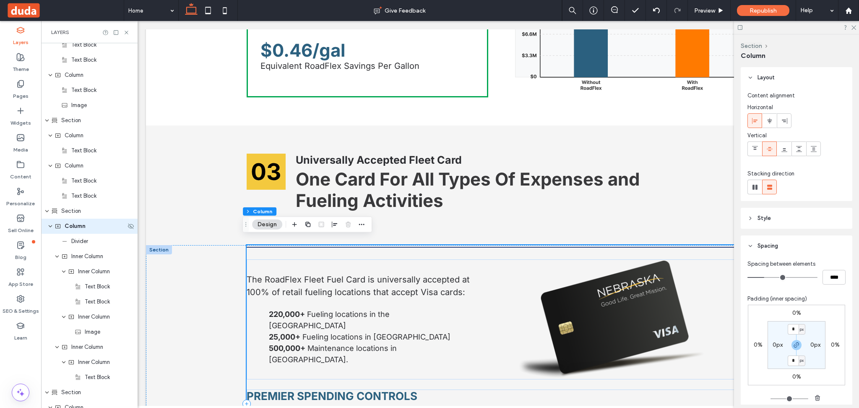
click at [75, 229] on span "Column" at bounding box center [75, 226] width 21 height 8
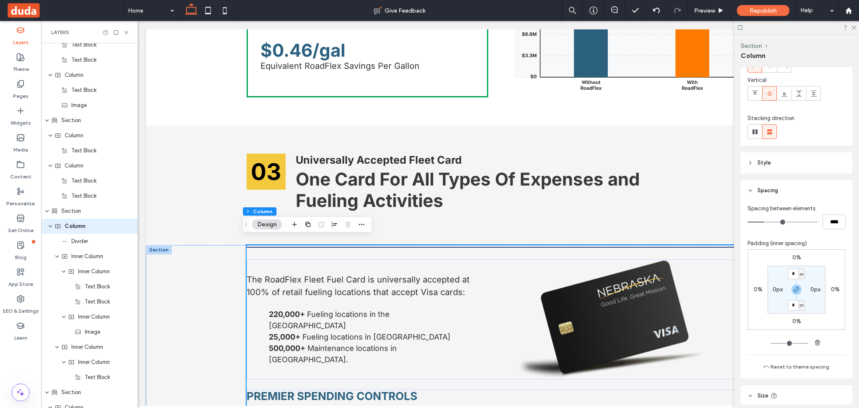
scroll to position [143, 0]
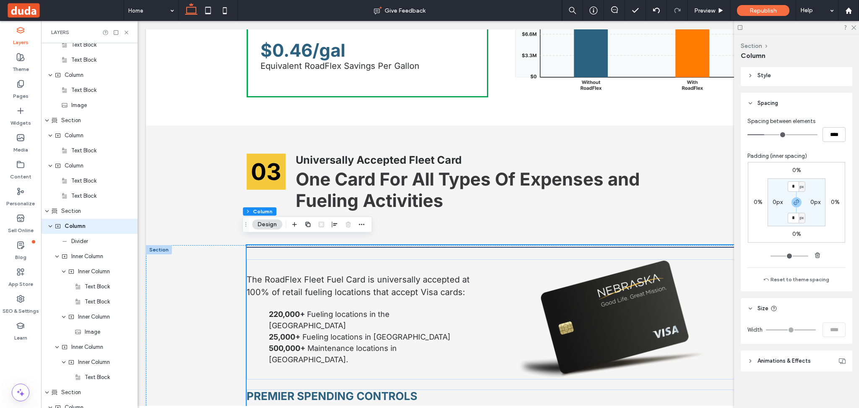
type input "**"
type input "****"
type input "**"
type input "****"
type input "**"
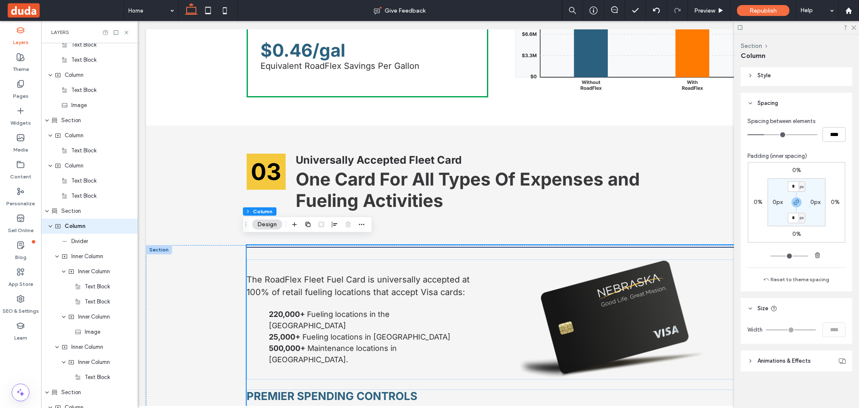
type input "****"
type input "*"
type input "***"
type input "*"
type input "***"
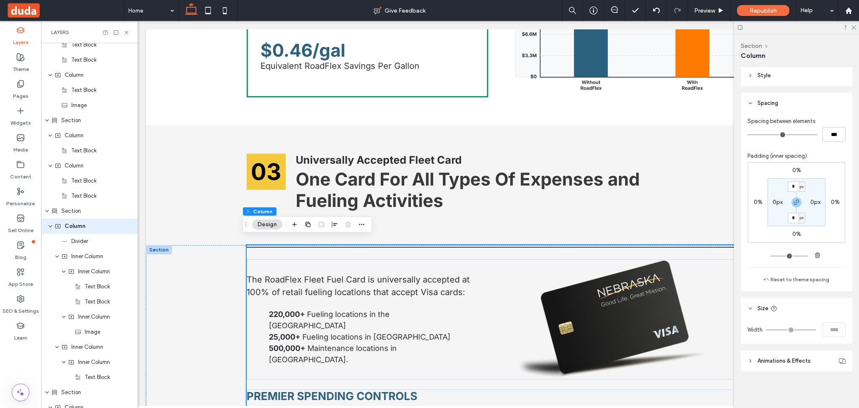
drag, startPoint x: 766, startPoint y: 132, endPoint x: 518, endPoint y: 116, distance: 249.1
type input "*"
click at [747, 135] on input "range" at bounding box center [782, 134] width 70 height 1
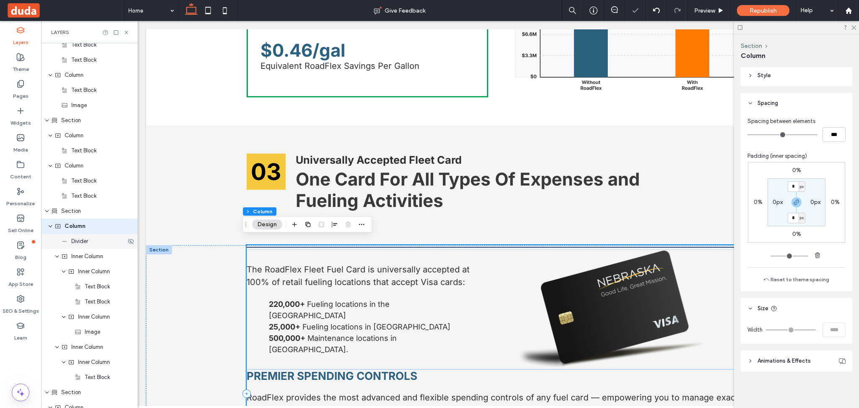
click at [73, 244] on span "Divider" at bounding box center [79, 241] width 17 height 8
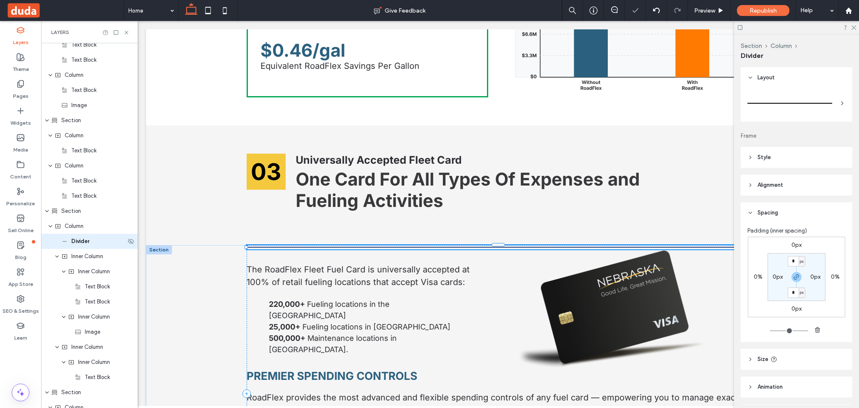
type input "*"
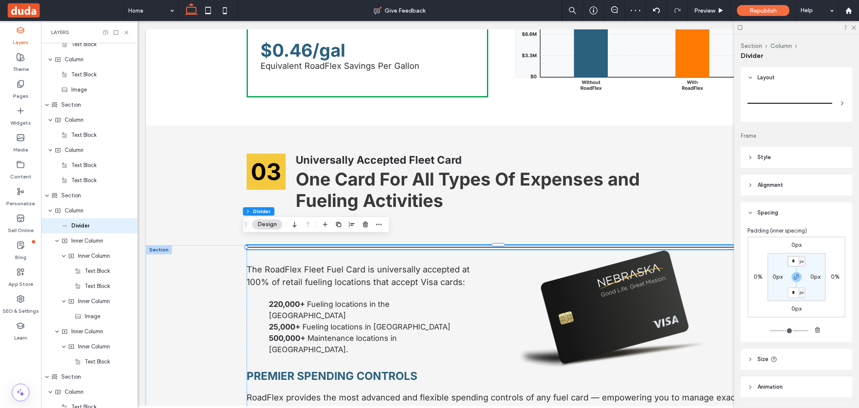
click at [789, 263] on input "*" at bounding box center [792, 261] width 11 height 10
type input "*"
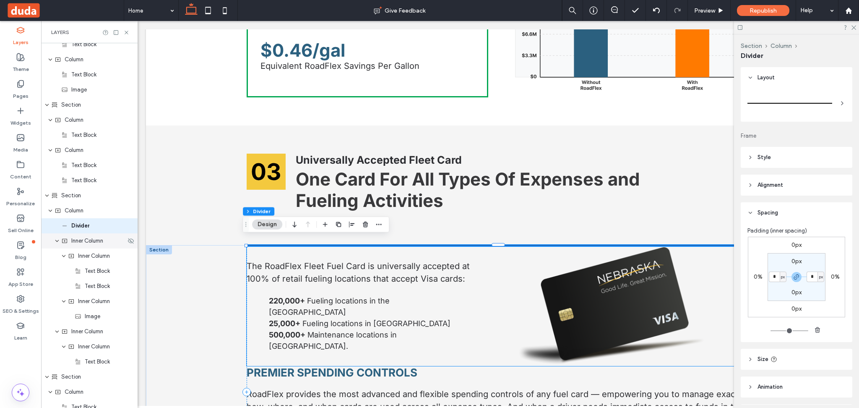
click at [82, 244] on span "Inner Column" at bounding box center [87, 240] width 32 height 8
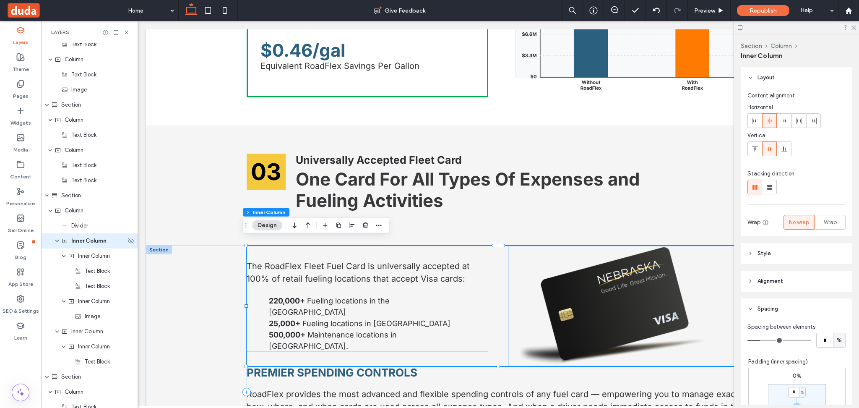
scroll to position [2331, 0]
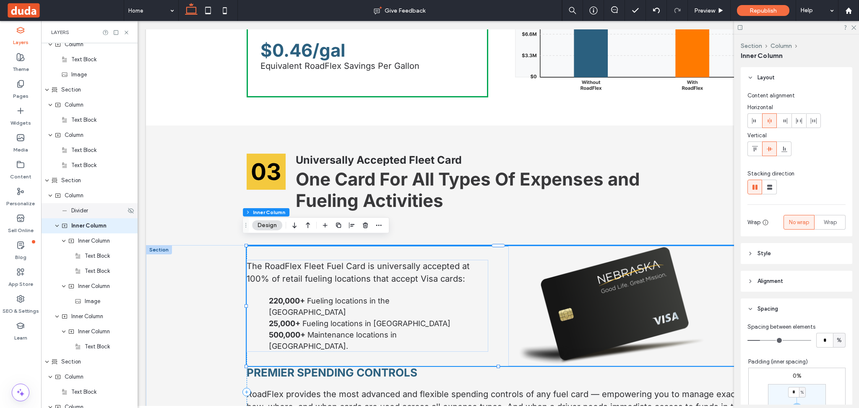
click at [80, 214] on span "Divider" at bounding box center [79, 210] width 17 height 8
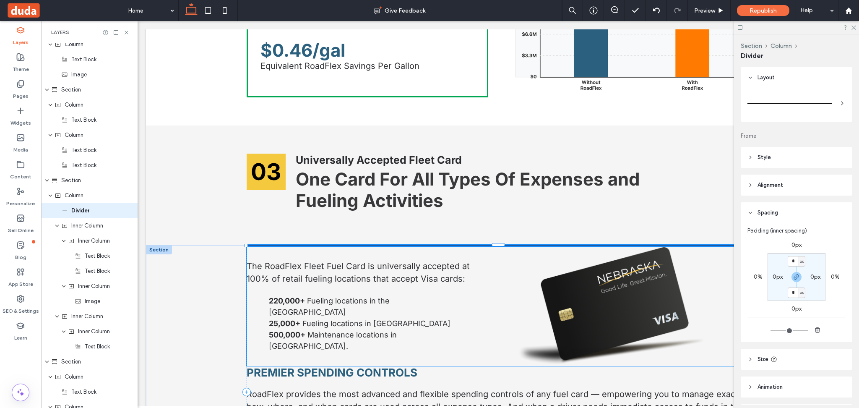
type input "*"
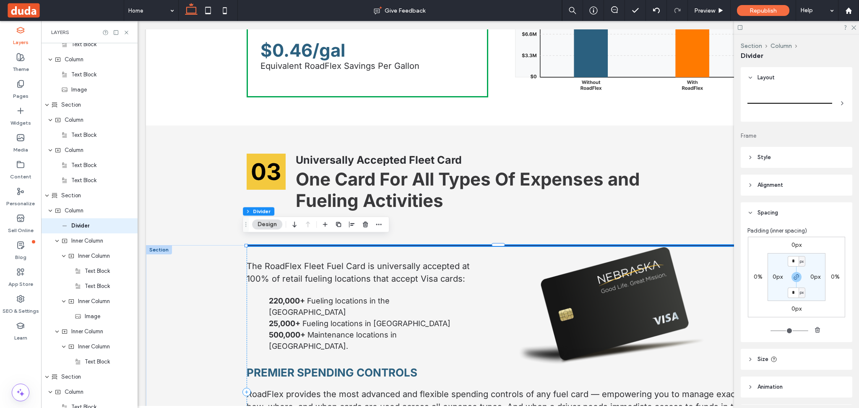
click at [800, 263] on span "px" at bounding box center [802, 261] width 4 height 8
click at [797, 291] on span "%" at bounding box center [795, 288] width 5 height 8
click at [792, 260] on input "*" at bounding box center [792, 261] width 11 height 10
type input "*"
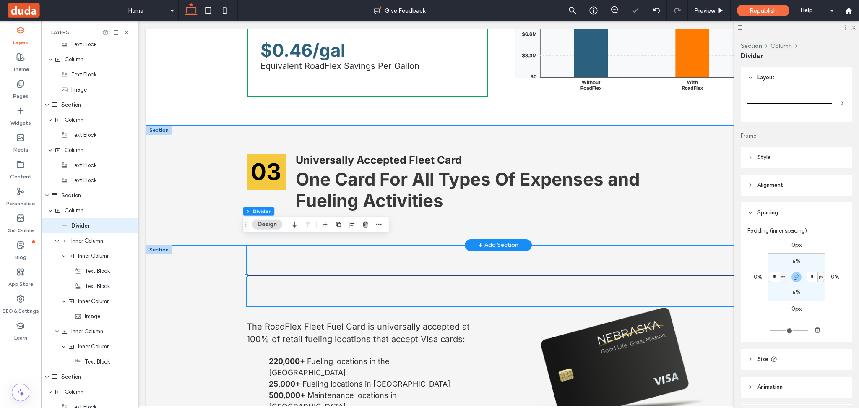
click at [209, 158] on div "03 Universally Accepted Fleet Card One Card For All Types Of Expenses and Fueli…" at bounding box center [498, 184] width 704 height 119
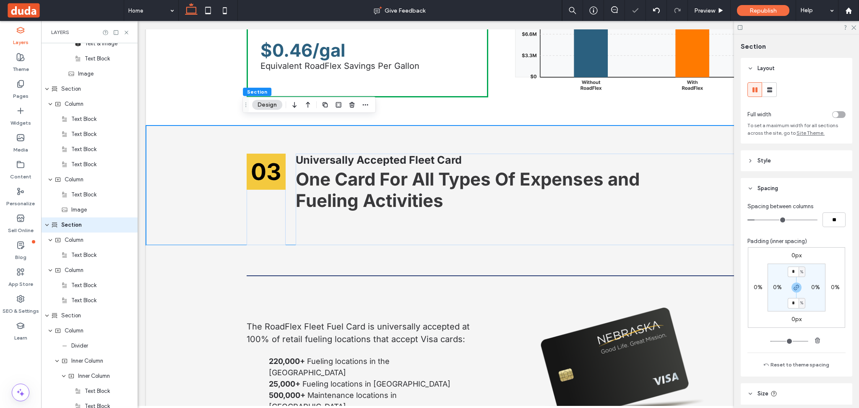
scroll to position [2195, 0]
click at [794, 283] on span "button" at bounding box center [796, 287] width 10 height 10
click at [789, 270] on input "*" at bounding box center [792, 271] width 11 height 10
type input "*"
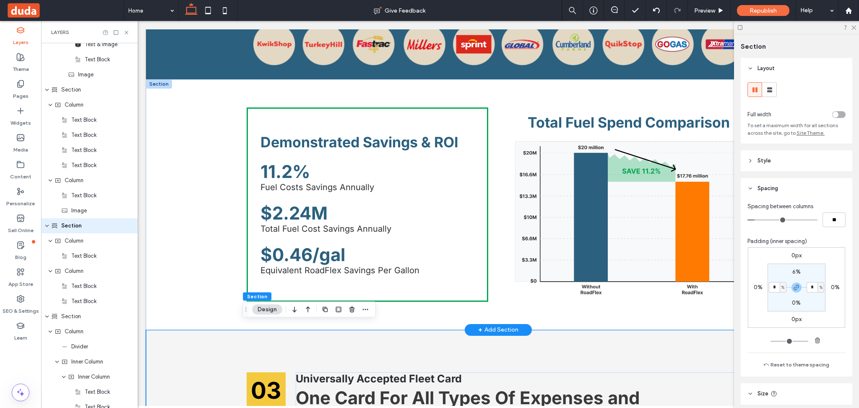
scroll to position [1766, 0]
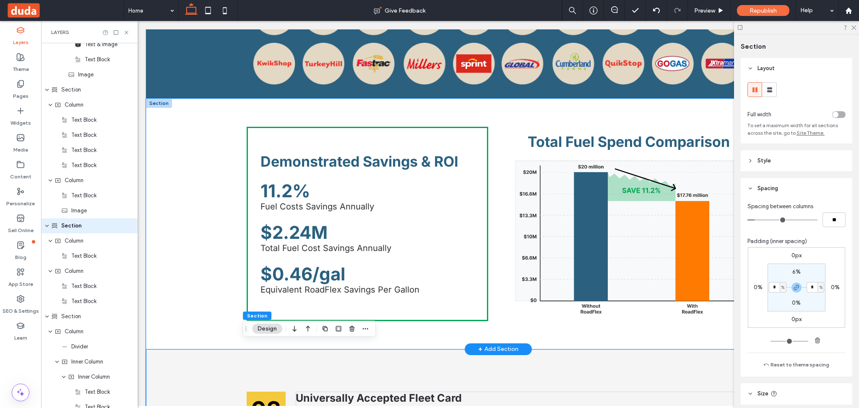
click at [184, 229] on div "Demonstrated Savings & ROI 11.2% Fuel Costs Savings Annually $2.24M Total Fuel …" at bounding box center [498, 224] width 704 height 250
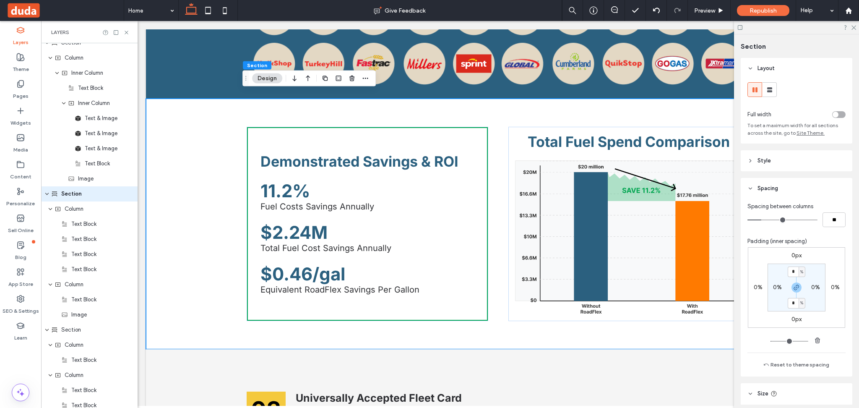
scroll to position [2059, 0]
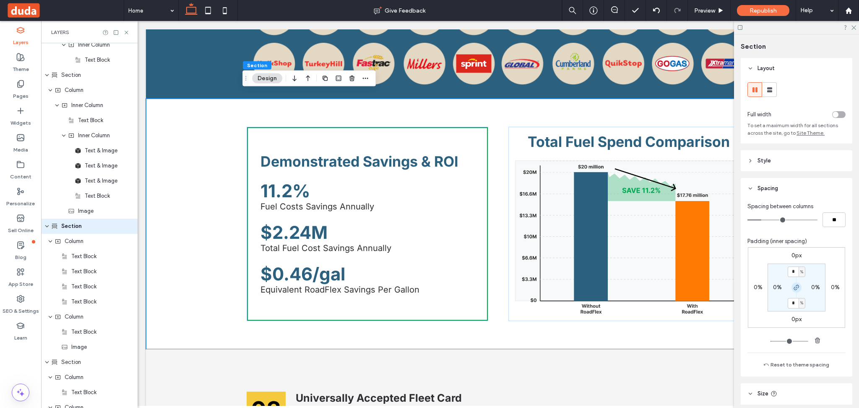
click at [793, 286] on icon "button" at bounding box center [796, 287] width 7 height 7
click at [792, 305] on label "4%" at bounding box center [796, 302] width 9 height 7
type input "*"
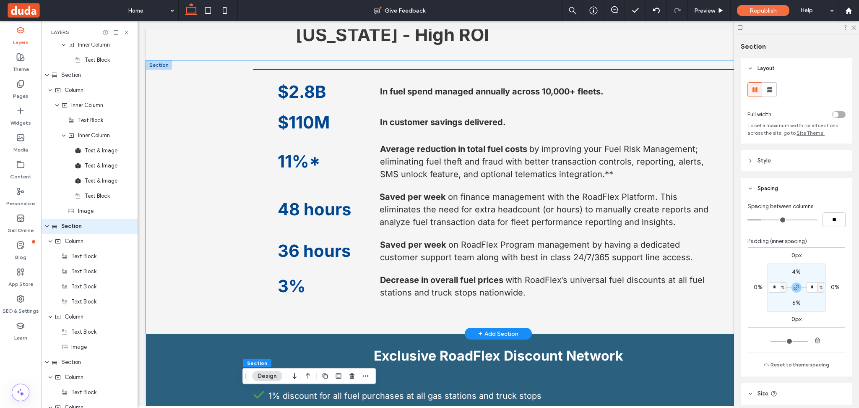
scroll to position [1319, 0]
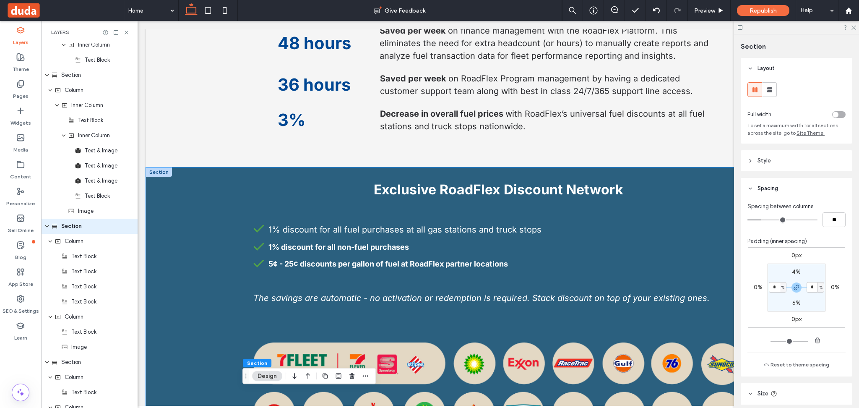
click at [209, 204] on div "Exclusive RoadFlex Discount Network 1% discount for all fuel purchases at all g…" at bounding box center [498, 356] width 704 height 379
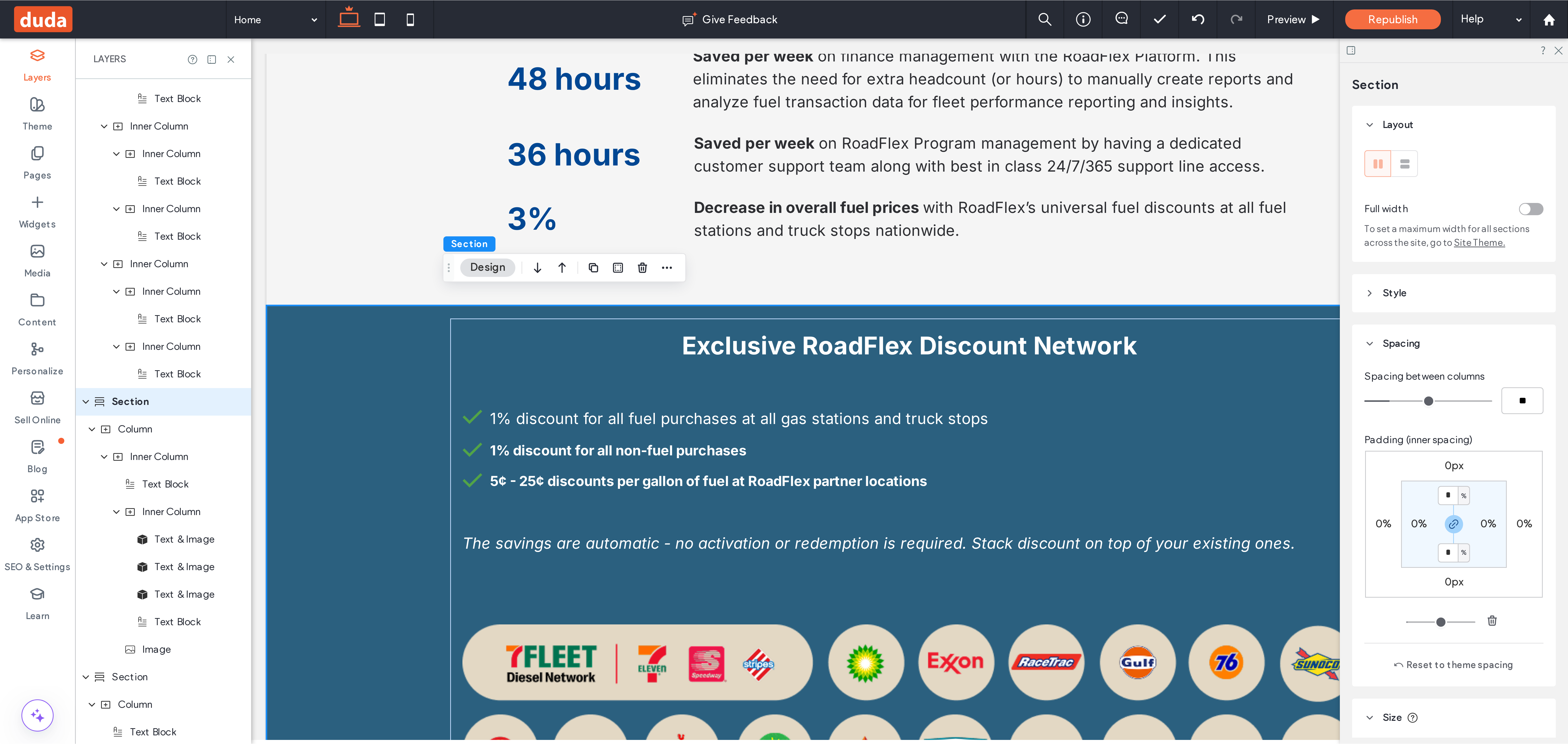
scroll to position [1161, 0]
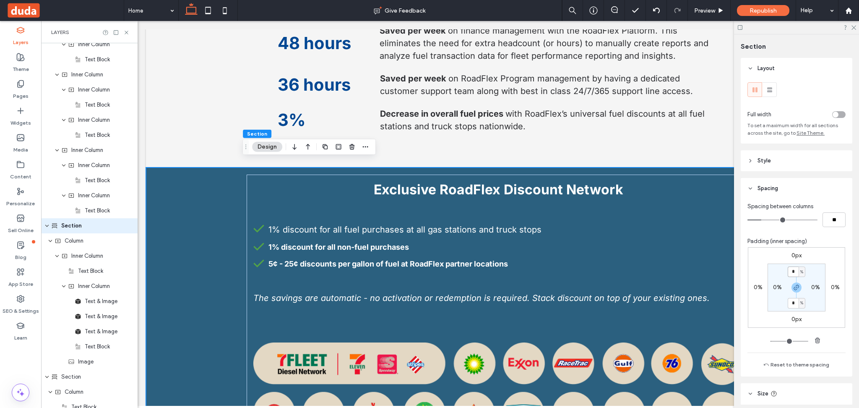
click at [793, 267] on input "*" at bounding box center [792, 271] width 11 height 10
type input "*"
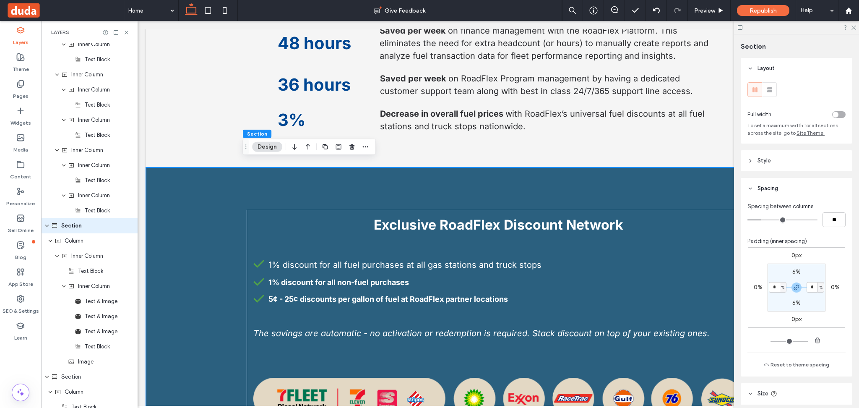
click at [794, 273] on label "6%" at bounding box center [796, 271] width 8 height 7
type input "*"
click at [794, 273] on input "*" at bounding box center [792, 271] width 11 height 10
type input "*"
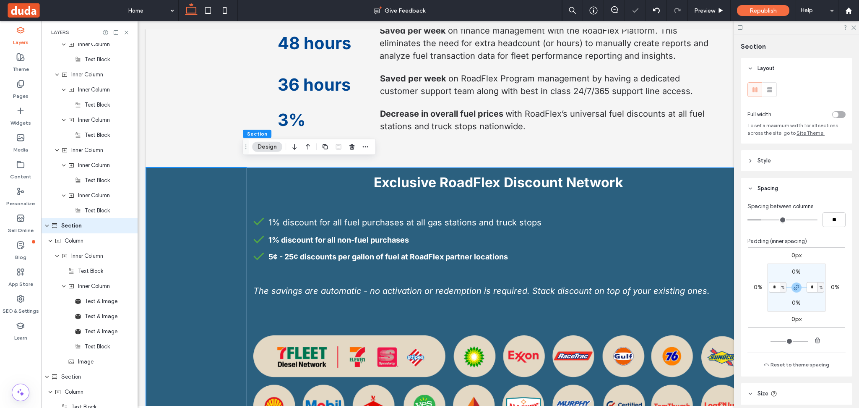
click at [795, 271] on label "0%" at bounding box center [796, 271] width 9 height 7
click at [790, 272] on input "*" at bounding box center [792, 271] width 11 height 10
type input "*"
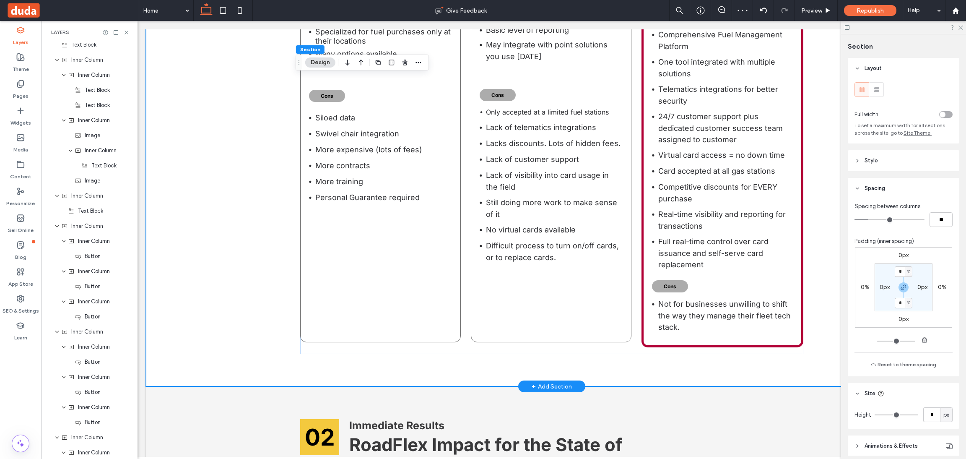
scroll to position [1410, 0]
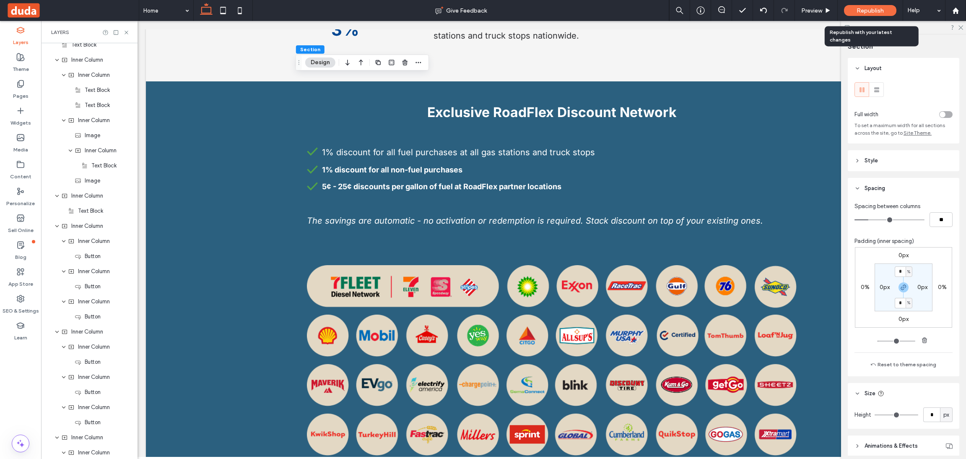
click at [858, 11] on span "Republish" at bounding box center [870, 10] width 27 height 7
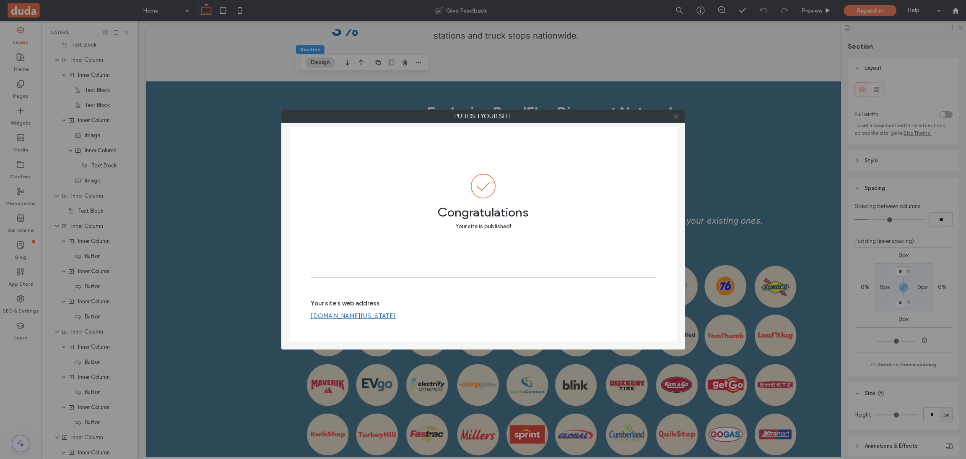
click at [675, 119] on icon at bounding box center [676, 116] width 6 height 6
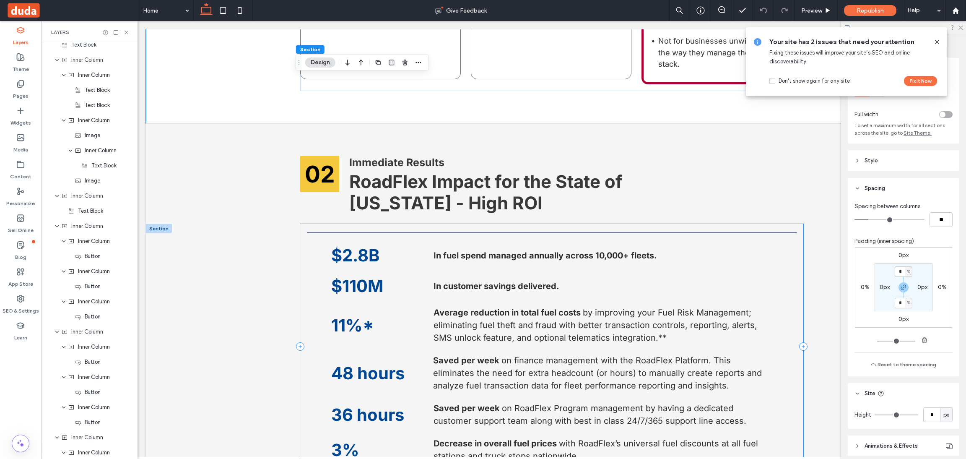
scroll to position [970, 0]
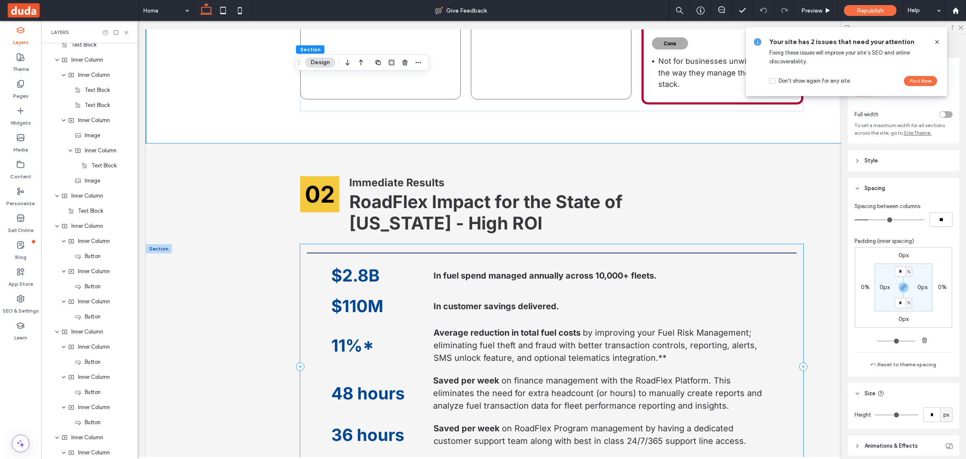
click at [300, 270] on div "$2.8B In fuel spend managed annually across 10,000+ fleets. $110M In customer s…" at bounding box center [551, 366] width 503 height 245
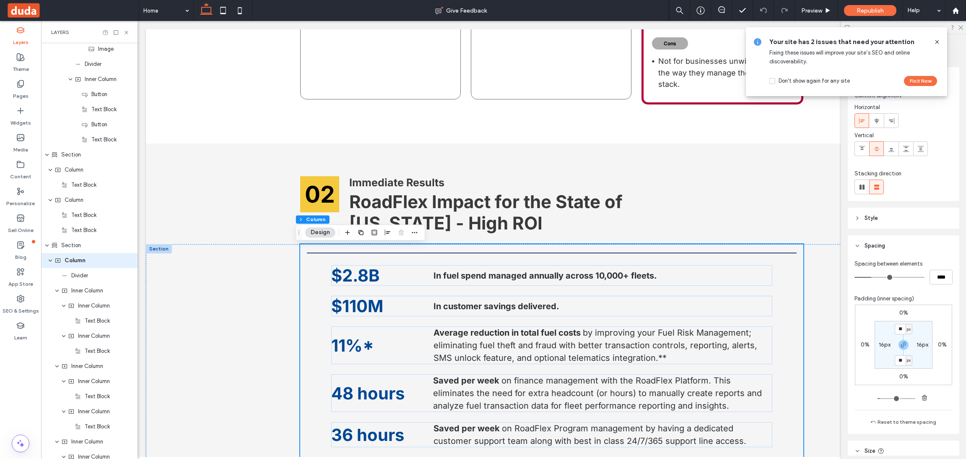
scroll to position [1400, 0]
click at [858, 347] on label "16px" at bounding box center [885, 344] width 12 height 7
type input "*"
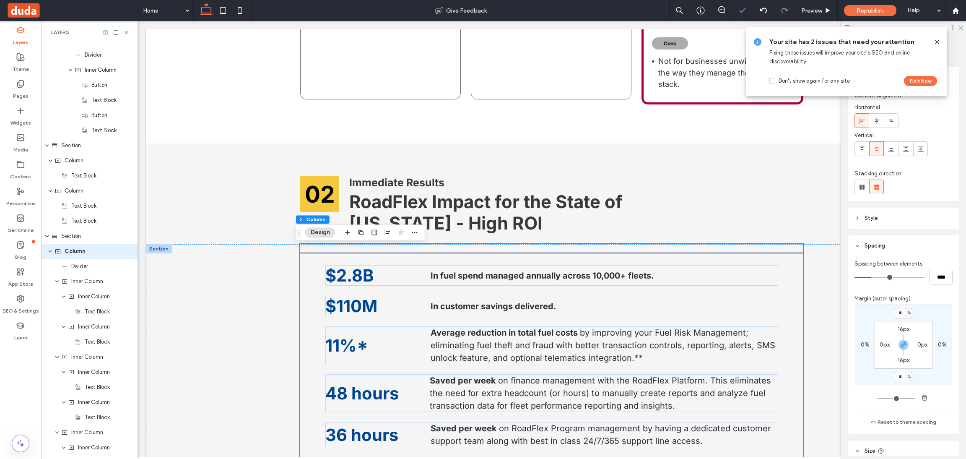
click at [858, 330] on label "16px" at bounding box center [904, 328] width 12 height 7
type input "**"
type input "*"
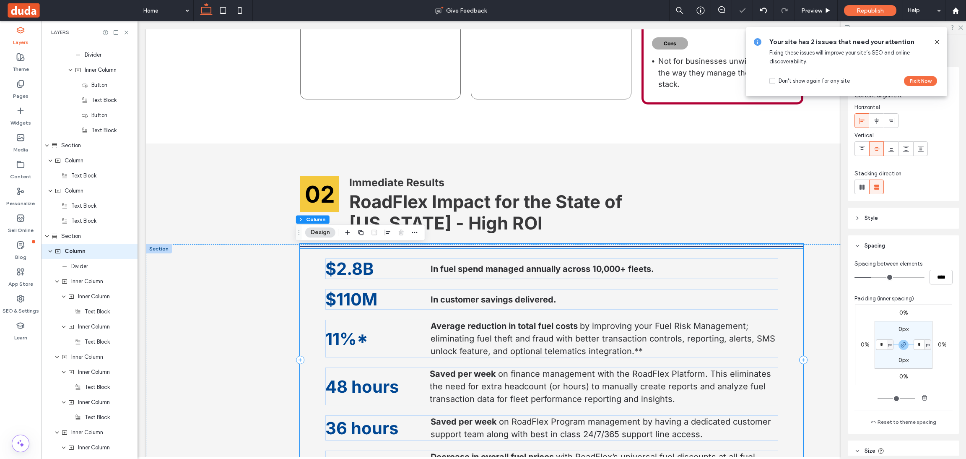
click at [304, 248] on div at bounding box center [551, 246] width 503 height 4
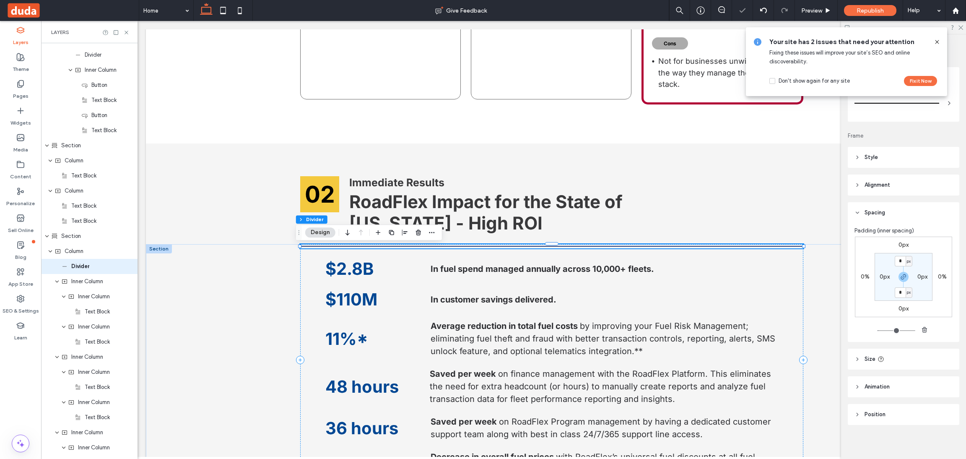
type input "*"
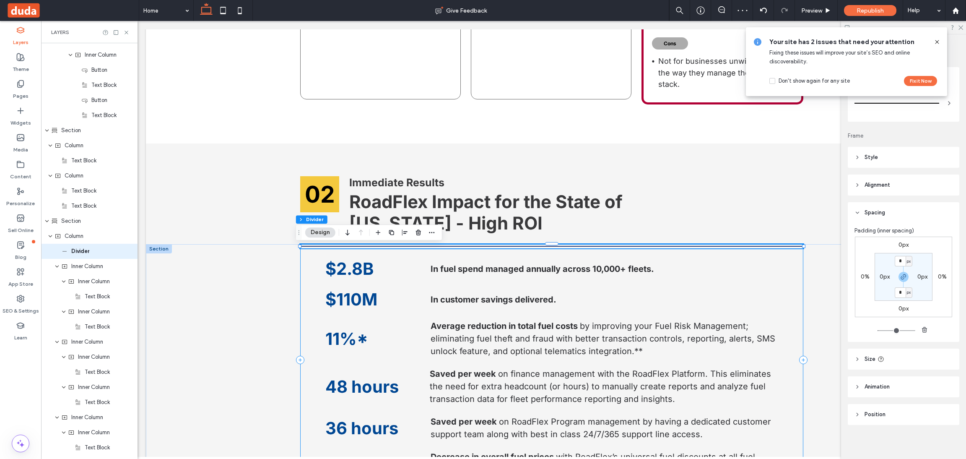
click at [304, 274] on div "$2.8B In fuel spend managed annually across 10,000+ fleets. $110M In customer s…" at bounding box center [551, 359] width 503 height 231
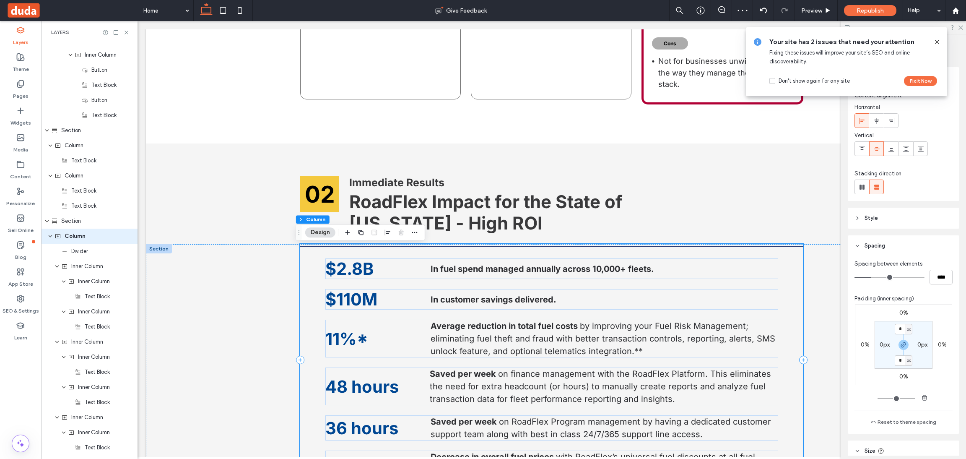
scroll to position [1400, 0]
type input "**"
type input "****"
type input "**"
type input "****"
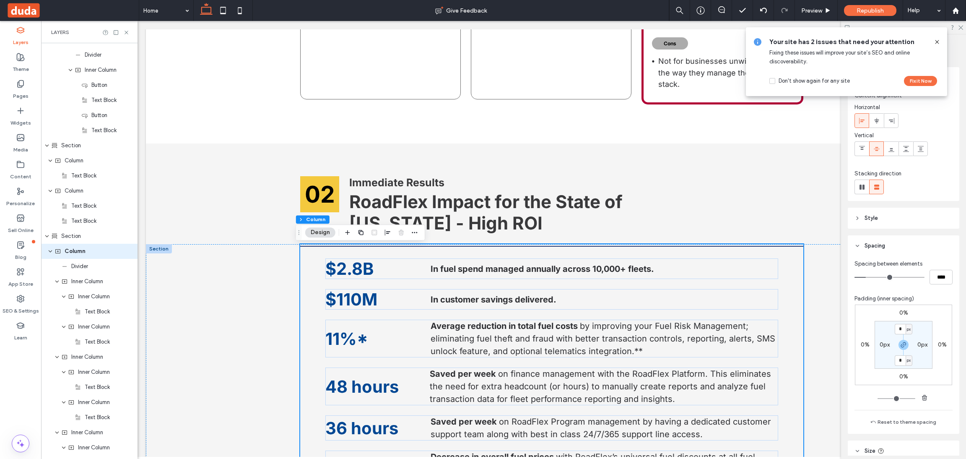
type input "*"
type input "***"
type input "*"
type input "***"
drag, startPoint x: 871, startPoint y: 275, endPoint x: 623, endPoint y: 267, distance: 247.5
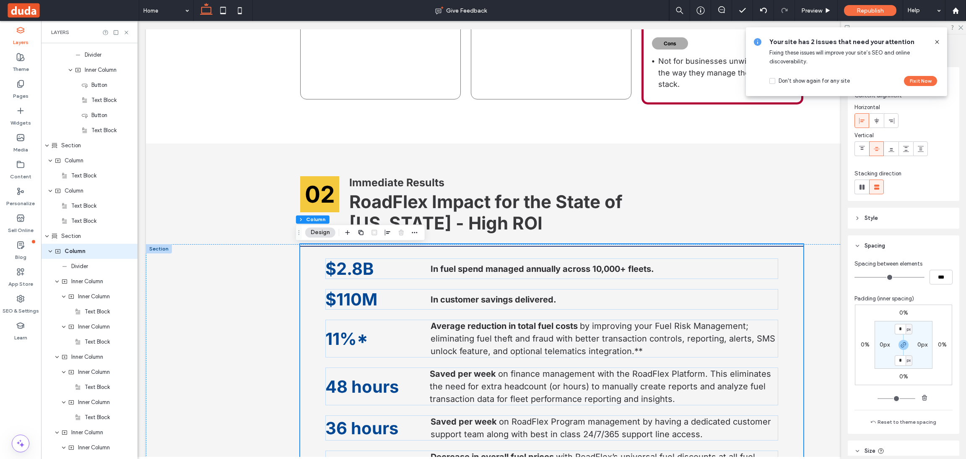
type input "*"
click at [854, 278] on input "range" at bounding box center [889, 277] width 70 height 1
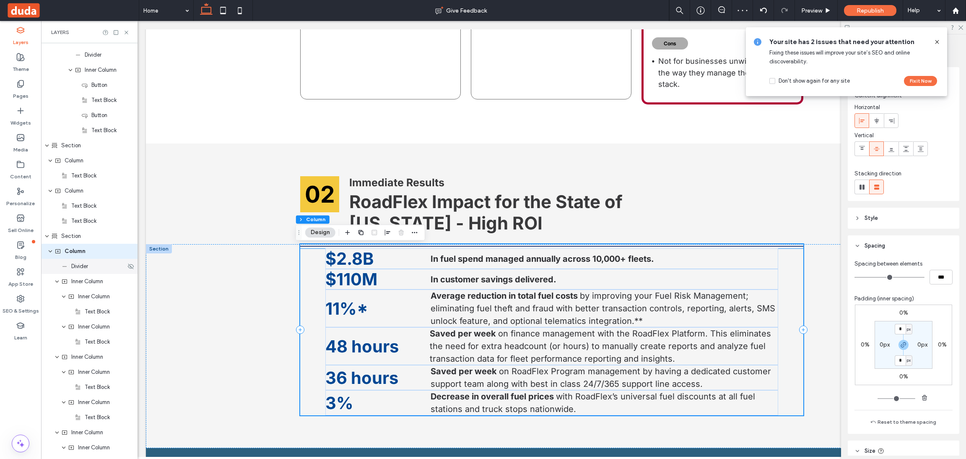
click at [74, 270] on span "Divider" at bounding box center [79, 266] width 17 height 8
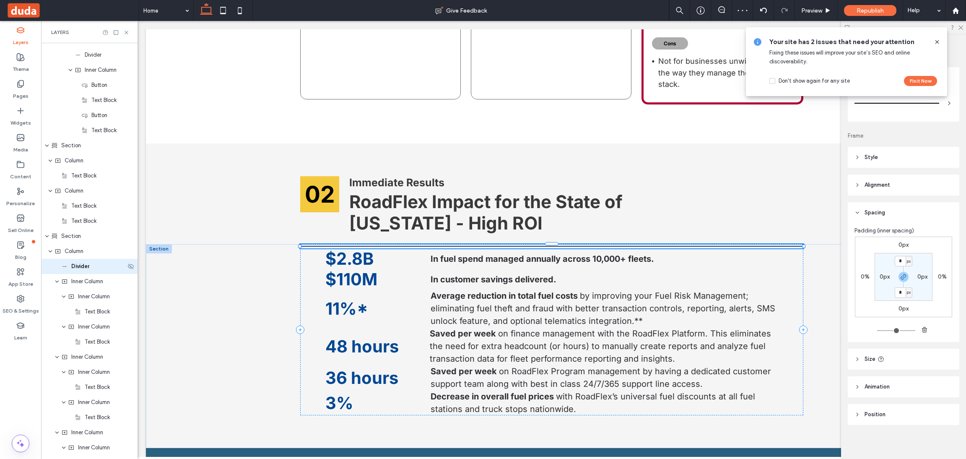
type input "*"
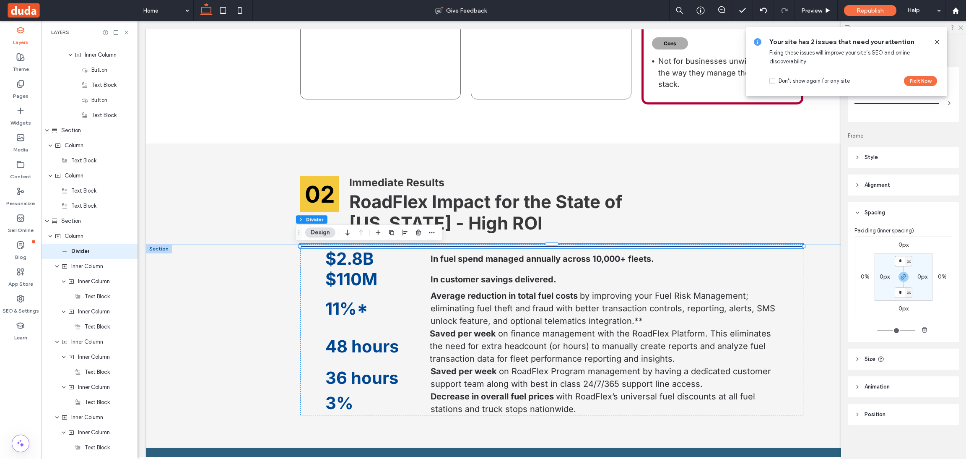
click at [858, 256] on input "*" at bounding box center [900, 261] width 11 height 10
click at [858, 257] on div "px" at bounding box center [909, 261] width 7 height 10
click at [858, 288] on span "%" at bounding box center [902, 288] width 5 height 8
type input "***"
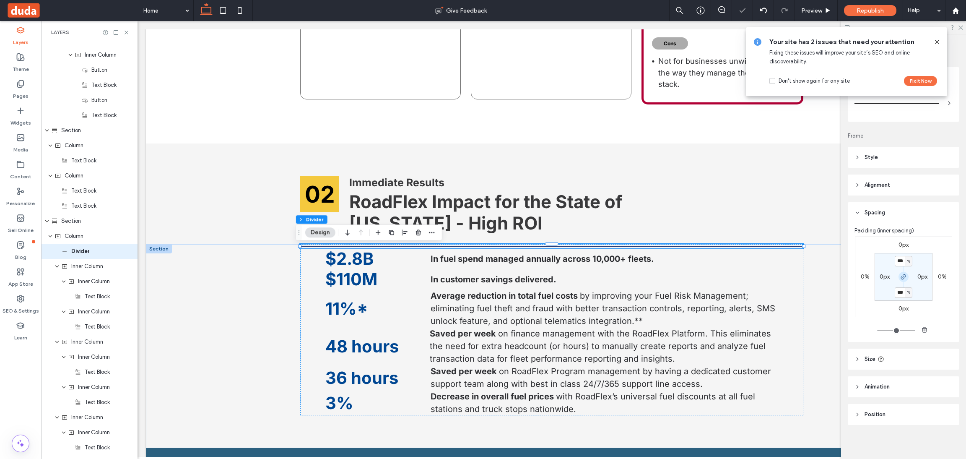
type input "*"
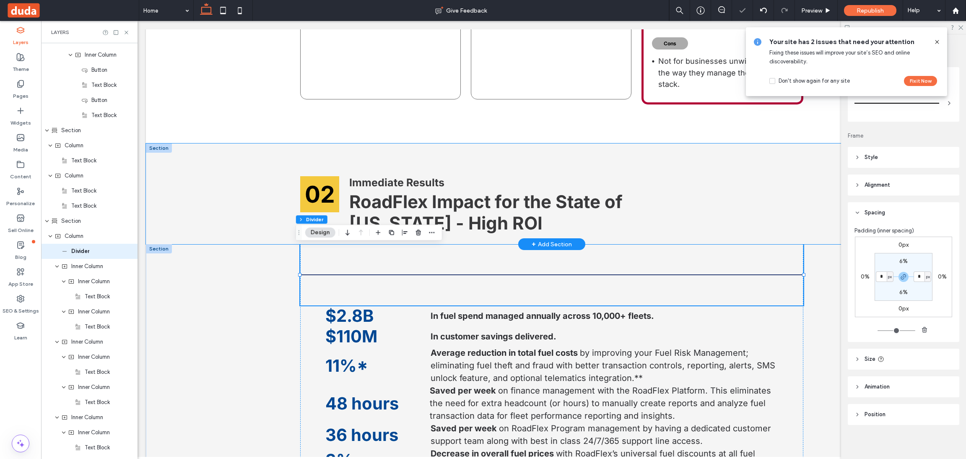
click at [260, 200] on div "02 Immediate Results RoadFlex Impact for the State of [US_STATE] - High ROI" at bounding box center [552, 193] width 812 height 101
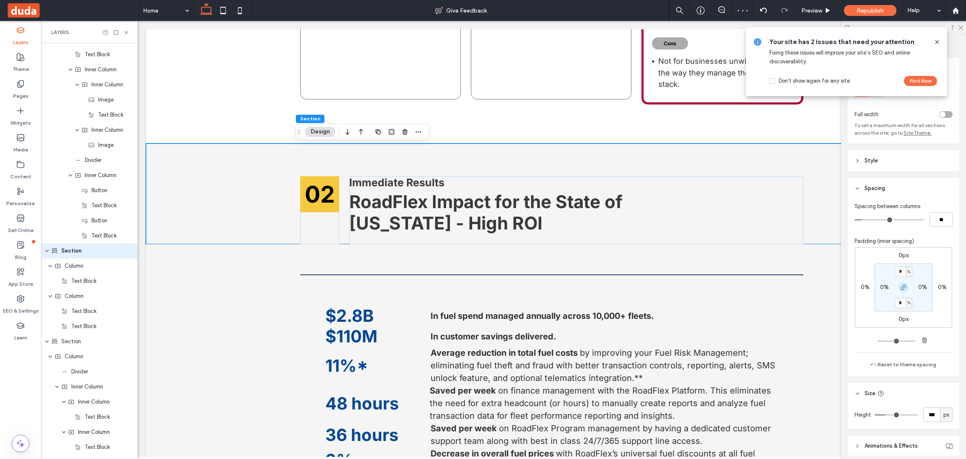
scroll to position [1294, 0]
drag, startPoint x: 899, startPoint y: 285, endPoint x: 904, endPoint y: 275, distance: 10.9
click at [900, 285] on icon "button" at bounding box center [903, 287] width 7 height 7
click at [898, 273] on input "*" at bounding box center [900, 271] width 11 height 10
type input "*"
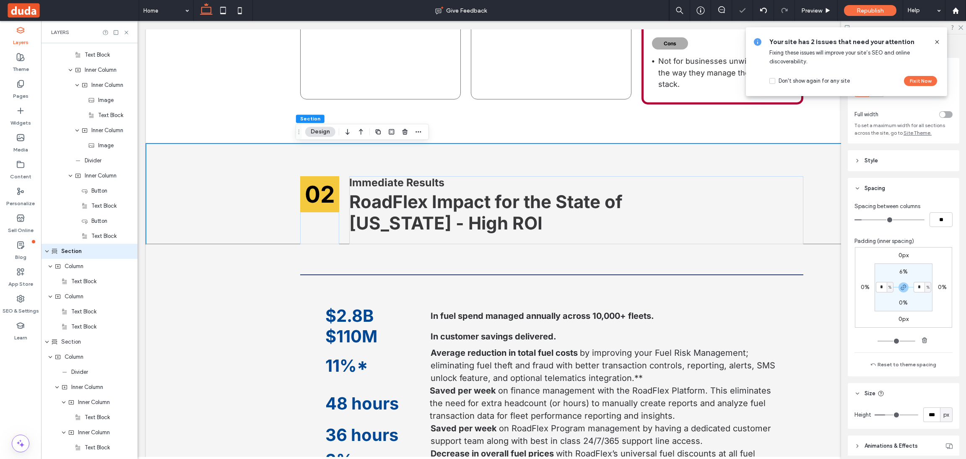
type input "*"
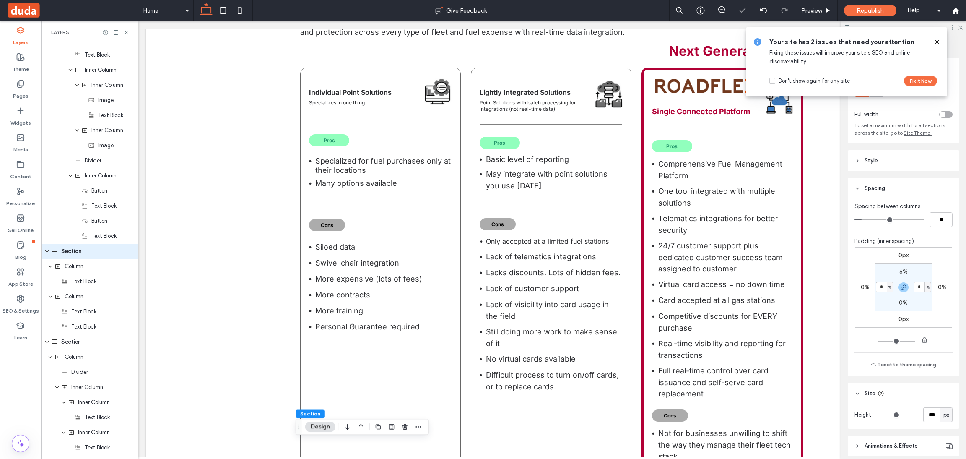
scroll to position [592, 0]
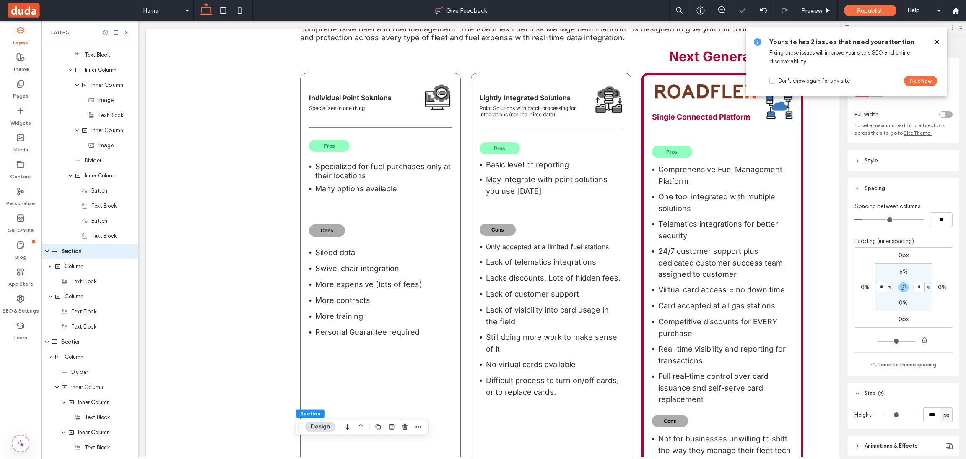
click at [229, 252] on div "Empowering the State of [US_STATE] with visibility, control, and savings across…" at bounding box center [552, 223] width 812 height 596
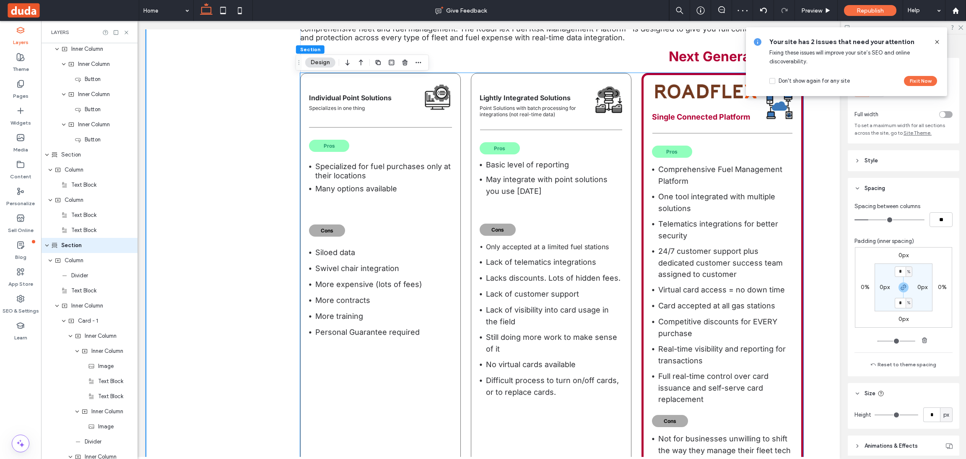
scroll to position [584, 0]
click at [900, 288] on icon "button" at bounding box center [903, 287] width 7 height 7
click at [900, 303] on label "4%" at bounding box center [903, 302] width 9 height 7
type input "*"
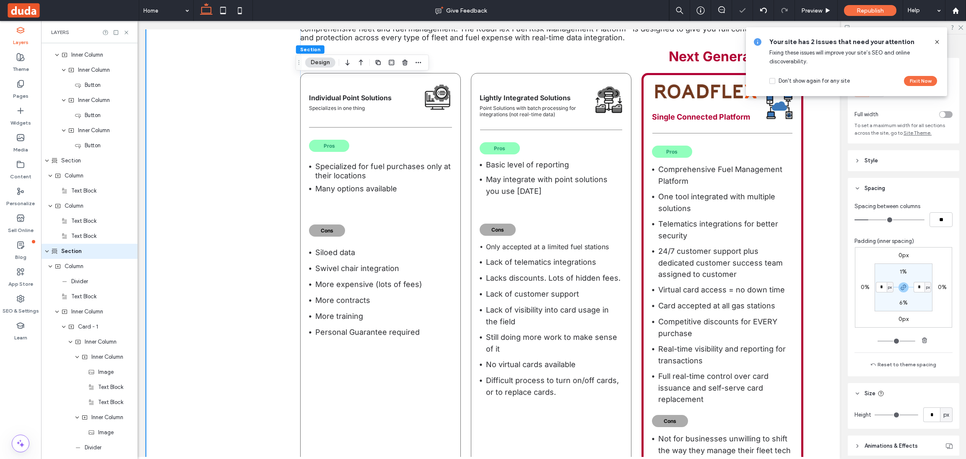
click at [900, 270] on label "1%" at bounding box center [903, 271] width 7 height 7
type input "*"
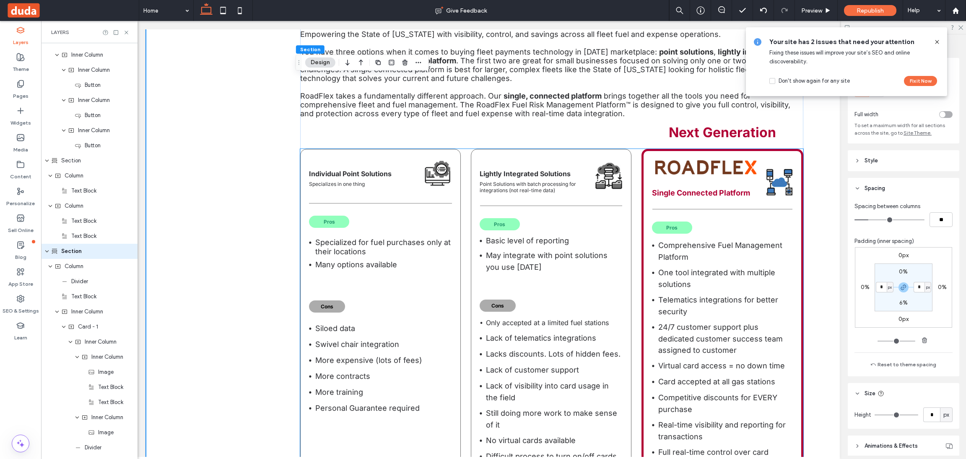
scroll to position [530, 0]
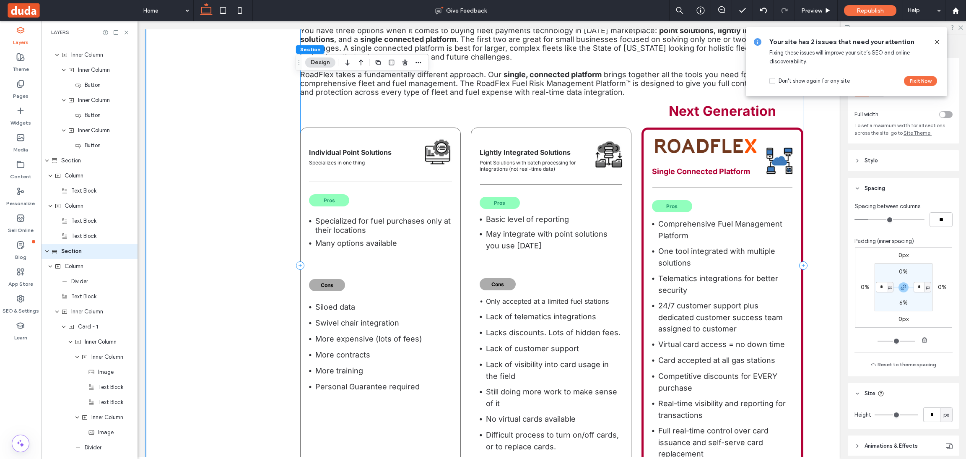
click at [393, 127] on div "Empowering the State of [US_STATE] with visibility, control, and savings across…" at bounding box center [551, 265] width 503 height 556
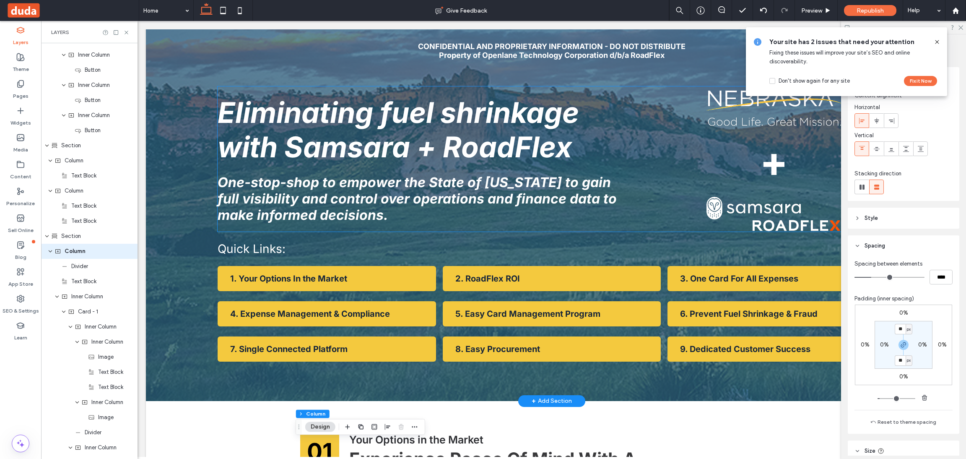
scroll to position [215, 0]
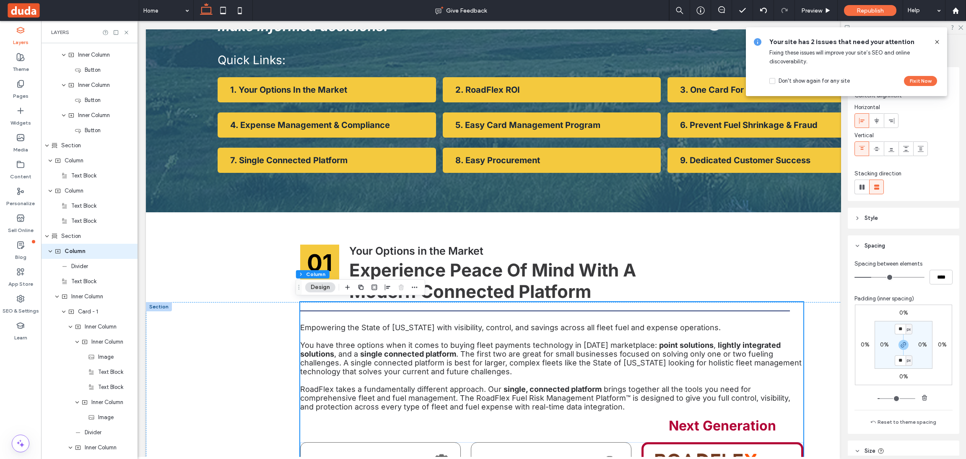
type input "*"
type input "***"
type input "*"
type input "***"
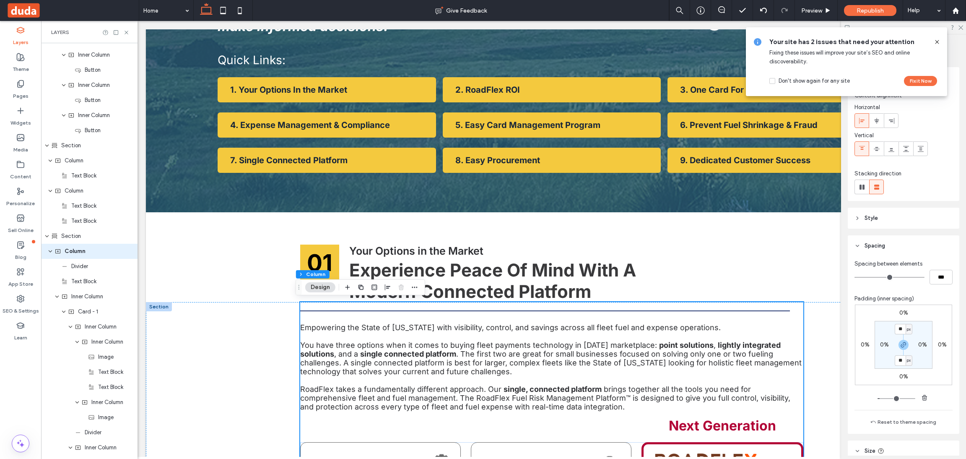
drag, startPoint x: 872, startPoint y: 276, endPoint x: 691, endPoint y: 253, distance: 181.8
type input "*"
click at [854, 277] on input "range" at bounding box center [889, 277] width 70 height 1
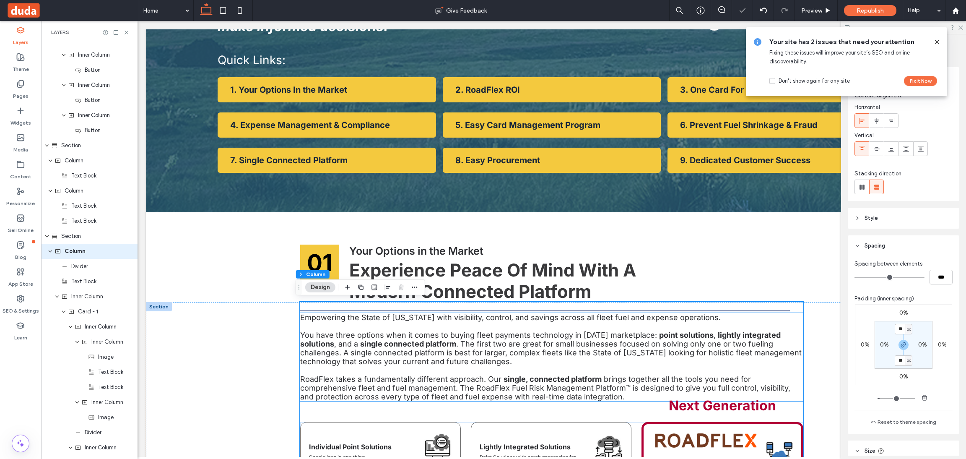
scroll to position [404, 0]
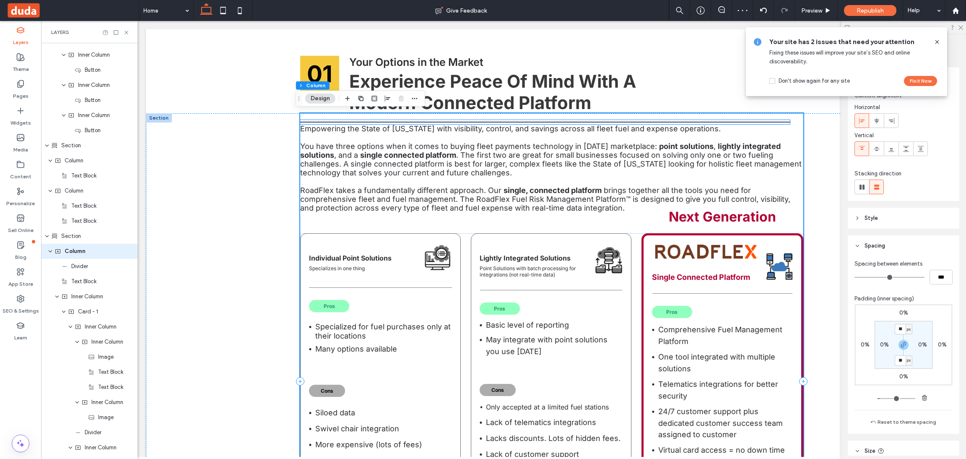
click at [331, 120] on div at bounding box center [545, 122] width 490 height 4
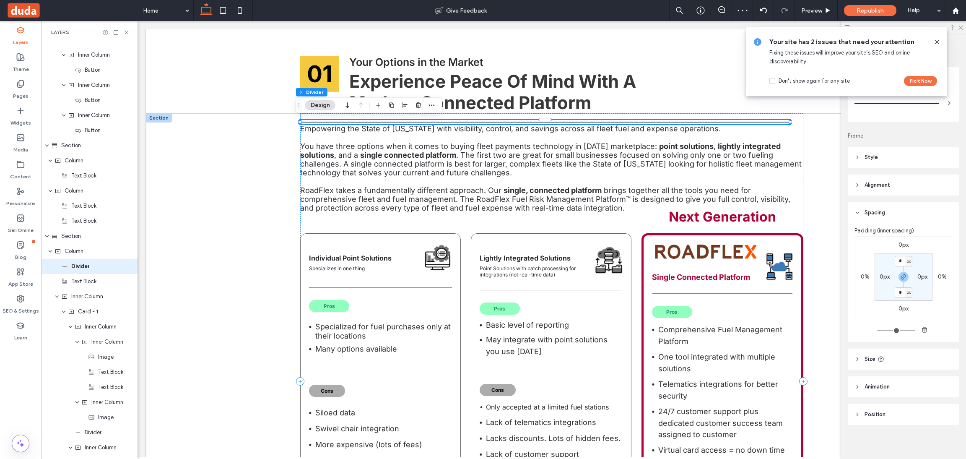
type input "*"
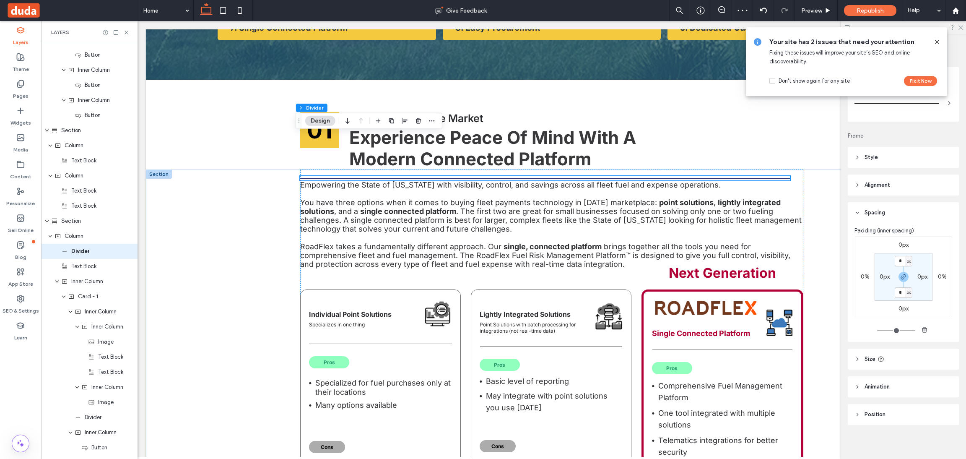
scroll to position [341, 0]
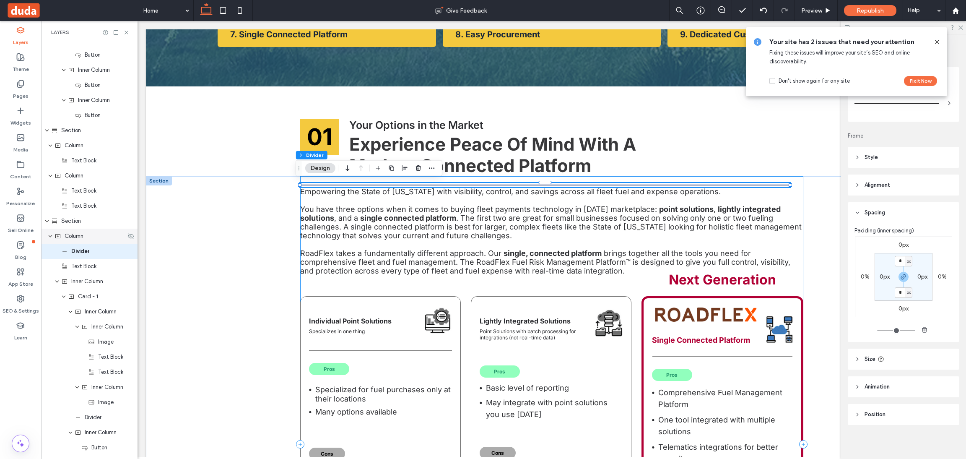
click at [78, 239] on span "Column" at bounding box center [74, 236] width 19 height 8
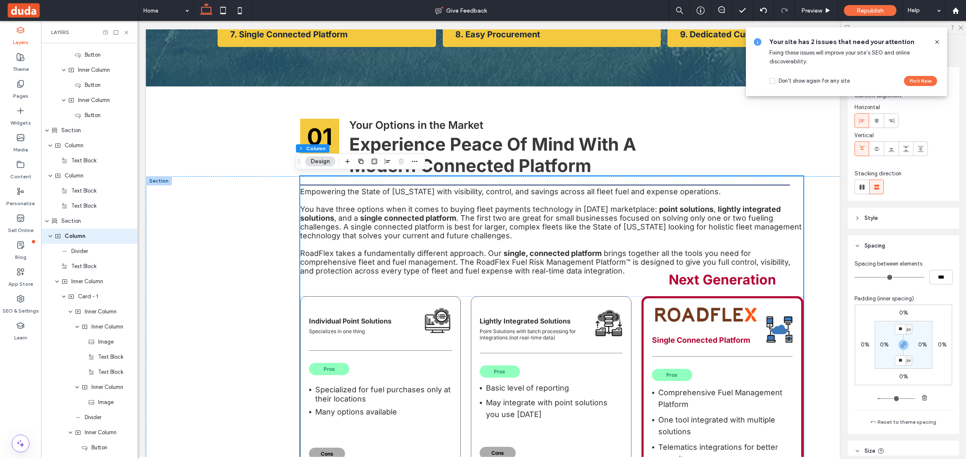
scroll to position [600, 0]
click at [896, 328] on input "**" at bounding box center [900, 329] width 11 height 10
type input "*"
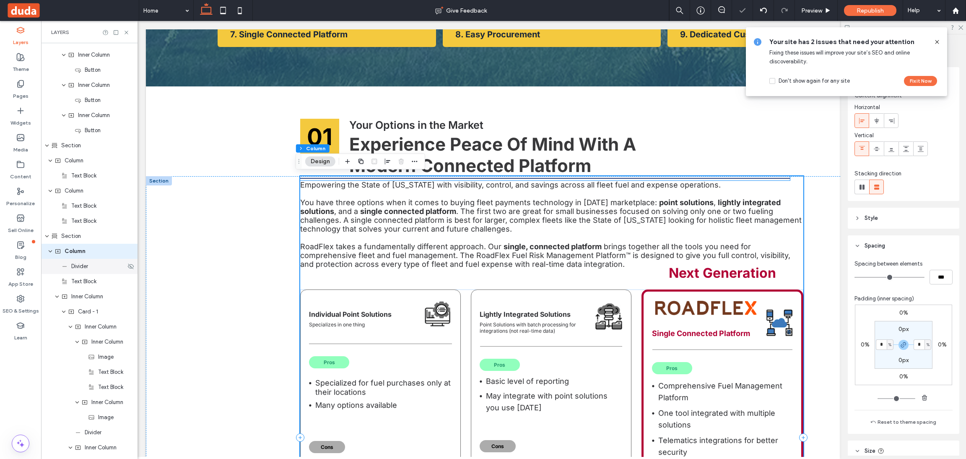
click at [76, 270] on span "Divider" at bounding box center [79, 266] width 17 height 8
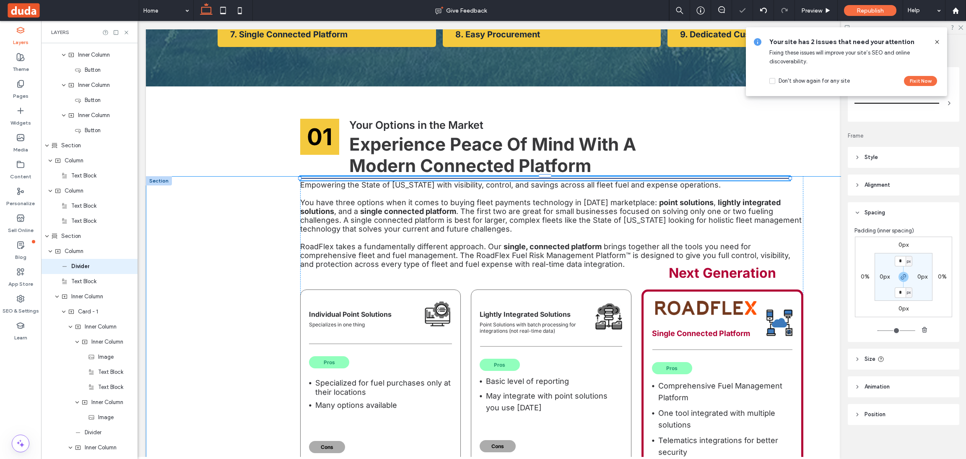
type input "*"
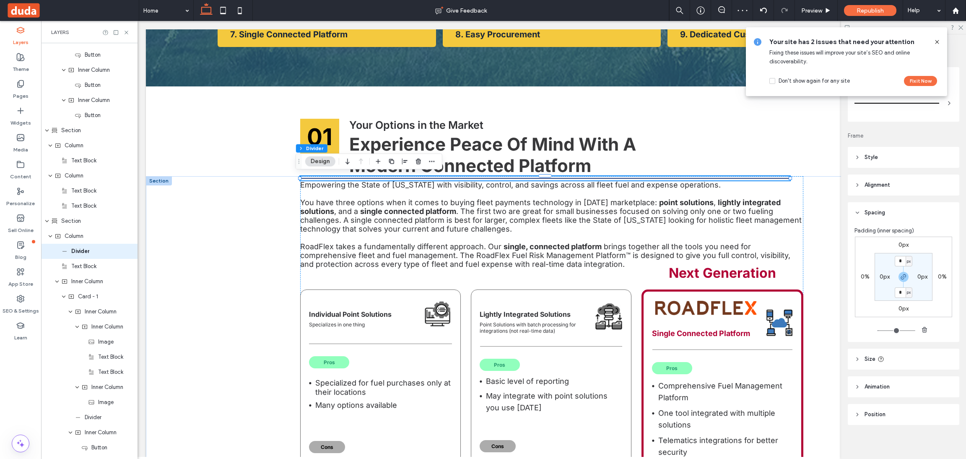
click at [909, 264] on div "* px" at bounding box center [903, 261] width 19 height 10
click at [907, 260] on span "px" at bounding box center [909, 261] width 4 height 8
click at [903, 287] on span "%" at bounding box center [902, 288] width 5 height 8
type input "***"
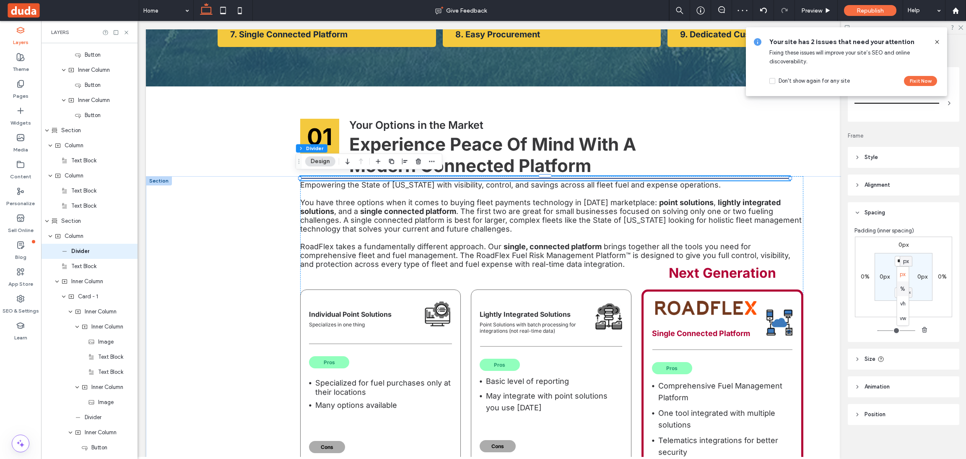
type input "*"
click at [898, 262] on input "***" at bounding box center [900, 261] width 11 height 10
type input "*"
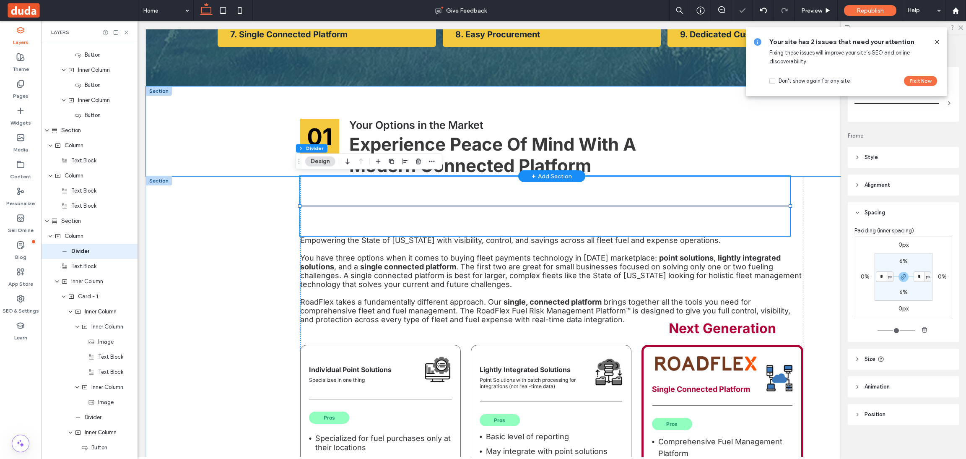
click at [221, 102] on div "01 Your Options in the Market Experience Peace Of Mind With A Modern Connected …" at bounding box center [552, 131] width 812 height 90
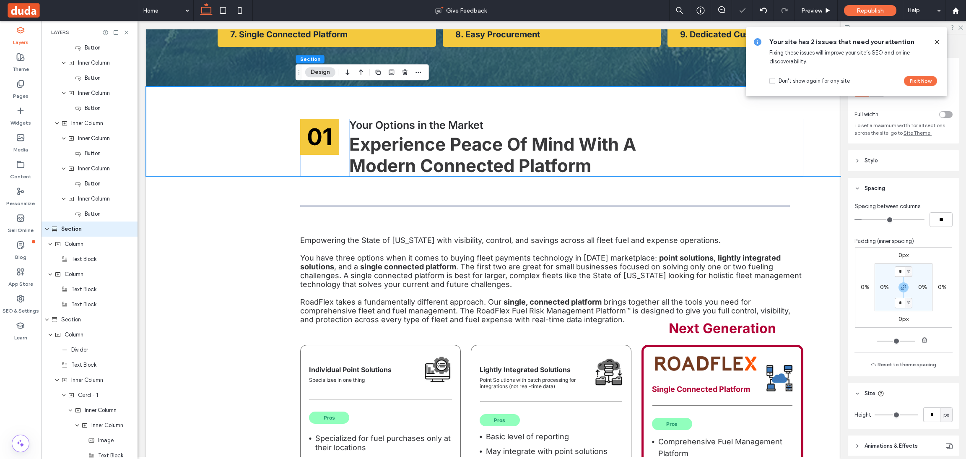
scroll to position [494, 0]
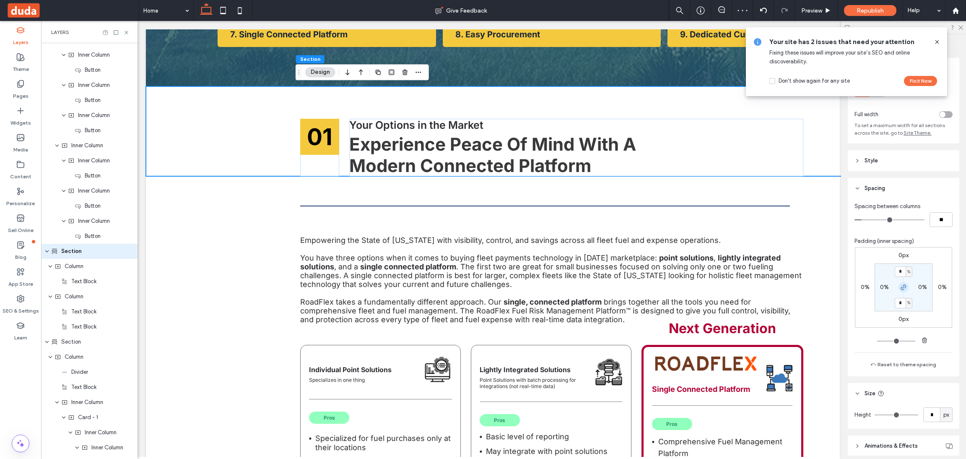
click at [900, 288] on icon "button" at bounding box center [903, 287] width 7 height 7
click at [901, 268] on input "*" at bounding box center [900, 271] width 11 height 10
type input "*"
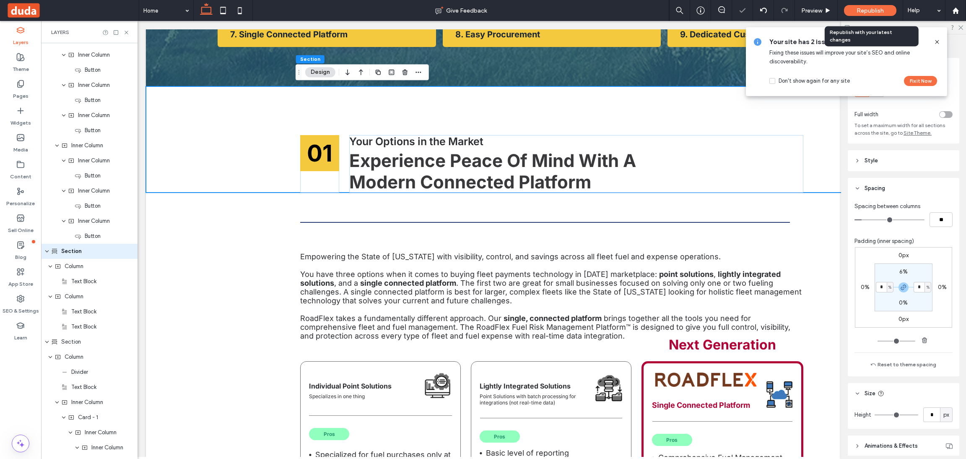
click at [862, 8] on span "Republish" at bounding box center [870, 10] width 27 height 7
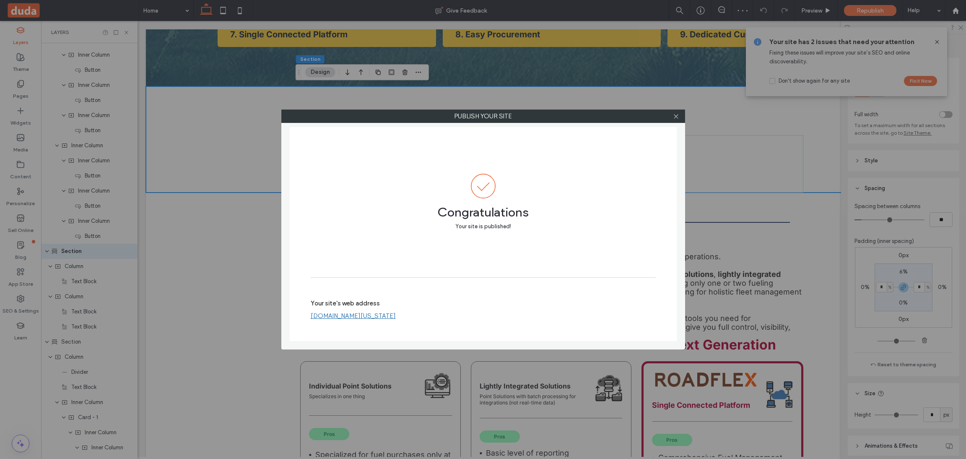
click at [396, 316] on link "[DOMAIN_NAME][US_STATE]" at bounding box center [353, 316] width 85 height 8
click at [675, 118] on use at bounding box center [676, 116] width 4 height 4
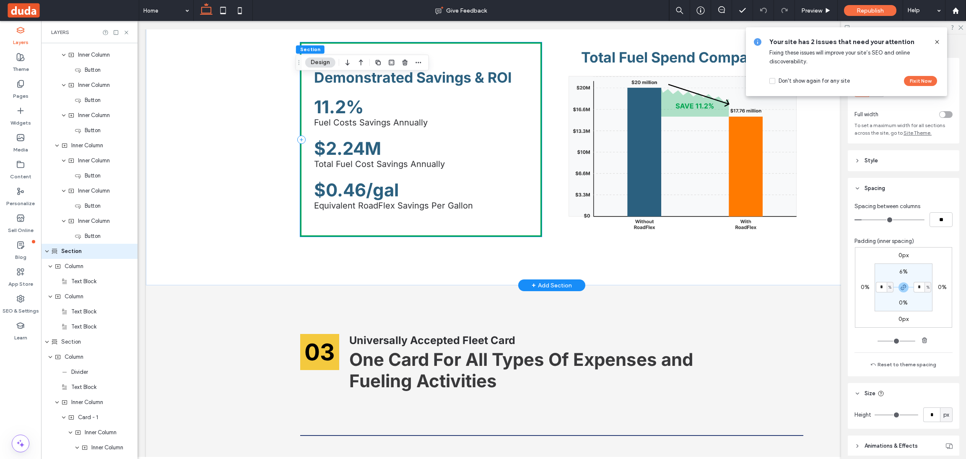
scroll to position [2165, 0]
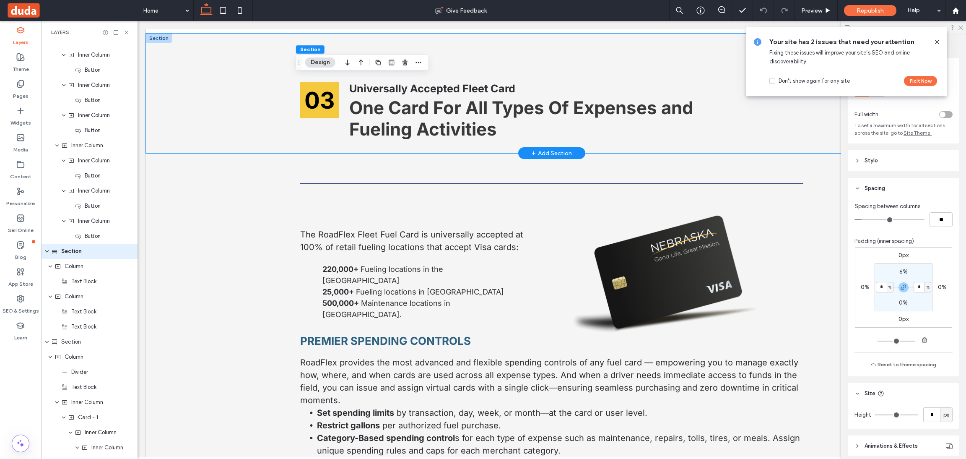
click at [229, 84] on div "03 Universally Accepted Fleet Card One Card For All Types Of Expenses and Fueli…" at bounding box center [552, 93] width 812 height 119
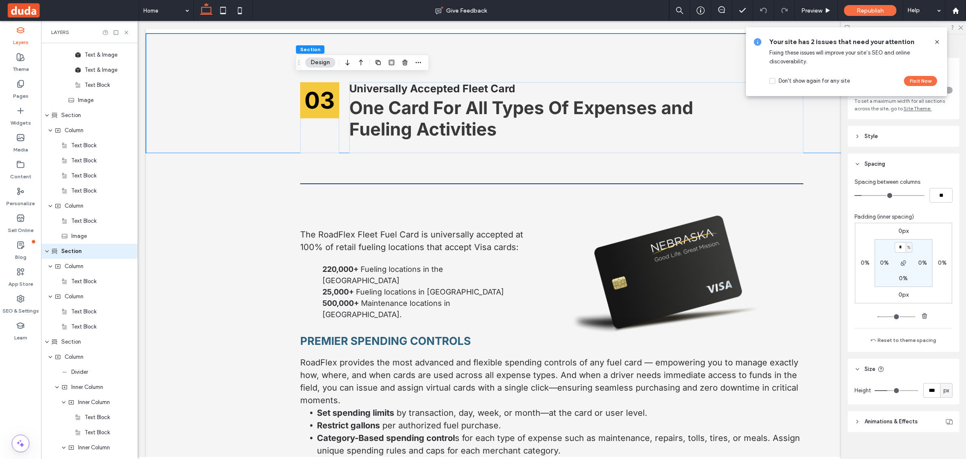
scroll to position [34, 0]
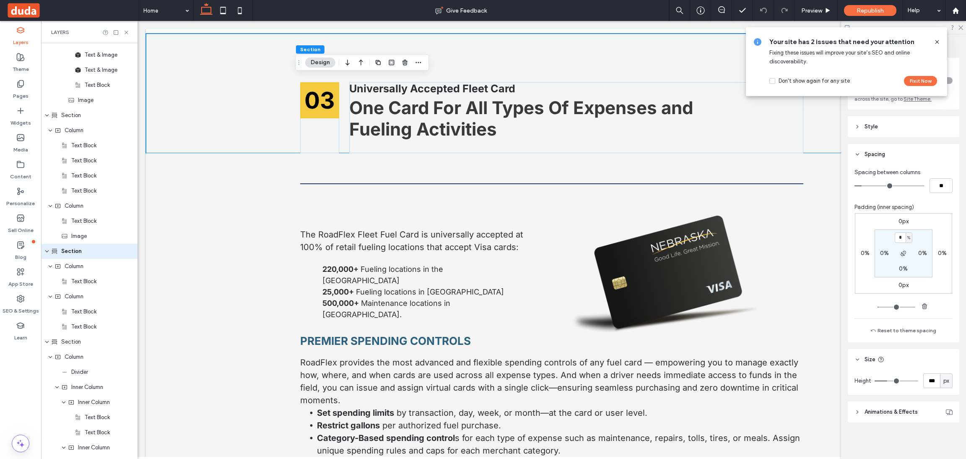
type input "***"
type input "**"
type input "*"
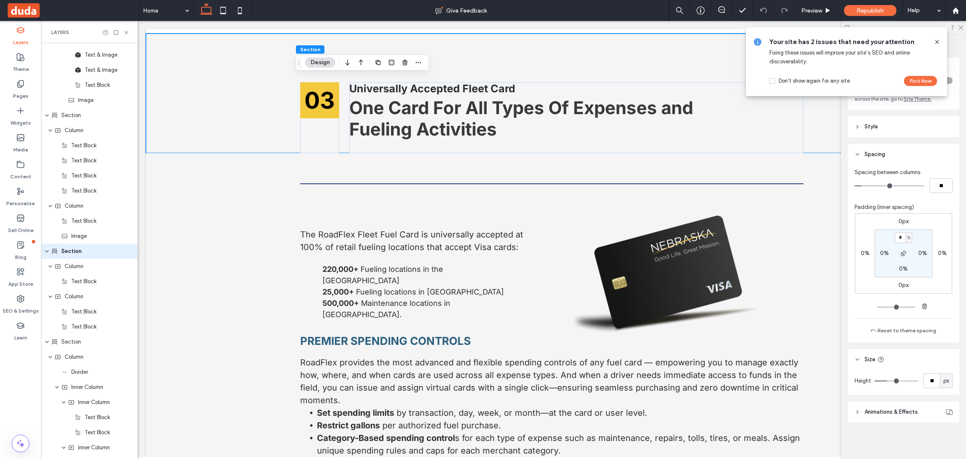
type input "*"
drag, startPoint x: 885, startPoint y: 380, endPoint x: 566, endPoint y: 351, distance: 320.4
type input "*"
click at [875, 380] on input "range" at bounding box center [897, 380] width 44 height 1
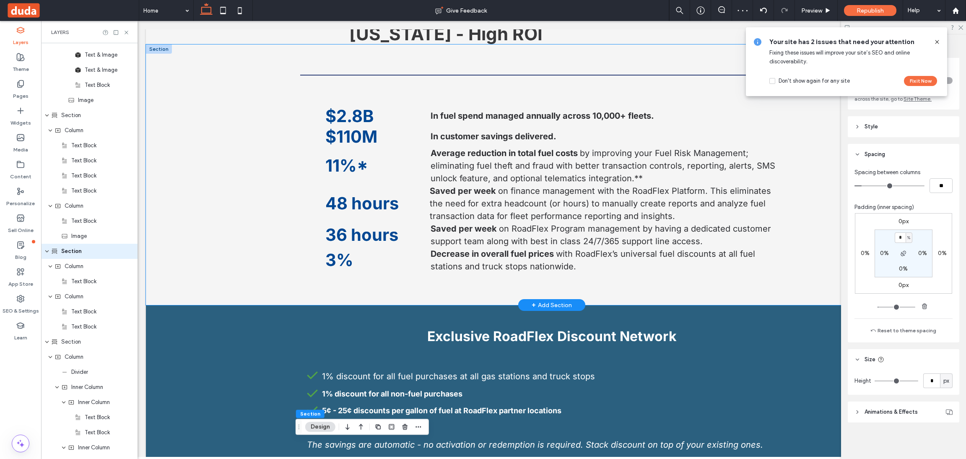
scroll to position [1033, 0]
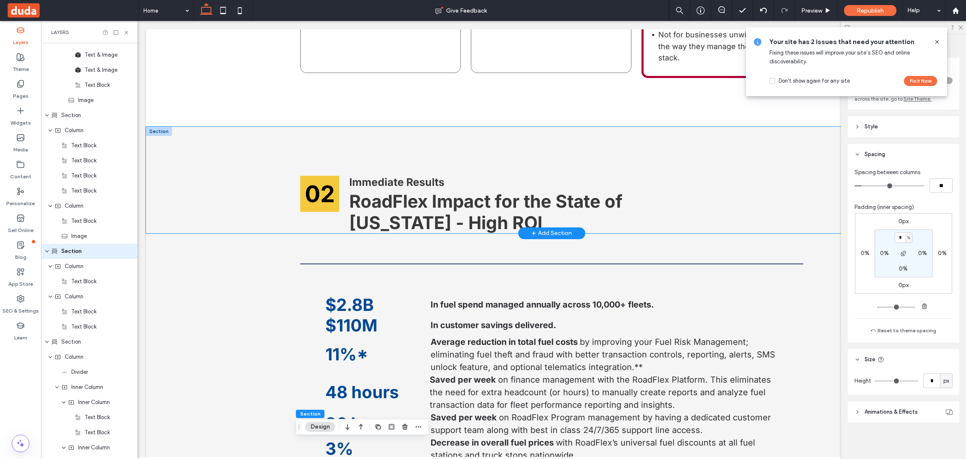
click at [221, 184] on div "02 Immediate Results RoadFlex Impact for the State of [US_STATE] - High ROI" at bounding box center [552, 180] width 812 height 106
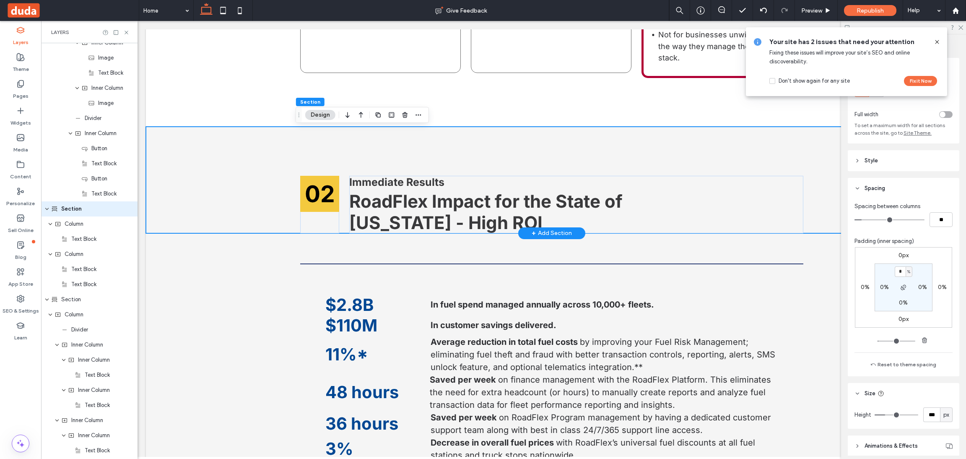
scroll to position [1294, 0]
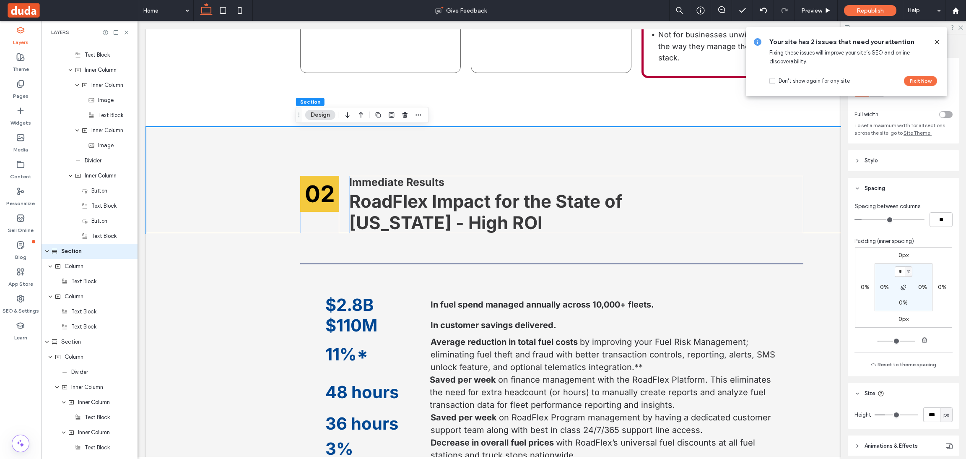
type input "***"
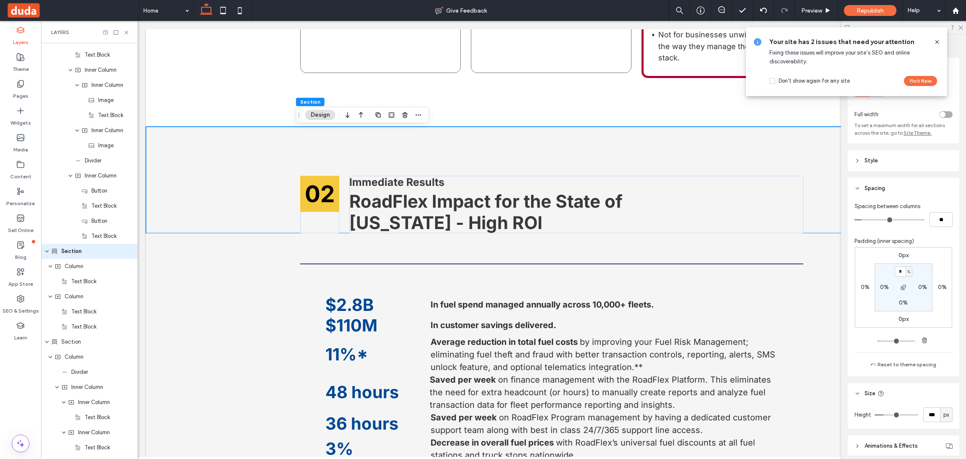
type input "***"
type input "**"
type input "*"
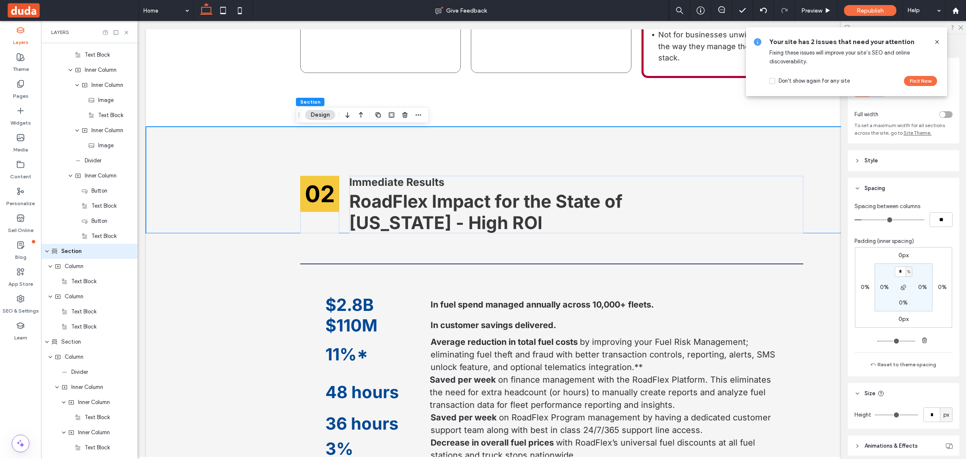
drag, startPoint x: 884, startPoint y: 415, endPoint x: 662, endPoint y: 395, distance: 223.1
type input "*"
click at [875, 415] on input "range" at bounding box center [897, 414] width 44 height 1
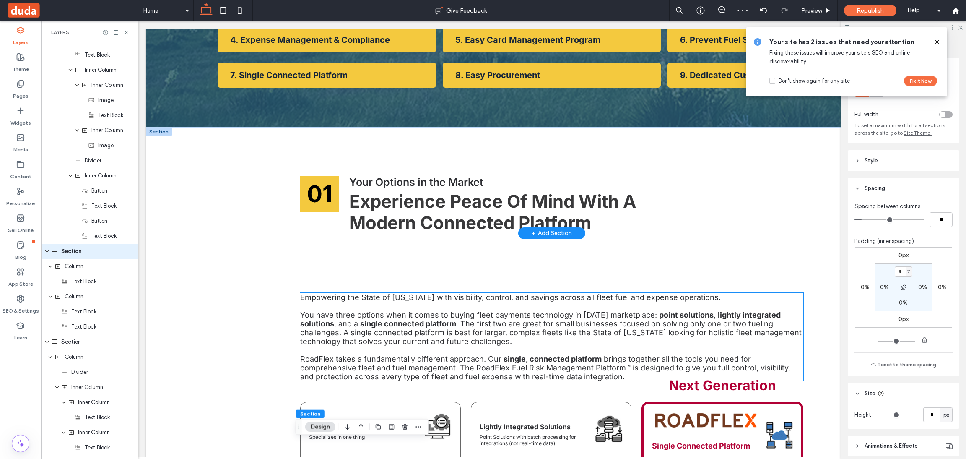
scroll to position [278, 0]
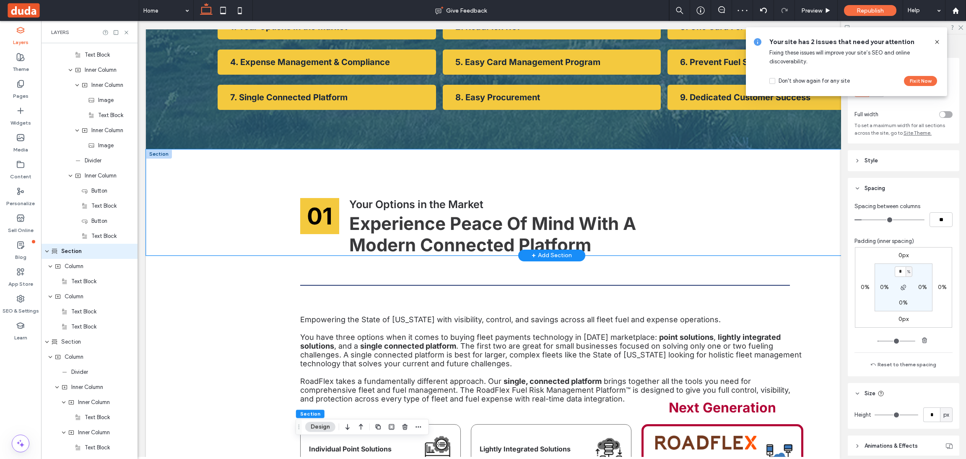
click at [215, 167] on div "01 Your Options in the Market Experience Peace Of Mind With A Modern Connected …" at bounding box center [552, 202] width 812 height 106
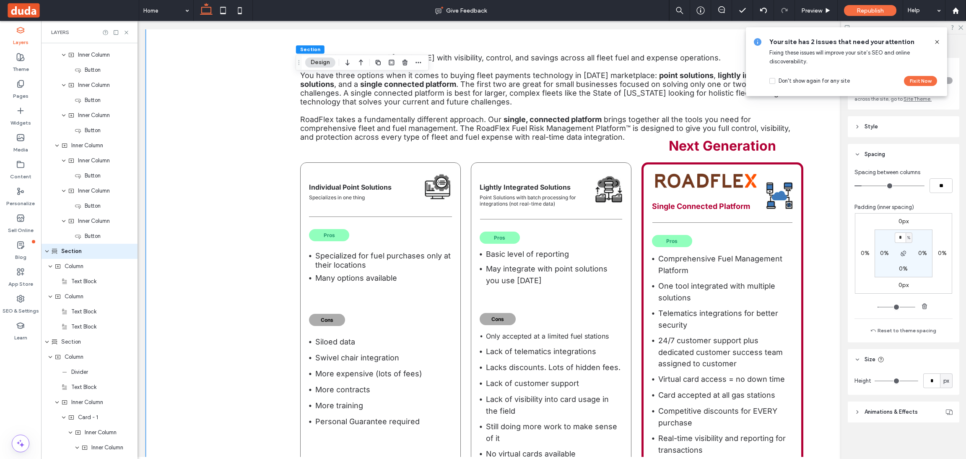
scroll to position [655, 0]
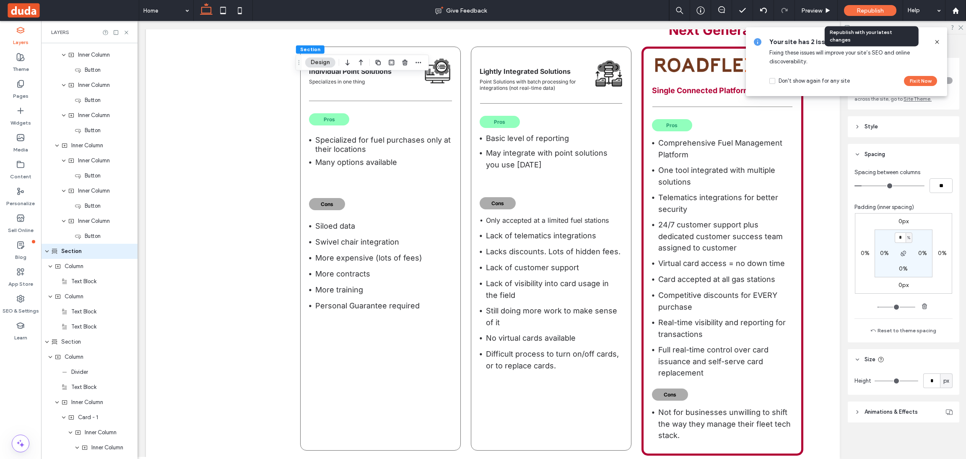
click at [875, 8] on span "Republish" at bounding box center [870, 10] width 27 height 7
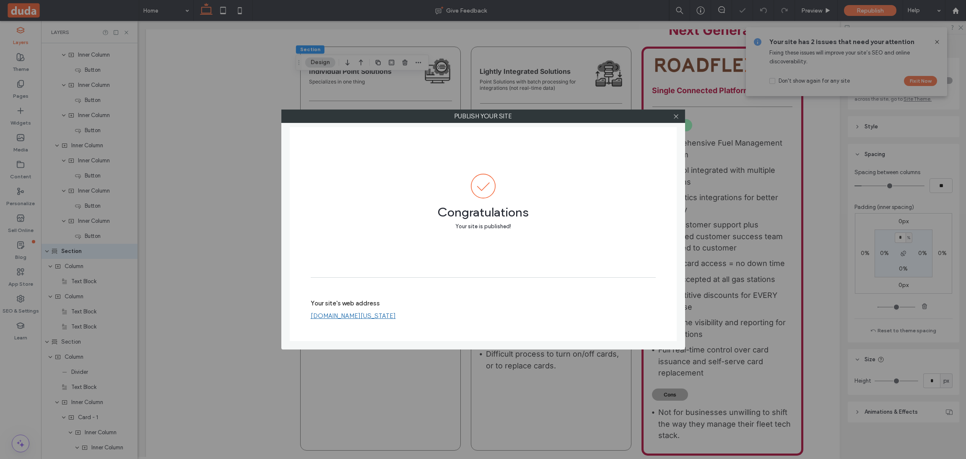
click at [396, 317] on link "[DOMAIN_NAME][US_STATE]" at bounding box center [353, 316] width 85 height 8
click at [676, 117] on icon at bounding box center [676, 116] width 6 height 6
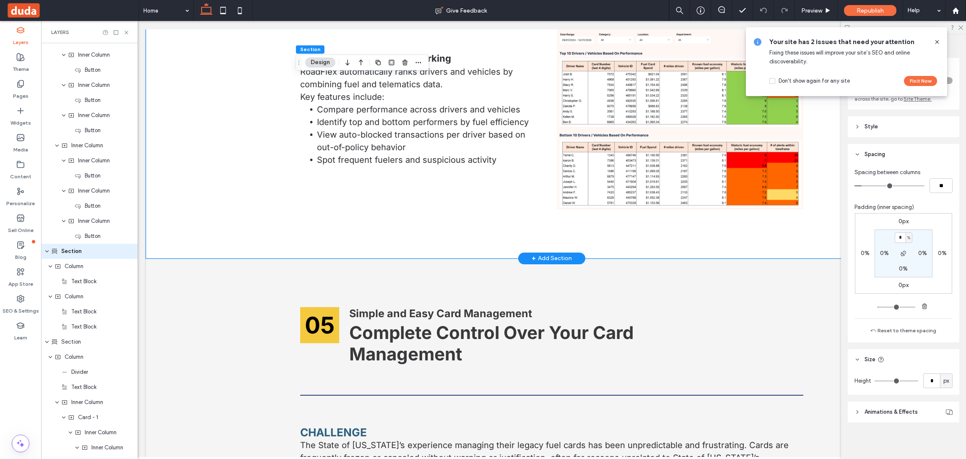
scroll to position [3423, 0]
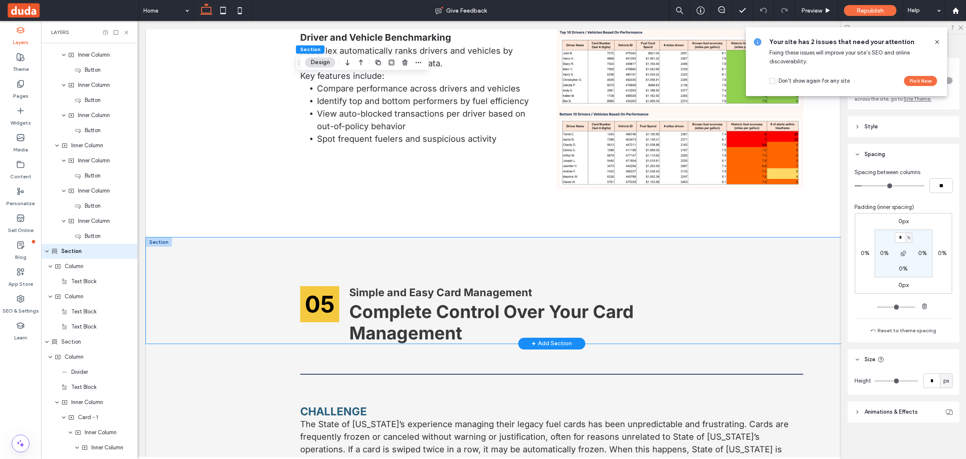
click at [206, 252] on div "05 Simple and Easy Card Management Complete Control Over Your Card Management" at bounding box center [552, 290] width 812 height 106
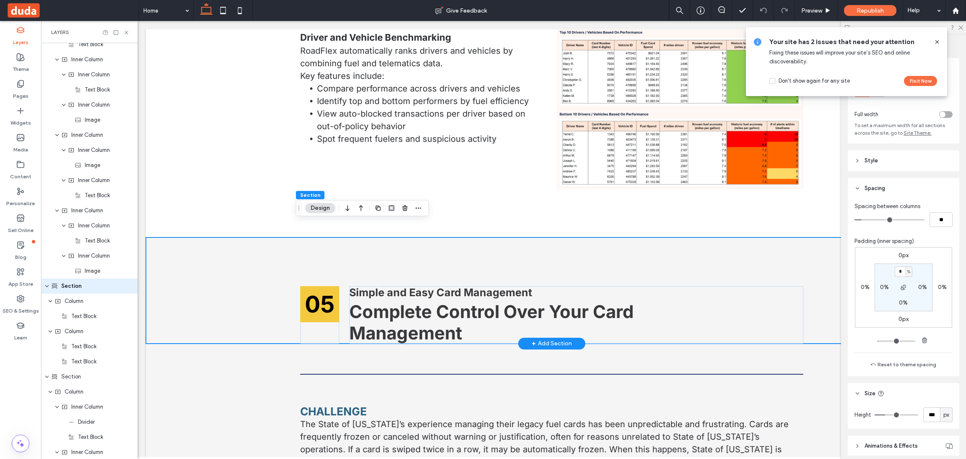
scroll to position [2833, 0]
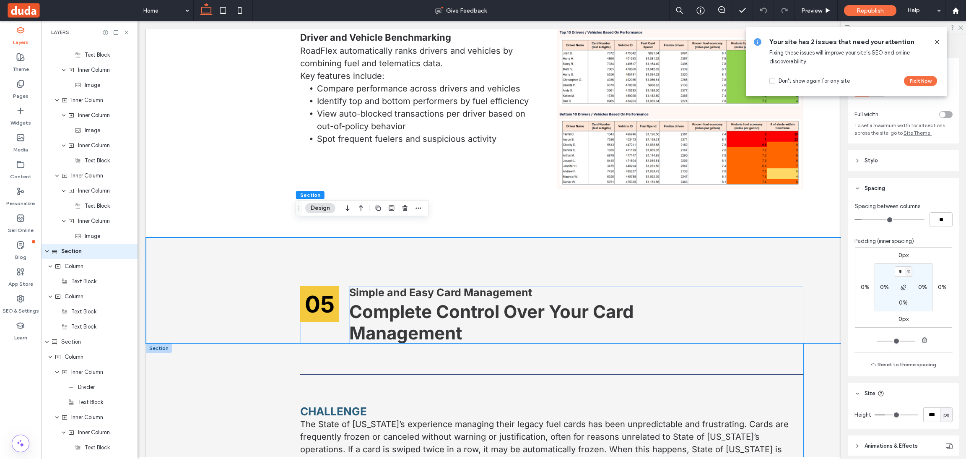
click at [345, 374] on hr at bounding box center [551, 374] width 503 height 1
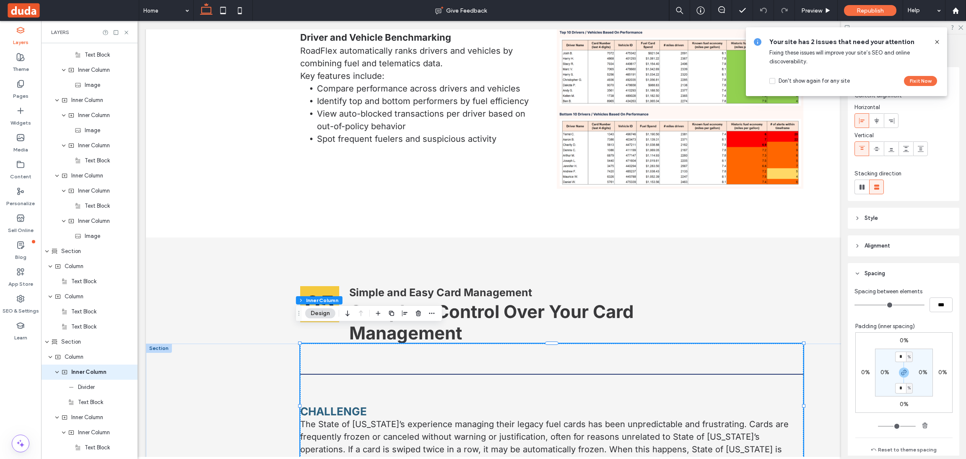
scroll to position [2954, 0]
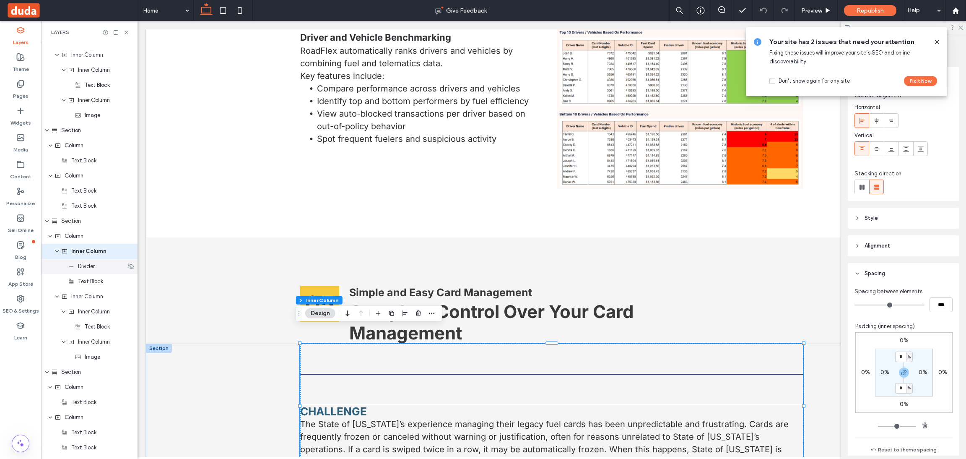
click at [82, 273] on div "Divider" at bounding box center [89, 266] width 96 height 15
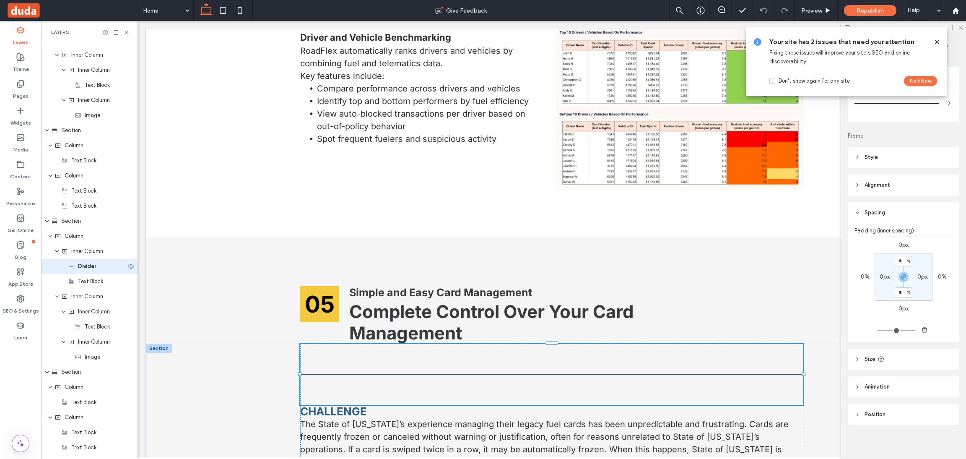
type input "*"
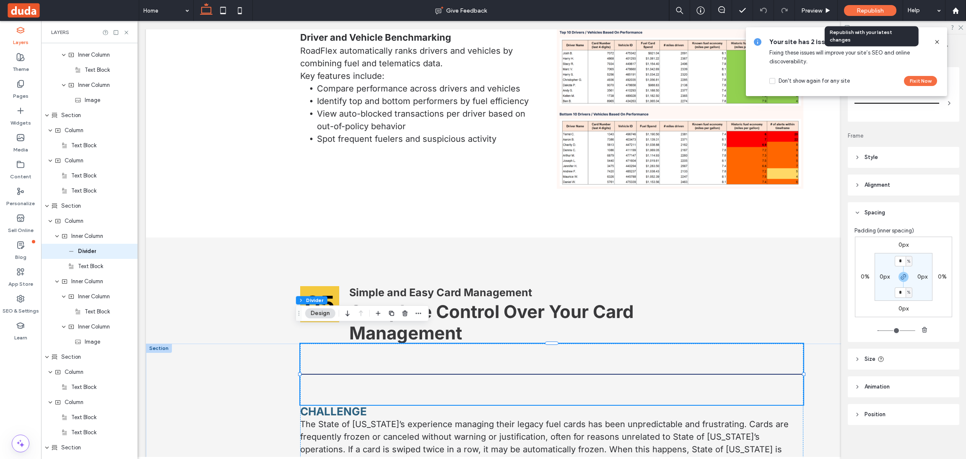
click at [872, 13] on span "Republish" at bounding box center [870, 10] width 27 height 7
